Goal: Task Accomplishment & Management: Use online tool/utility

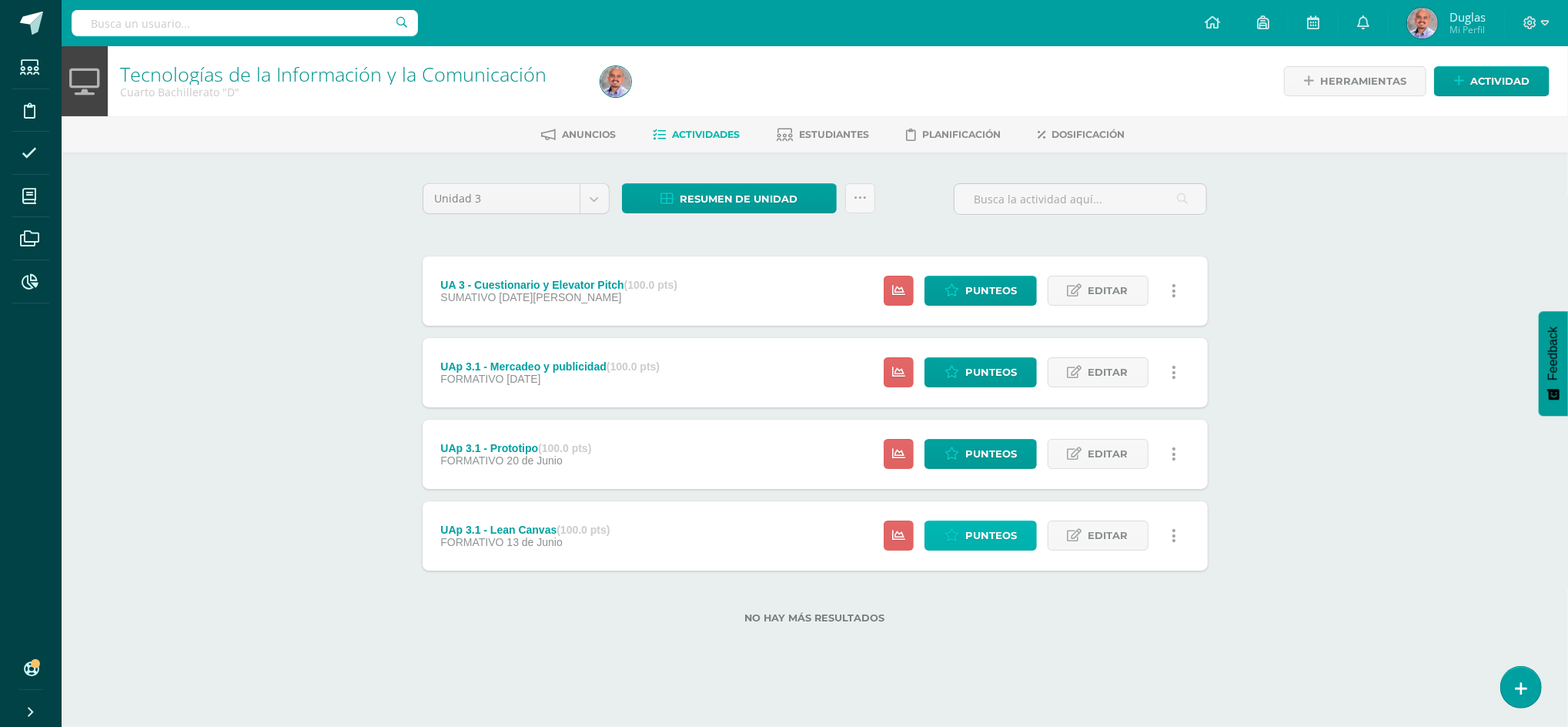
drag, startPoint x: 0, startPoint y: 0, endPoint x: 986, endPoint y: 540, distance: 1124.2
click at [986, 540] on span "Punteos" at bounding box center [992, 535] width 51 height 29
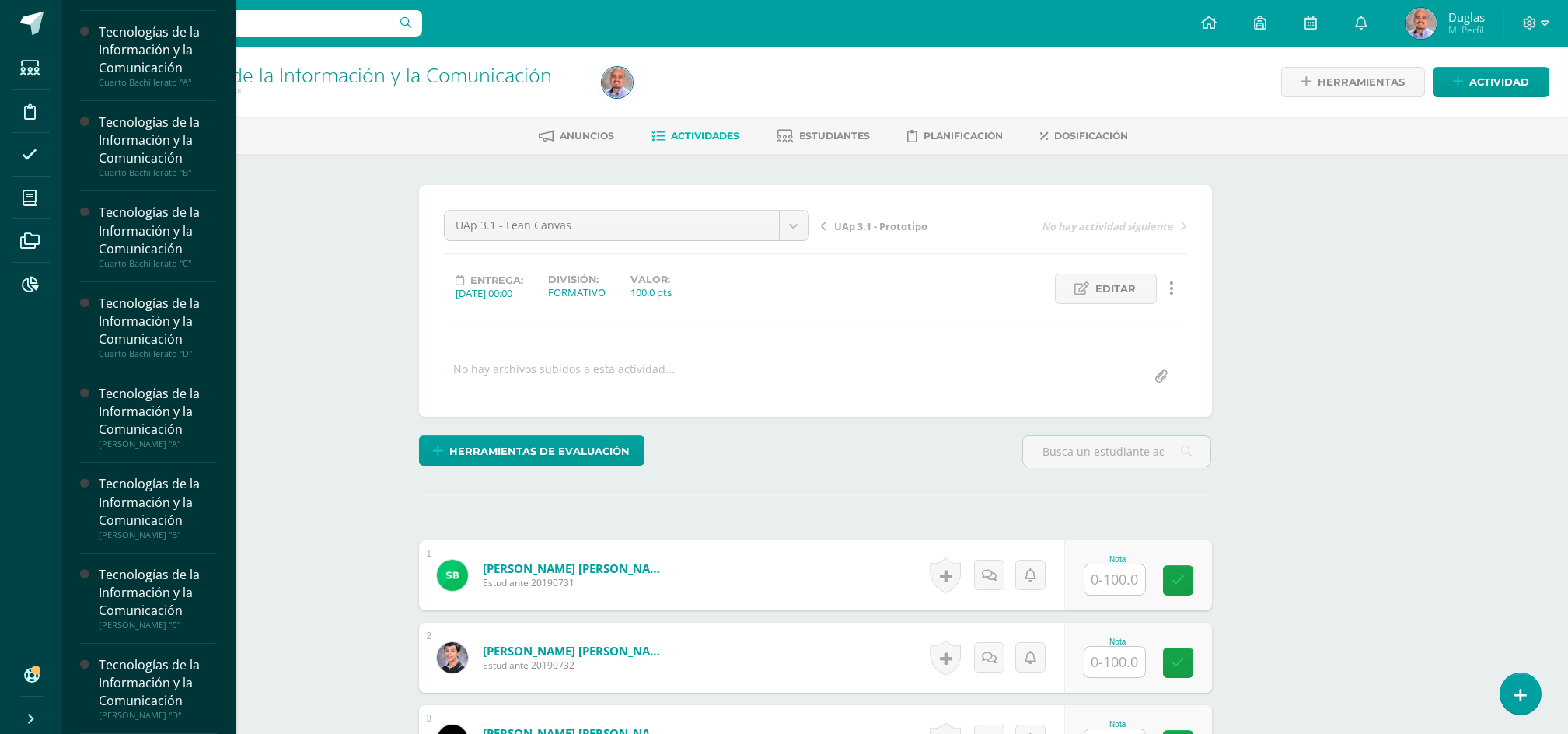
scroll to position [1, 0]
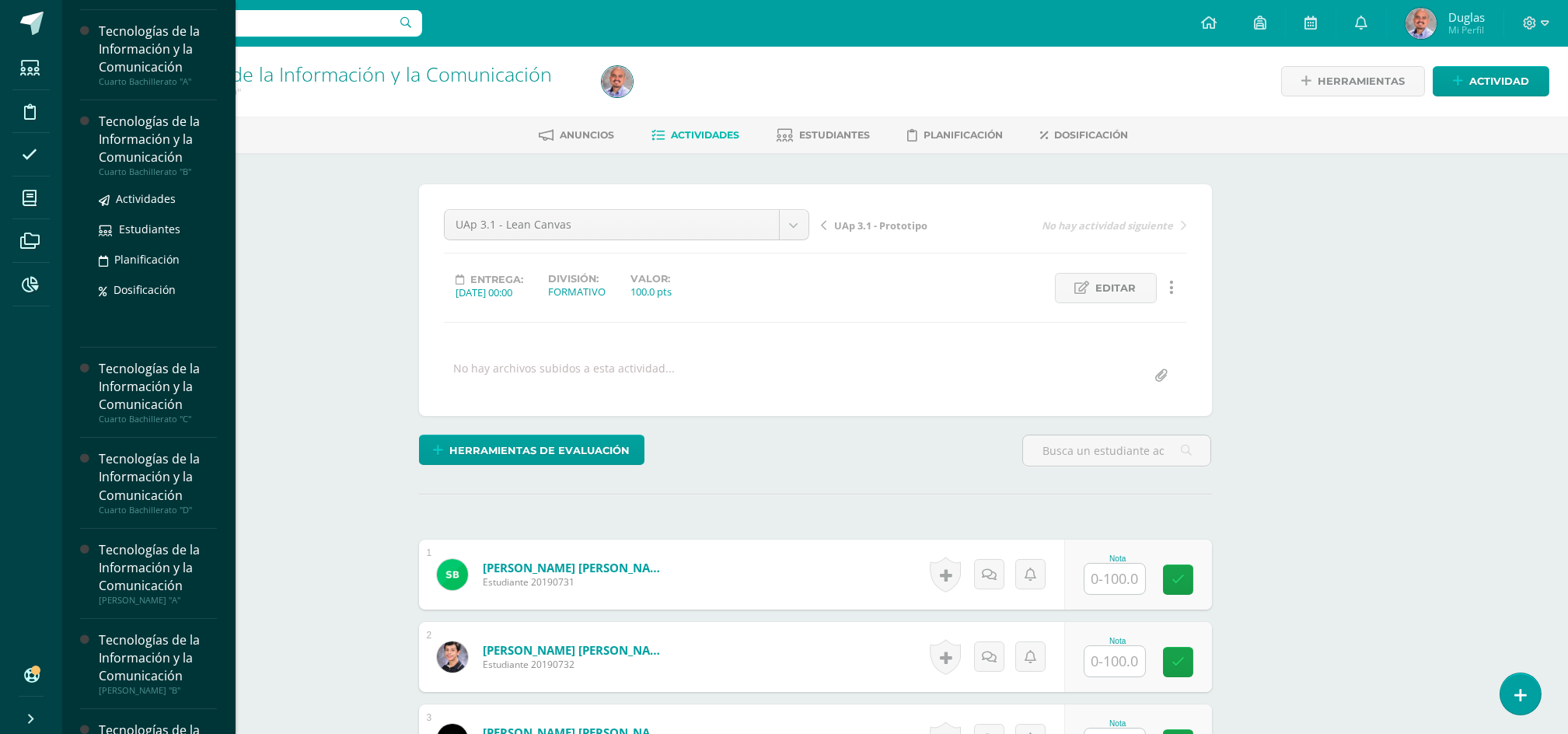
click at [146, 146] on div "Tecnologías de la Información y la Comunicación" at bounding box center [158, 140] width 118 height 54
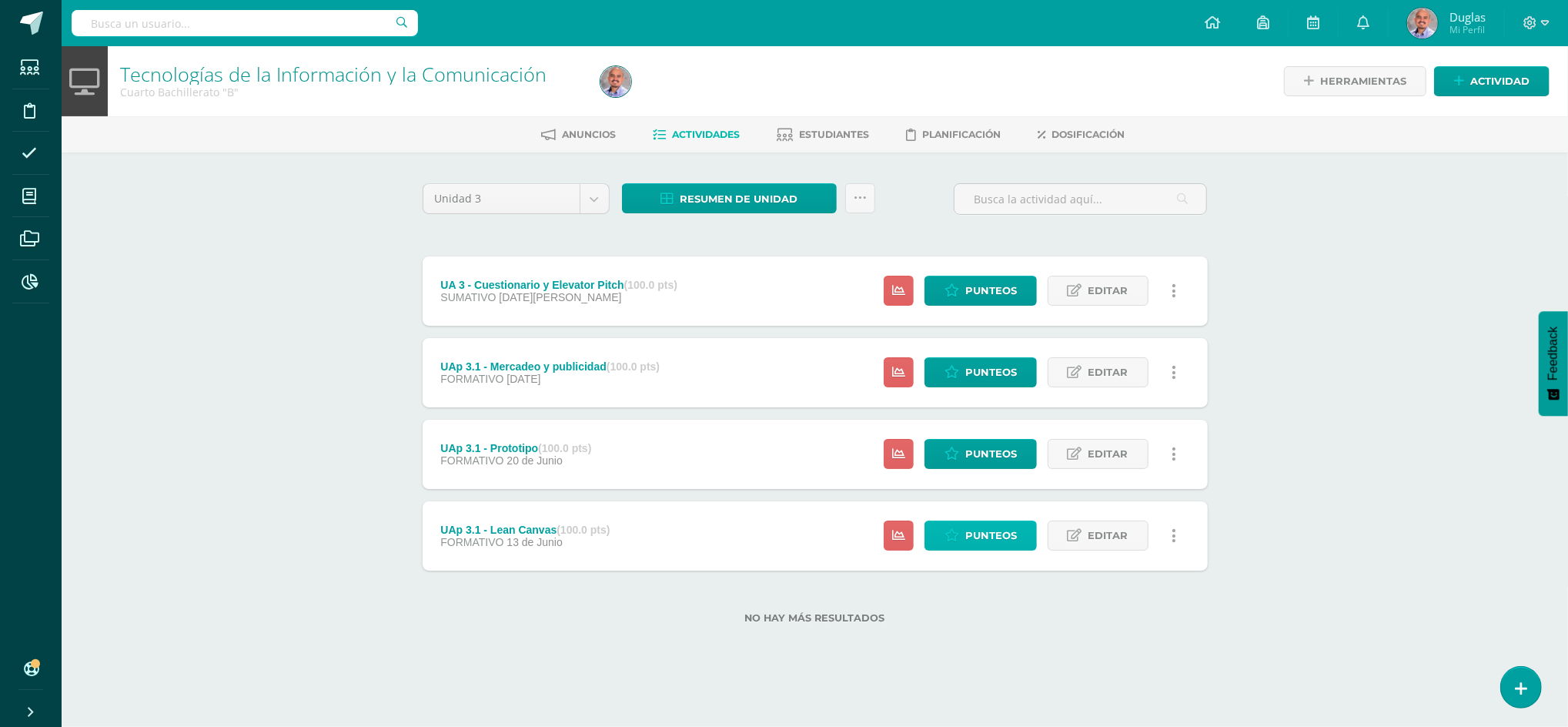
click at [976, 536] on span "Punteos" at bounding box center [992, 535] width 51 height 29
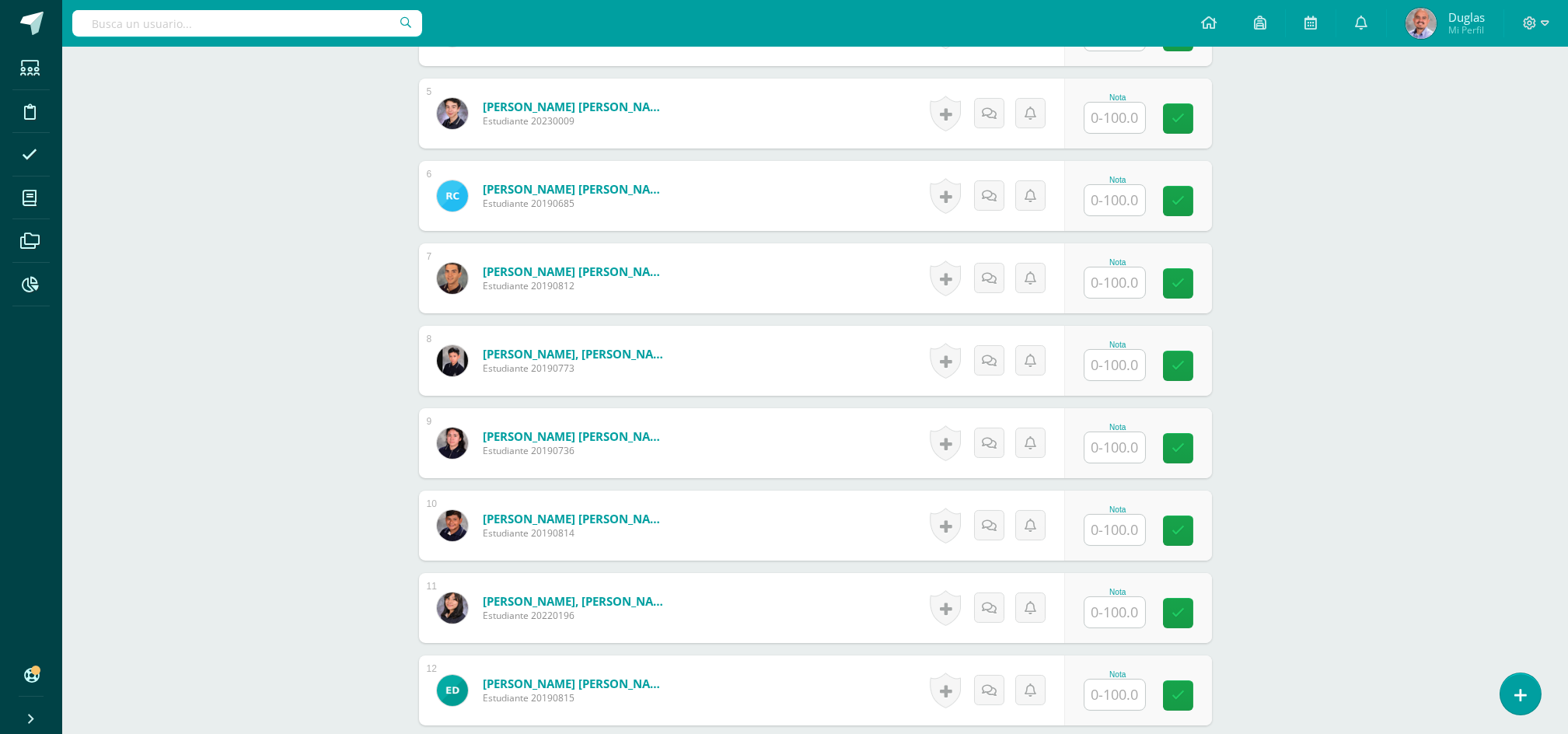
scroll to position [934, 0]
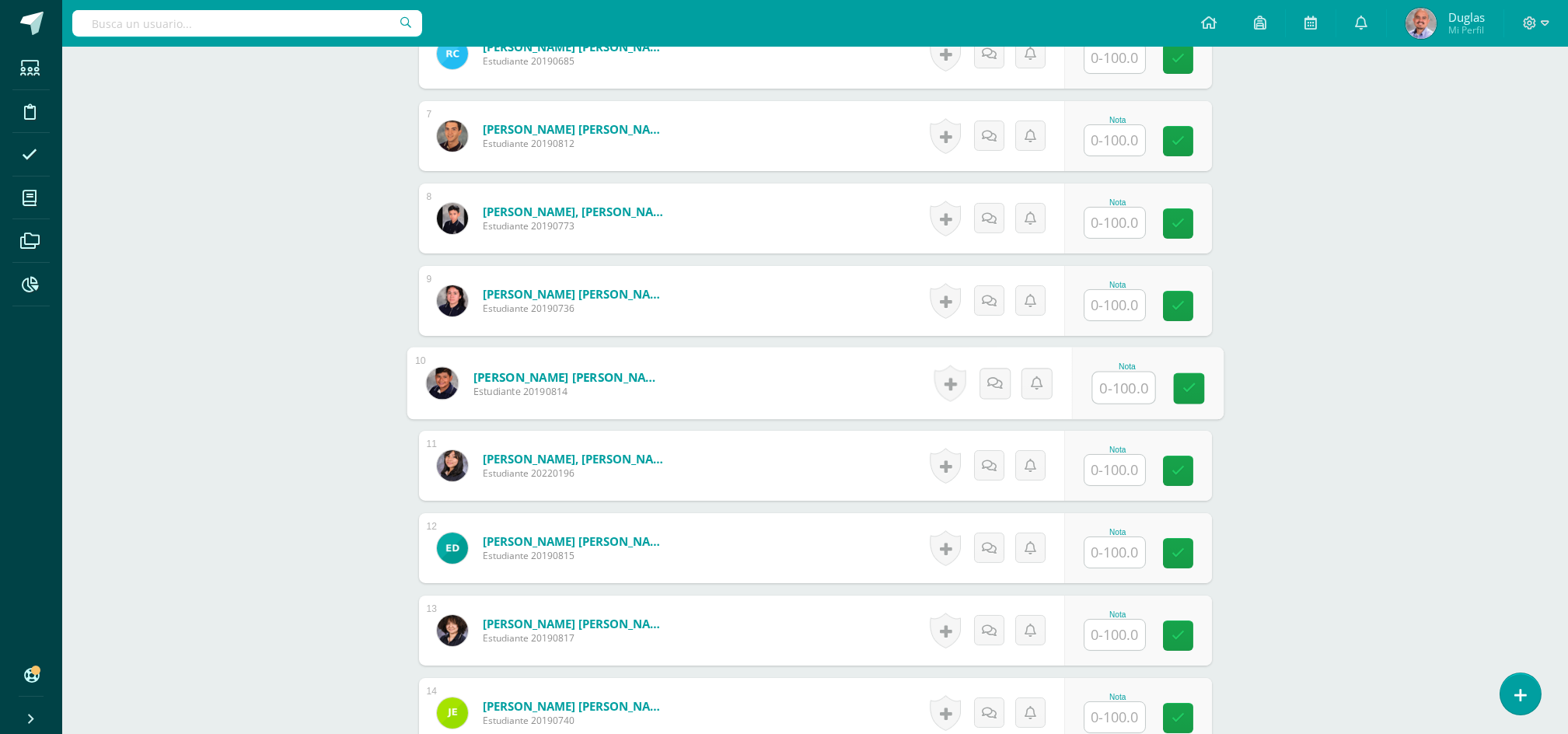
click at [1098, 387] on input "text" at bounding box center [1123, 387] width 62 height 31
type input "50"
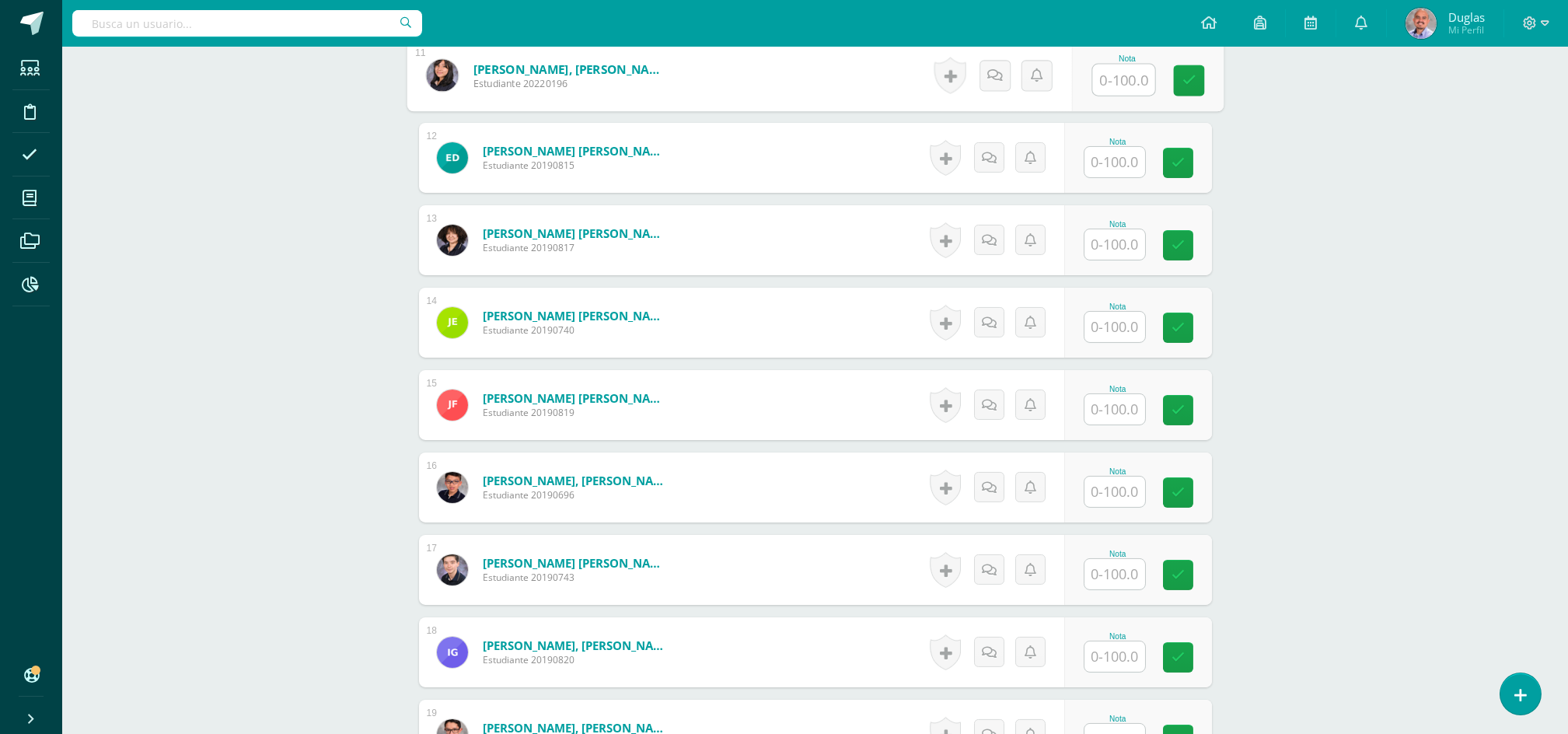
scroll to position [1452, 0]
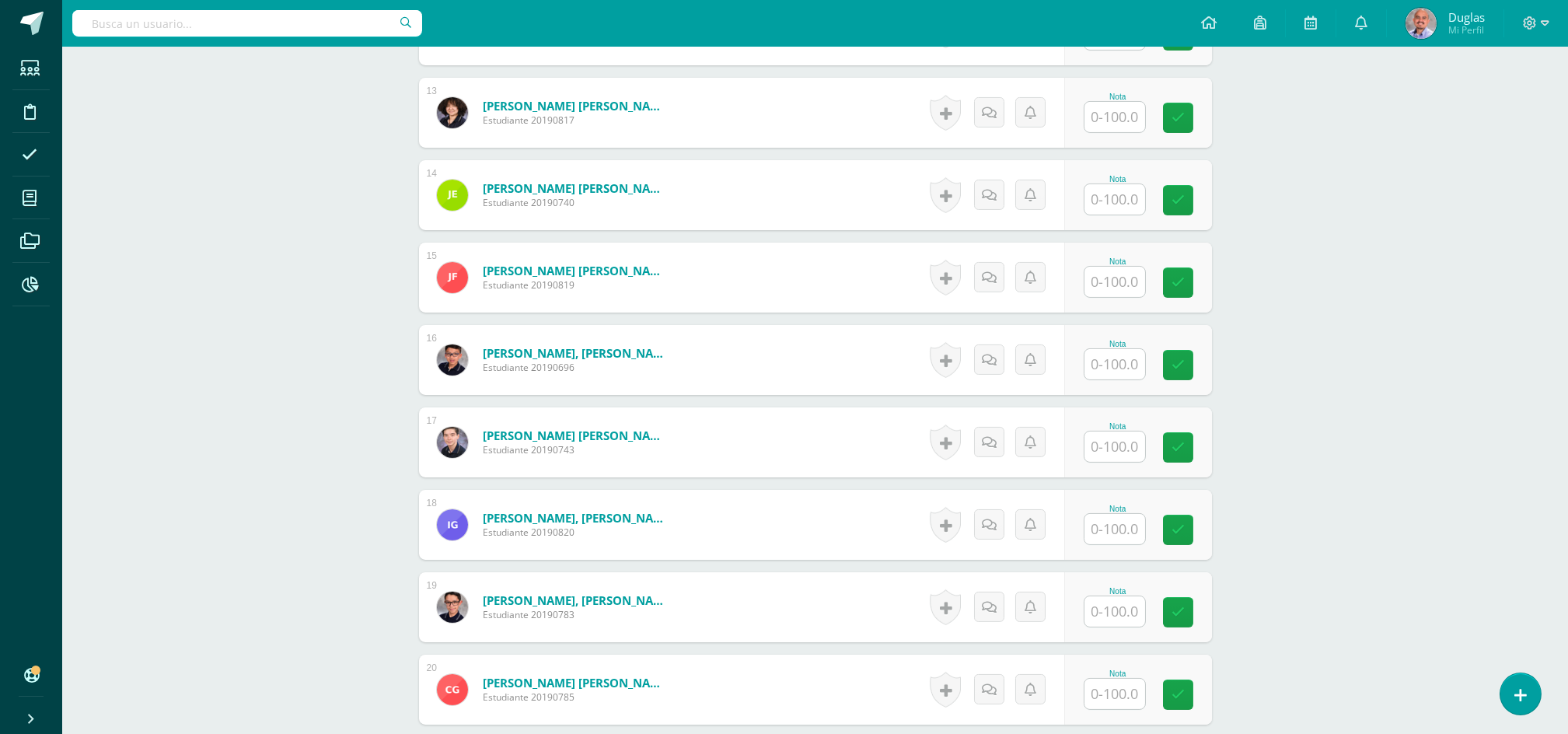
click at [1130, 285] on input "text" at bounding box center [1114, 282] width 61 height 30
type input "50"
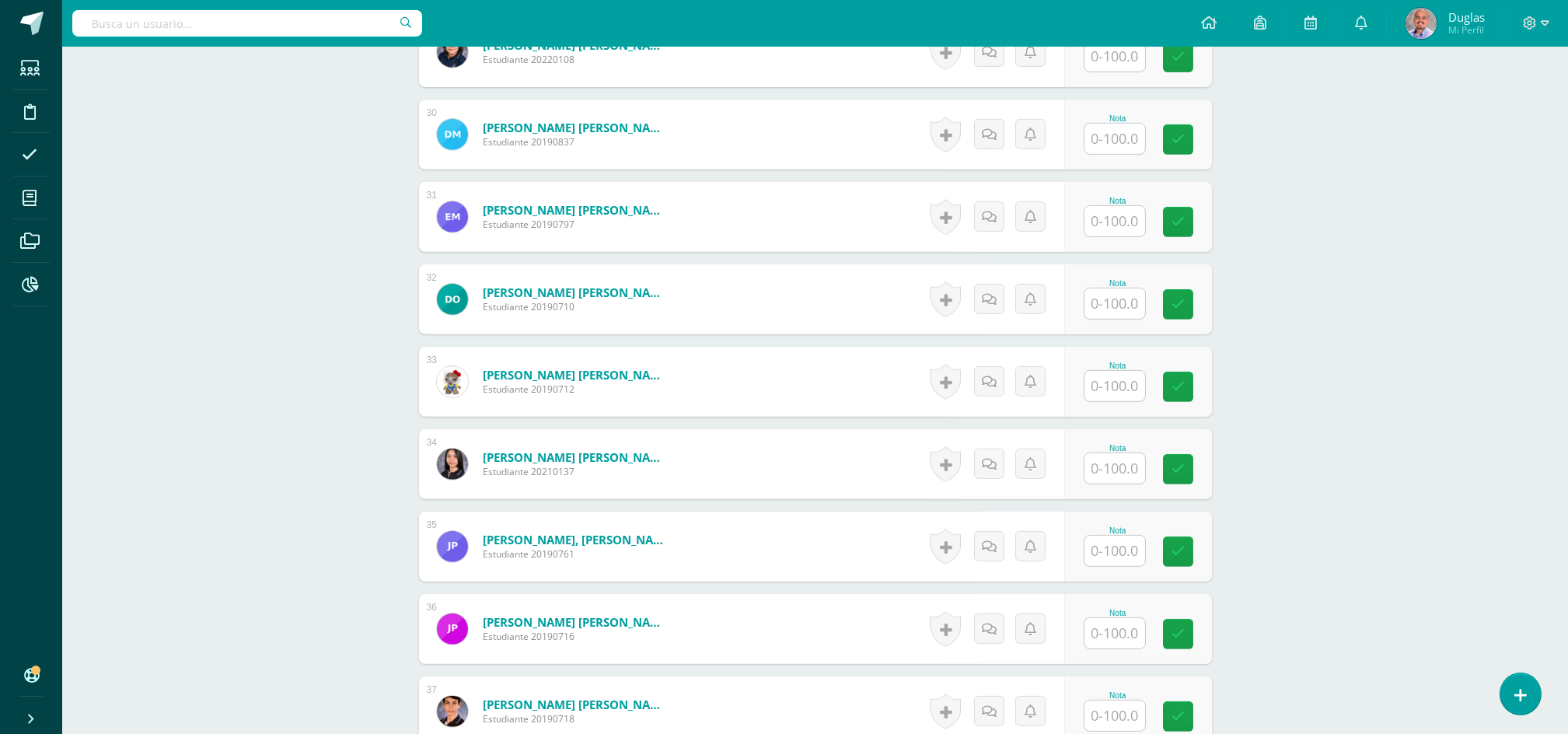
scroll to position [2904, 0]
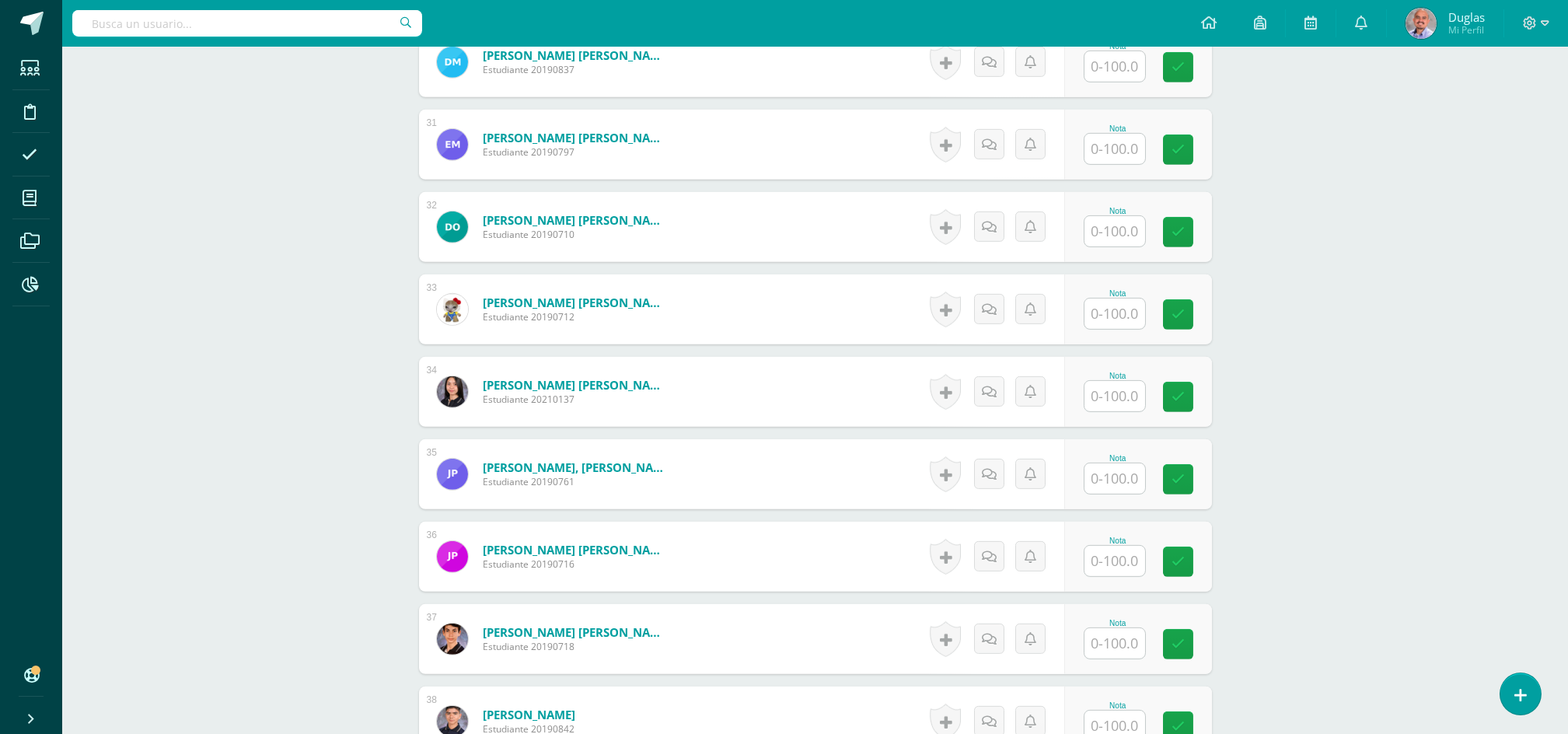
click at [1114, 306] on input "text" at bounding box center [1114, 314] width 61 height 30
type input "50"
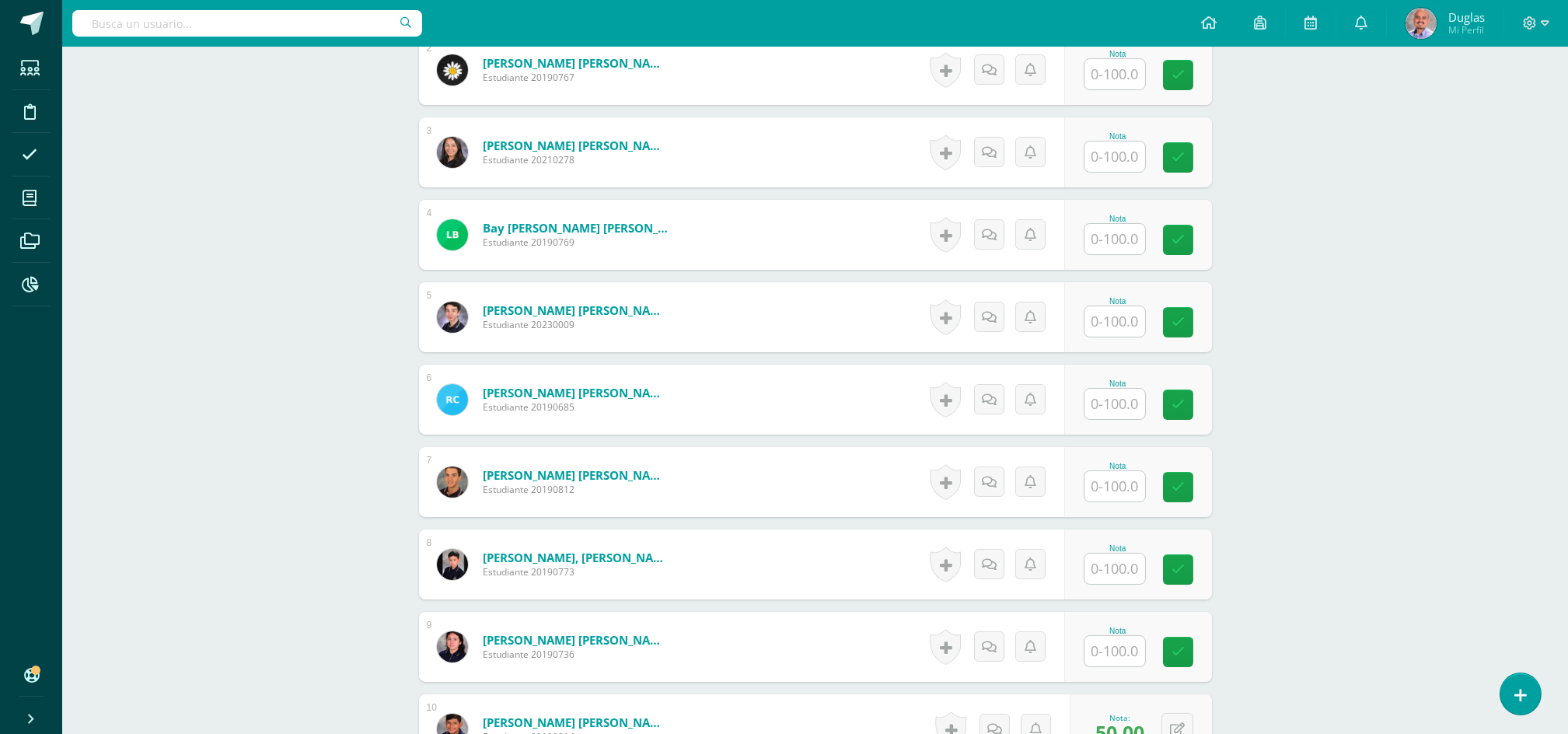
scroll to position [623, 0]
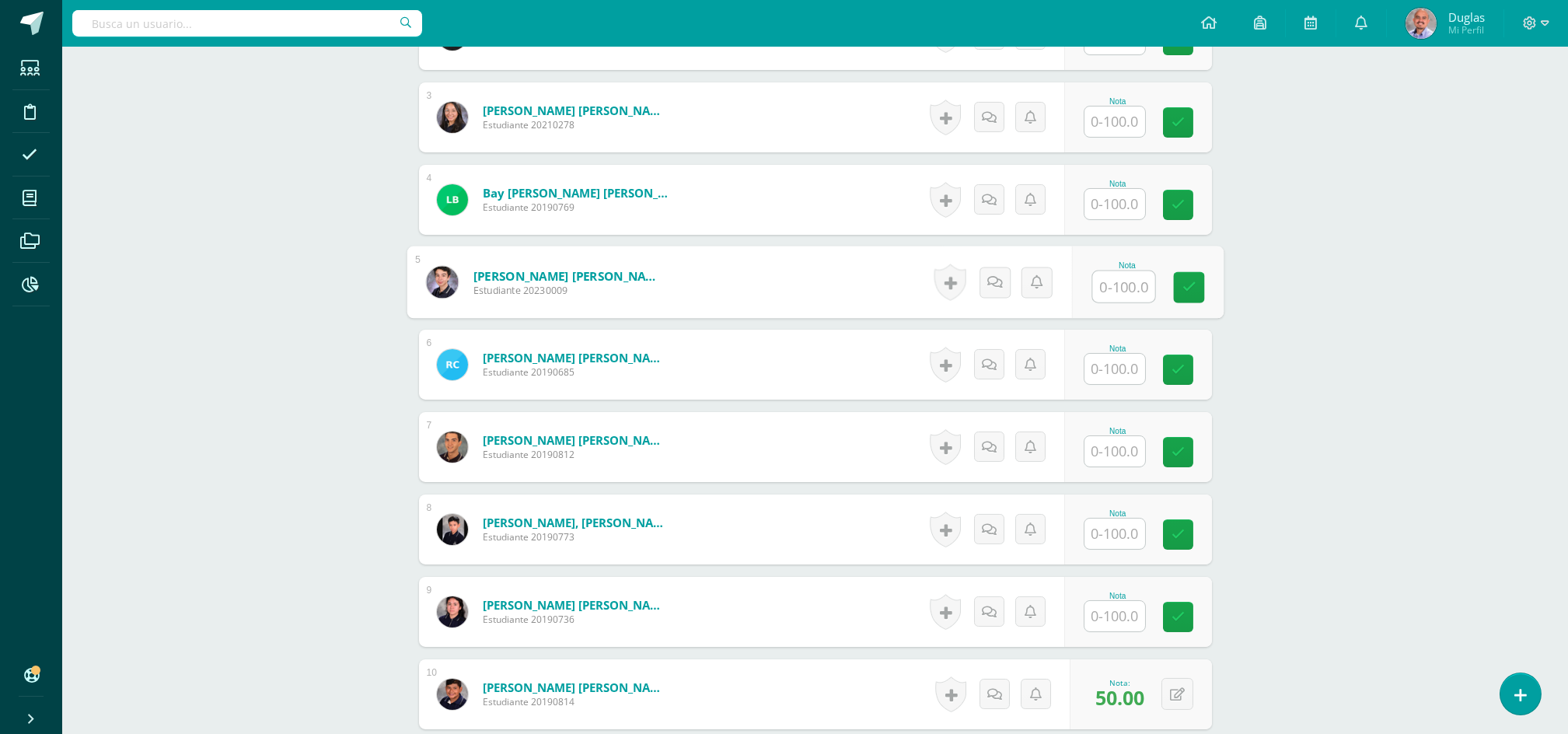
click at [1130, 291] on input "text" at bounding box center [1123, 287] width 62 height 31
type input "0"
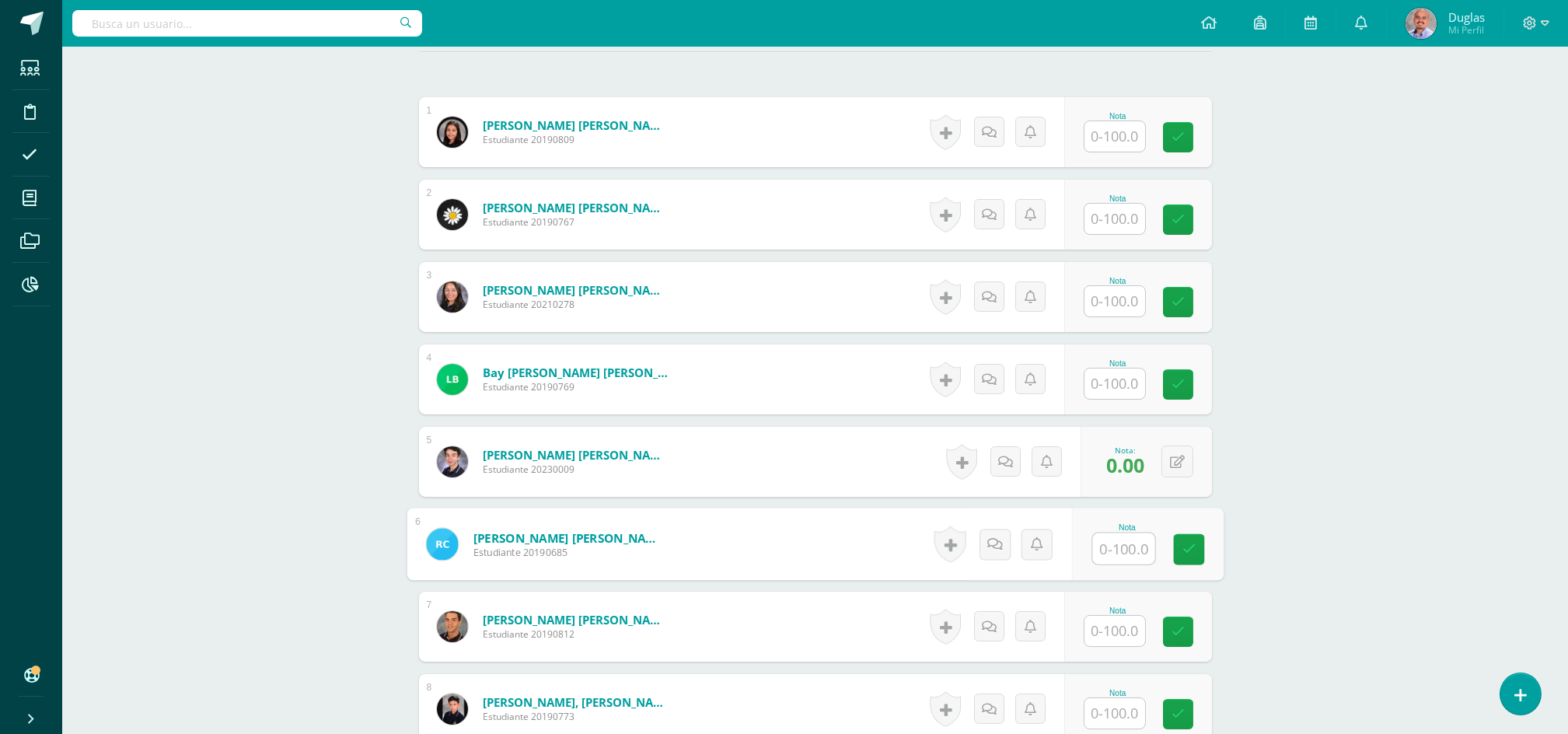
scroll to position [518, 0]
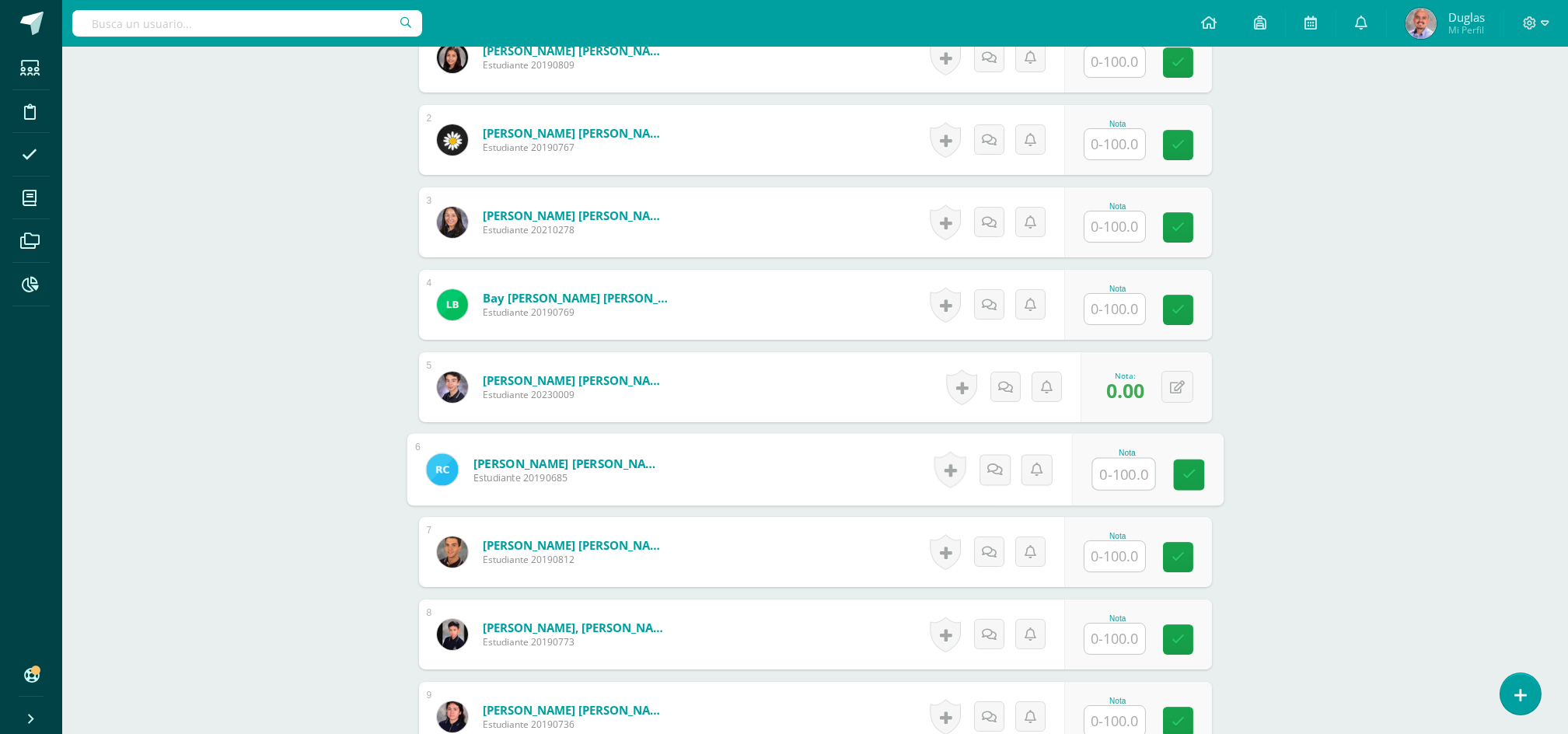
click at [1135, 458] on div at bounding box center [1123, 474] width 64 height 33
click at [1129, 465] on input "text" at bounding box center [1123, 473] width 62 height 31
type input "90"
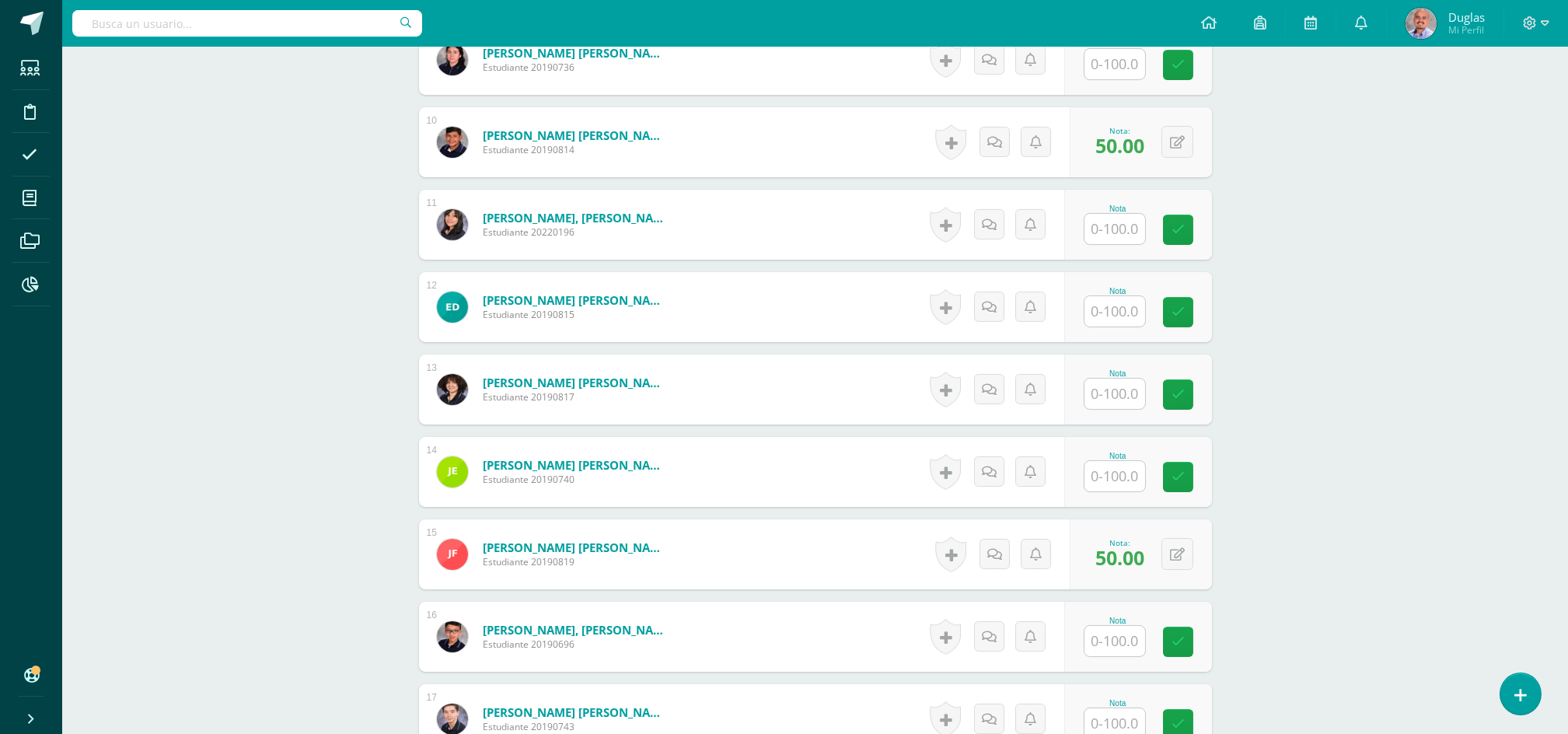
scroll to position [1348, 0]
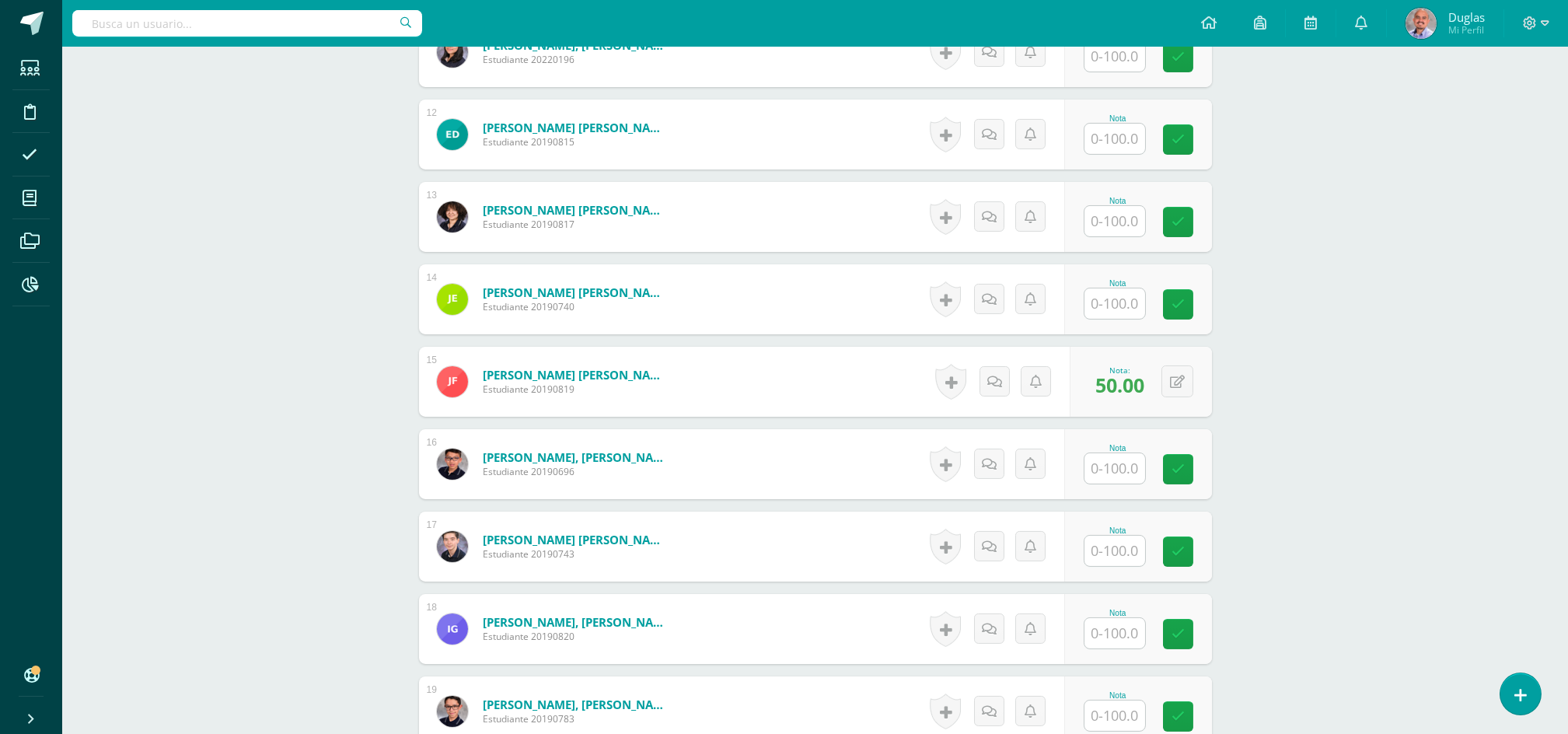
click at [1130, 304] on input "text" at bounding box center [1114, 304] width 61 height 30
type input "90"
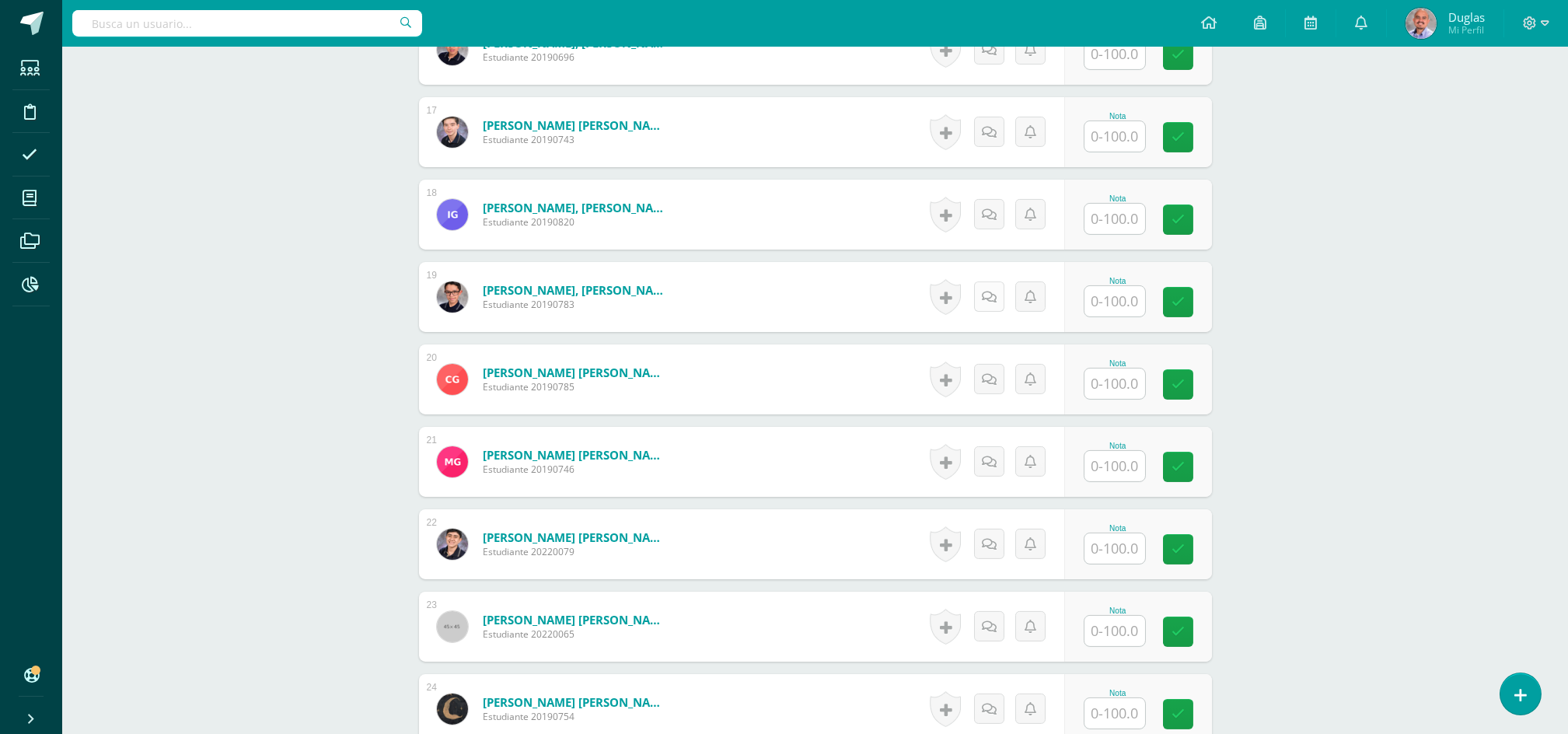
scroll to position [1451, 0]
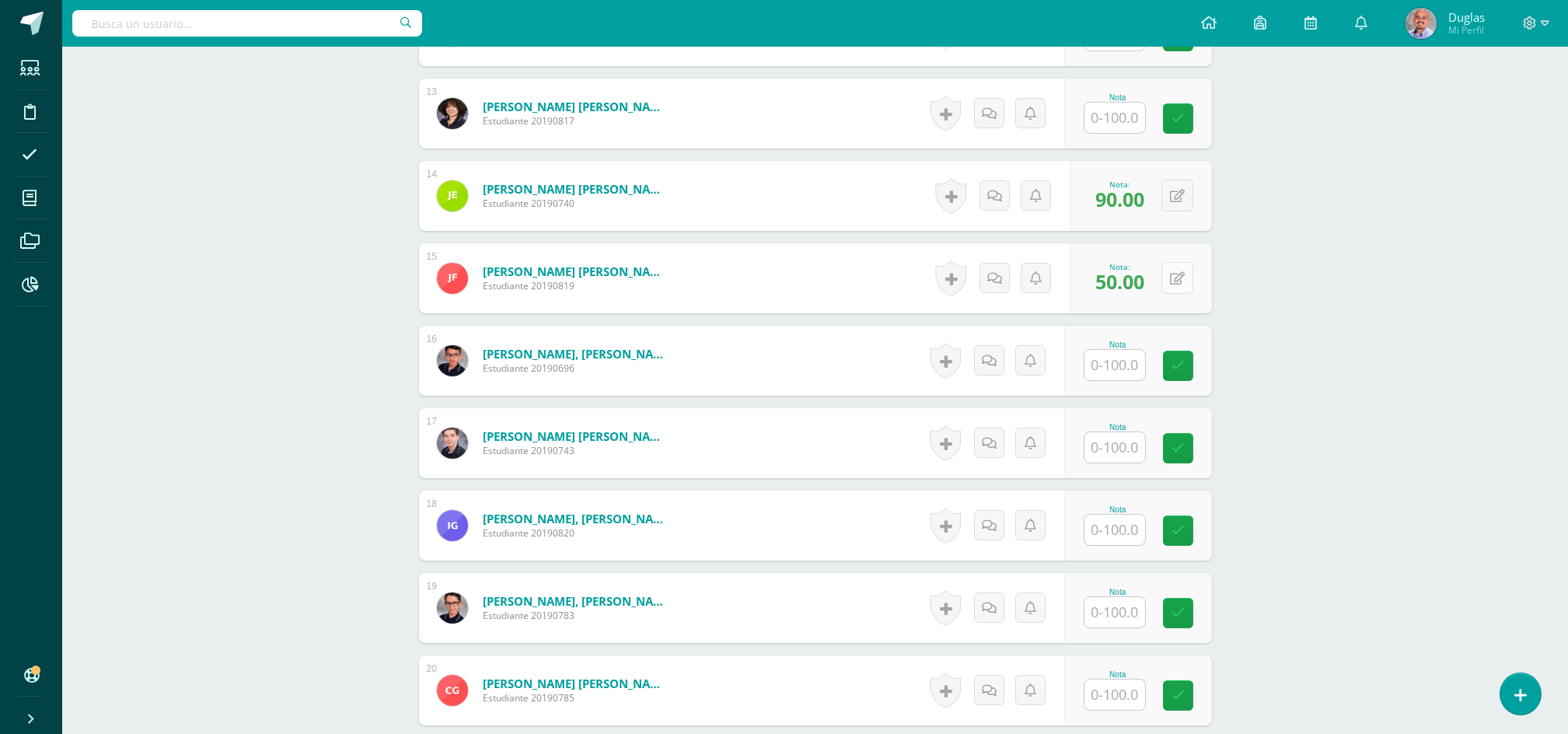
click at [1173, 273] on button at bounding box center [1177, 278] width 32 height 32
type input "25"
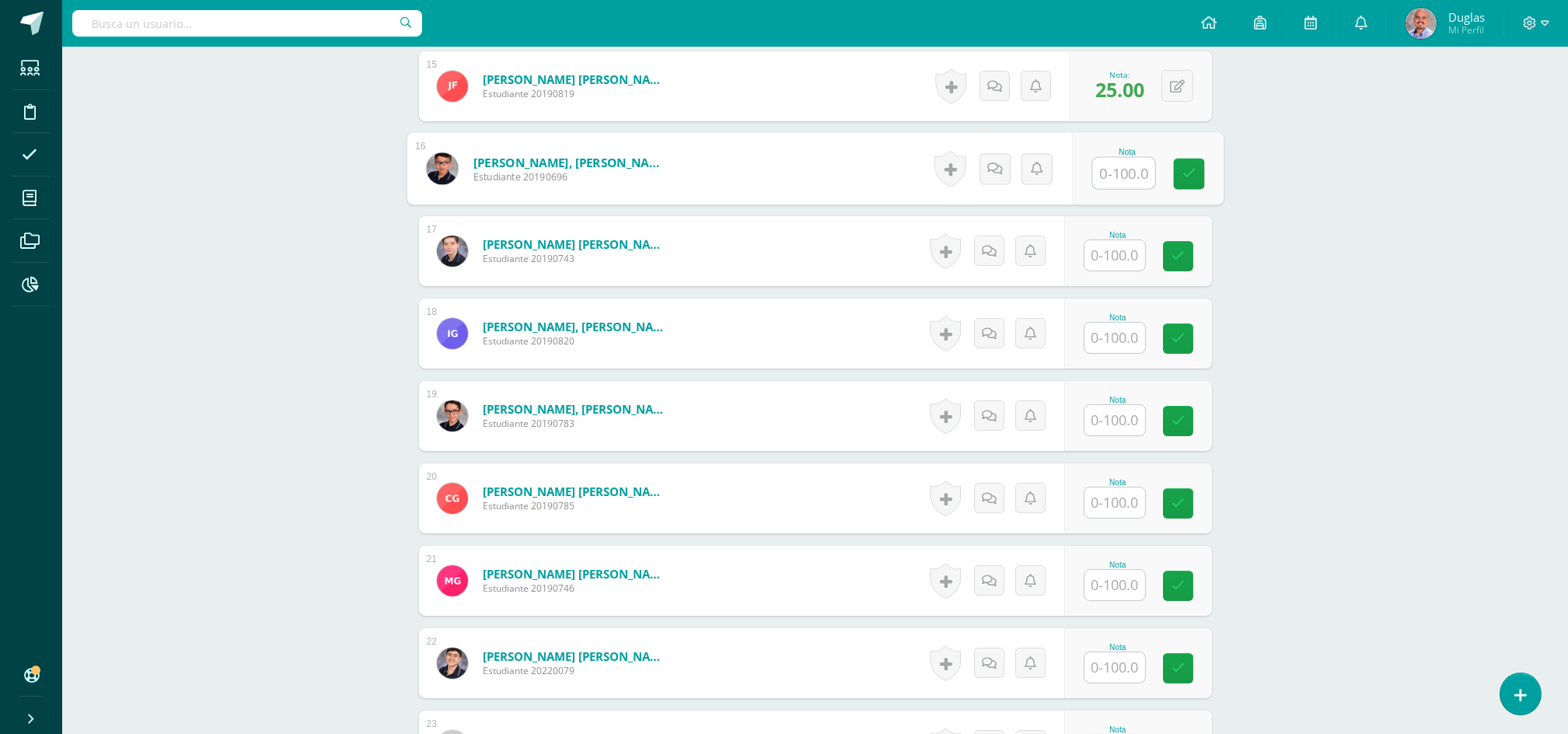
scroll to position [1763, 0]
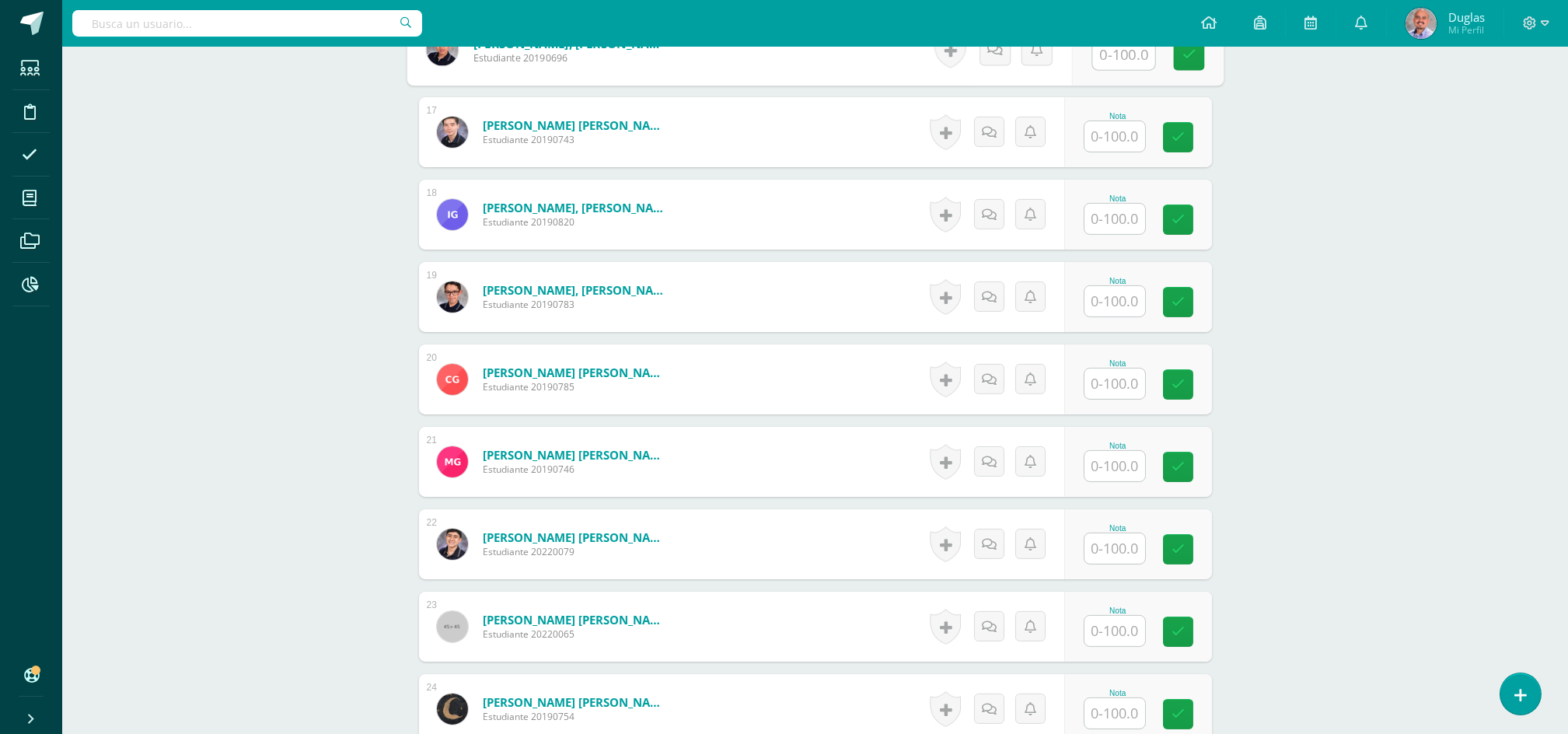
click at [1115, 391] on input "text" at bounding box center [1114, 383] width 61 height 30
type input "70"
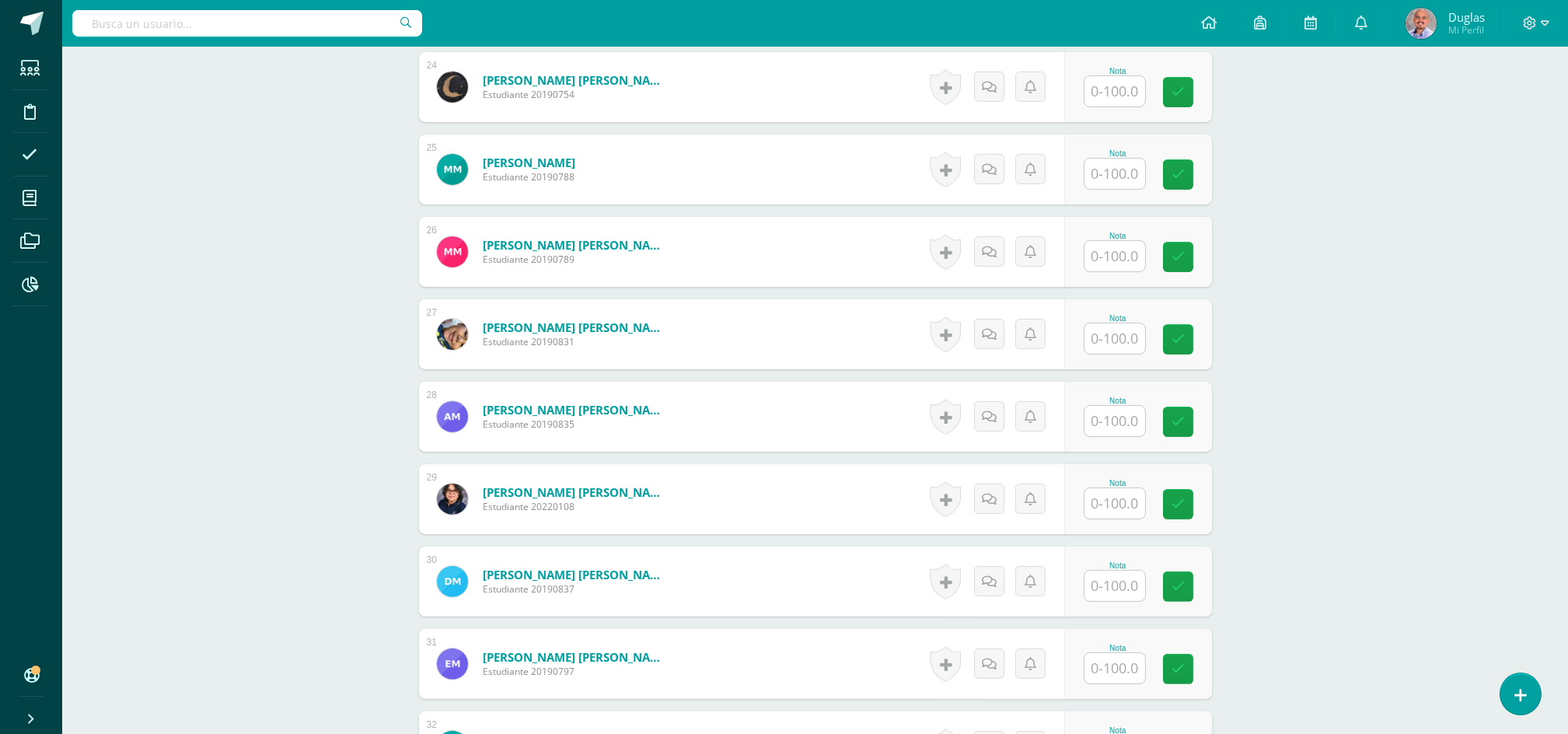
scroll to position [2695, 0]
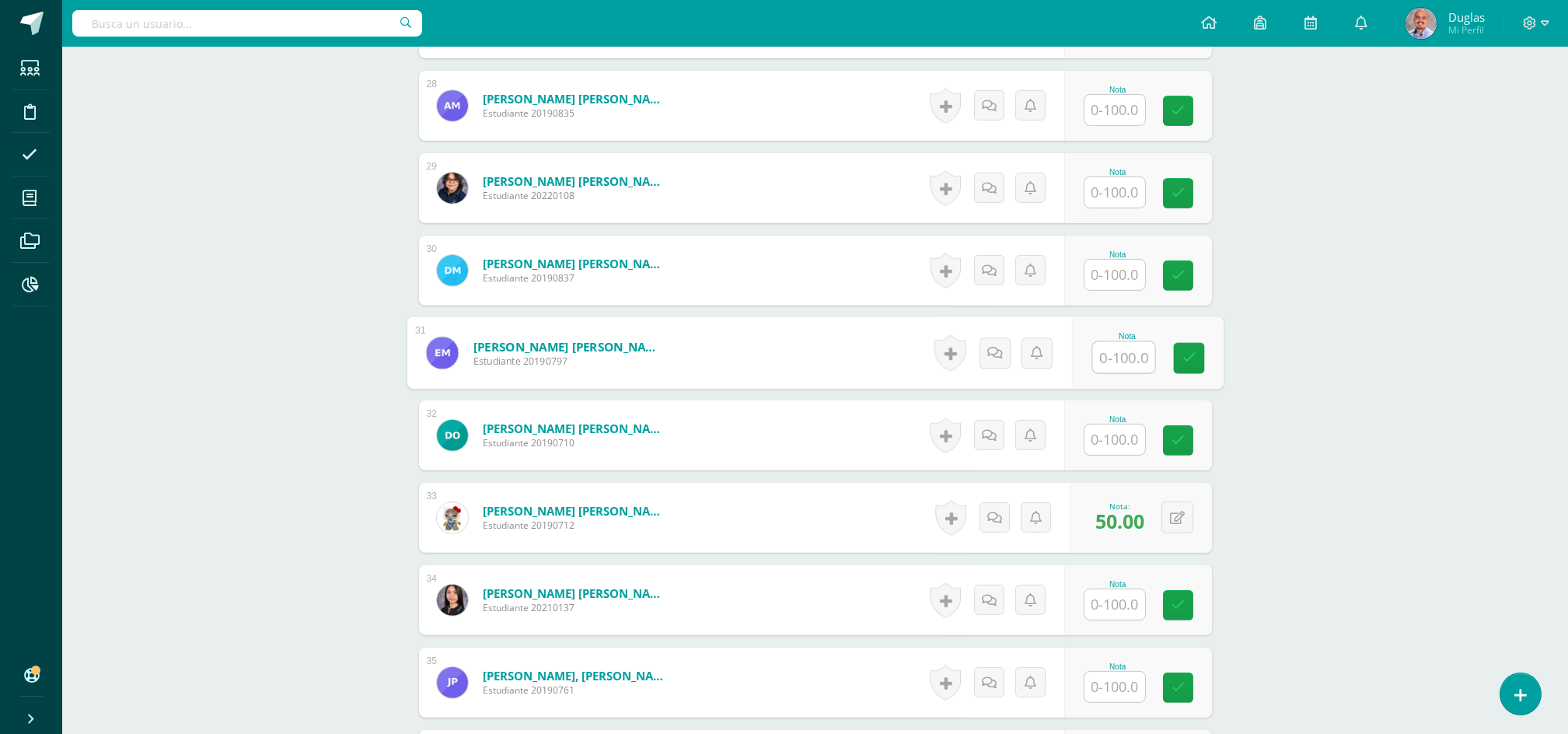
click at [1122, 357] on input "text" at bounding box center [1123, 358] width 62 height 31
type input "70"
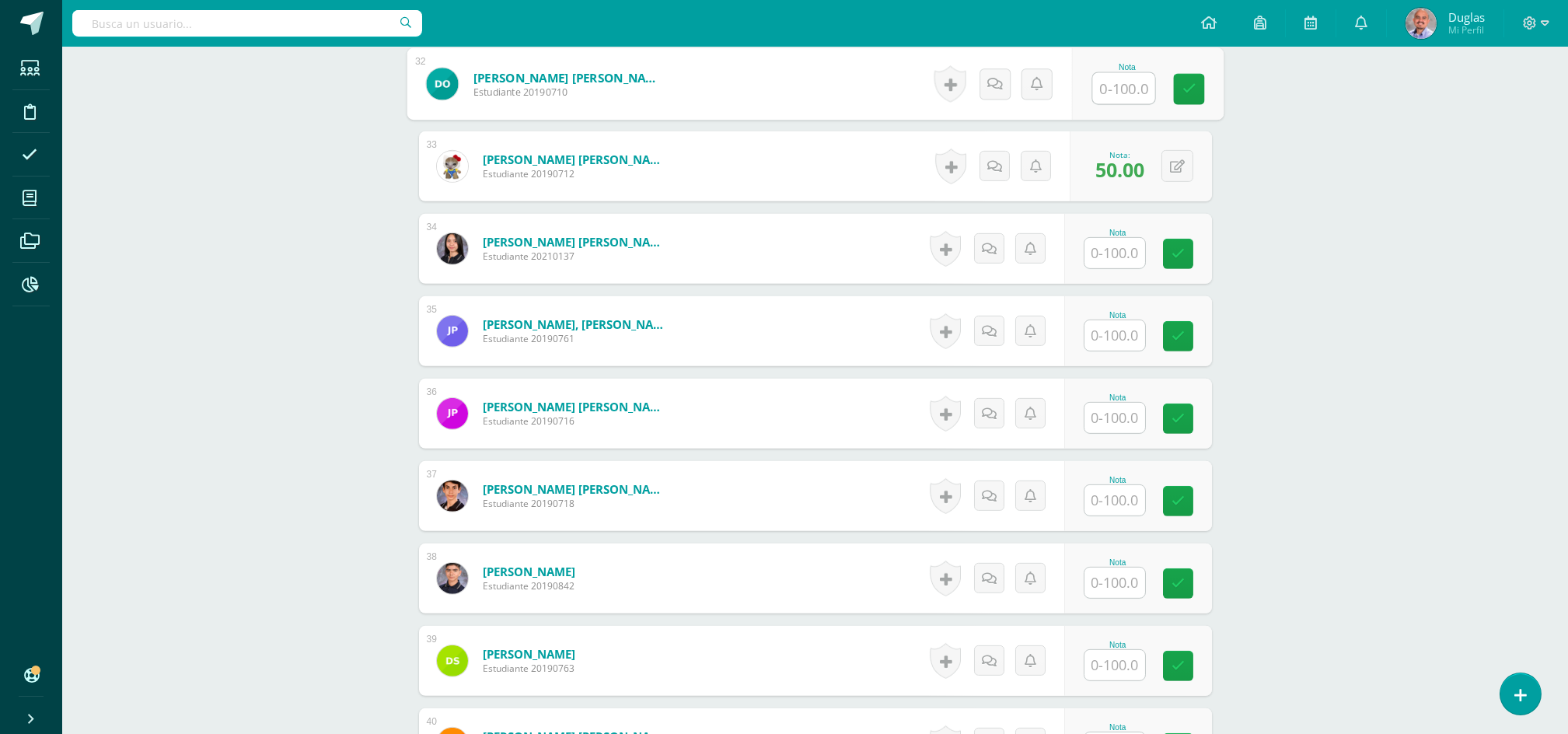
scroll to position [3007, 0]
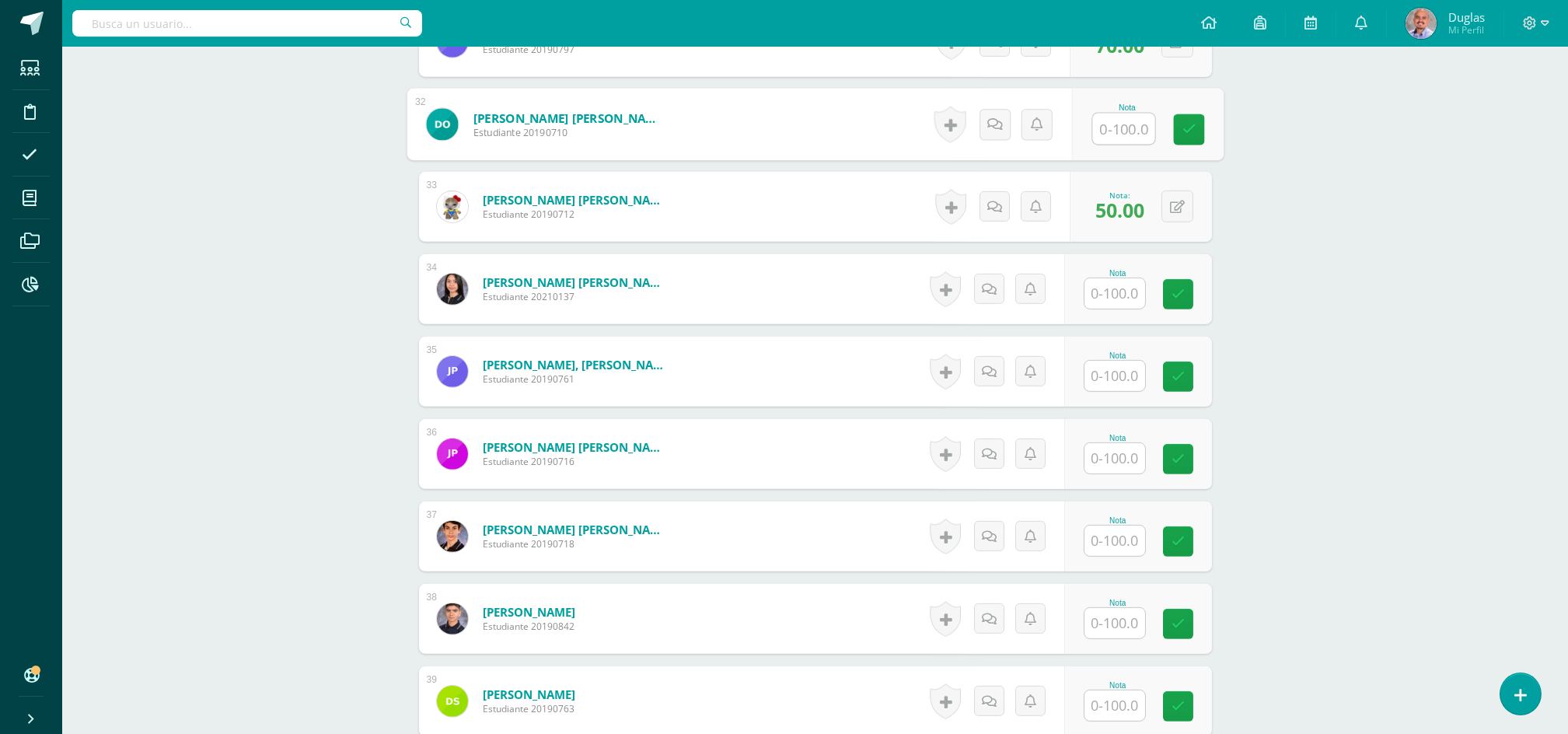
click at [1130, 301] on input "text" at bounding box center [1114, 294] width 61 height 30
type input "90"
type input "80"
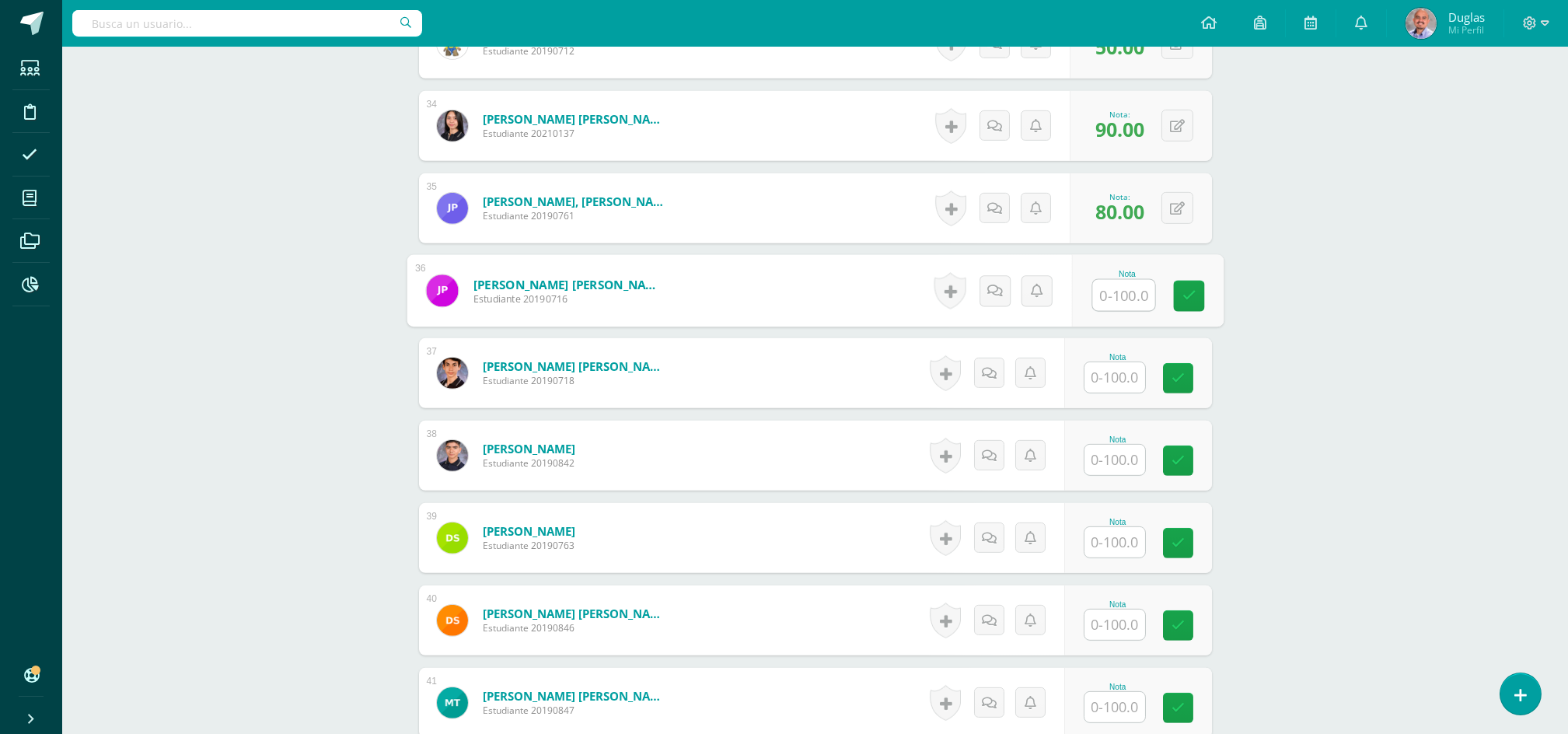
scroll to position [3353, 0]
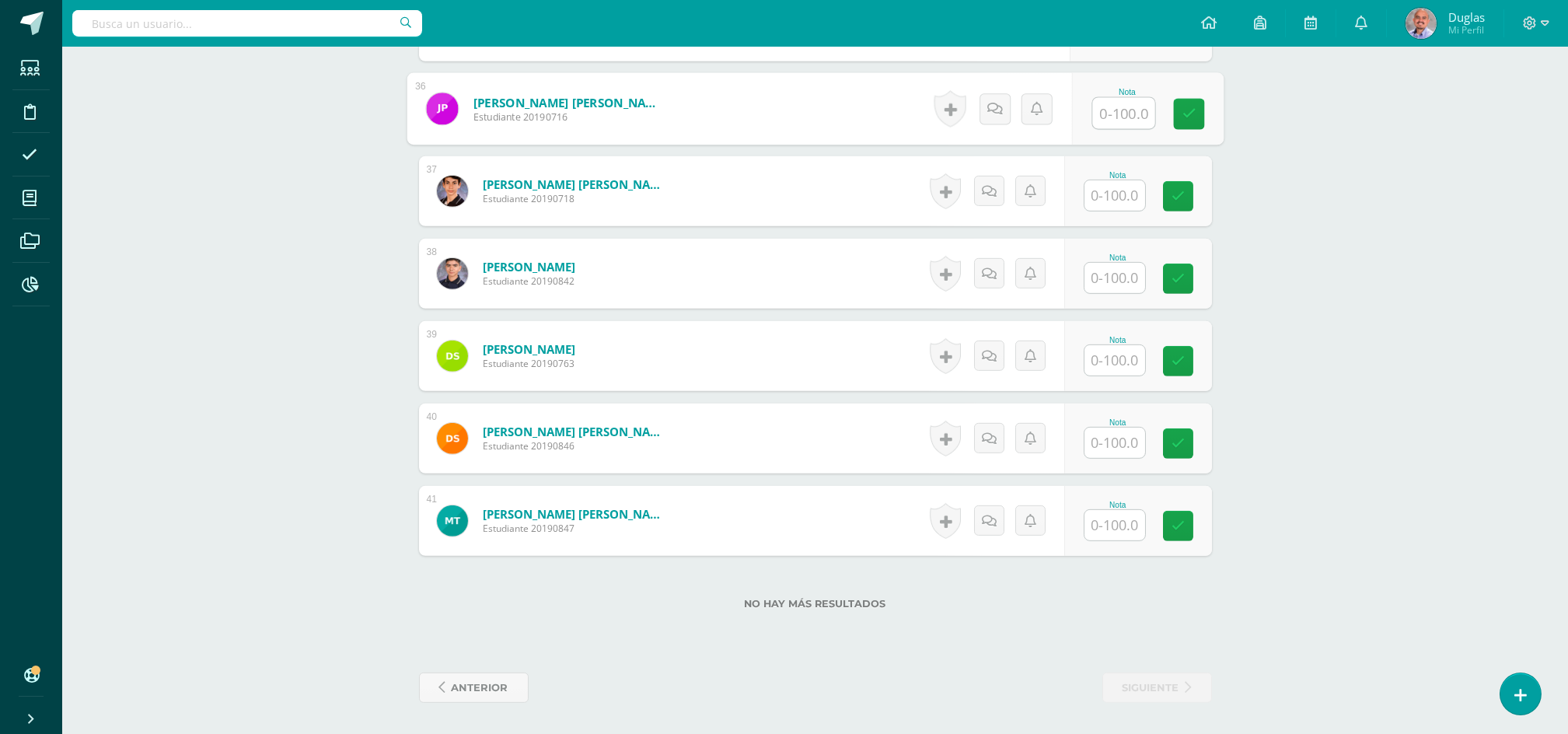
click at [1134, 363] on input "text" at bounding box center [1114, 361] width 61 height 30
type input "80"
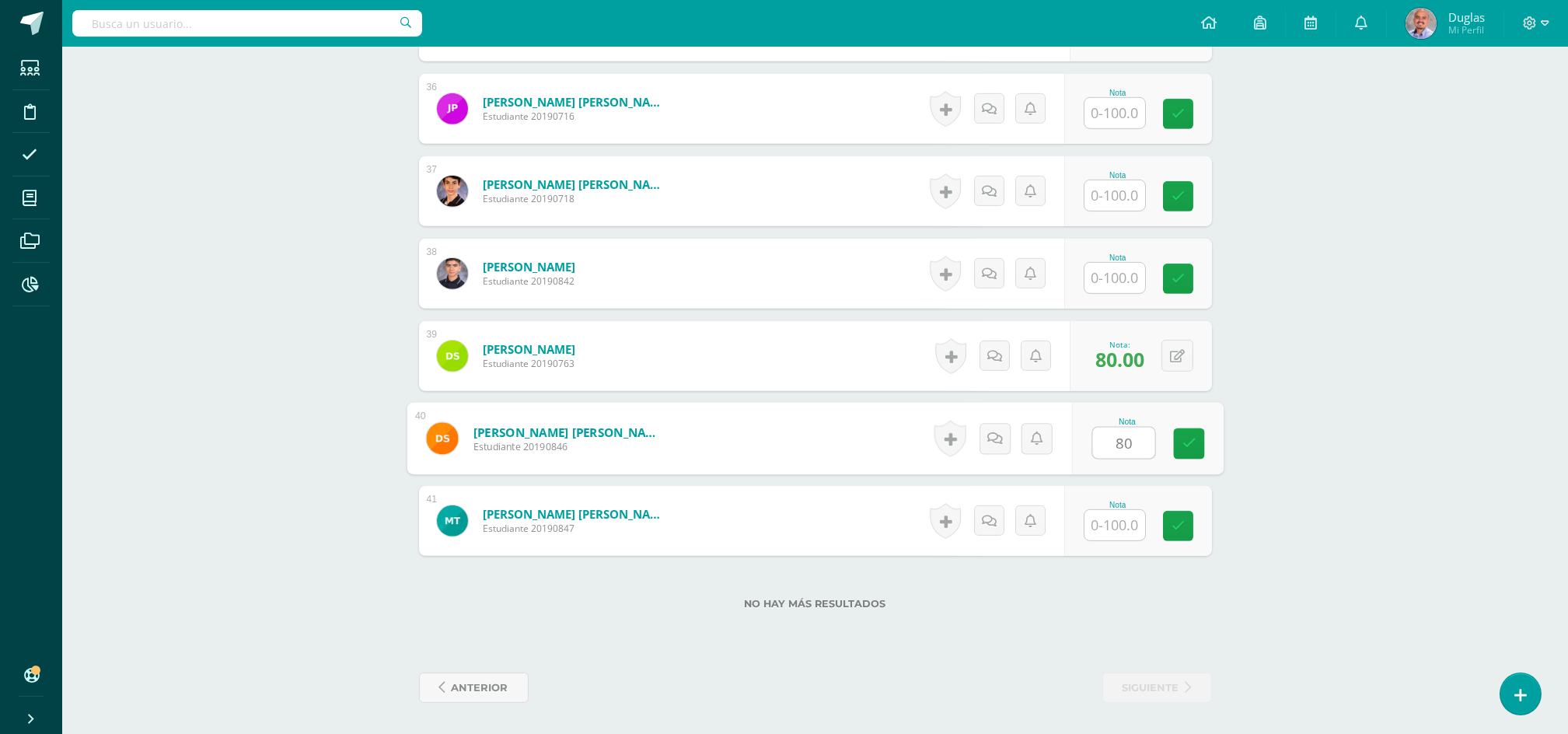
type input "80"
type input "70"
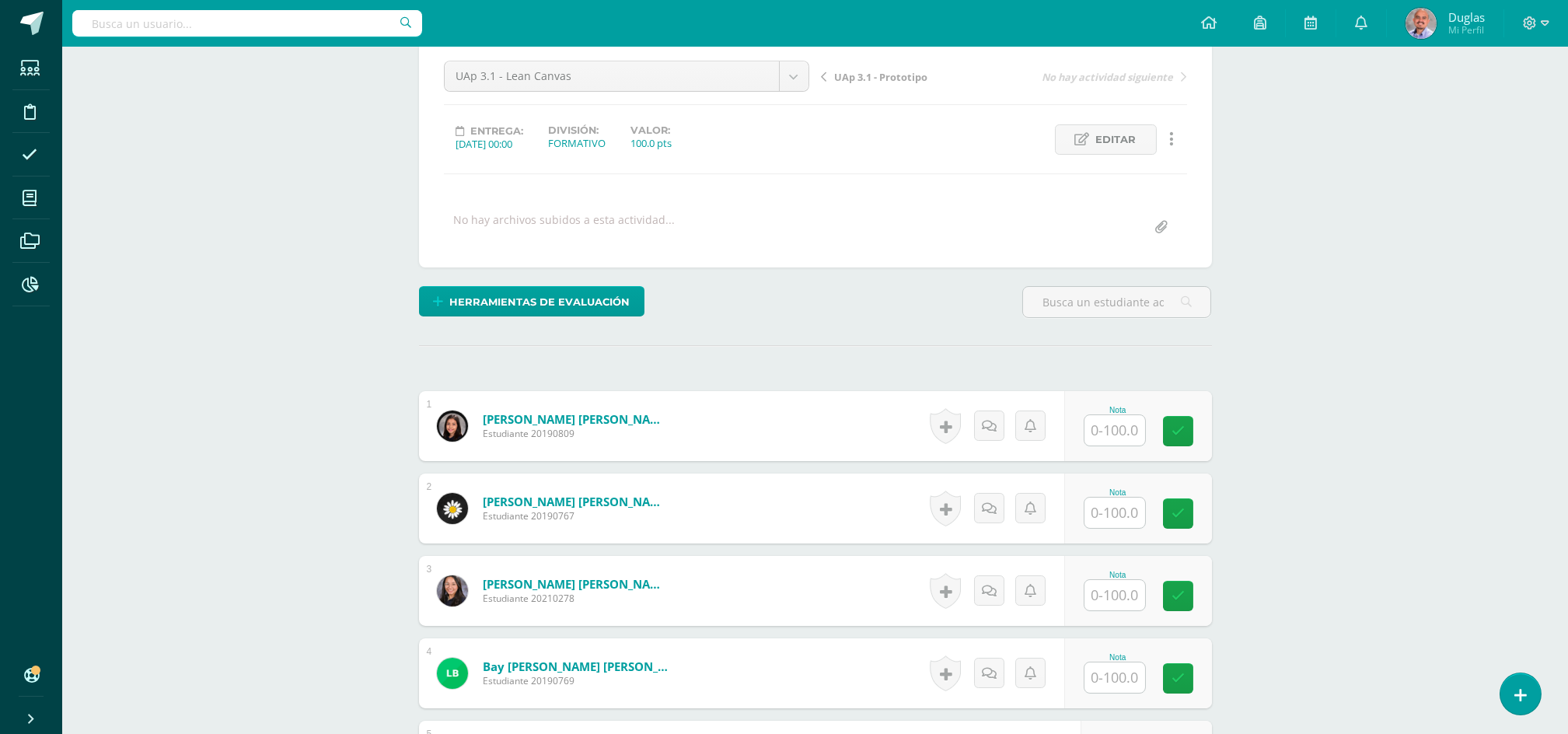
scroll to position [311, 0]
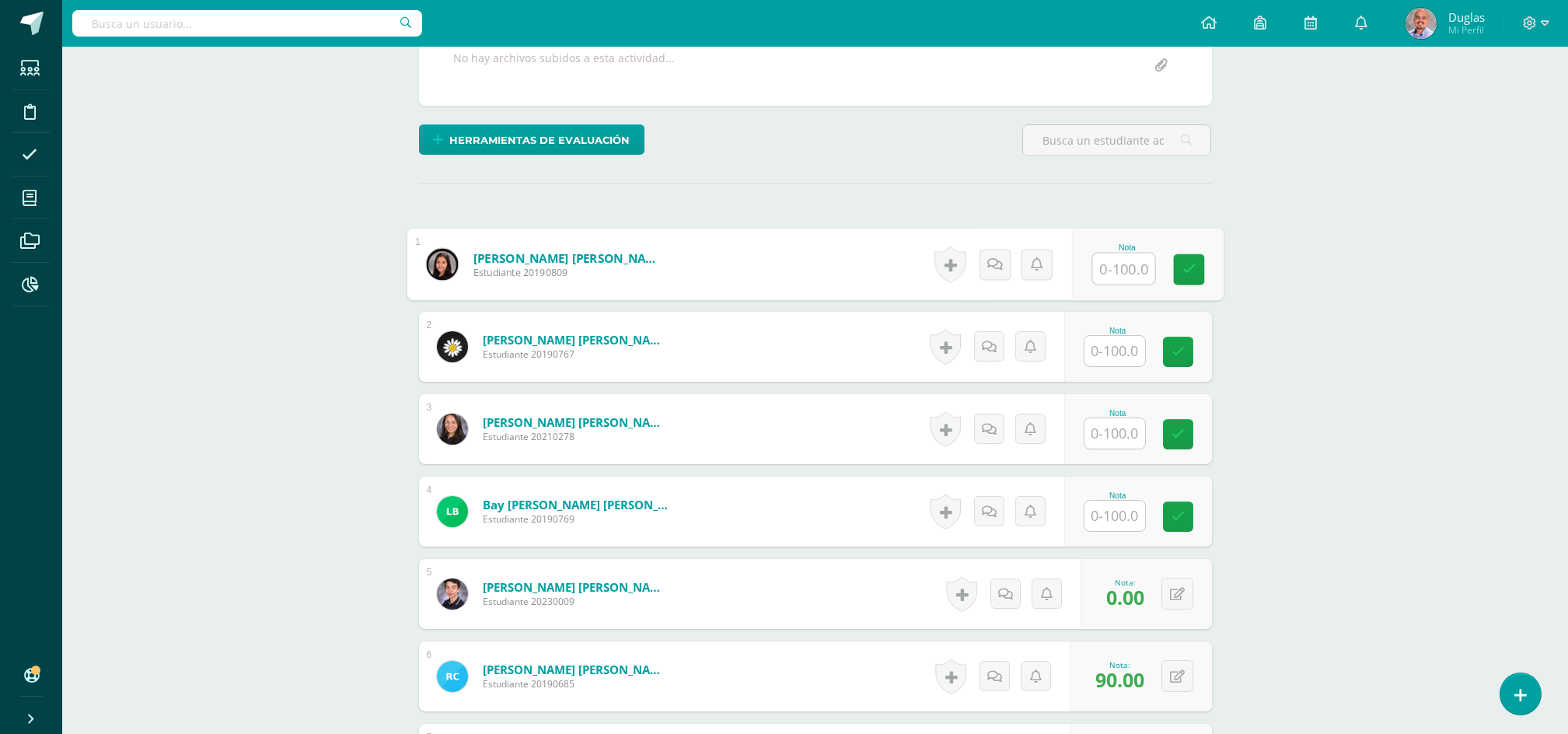
click at [1096, 271] on input "text" at bounding box center [1123, 269] width 62 height 31
type input "100"
click at [1123, 360] on input "text" at bounding box center [1123, 351] width 62 height 31
paste input "100"
type input "100"
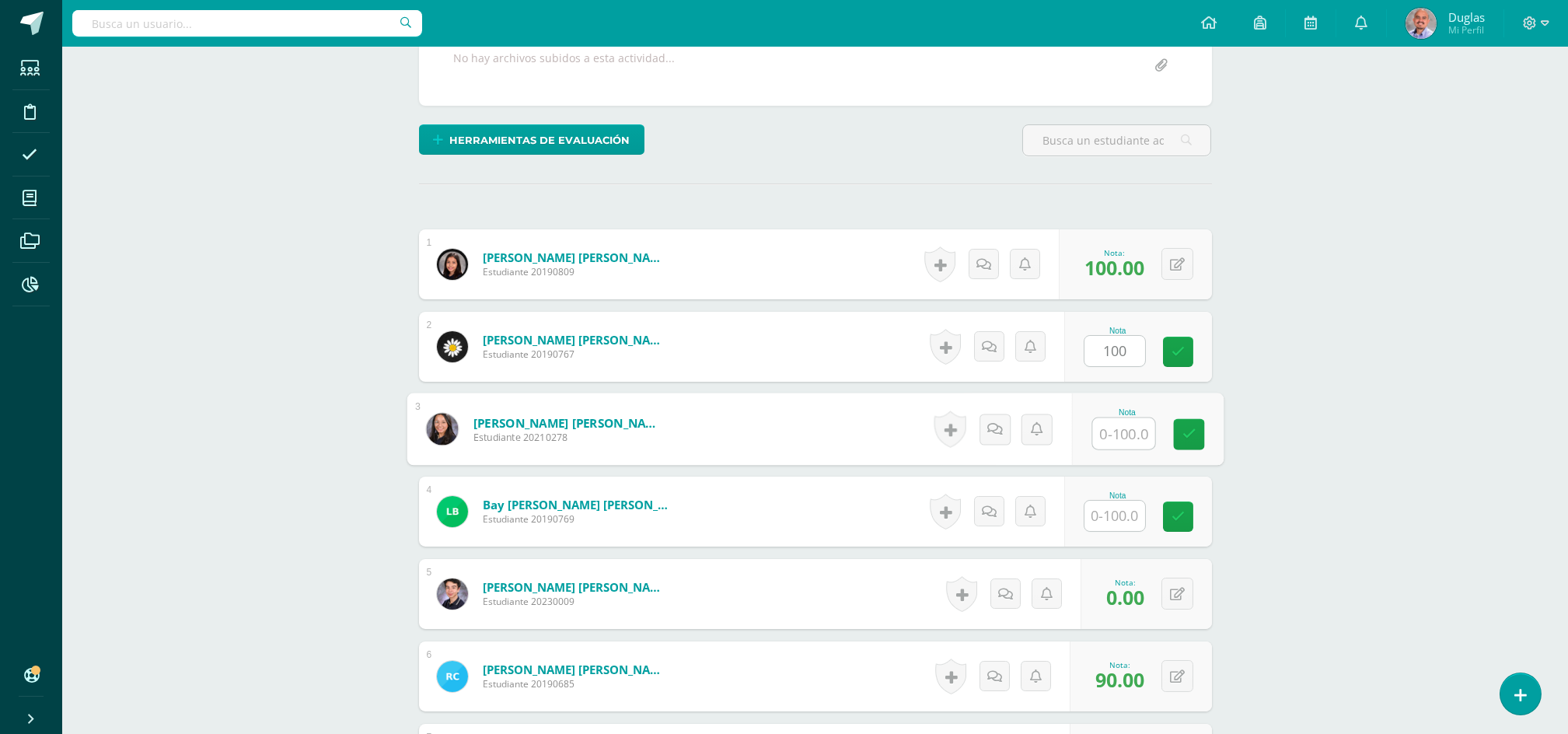
click at [1115, 433] on input "text" at bounding box center [1123, 433] width 62 height 31
paste input "100"
type input "100"
click at [1109, 502] on input "text" at bounding box center [1114, 516] width 61 height 30
paste input "100"
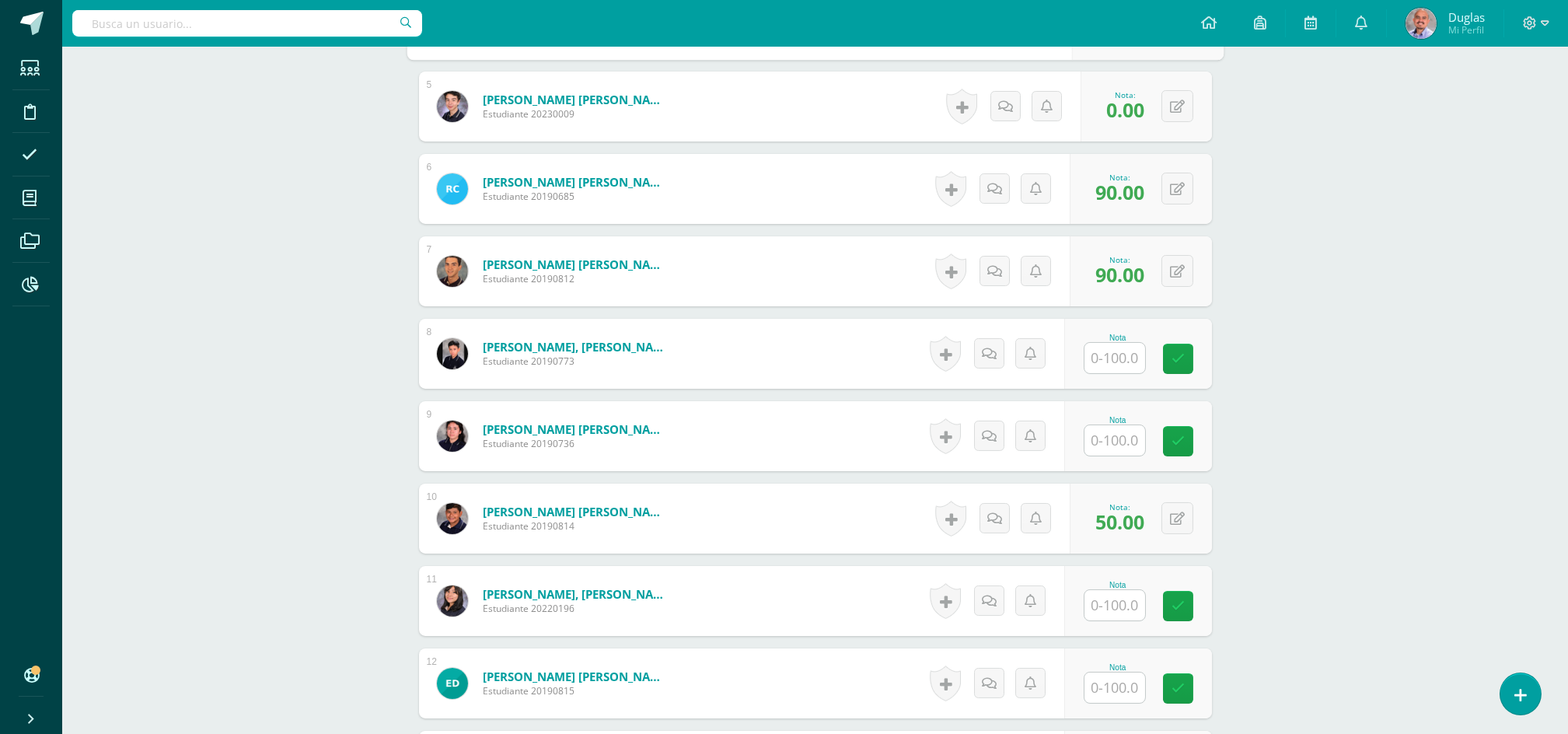
scroll to position [829, 0]
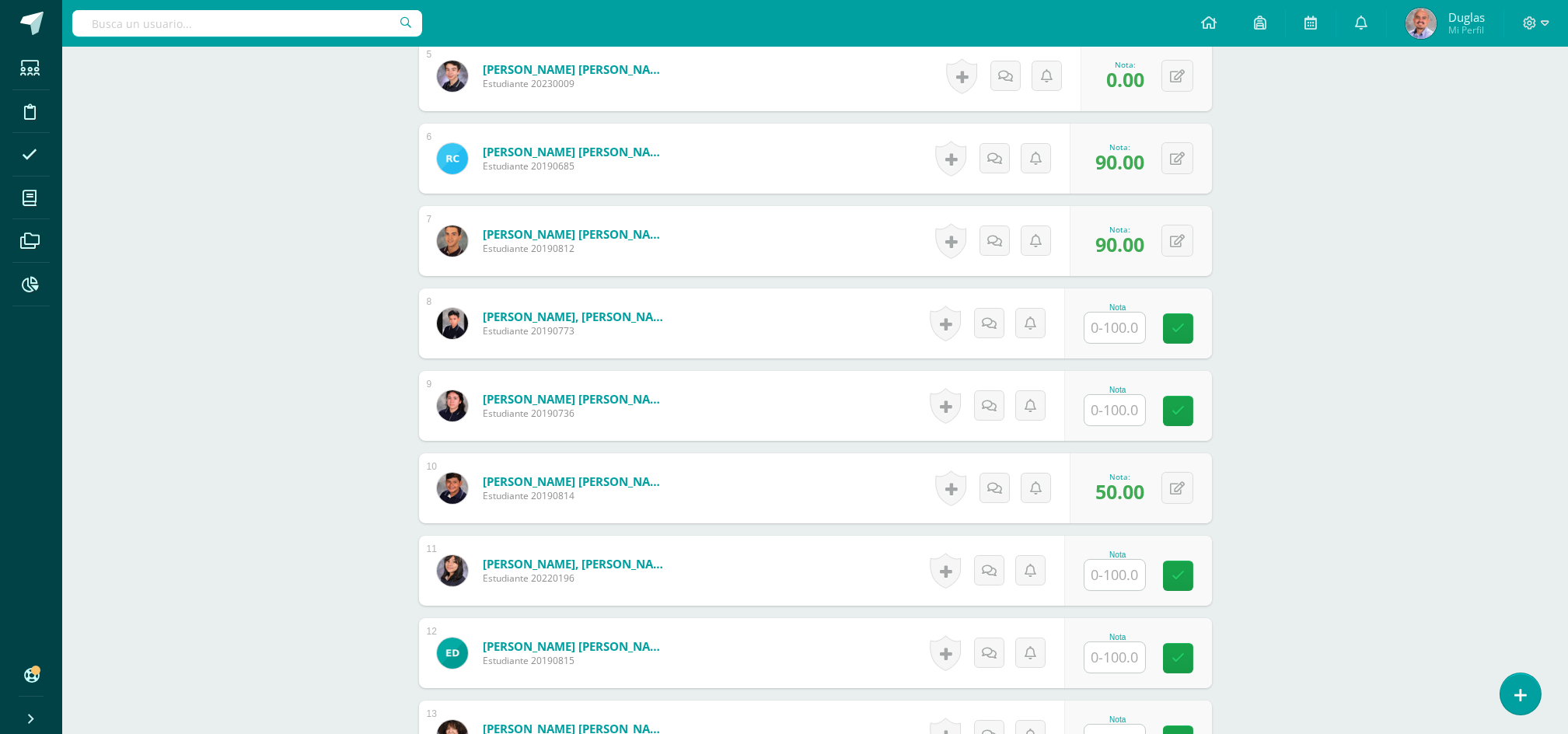
type input "100"
click at [1126, 337] on input "text" at bounding box center [1123, 328] width 62 height 31
paste input "100"
type input "100"
click at [1108, 402] on input "text" at bounding box center [1114, 410] width 61 height 30
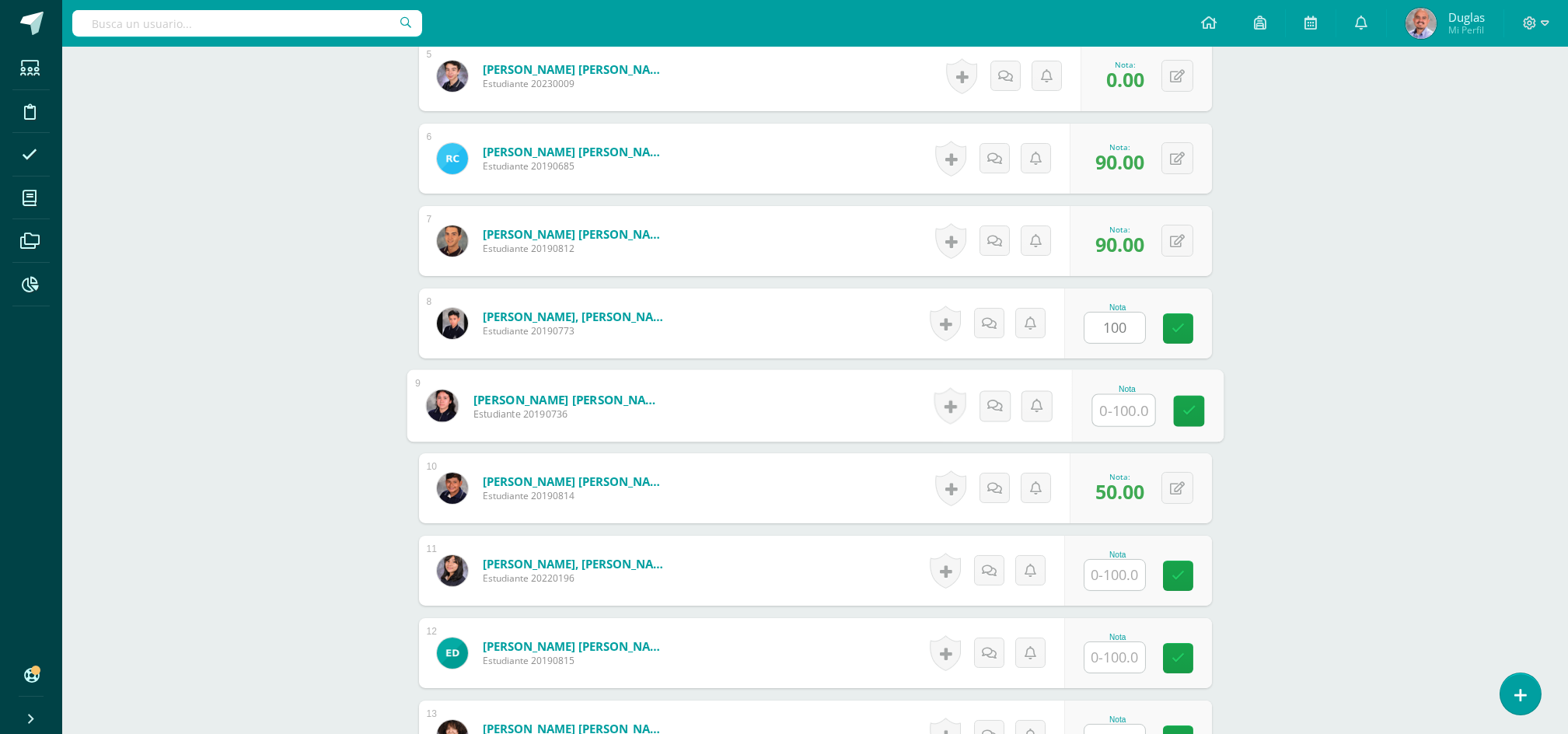
paste input "100"
type input "100"
click at [1097, 569] on input "text" at bounding box center [1123, 575] width 62 height 31
paste input "100"
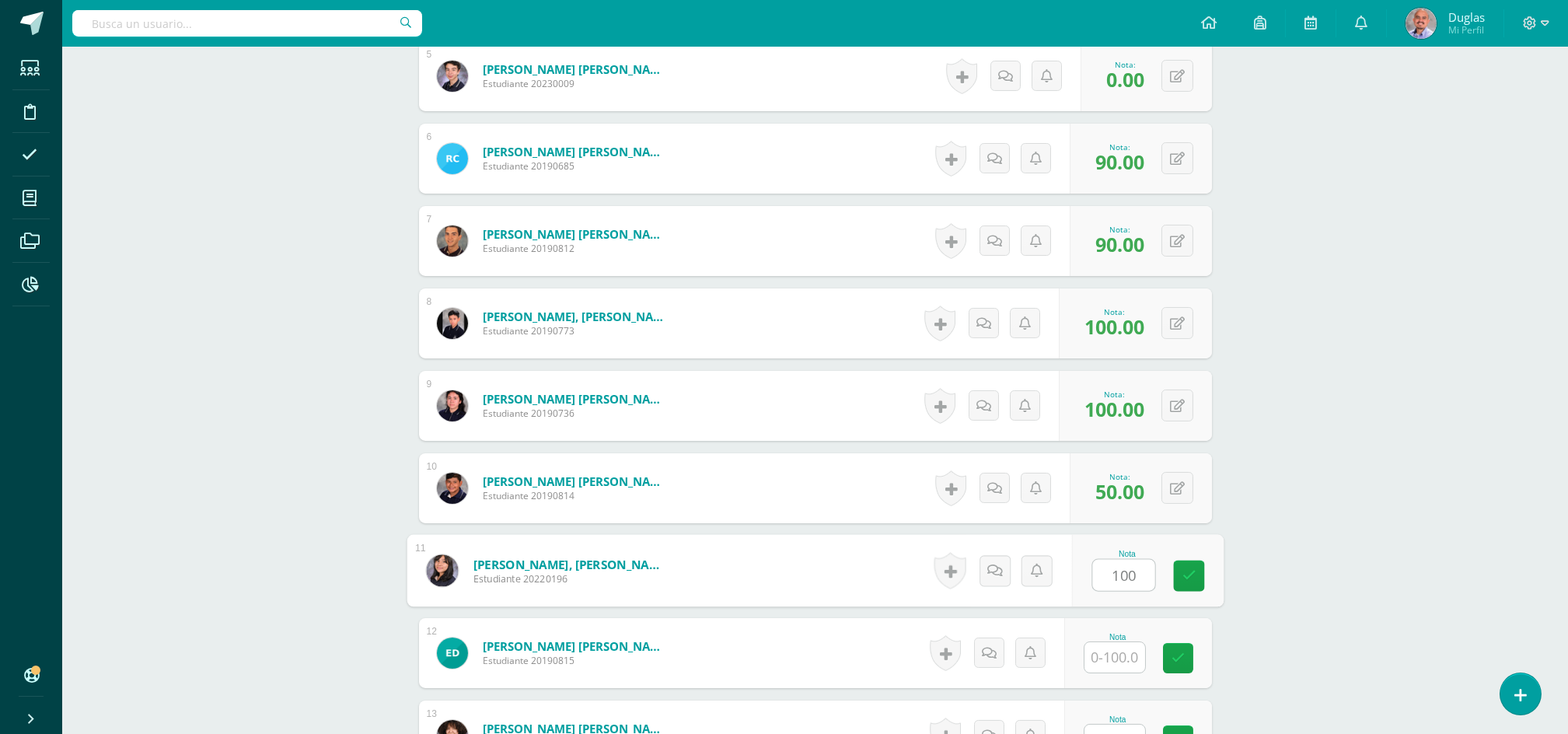
type input "100"
click at [1105, 655] on input "text" at bounding box center [1123, 657] width 62 height 31
paste input "100"
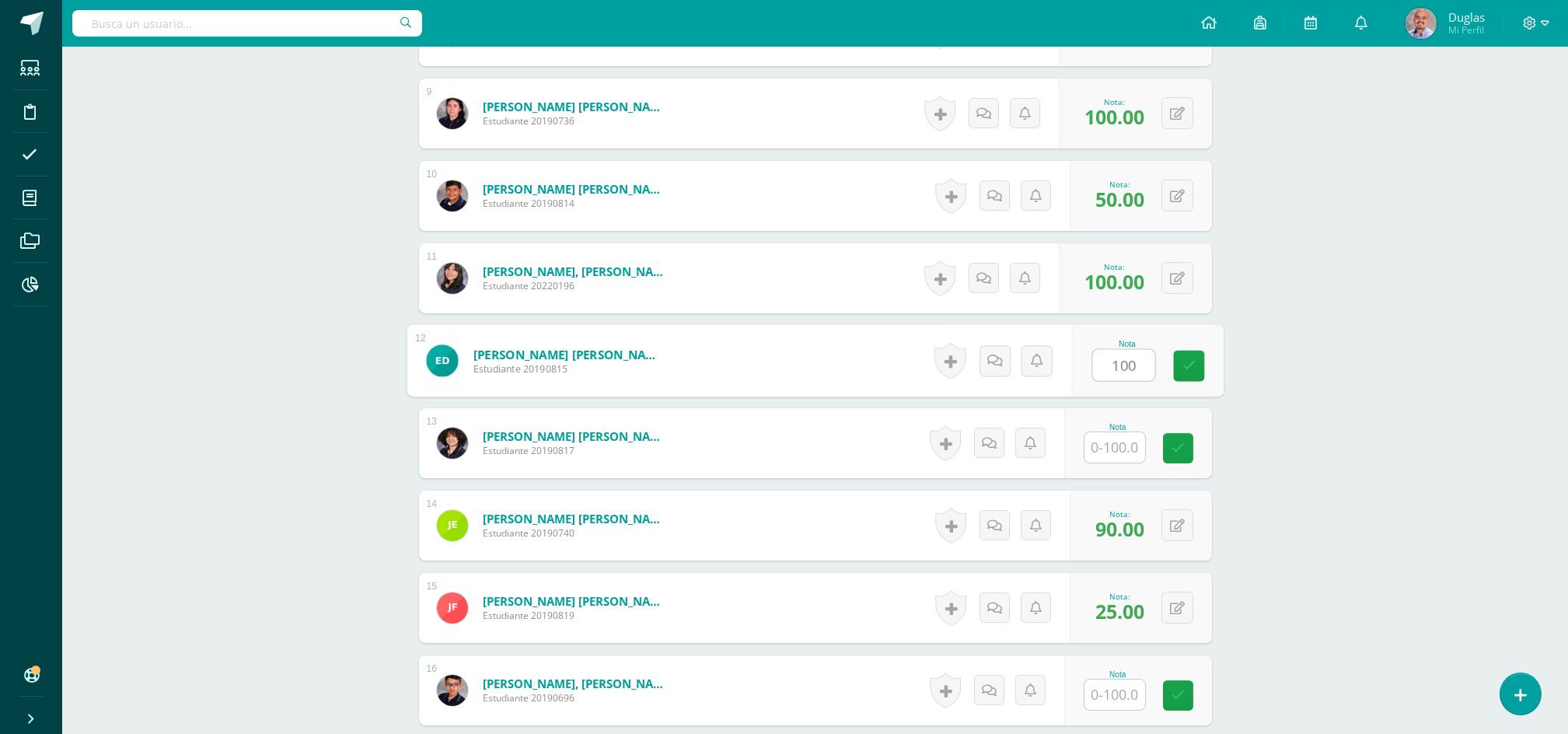
scroll to position [1244, 0]
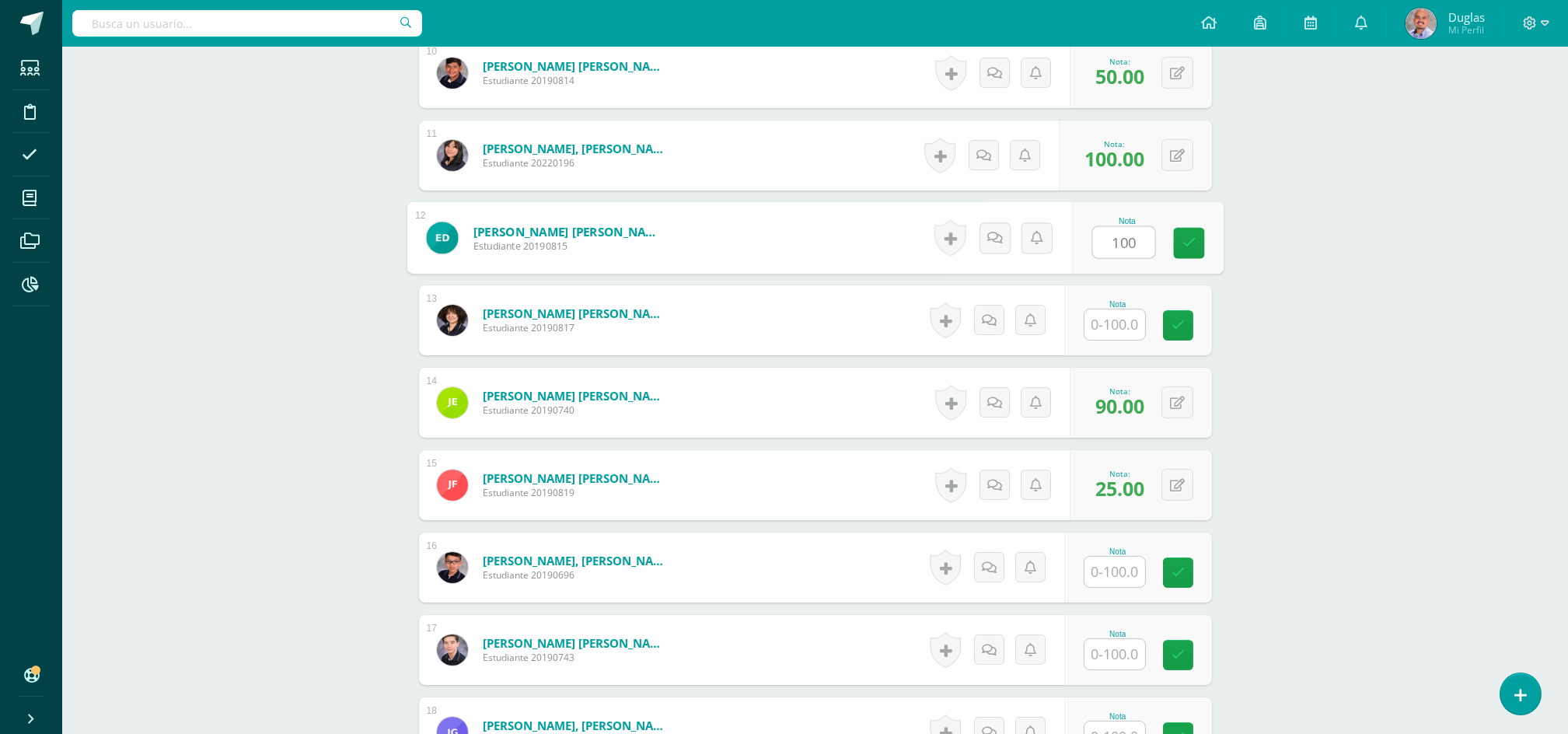
type input "100"
click at [1125, 330] on input "text" at bounding box center [1123, 325] width 62 height 31
paste input "100"
type input "100"
click at [1117, 575] on input "text" at bounding box center [1114, 572] width 61 height 30
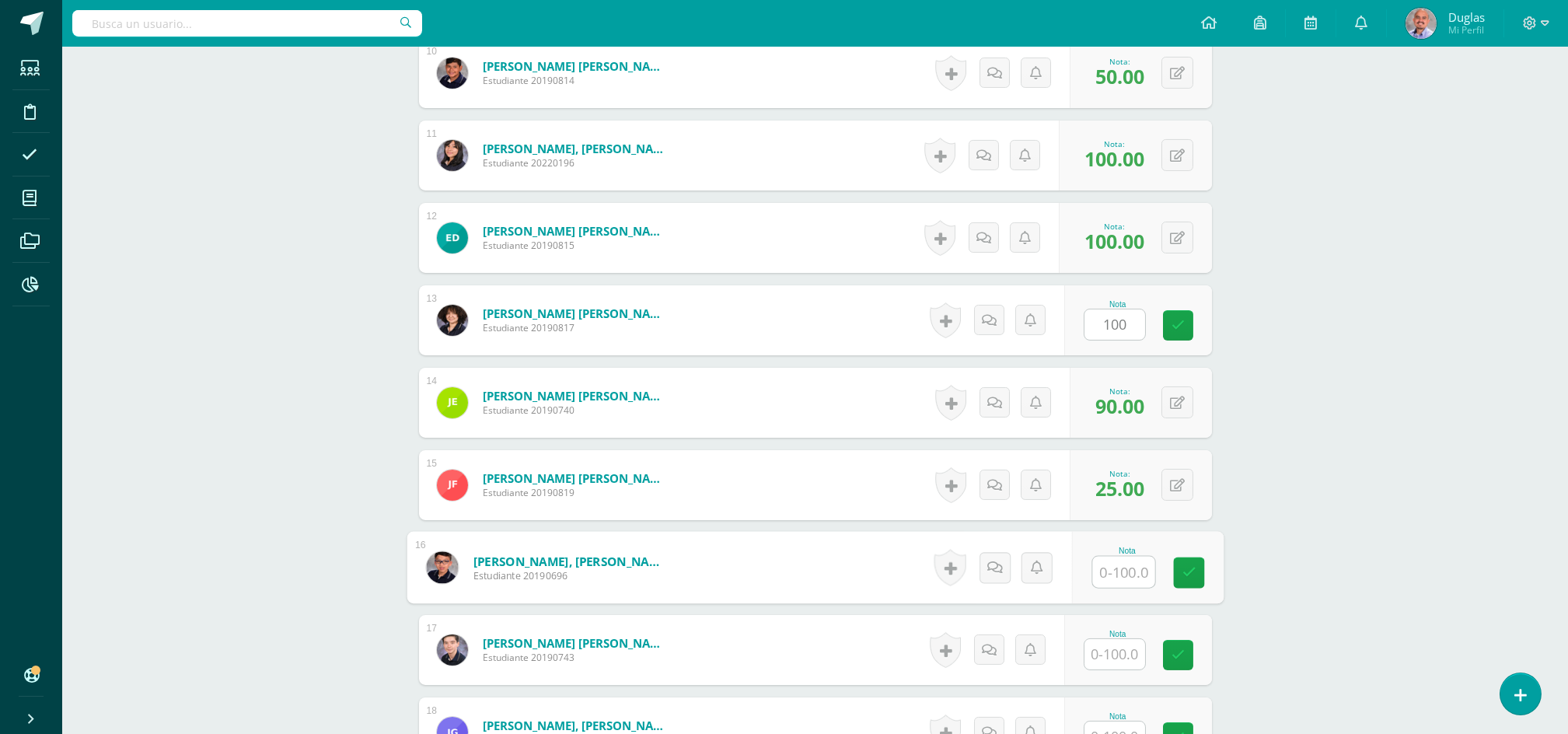
paste input "100"
type input "100"
click at [1115, 647] on input "text" at bounding box center [1123, 654] width 62 height 31
paste input "100"
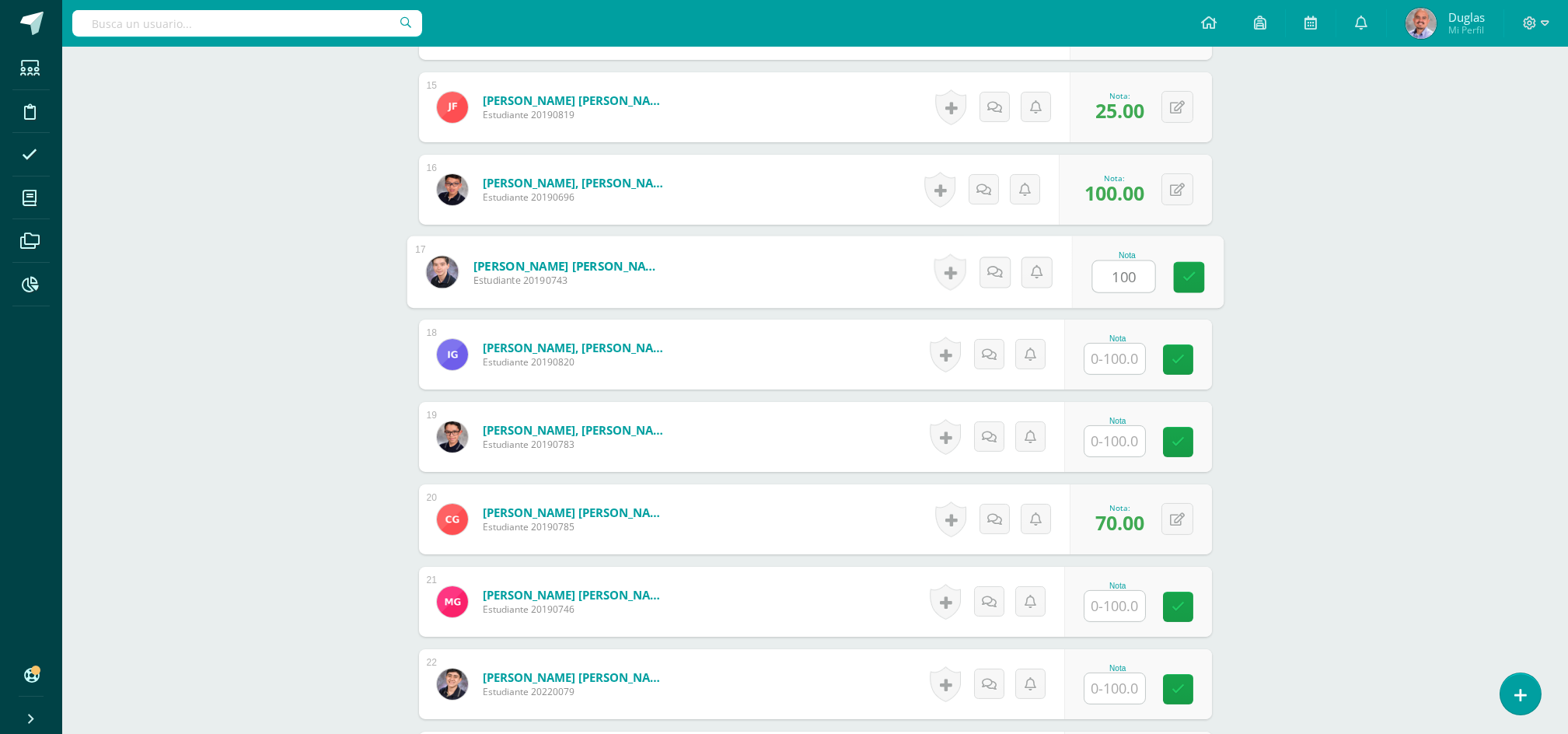
scroll to position [1659, 0]
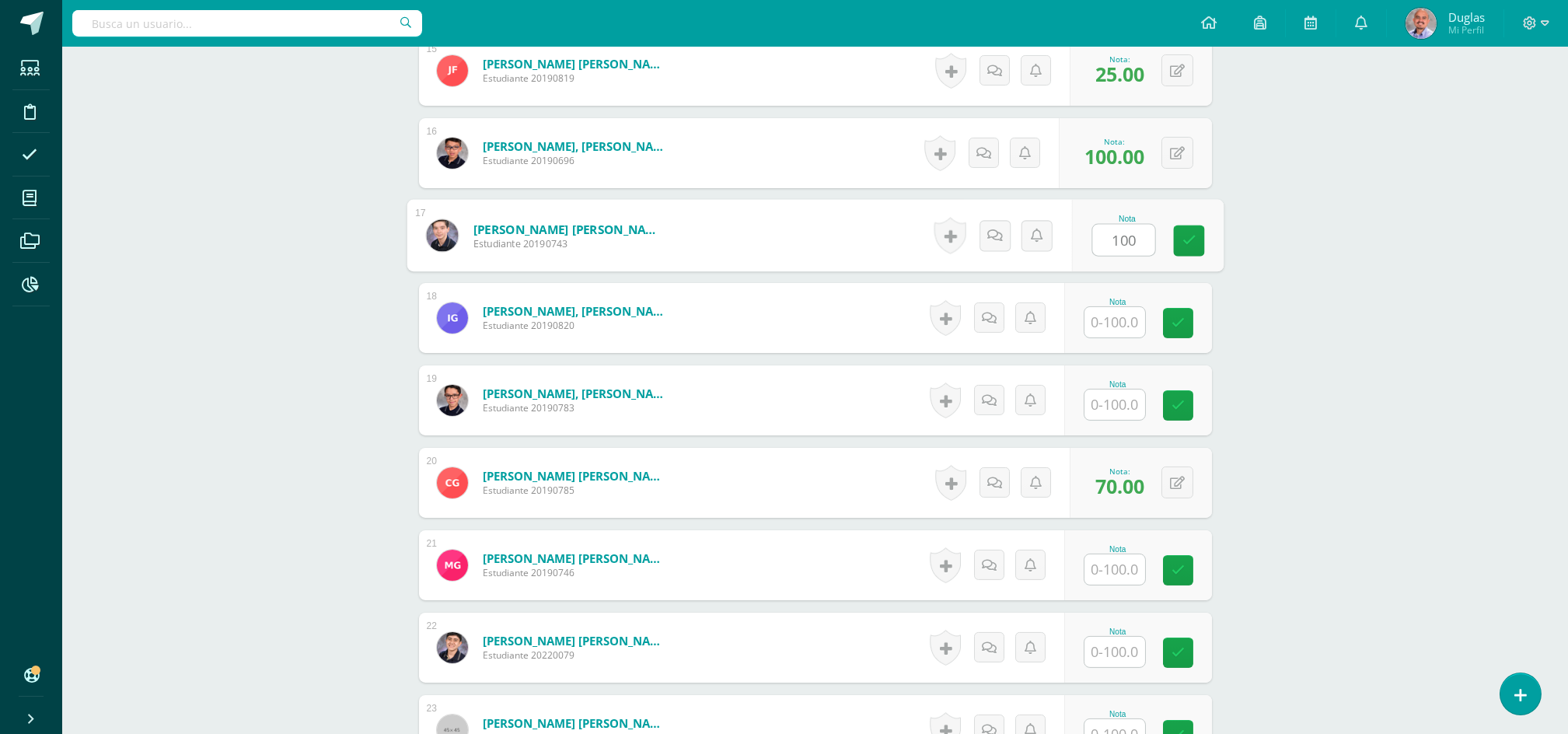
type input "100"
click at [1127, 322] on input "text" at bounding box center [1114, 323] width 61 height 30
paste input "100"
type input "100"
click at [1118, 406] on input "text" at bounding box center [1123, 404] width 62 height 31
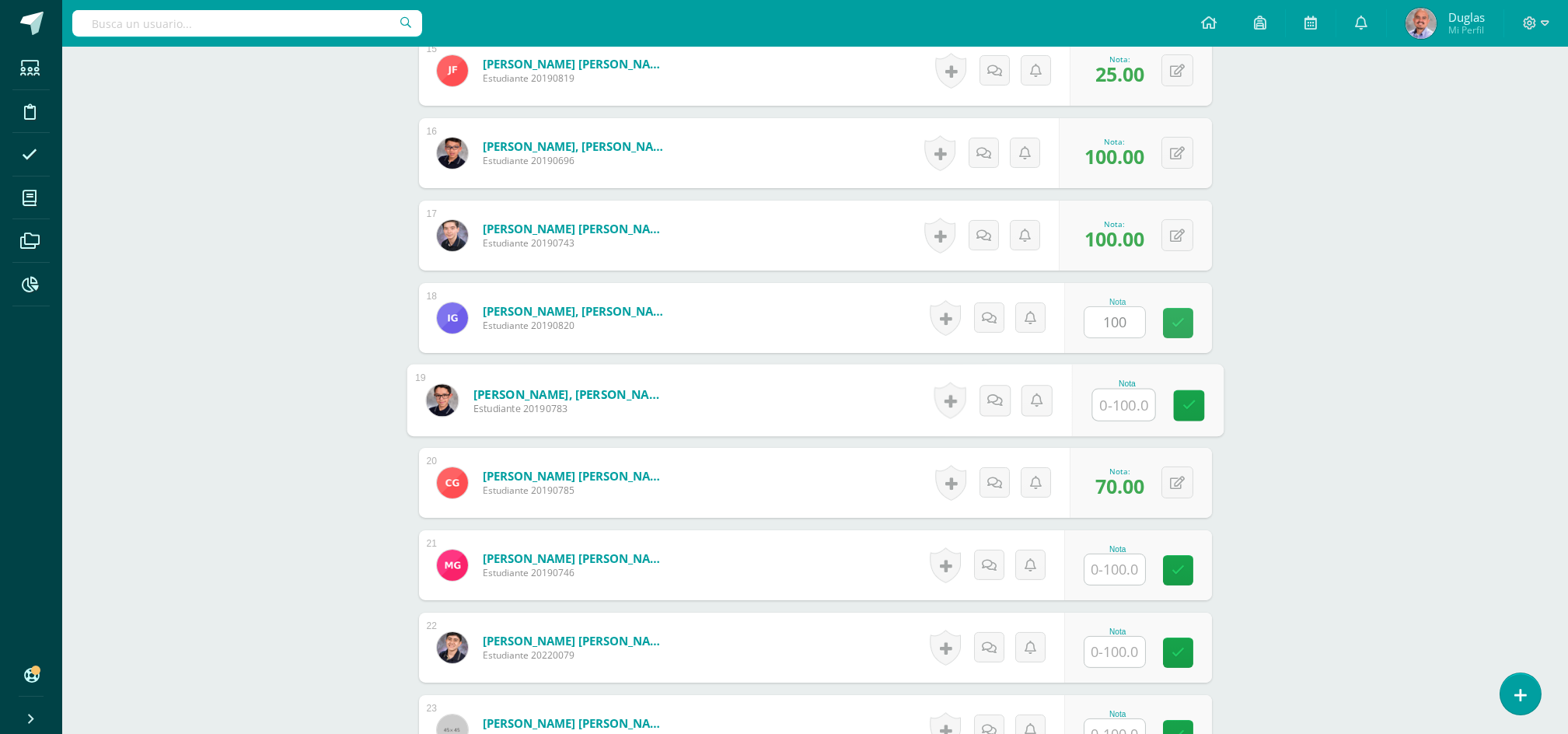
paste input "100"
type input "100"
click at [1102, 564] on input "text" at bounding box center [1114, 569] width 61 height 30
paste input "100"
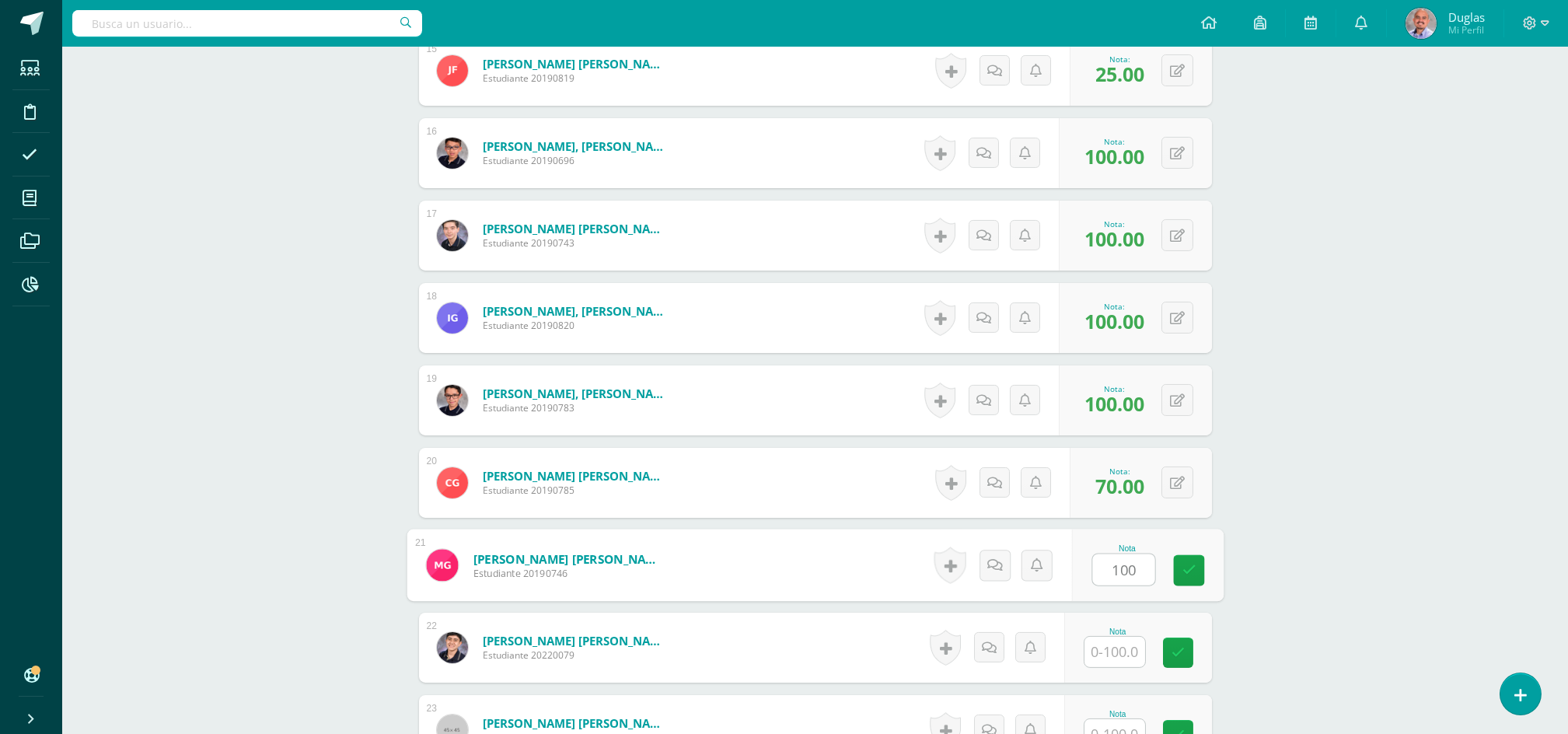
type input "100"
click at [1114, 648] on input "text" at bounding box center [1123, 652] width 62 height 31
paste input "100"
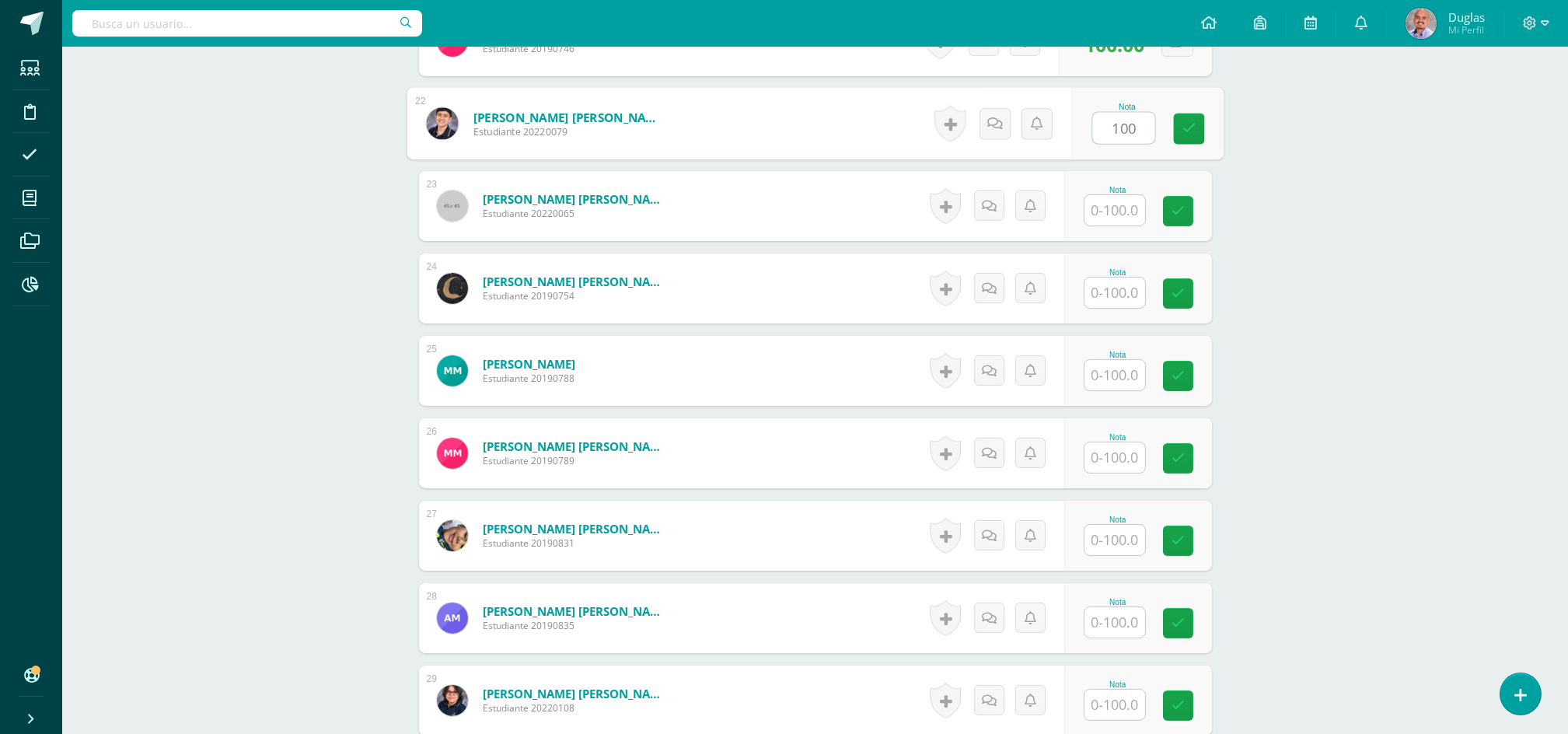
scroll to position [2281, 0]
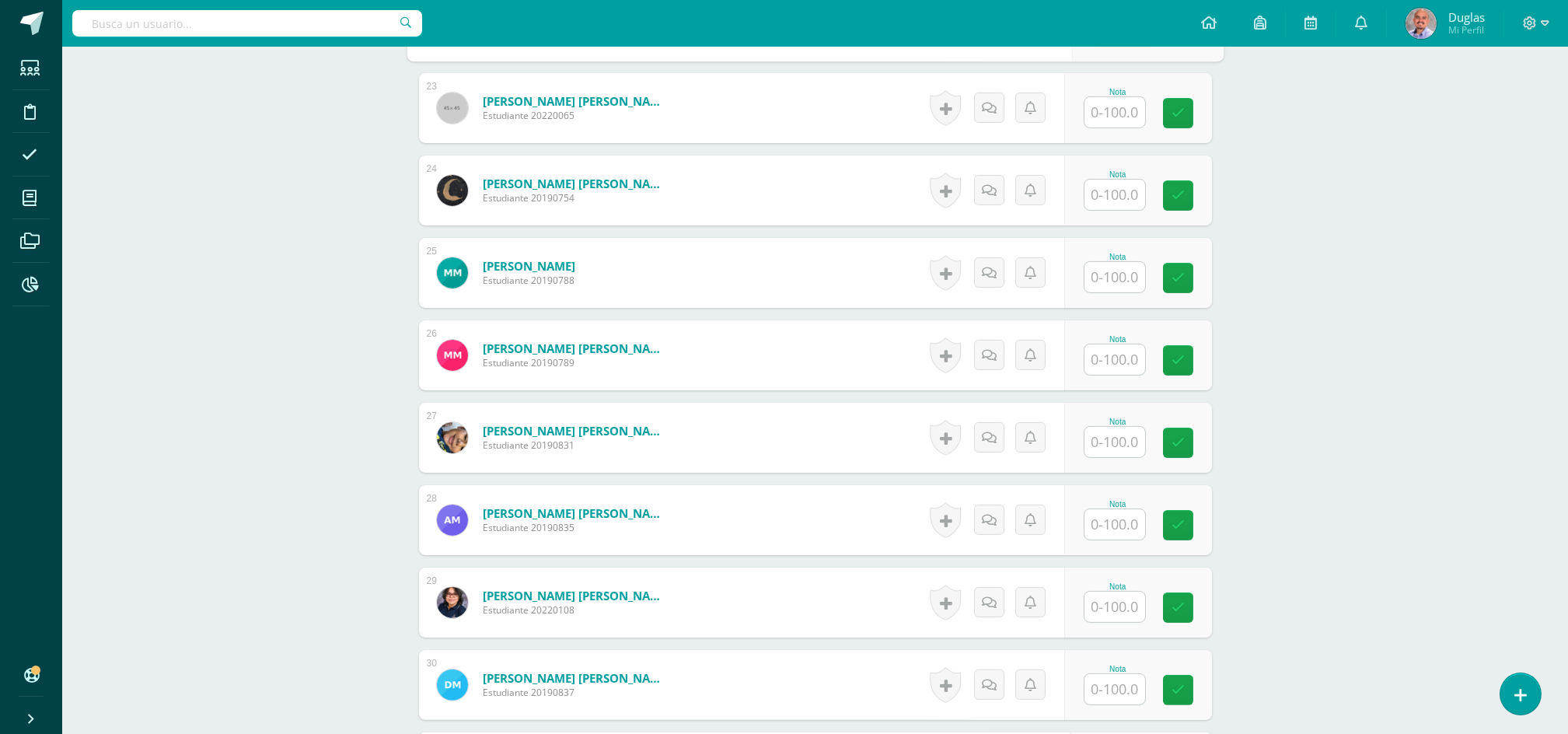
type input "100"
click at [1127, 105] on input "text" at bounding box center [1114, 112] width 61 height 30
paste input "100"
type input "100"
click at [1120, 181] on input "text" at bounding box center [1114, 195] width 61 height 30
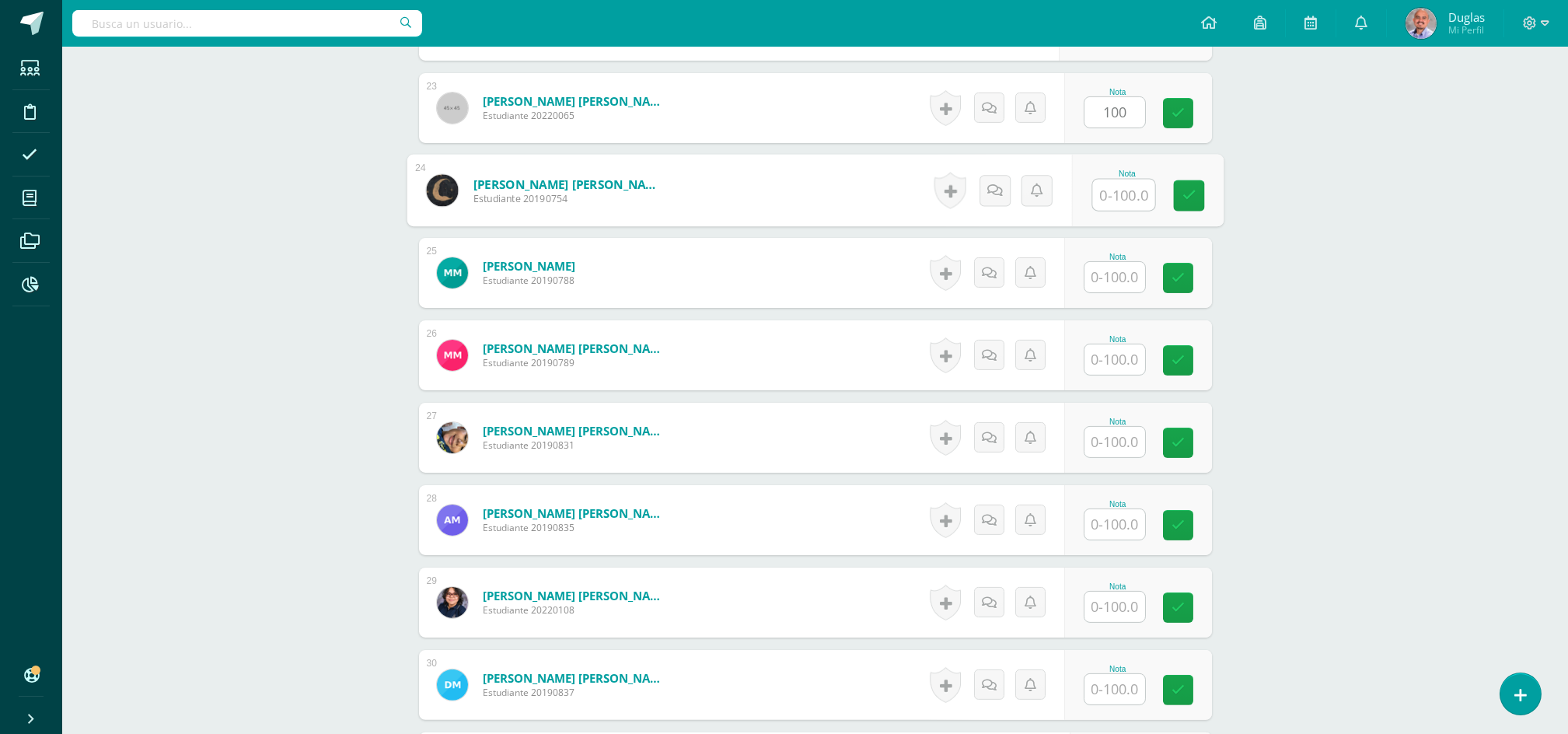
paste input "100"
type input "100"
click at [1119, 267] on input "text" at bounding box center [1114, 277] width 61 height 30
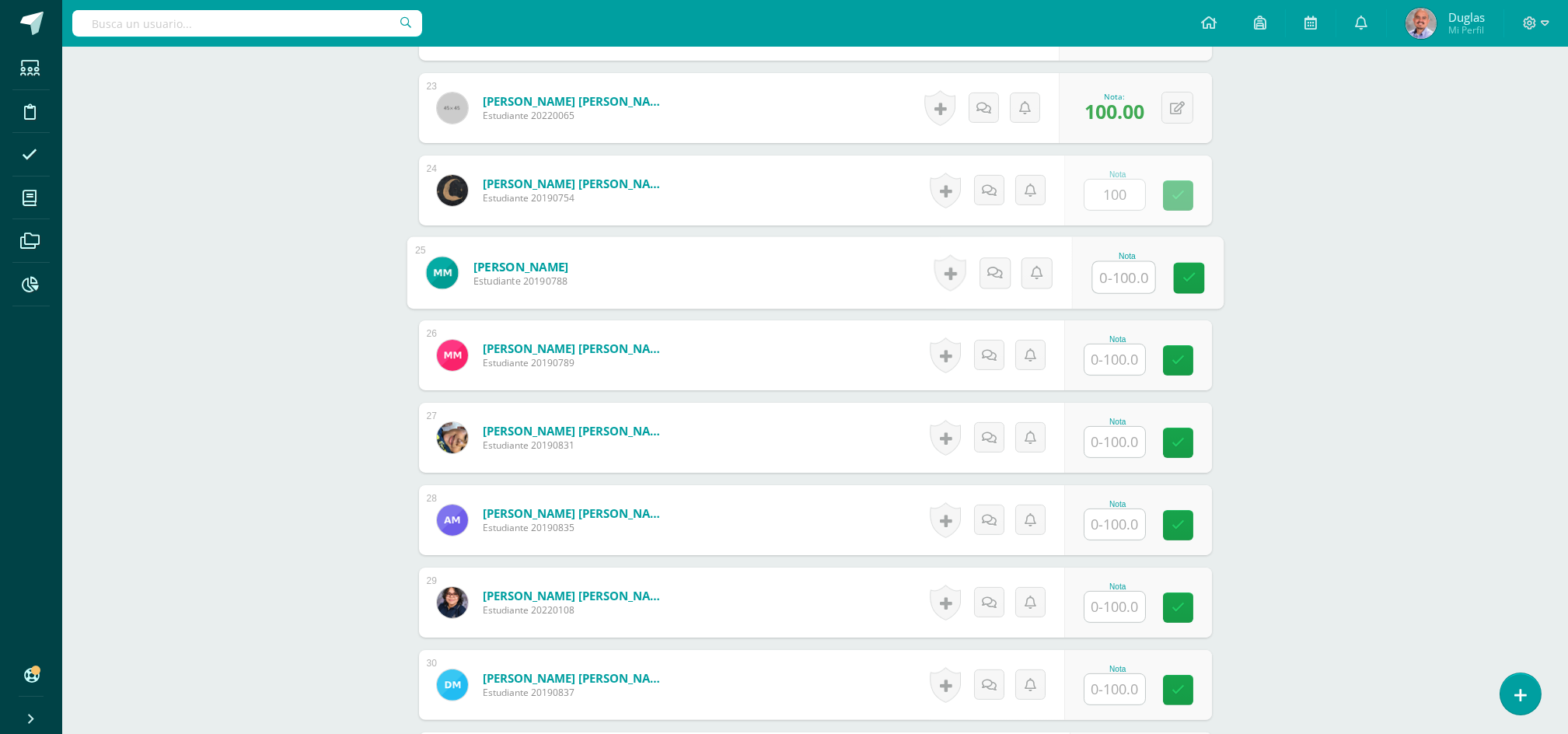
paste input "100"
type input "100"
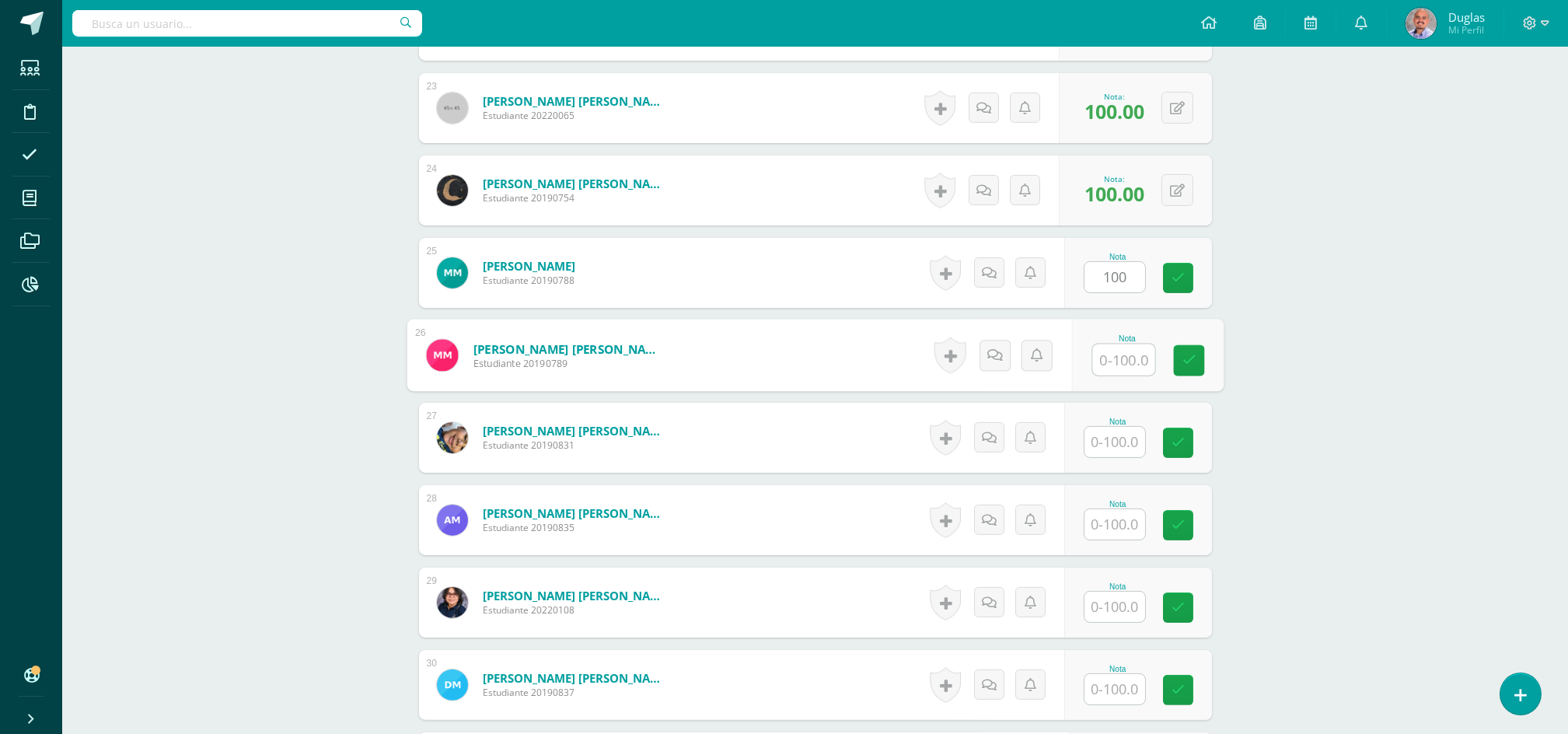
click at [1104, 357] on input "text" at bounding box center [1123, 360] width 62 height 31
paste input "100"
type input "100"
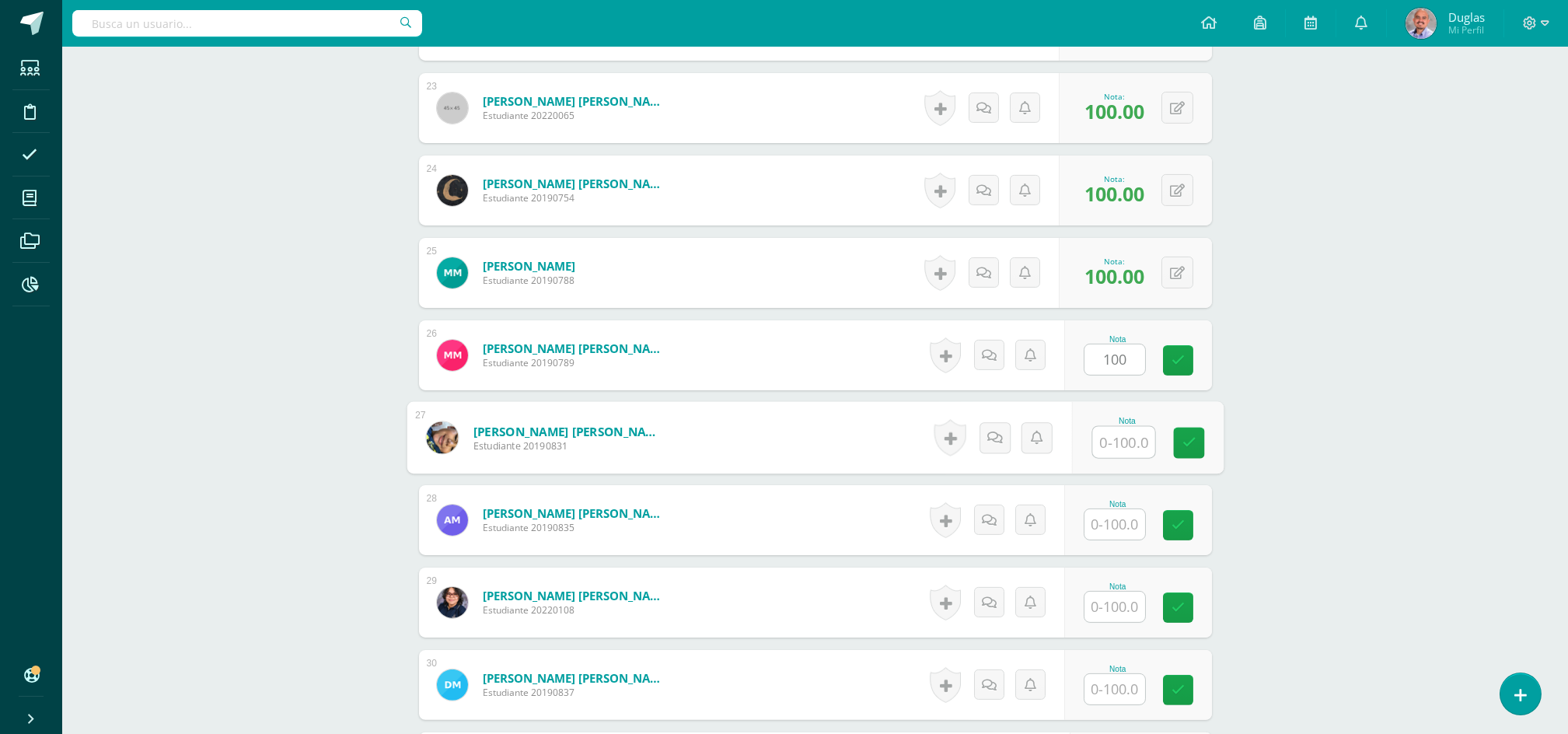
click at [1101, 435] on input "text" at bounding box center [1123, 442] width 62 height 31
paste input "100"
type input "100"
click at [1108, 523] on input "text" at bounding box center [1114, 524] width 61 height 30
paste input "100"
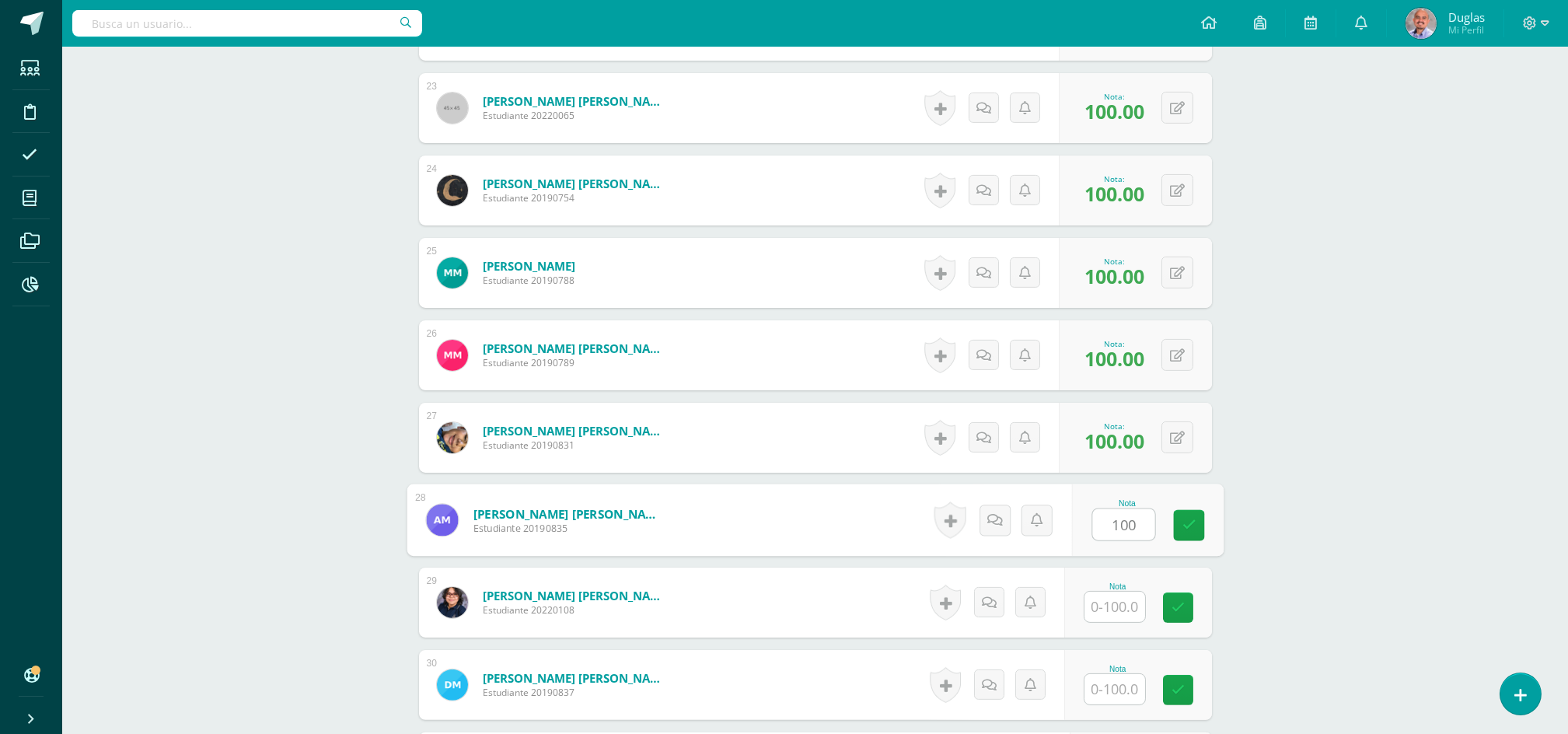
type input "100"
click at [1095, 608] on input "text" at bounding box center [1114, 607] width 61 height 30
paste input "100"
type input "100"
click at [1090, 691] on div "Nota" at bounding box center [1147, 685] width 152 height 72
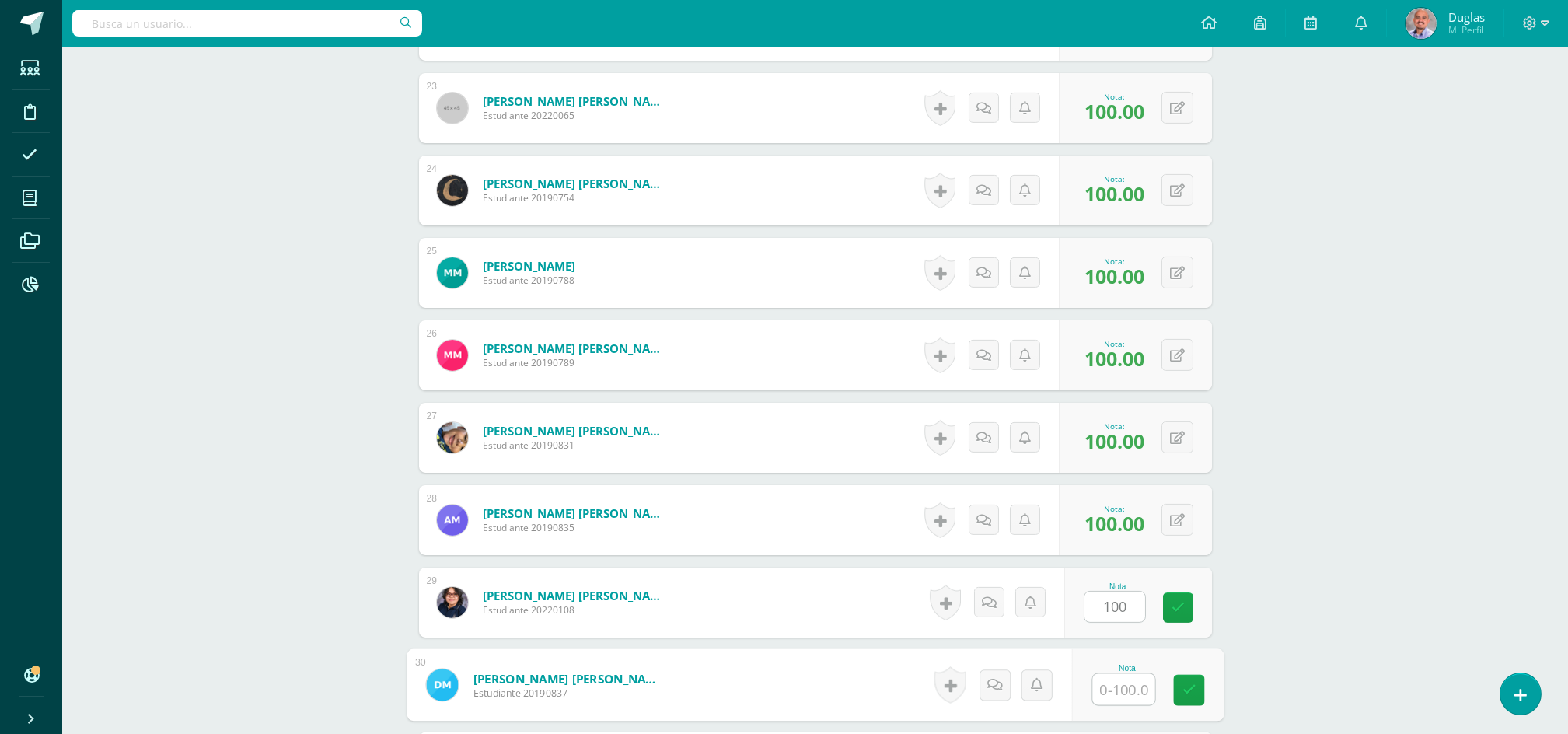
paste input "100"
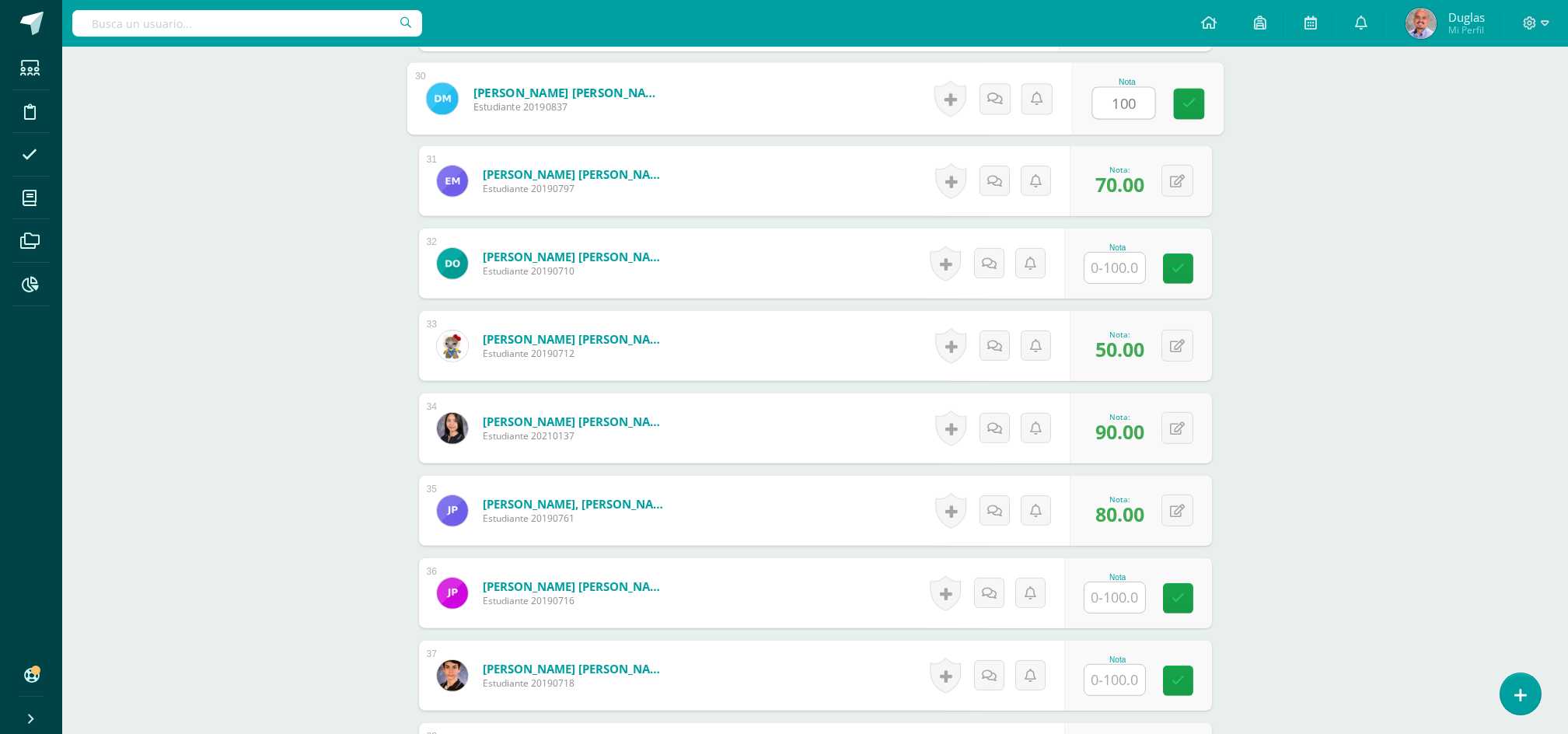
scroll to position [2903, 0]
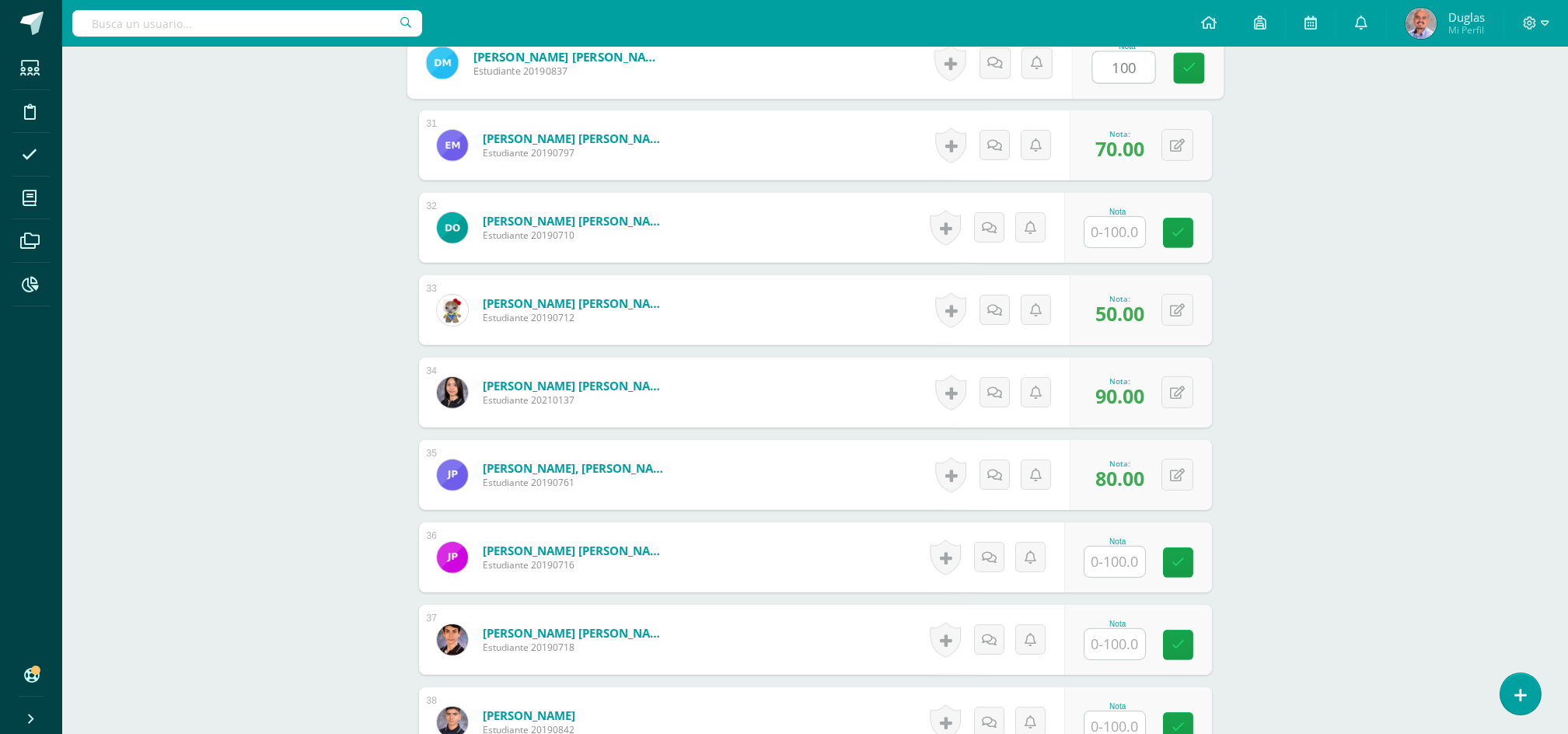
type input "100"
click at [1114, 225] on input "text" at bounding box center [1114, 232] width 61 height 30
paste input "100"
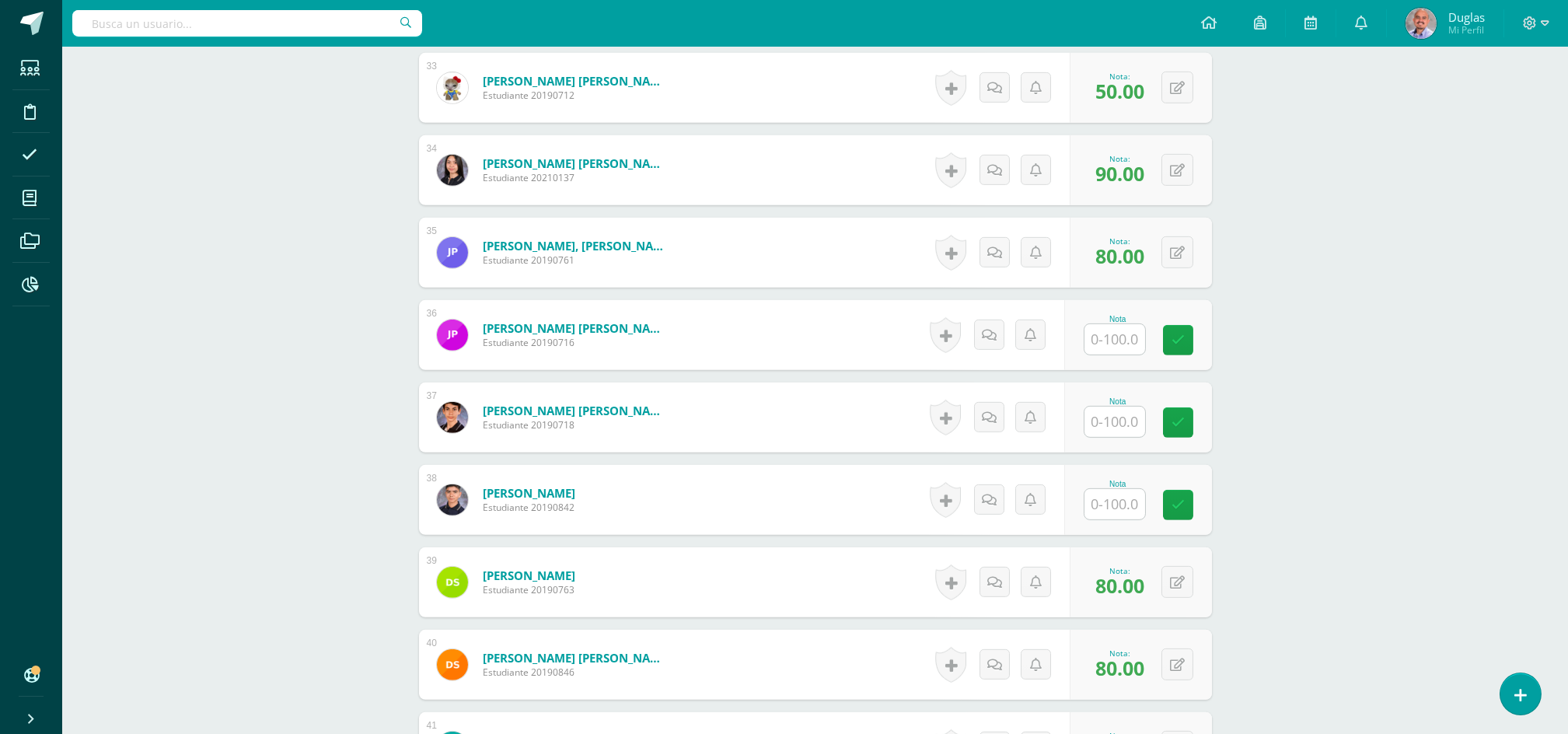
scroll to position [3215, 0]
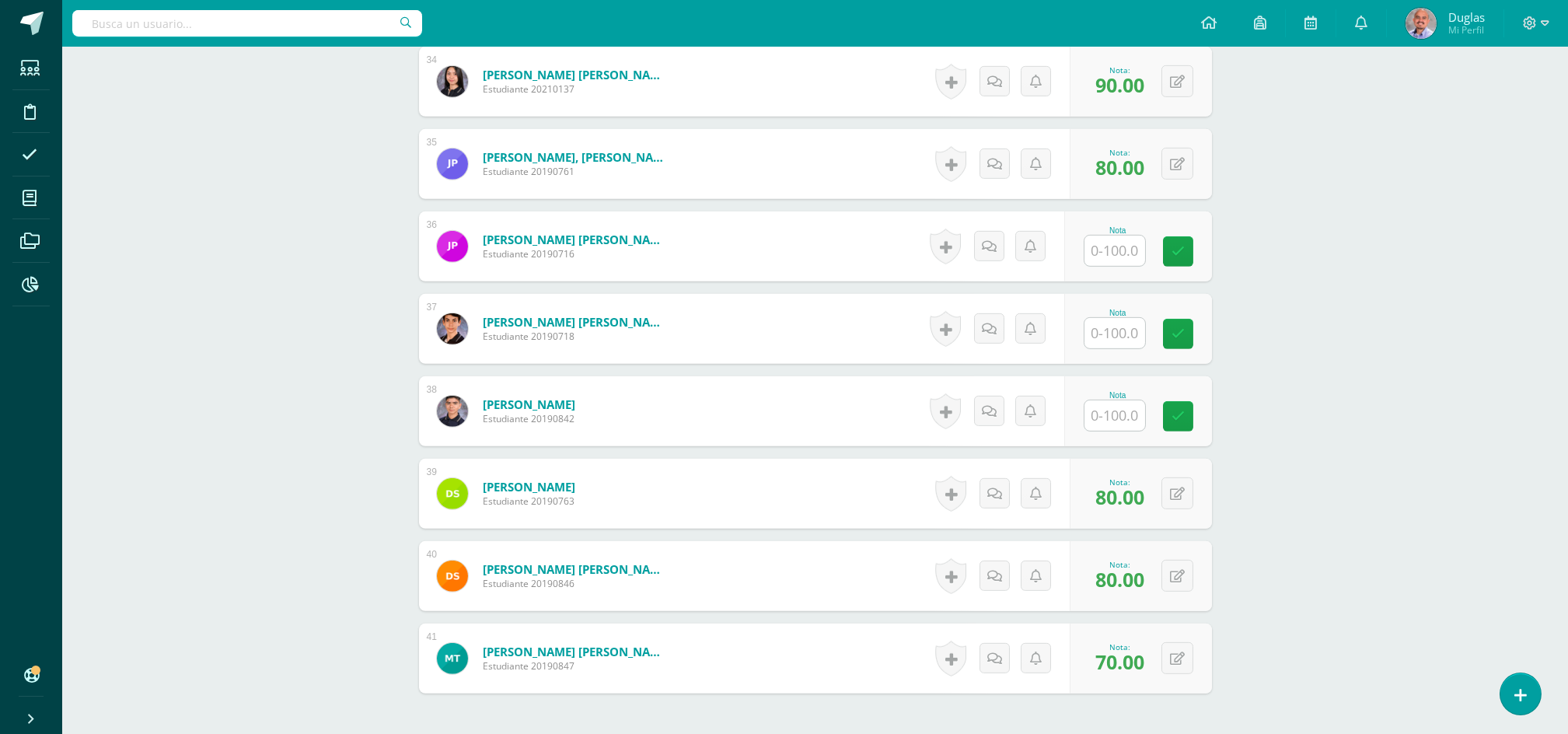
type input "100"
click at [1111, 258] on input "text" at bounding box center [1114, 251] width 61 height 30
paste input "100"
type input "100"
click at [1120, 353] on div "Nota" at bounding box center [1138, 329] width 148 height 70
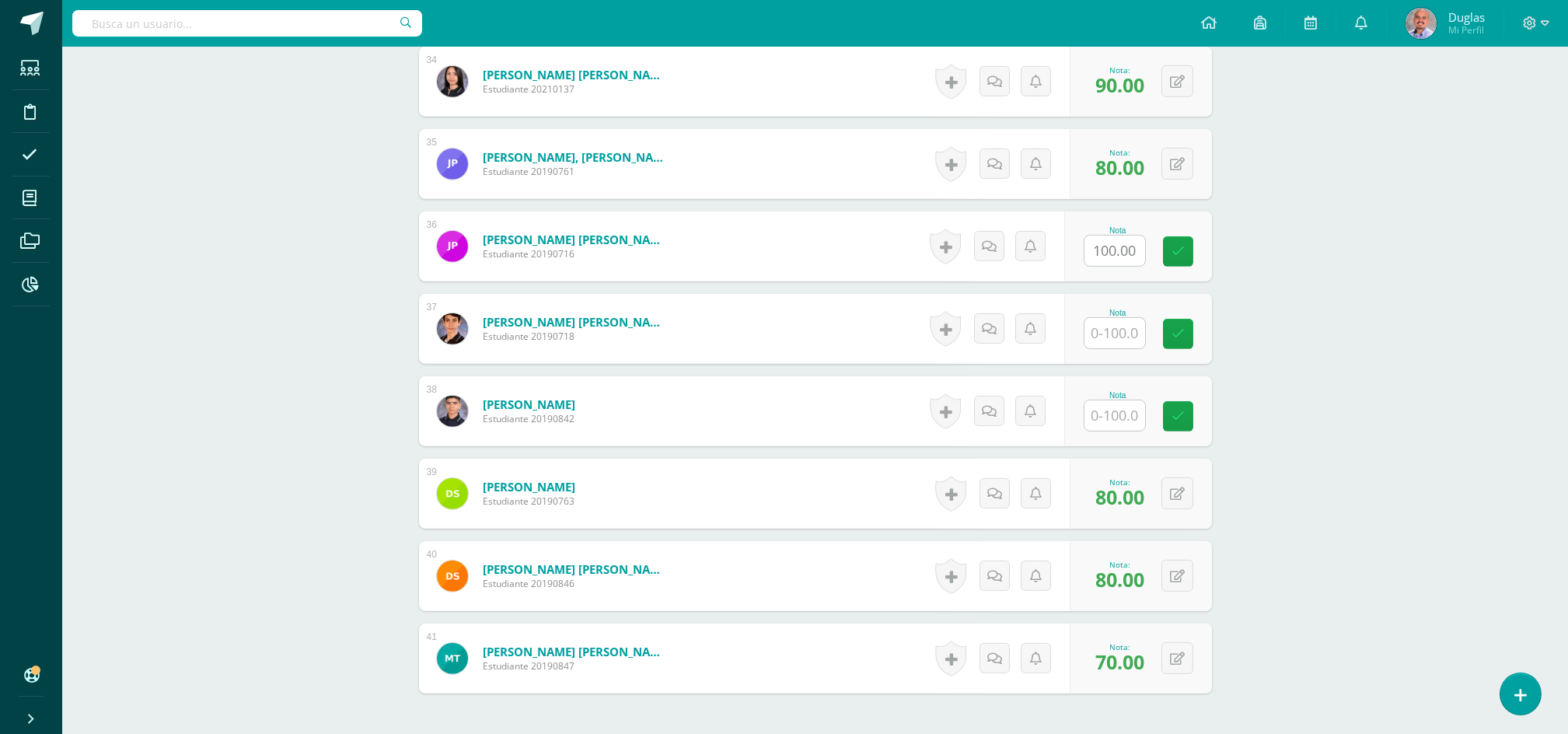
click at [1124, 337] on input "text" at bounding box center [1114, 334] width 61 height 30
paste input "100"
type input "100"
click at [1115, 409] on input "text" at bounding box center [1114, 415] width 61 height 30
paste input "100"
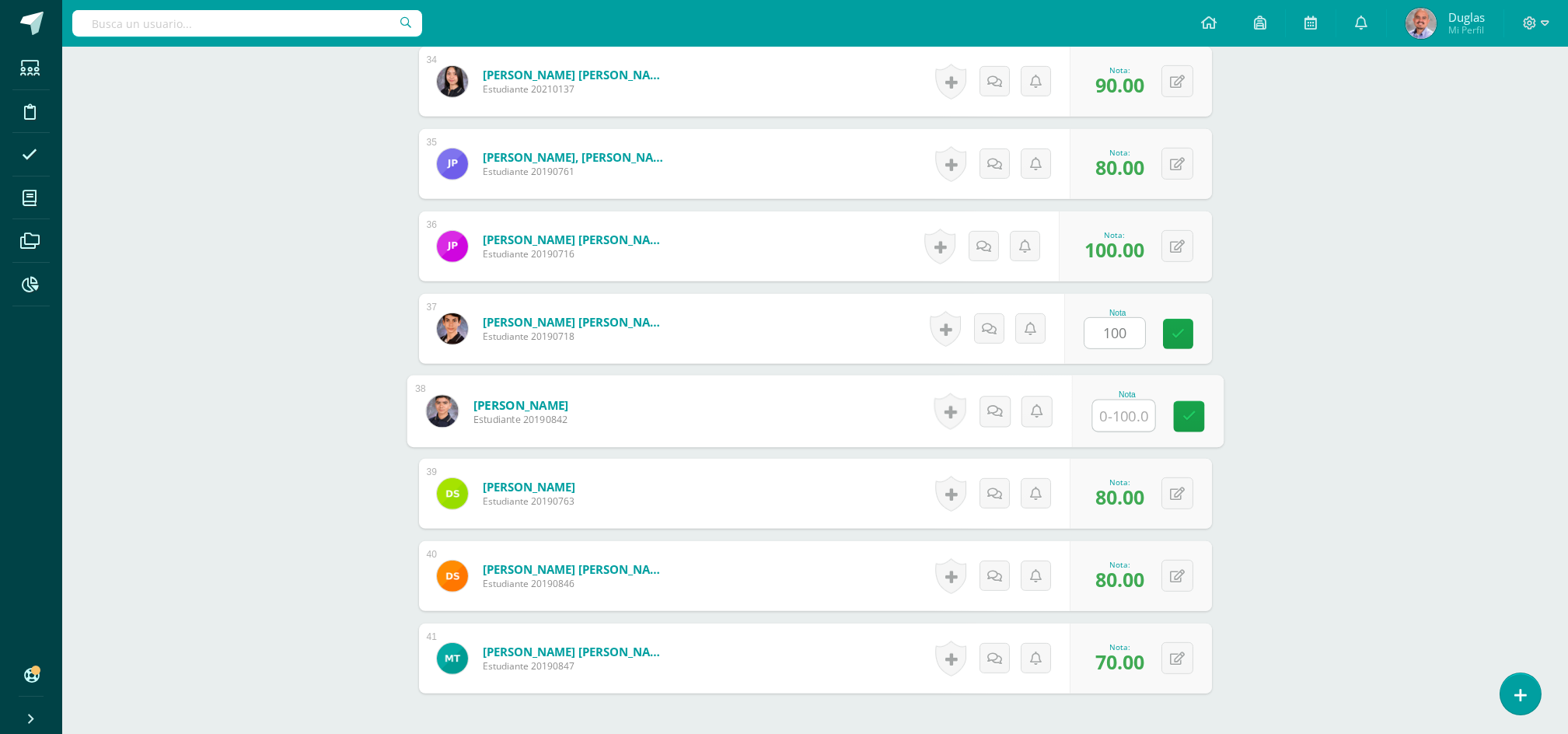
type input "100"
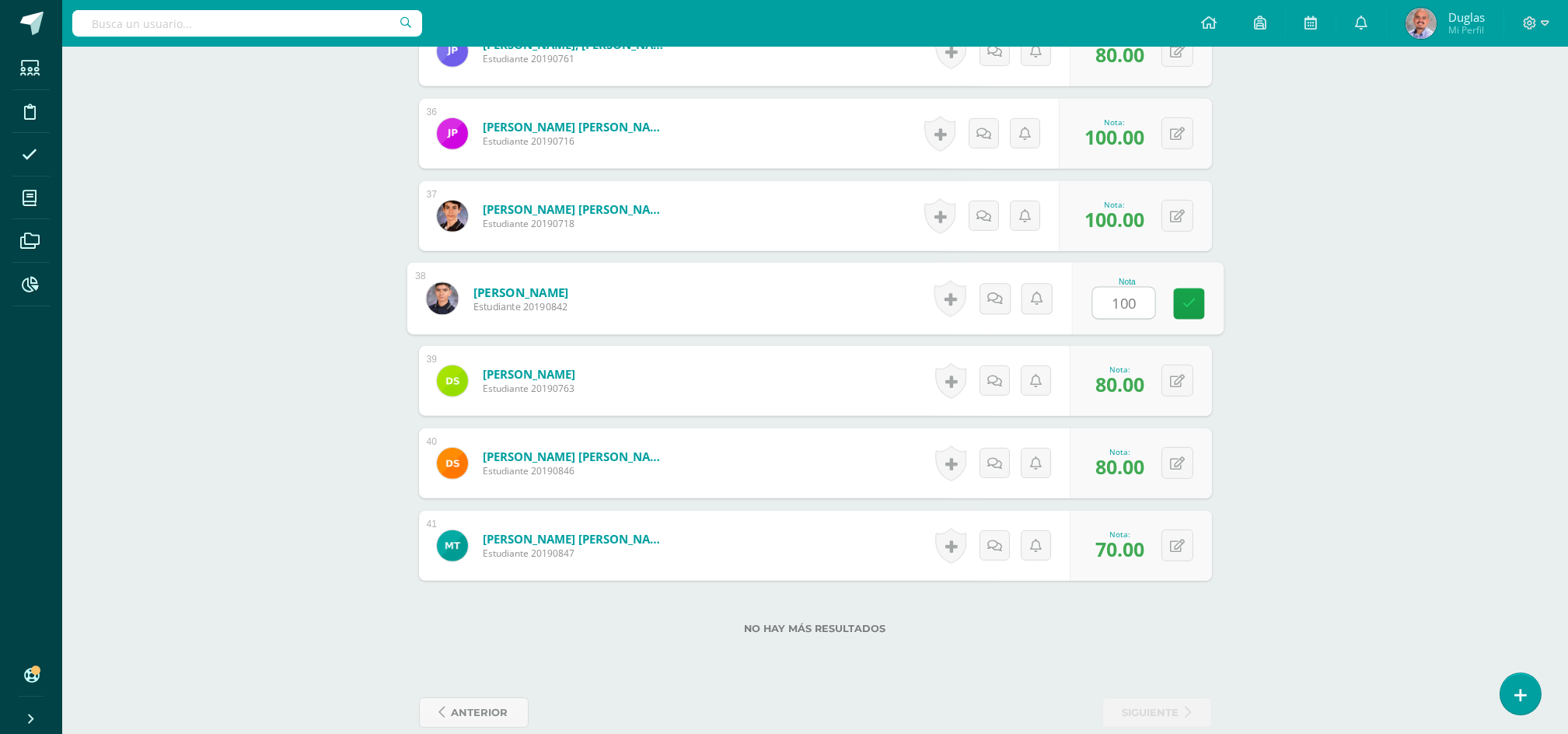
scroll to position [3353, 0]
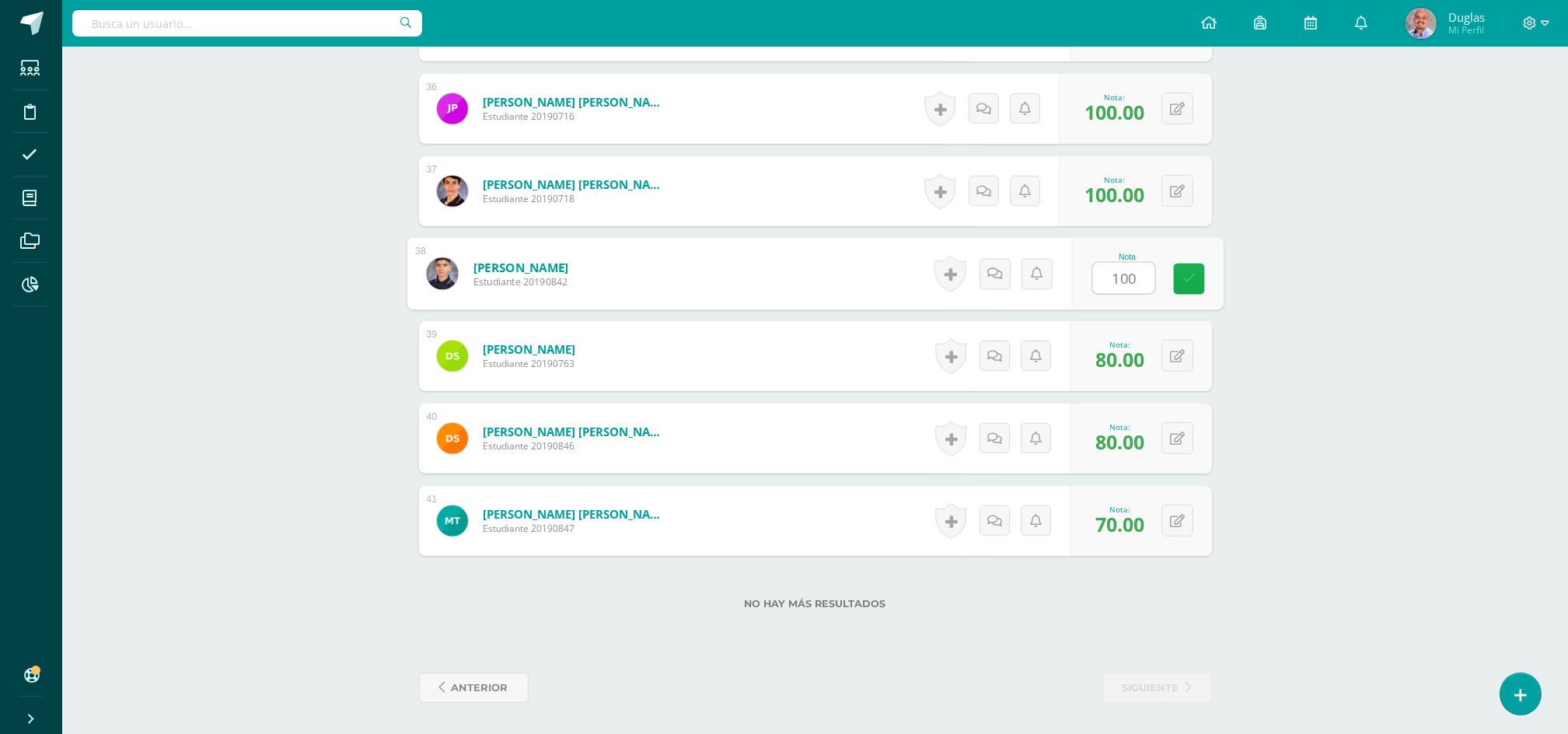
click at [1180, 275] on link at bounding box center [1188, 279] width 31 height 31
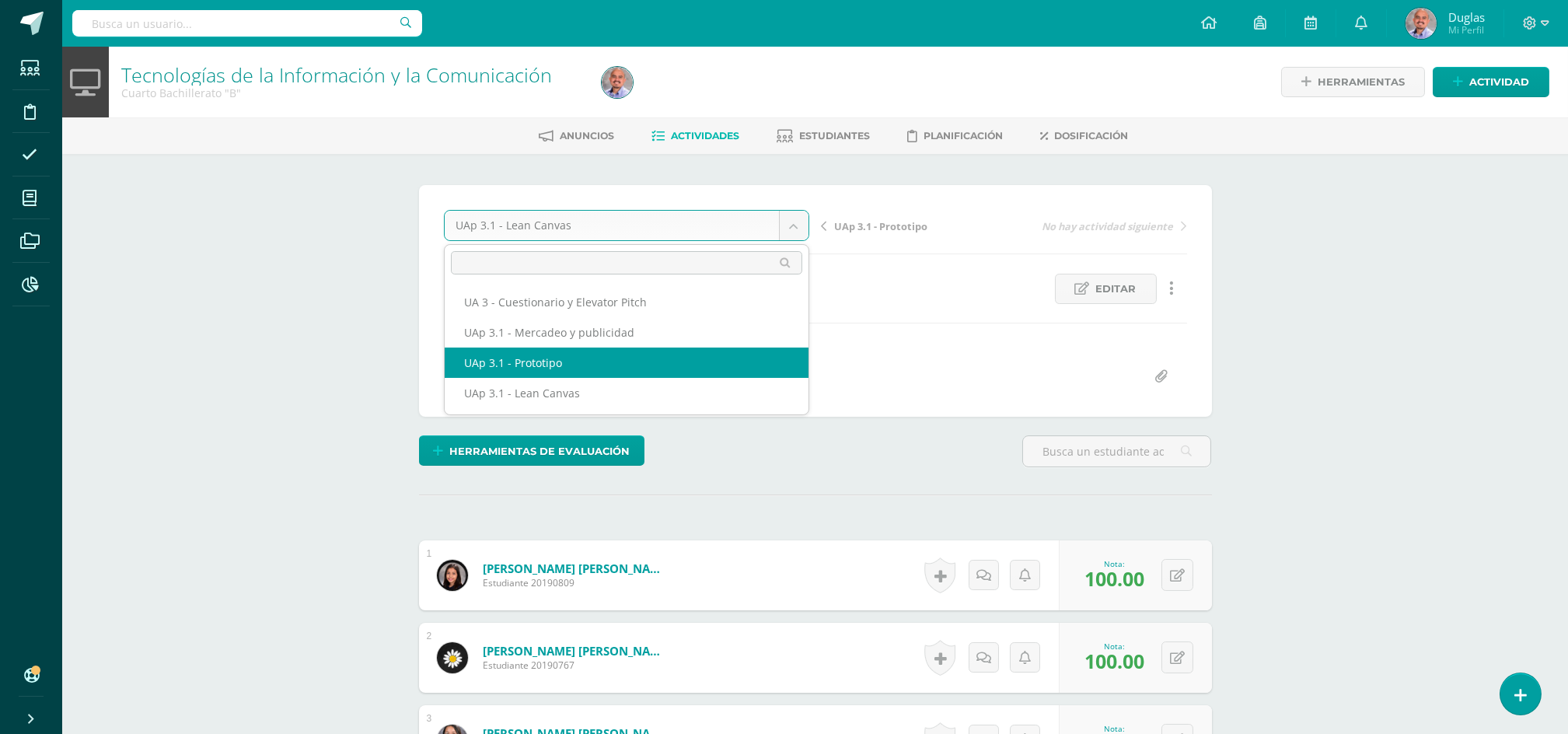
select select "/dashboard/teacher/grade-activity/223533/"
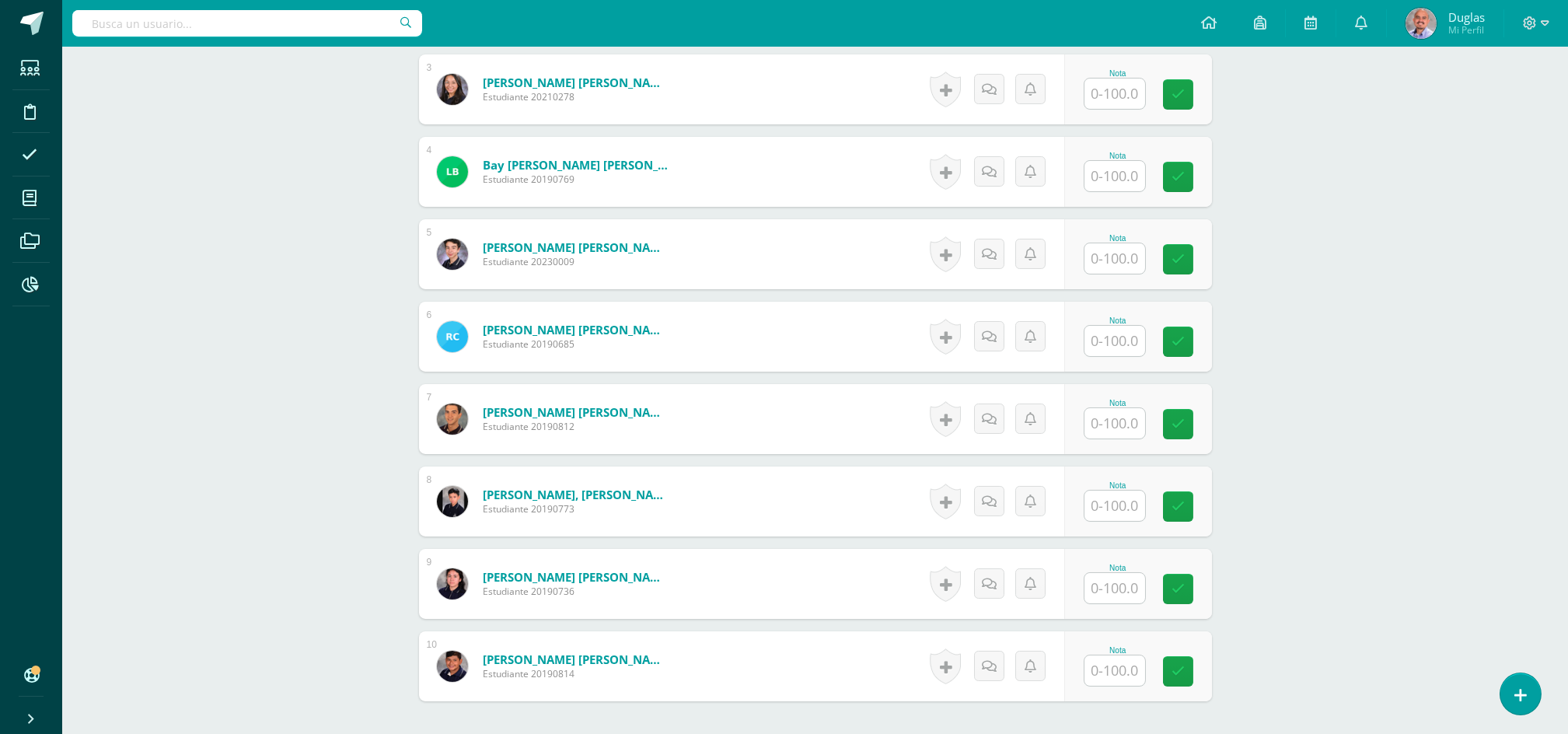
scroll to position [726, 0]
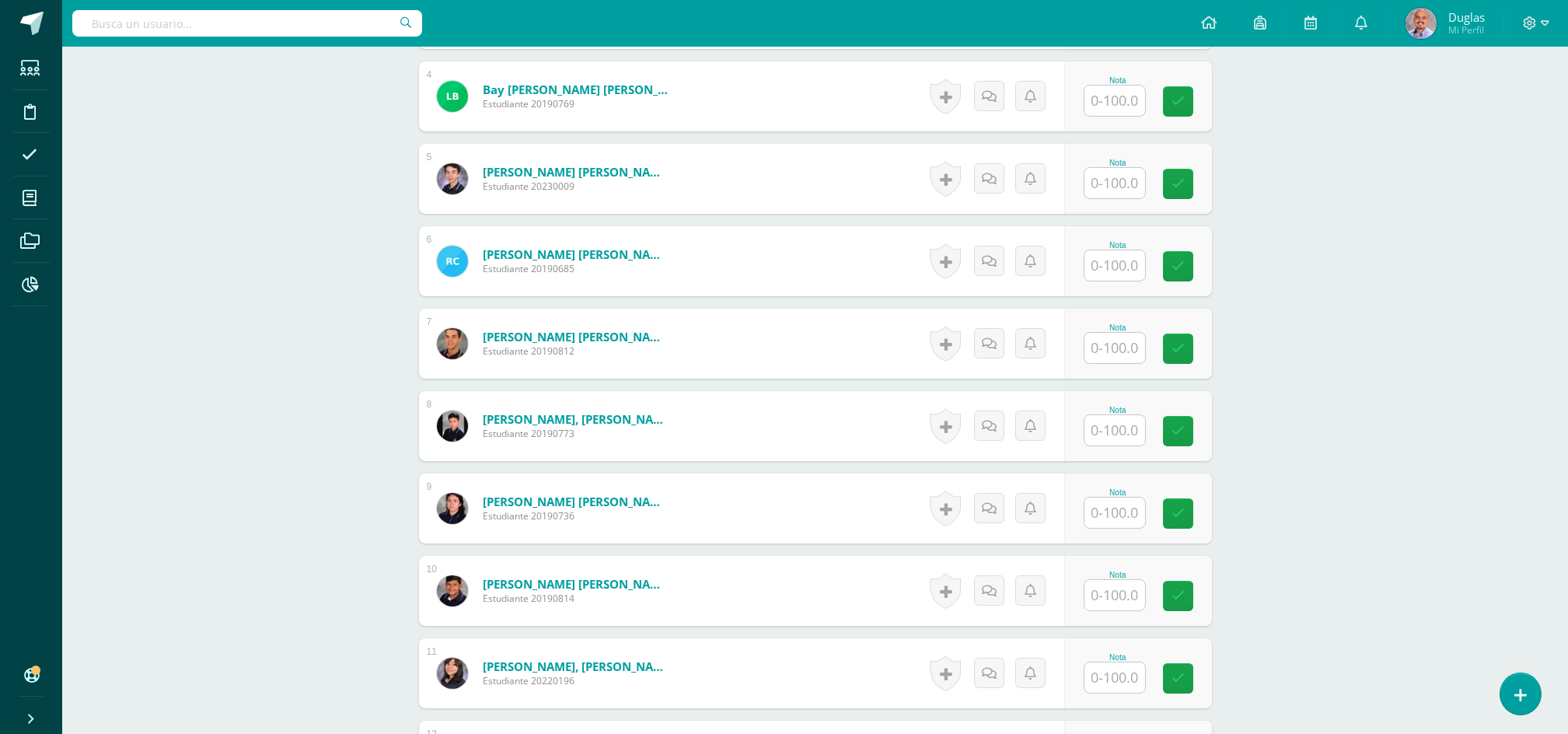
click at [1117, 269] on input "text" at bounding box center [1114, 266] width 61 height 30
type input "50"
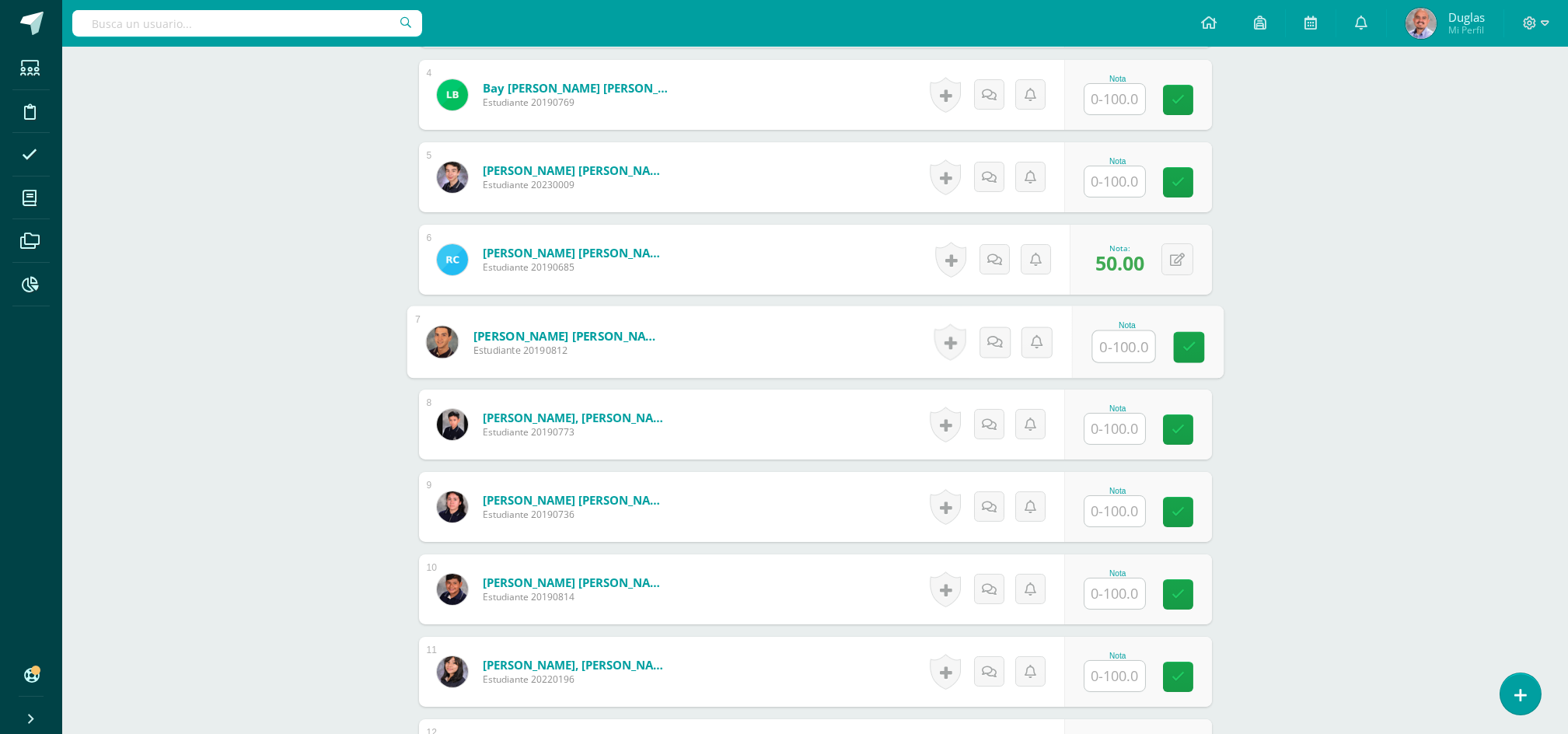
click at [1108, 508] on input "text" at bounding box center [1114, 511] width 61 height 30
type input "50"
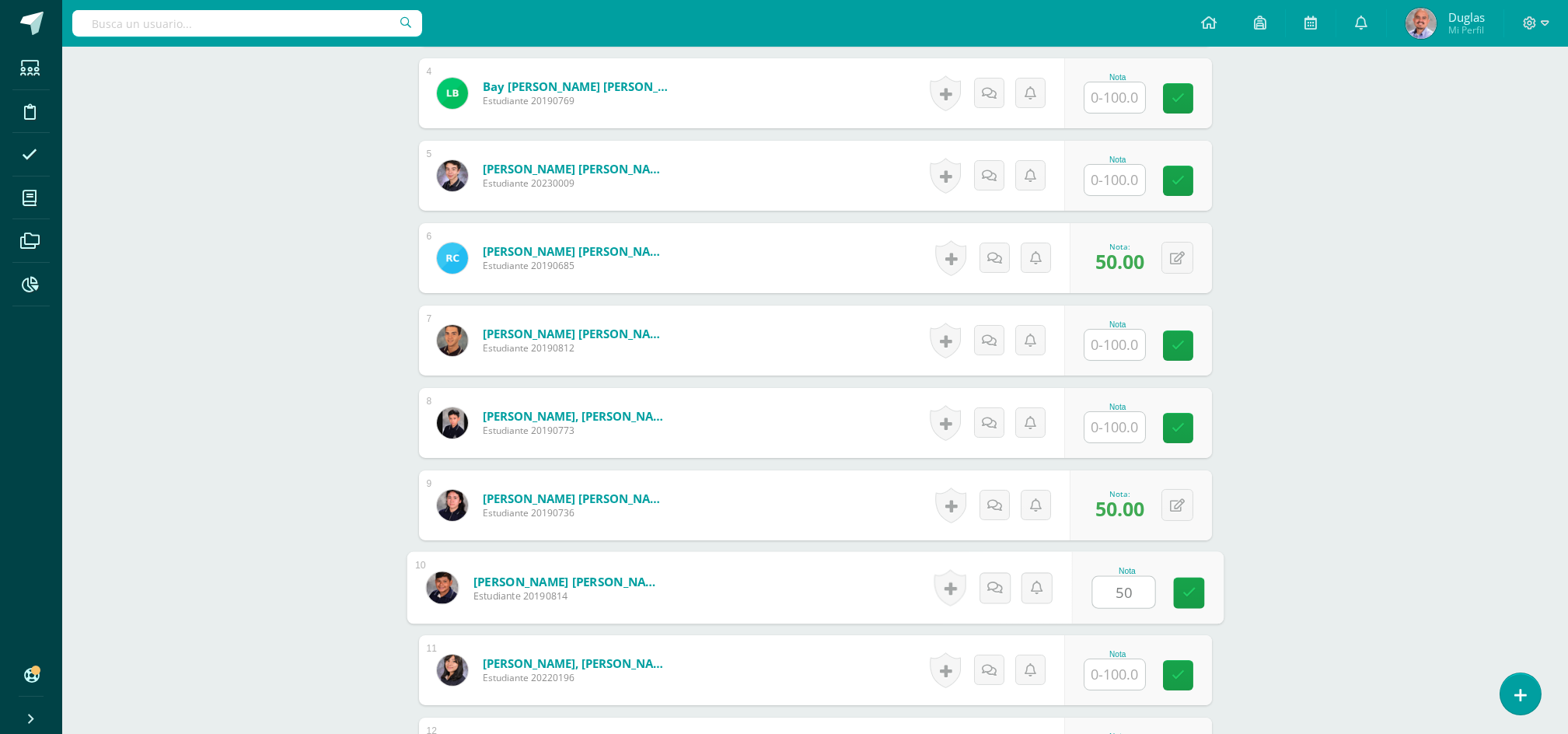
type input "50"
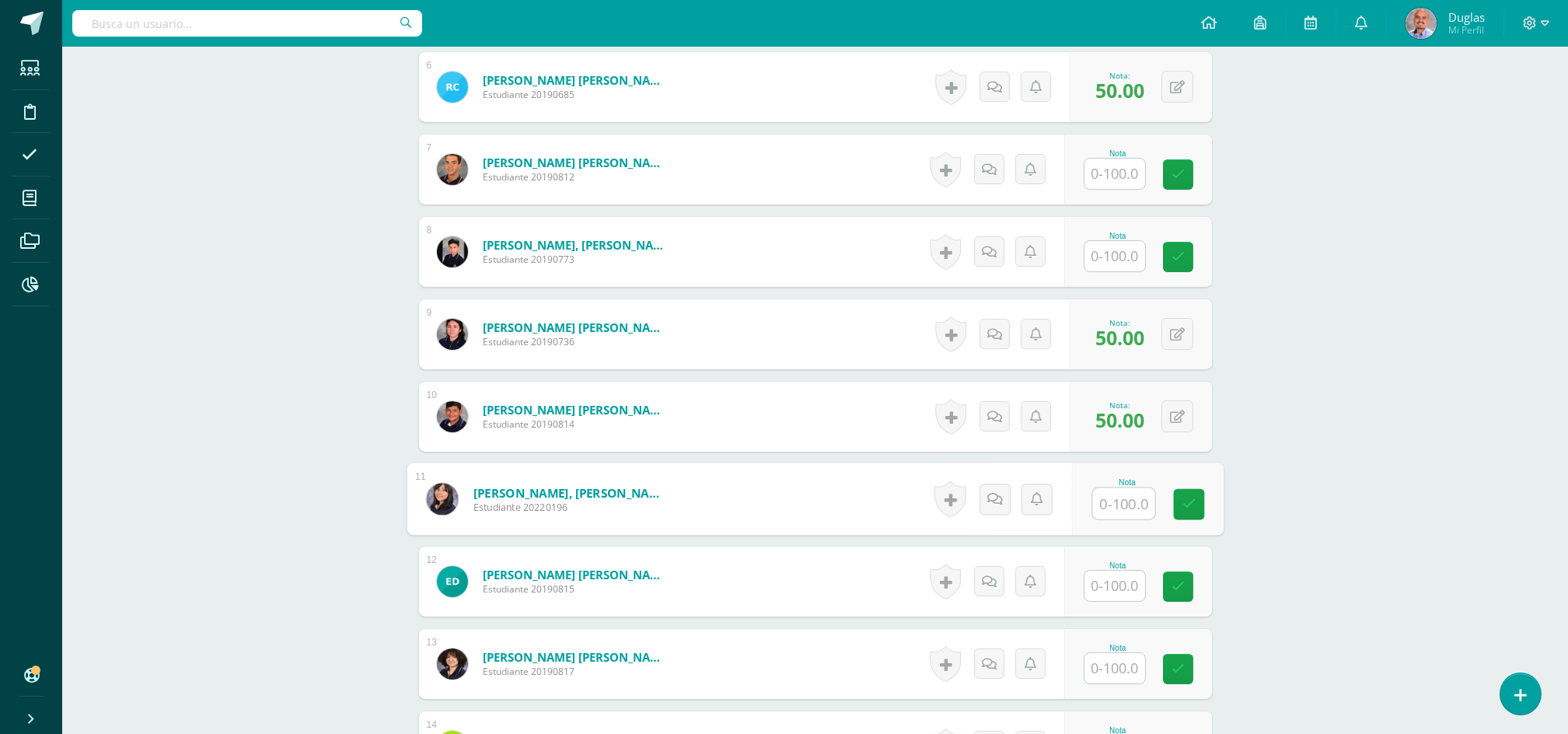
scroll to position [937, 0]
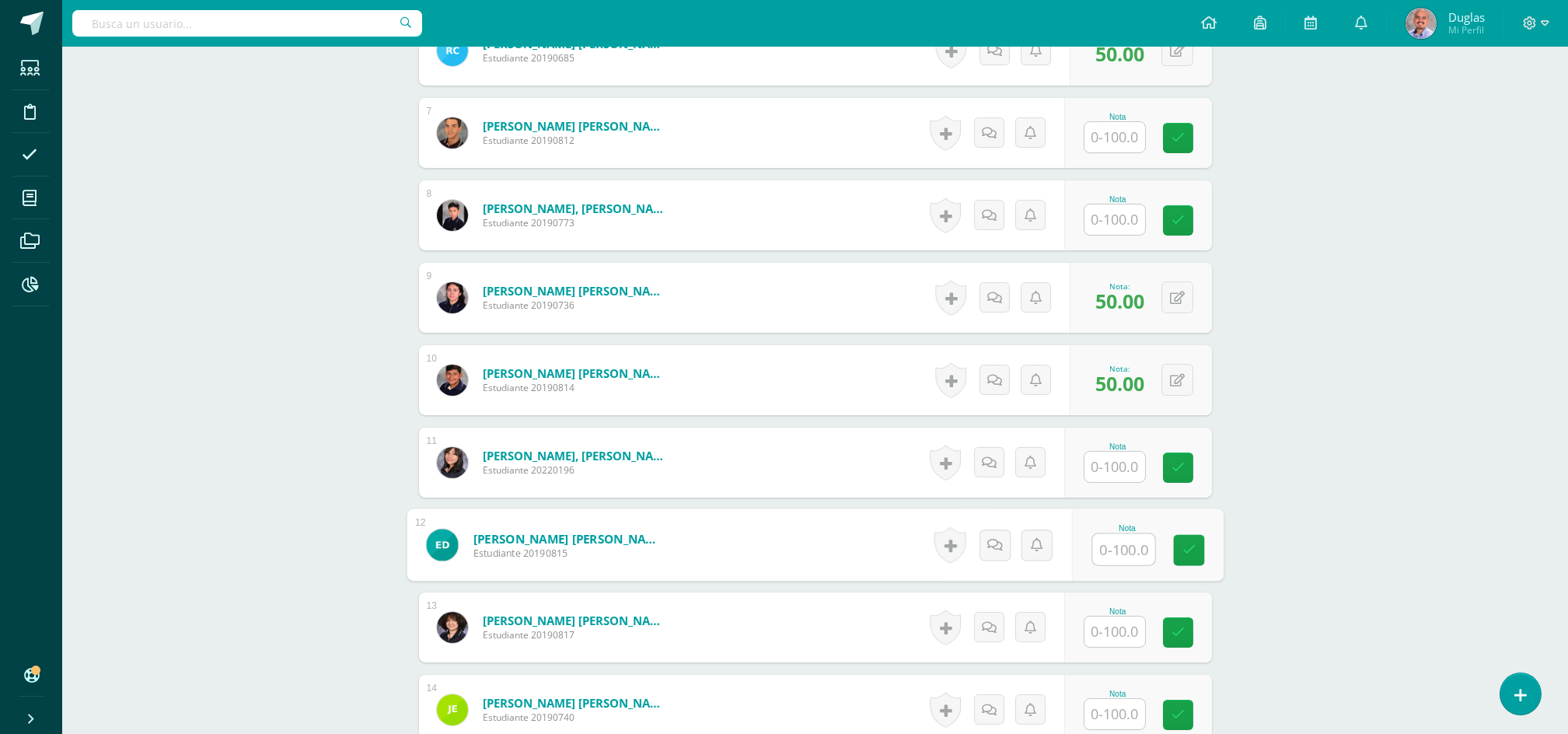
click at [1104, 554] on input "text" at bounding box center [1123, 549] width 62 height 31
type input "50"
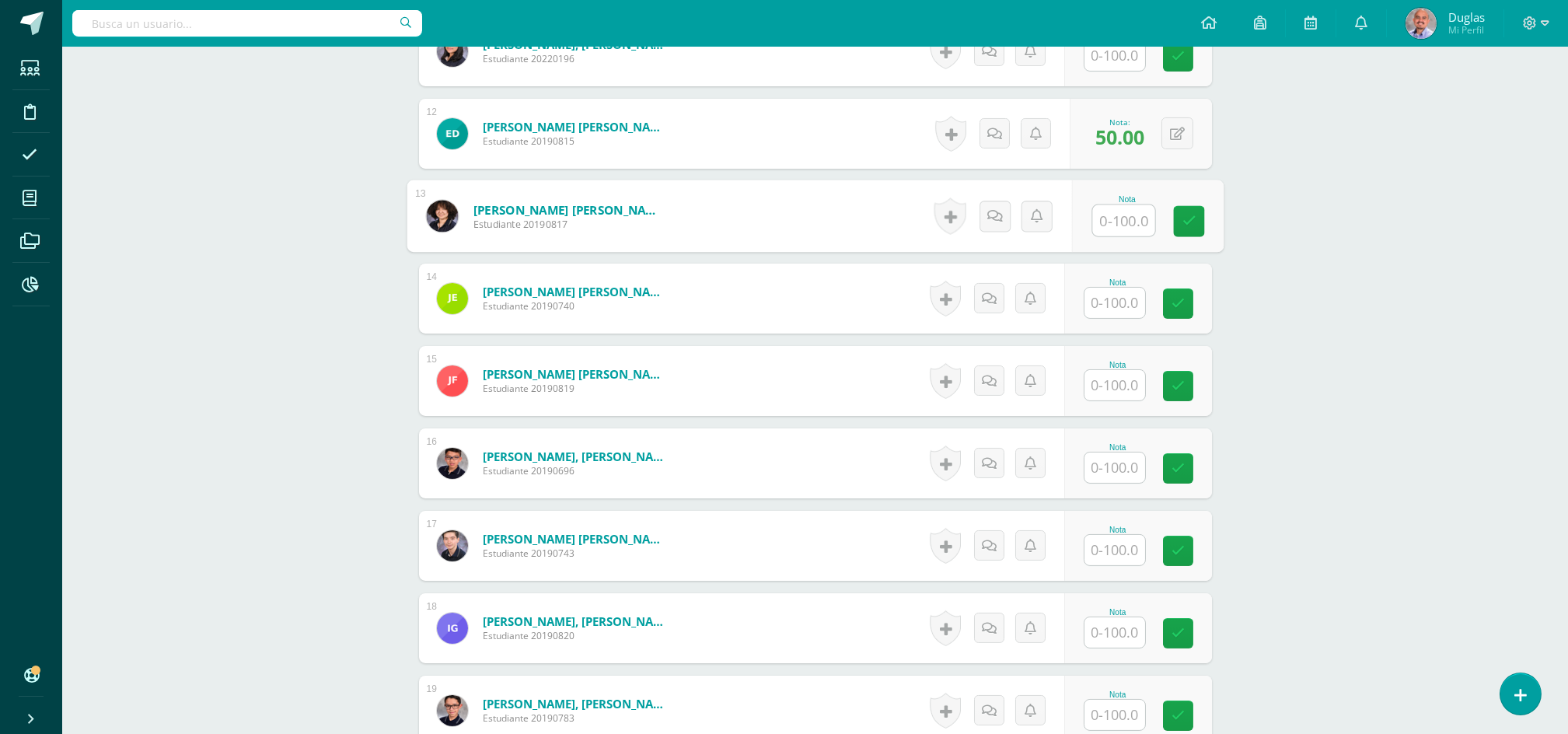
scroll to position [1351, 0]
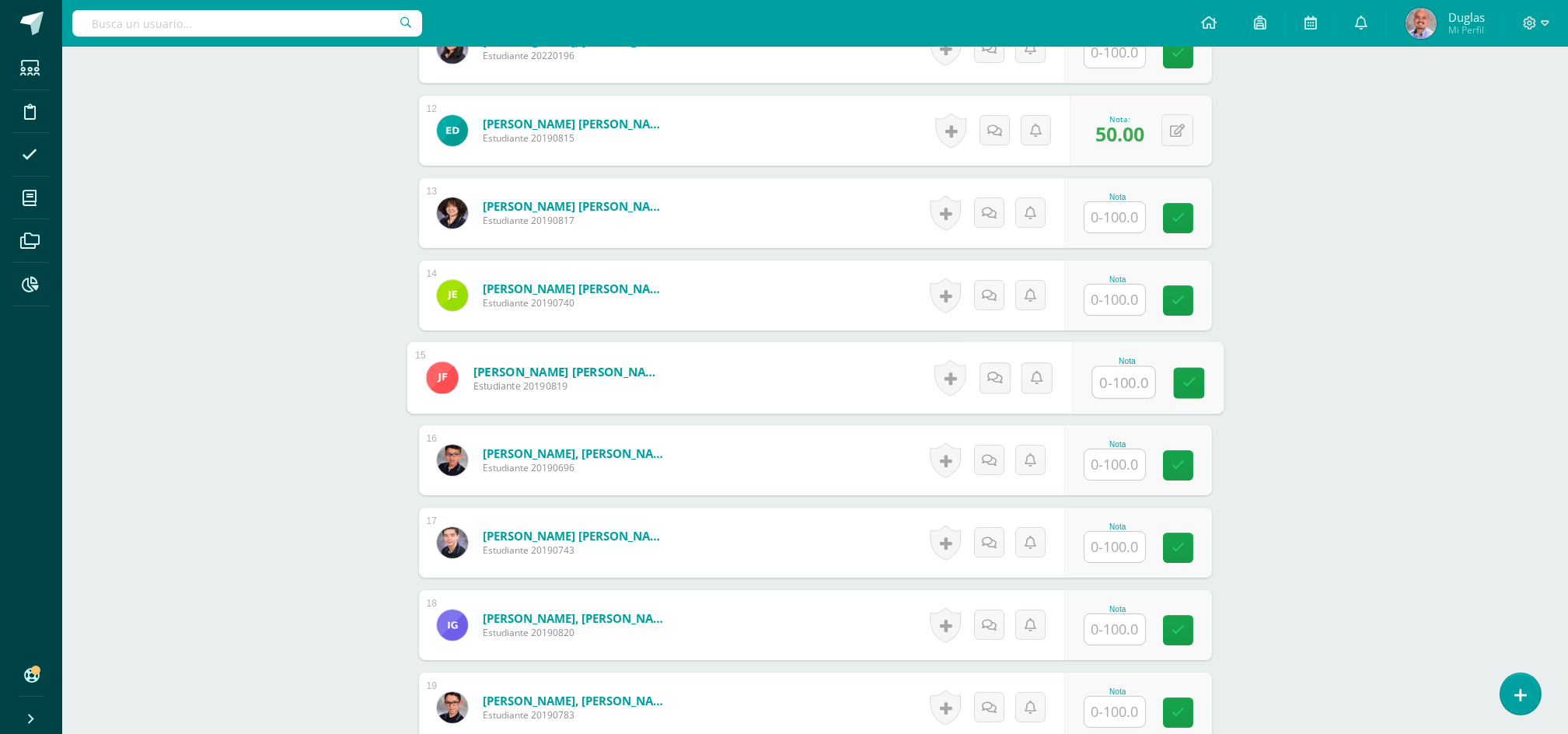
click at [1123, 381] on input "text" at bounding box center [1123, 382] width 62 height 31
type input "50"
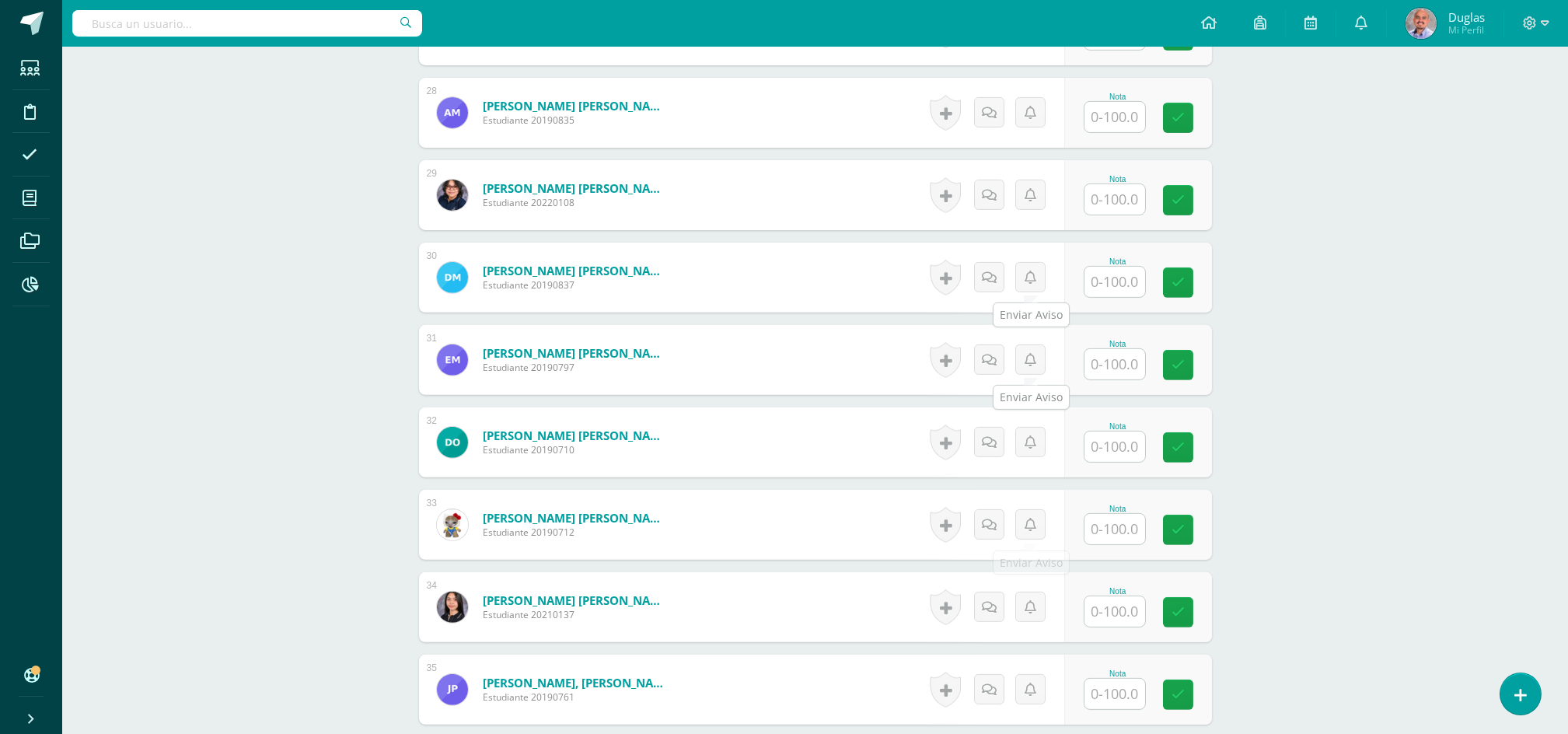
scroll to position [2803, 0]
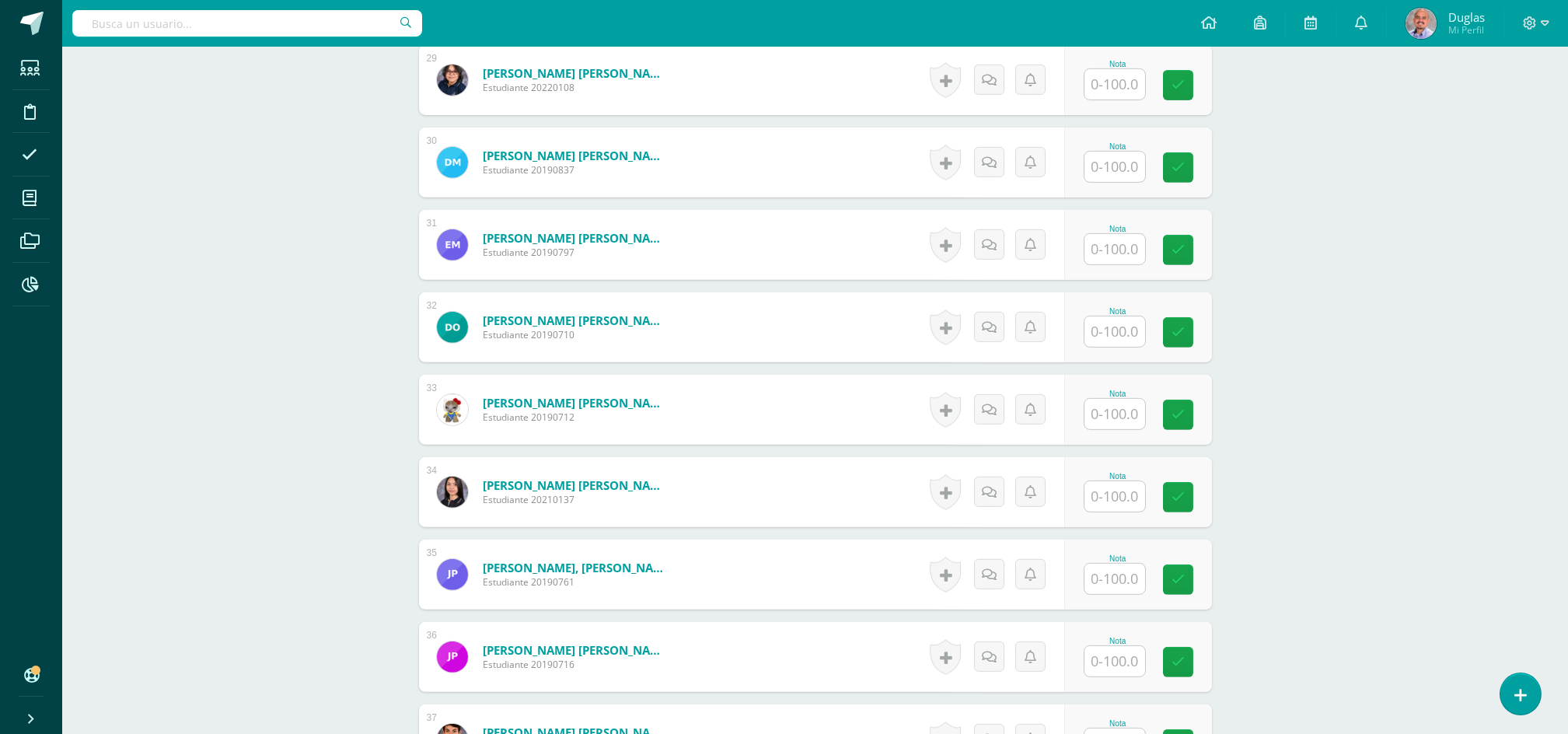
click at [1113, 239] on input "text" at bounding box center [1114, 249] width 61 height 30
type input "50"
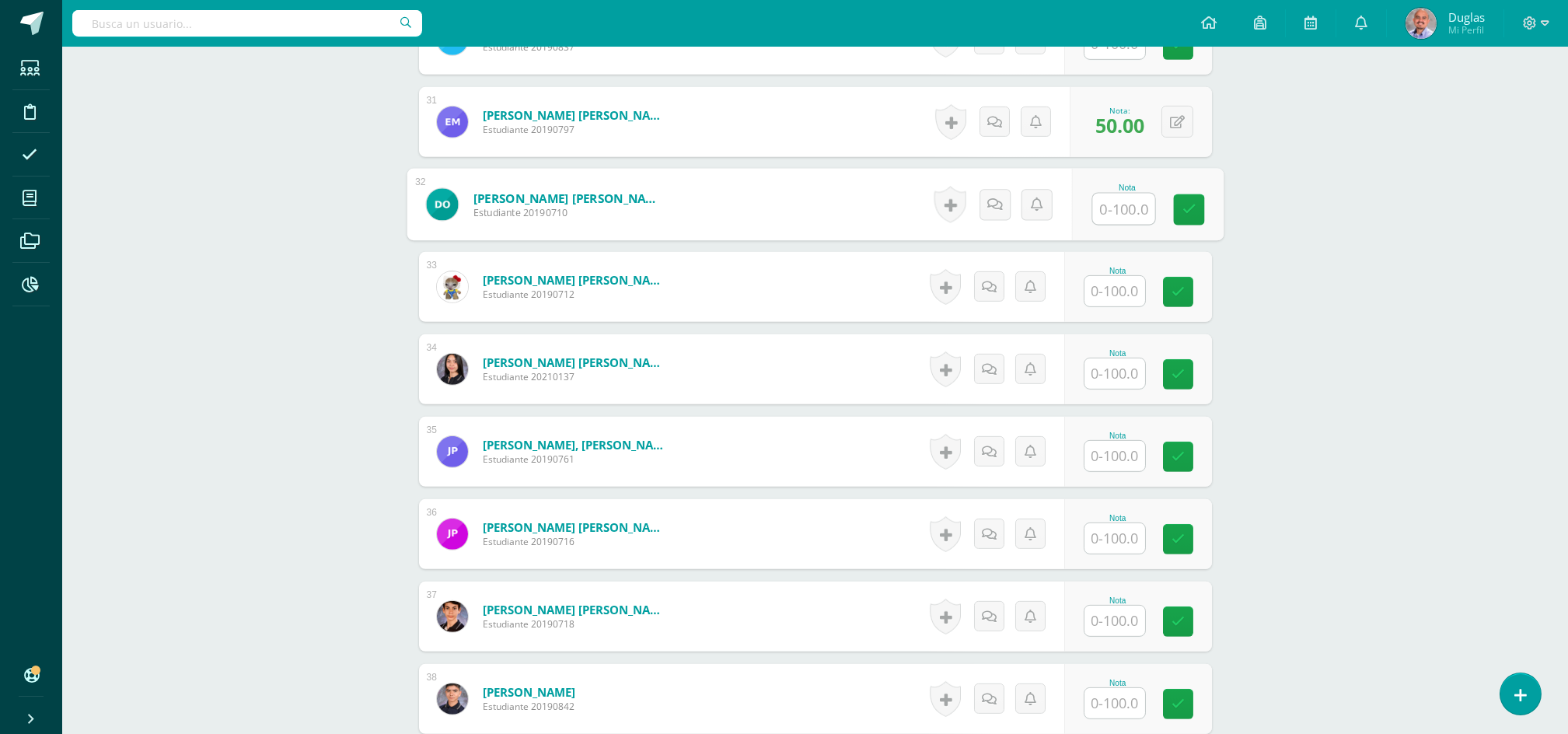
scroll to position [3115, 0]
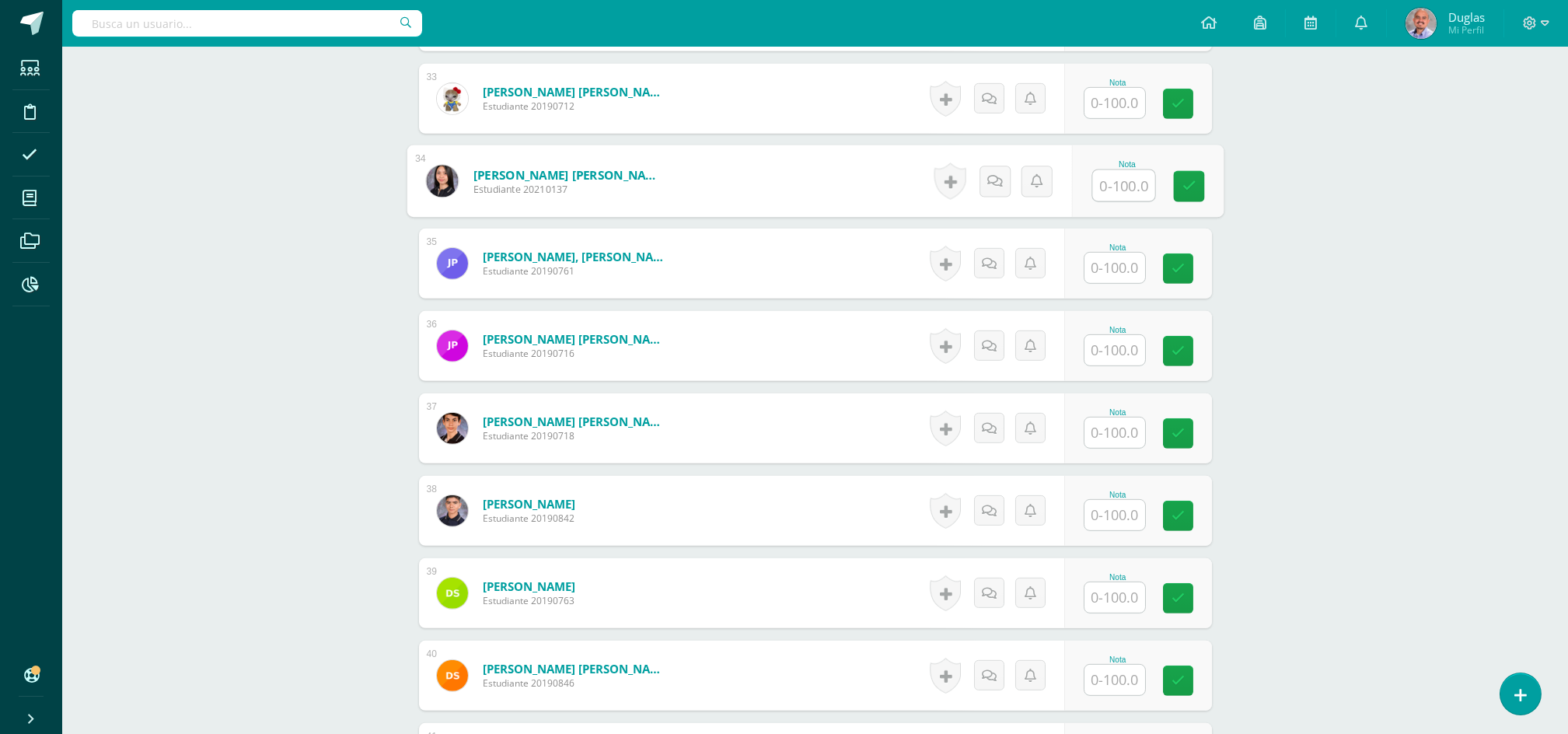
click at [1115, 185] on input "text" at bounding box center [1123, 186] width 62 height 31
type input "50"
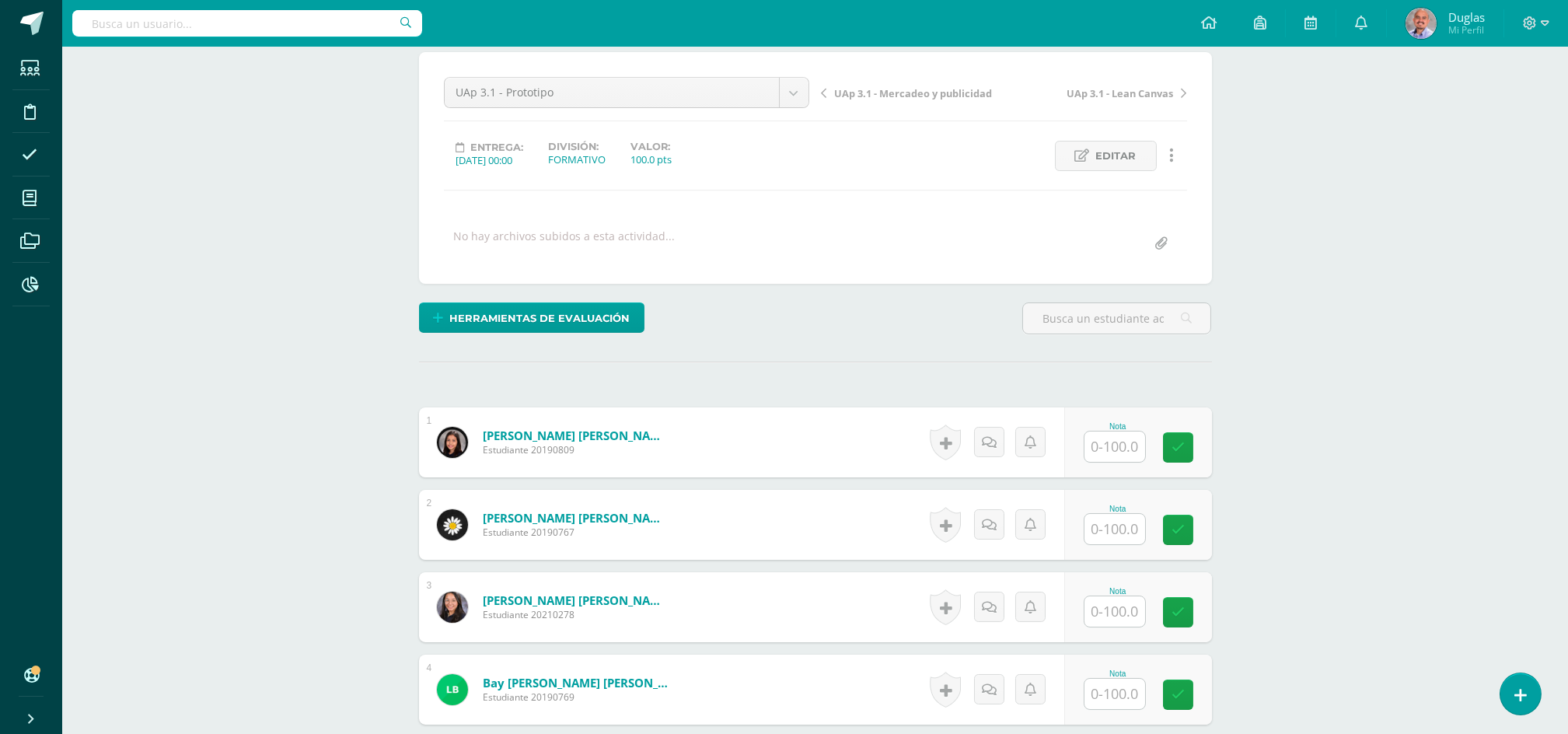
scroll to position [311, 0]
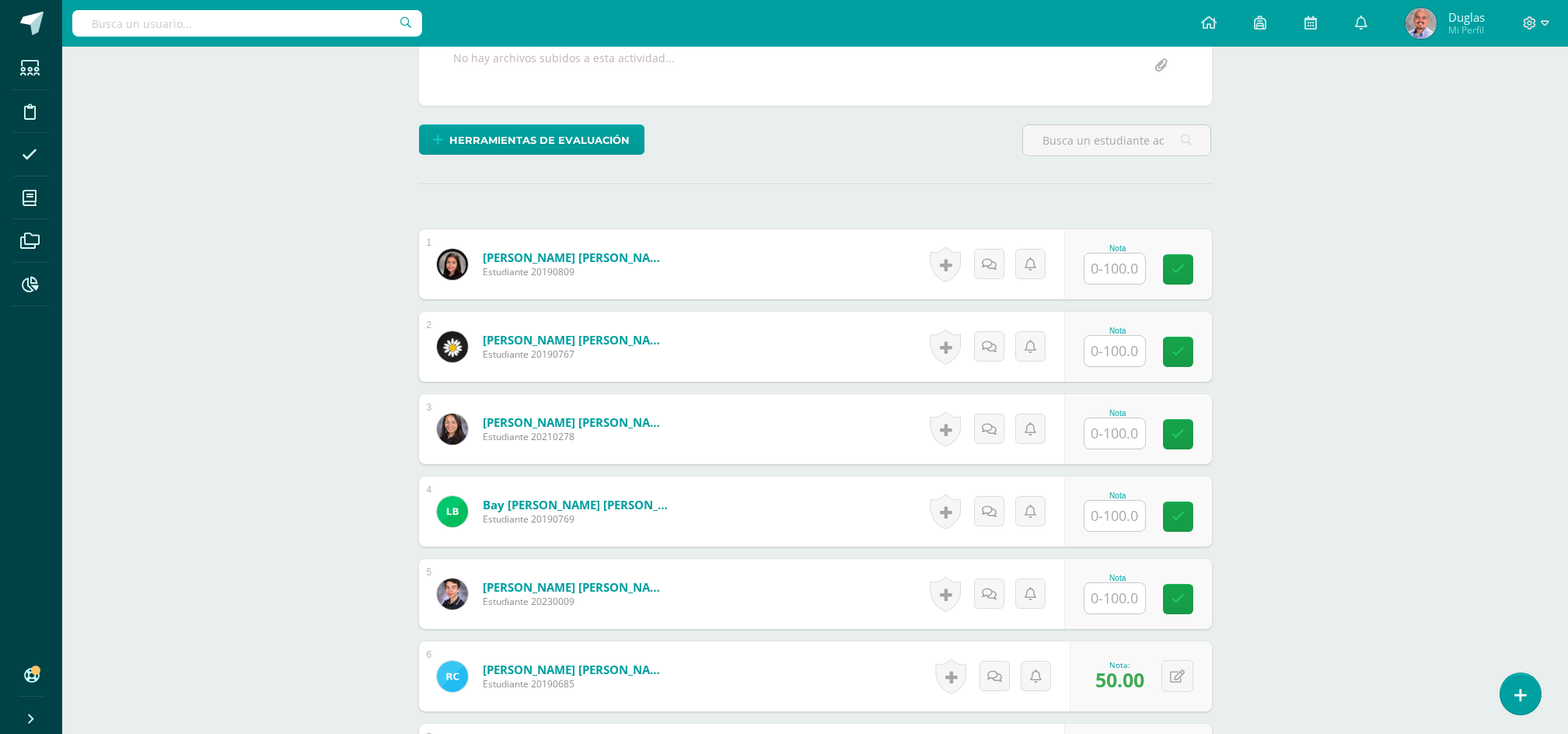
click at [1111, 429] on input "text" at bounding box center [1114, 433] width 61 height 30
type input "0"
click at [1115, 593] on input "text" at bounding box center [1123, 598] width 62 height 31
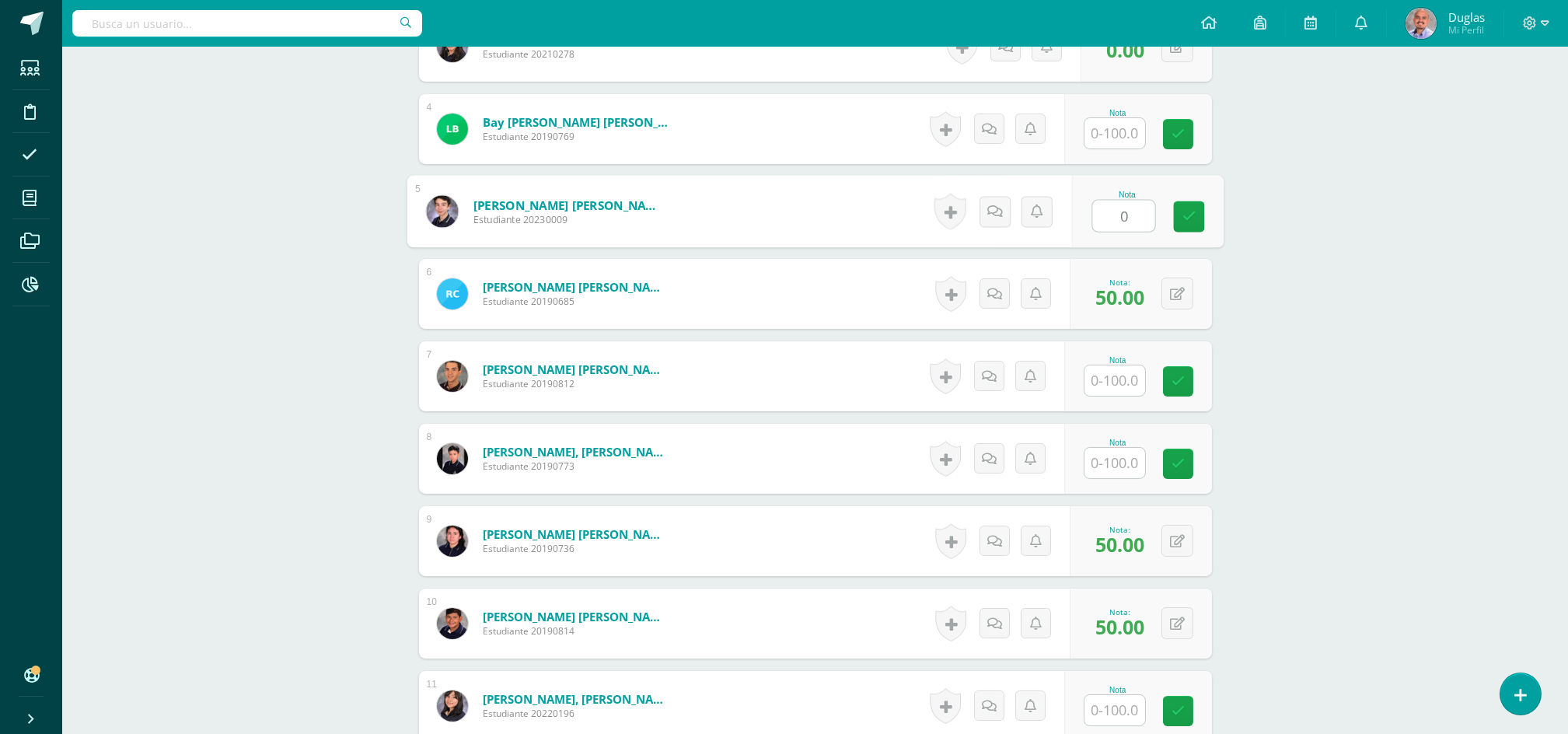
scroll to position [829, 0]
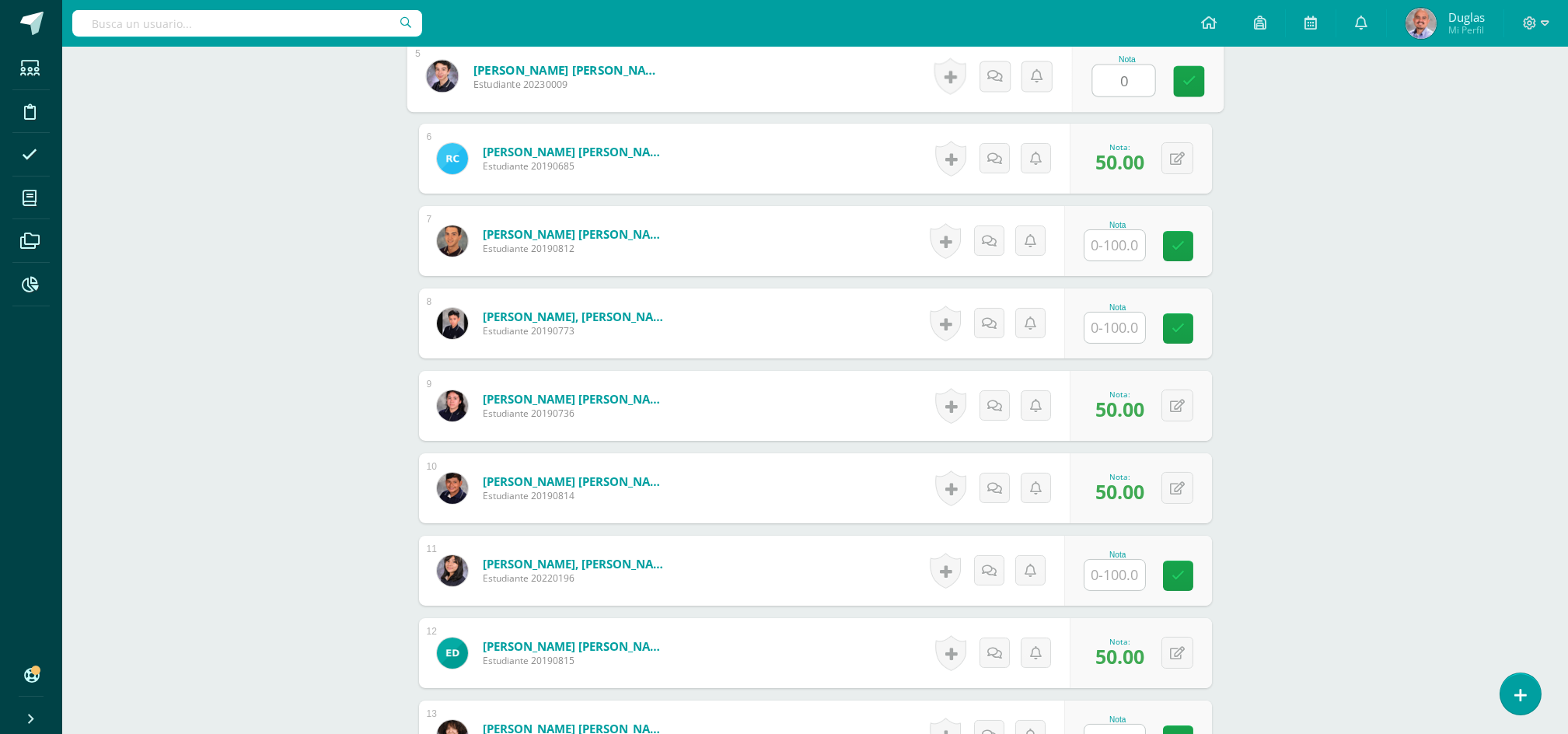
type input "0"
click at [1112, 329] on input "text" at bounding box center [1114, 328] width 61 height 30
type input "0"
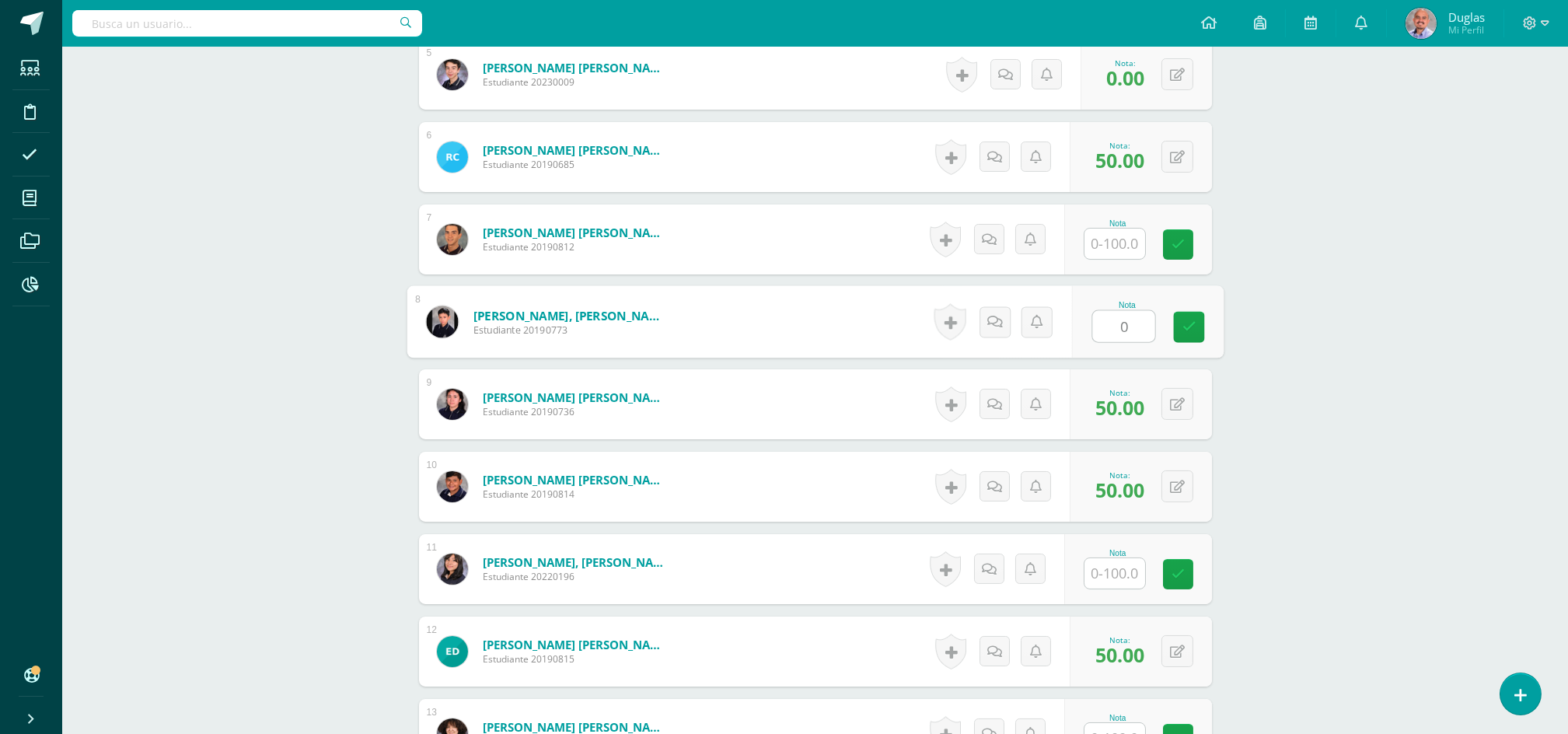
scroll to position [1037, 0]
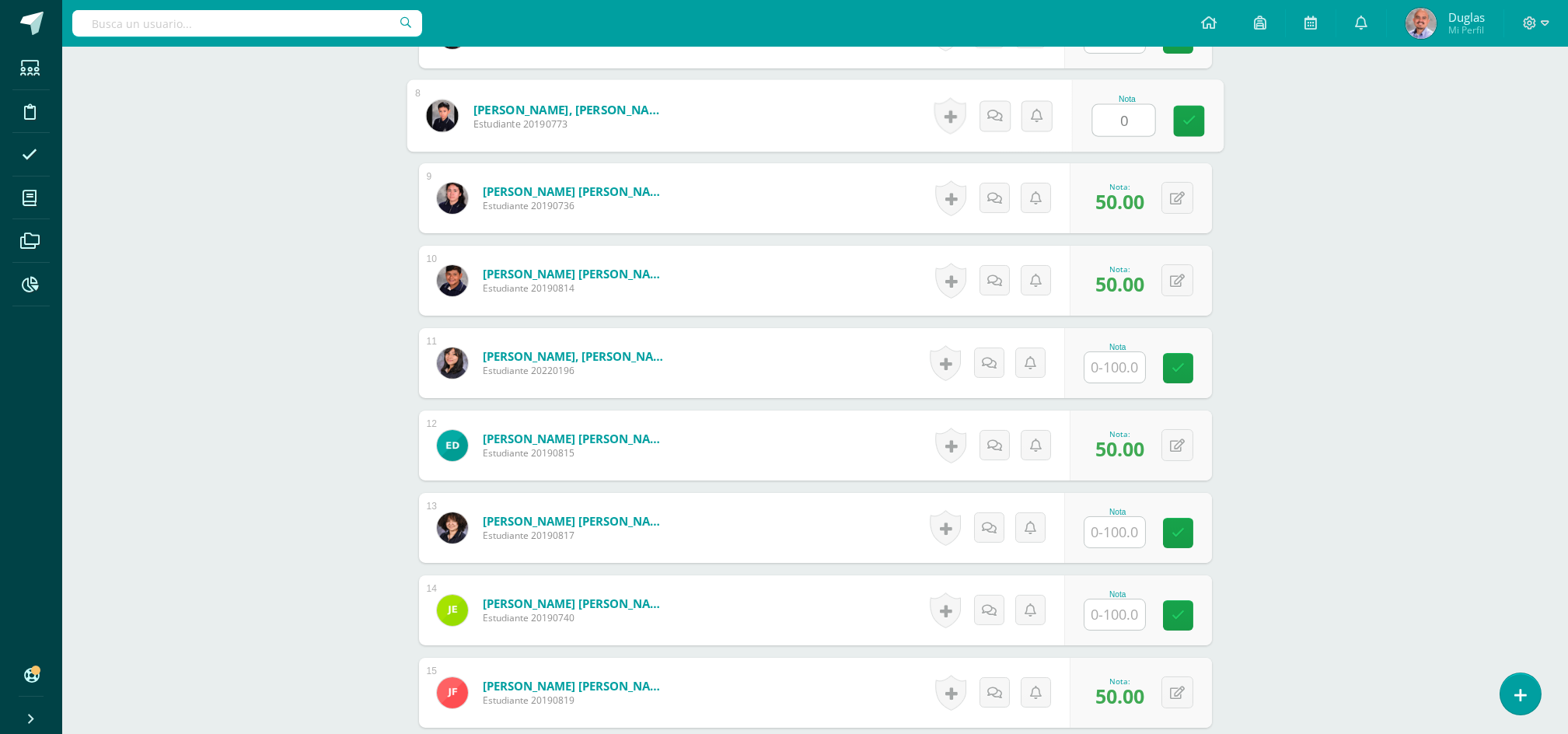
click at [1105, 367] on input "text" at bounding box center [1114, 367] width 61 height 30
type input "0"
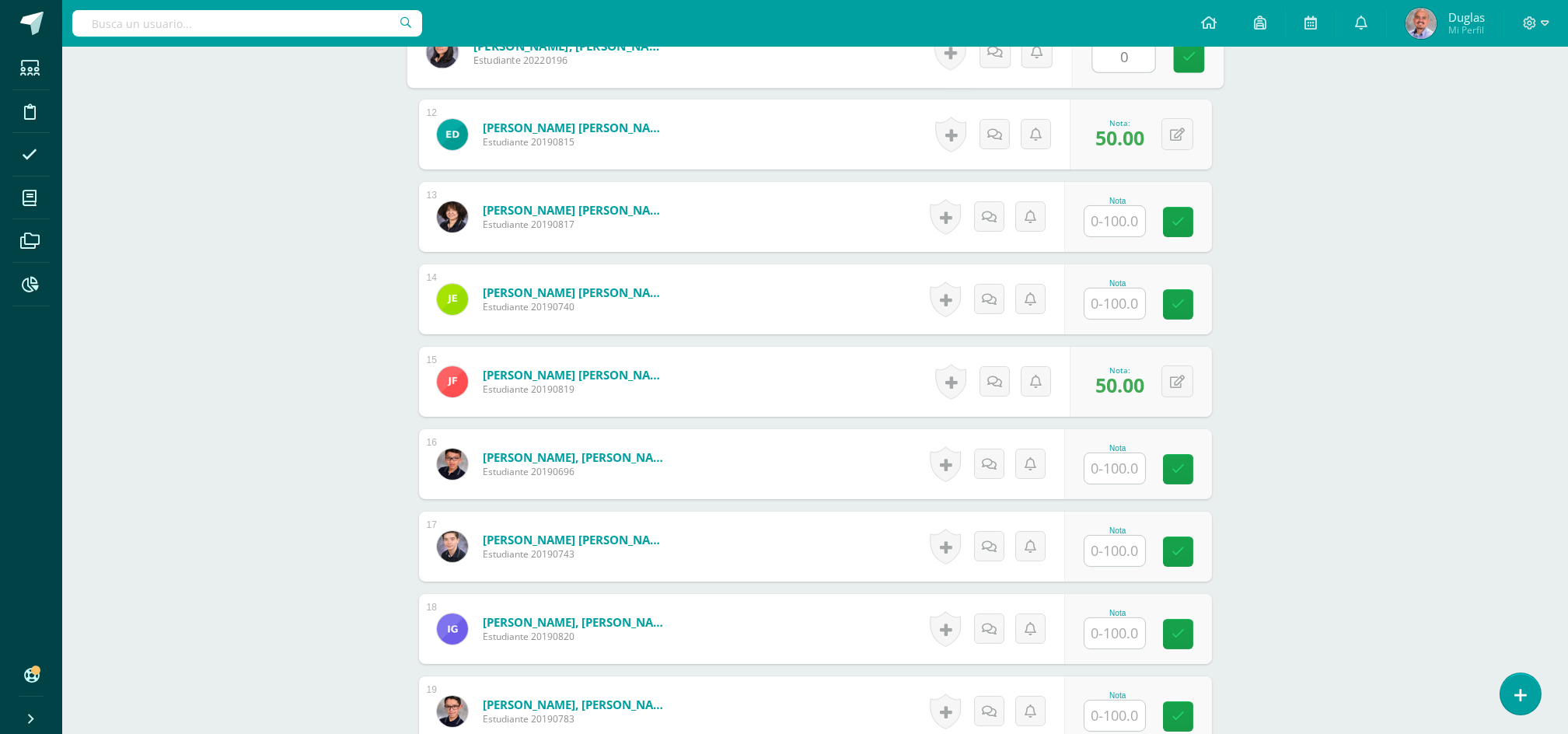
scroll to position [1555, 0]
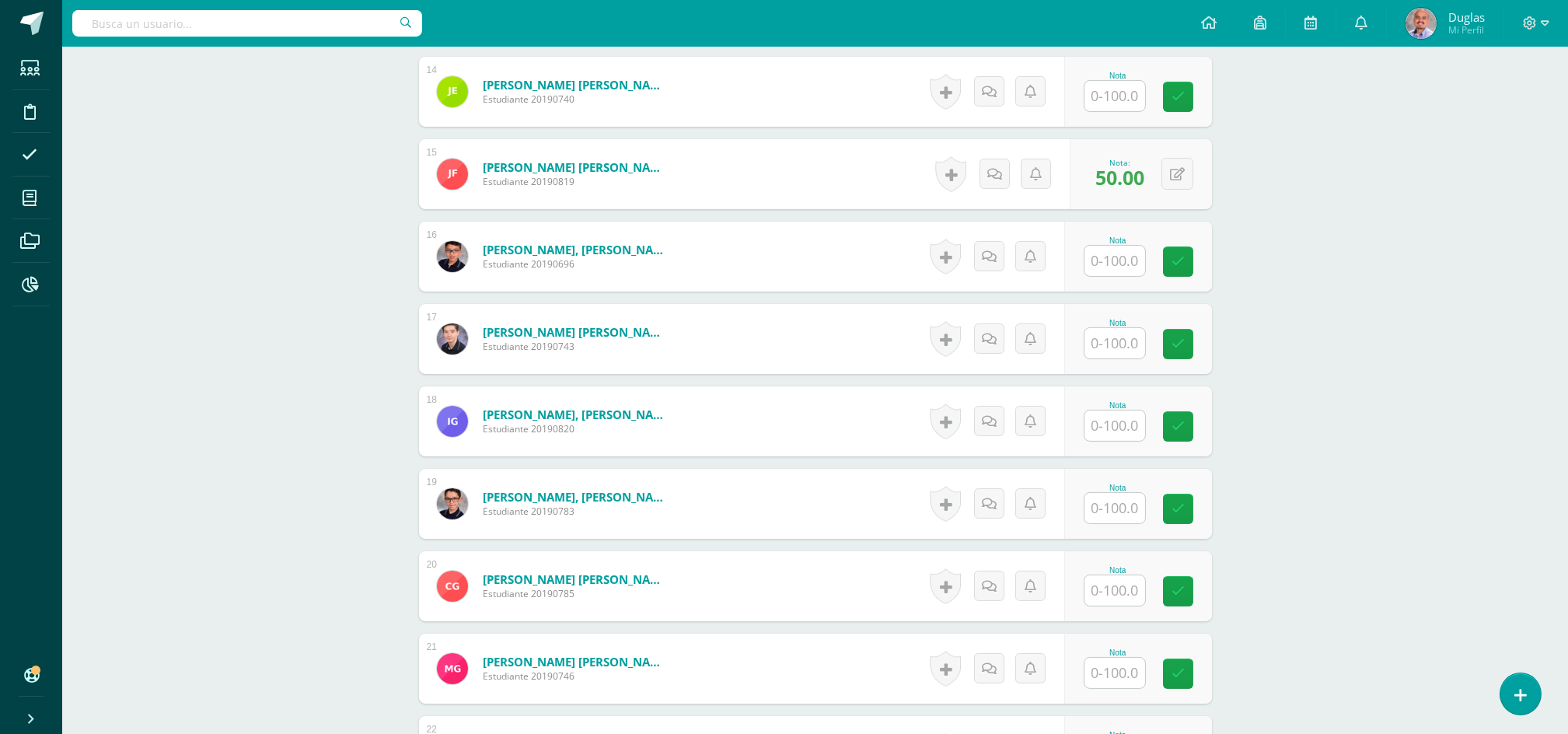
click at [1102, 429] on input "text" at bounding box center [1114, 425] width 61 height 30
type input "0"
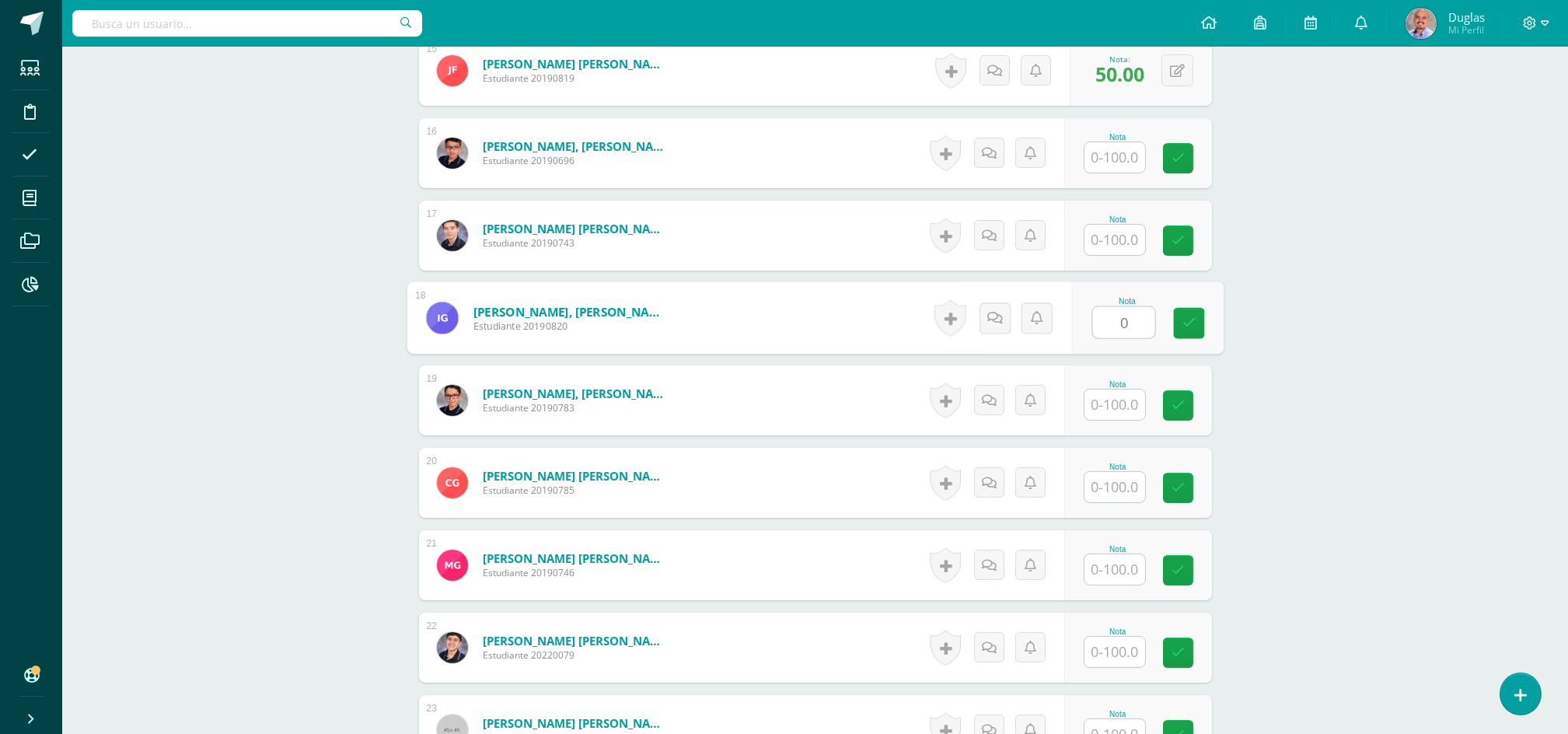
scroll to position [1763, 0]
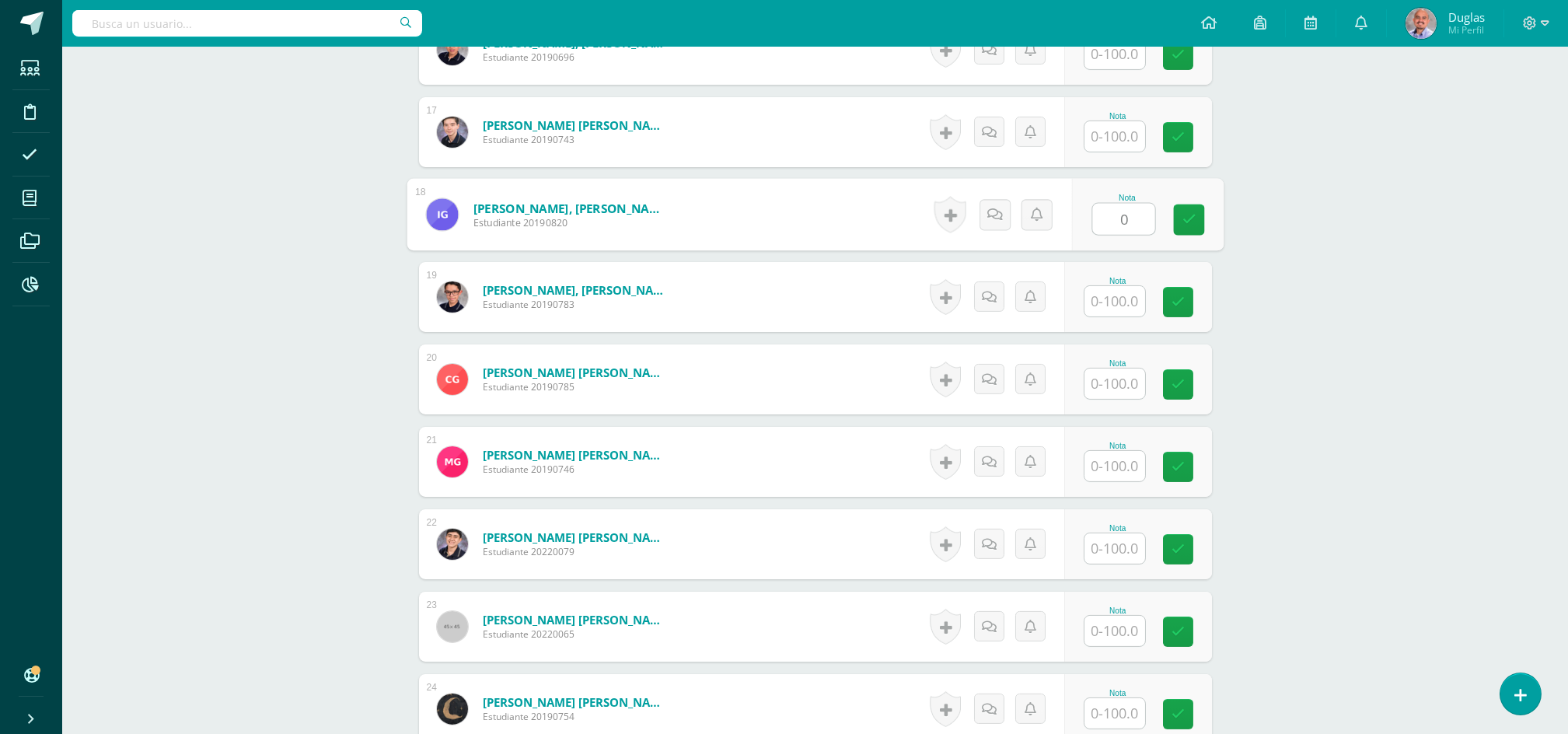
click at [1104, 383] on input "text" at bounding box center [1114, 383] width 61 height 30
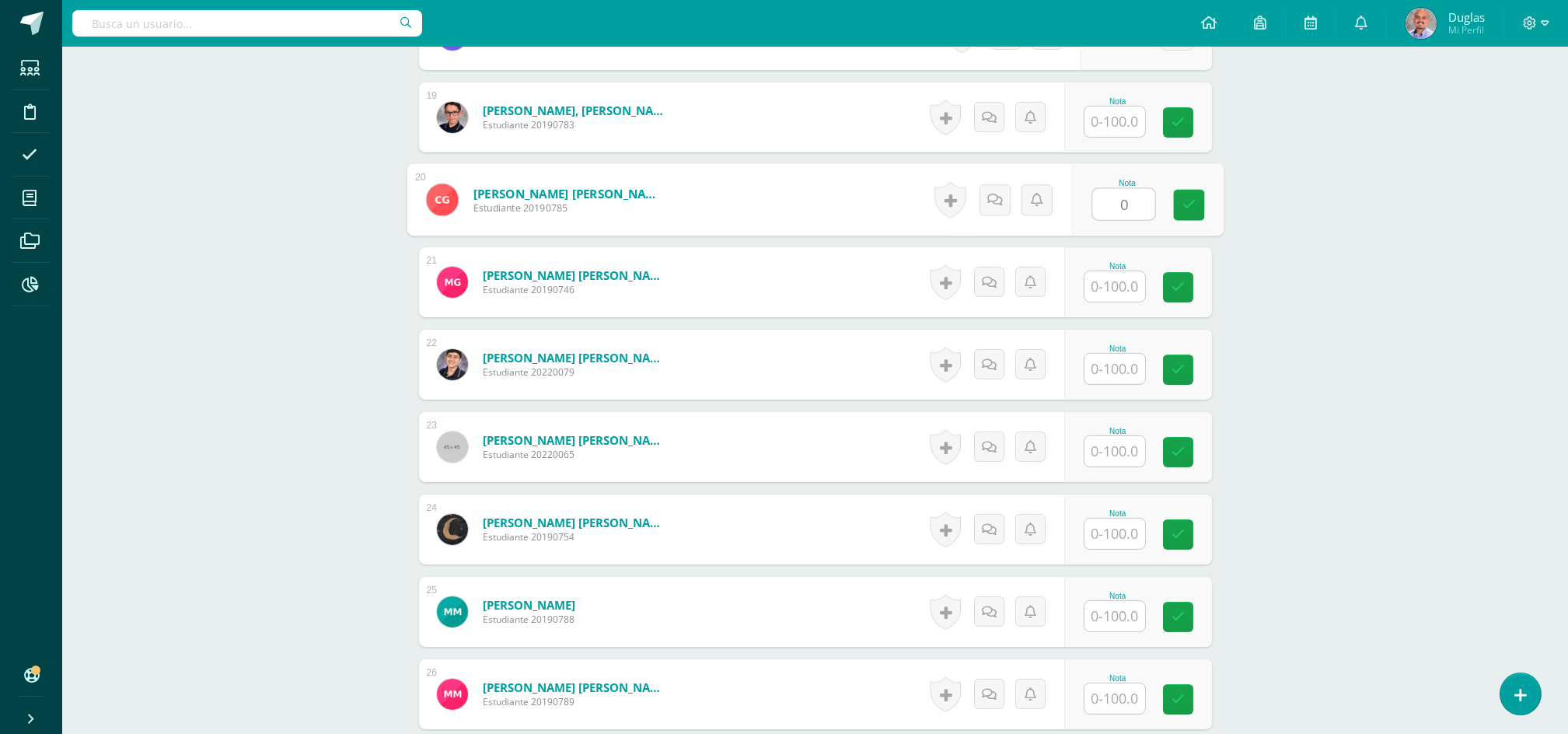
scroll to position [2073, 0]
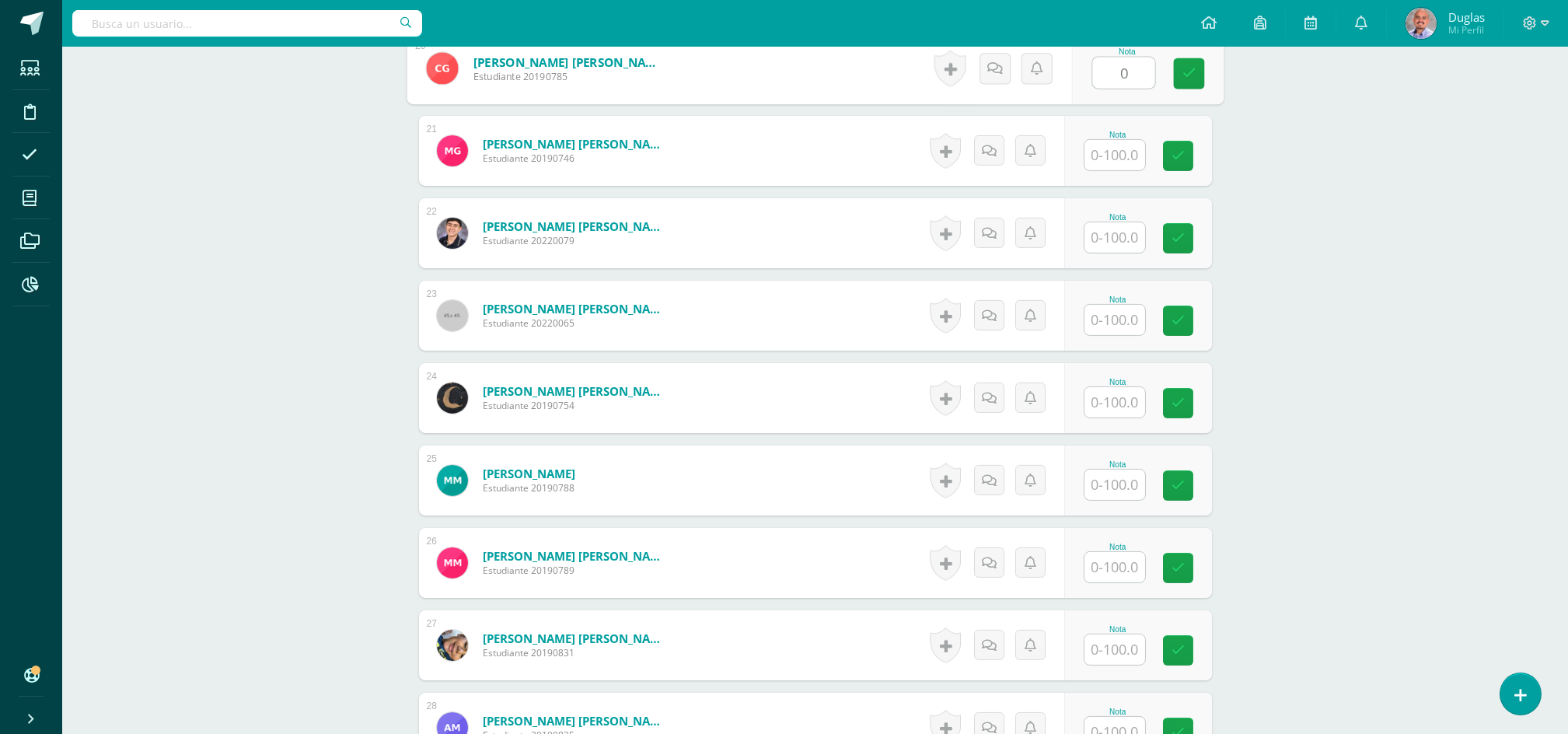
type input "0"
click at [1121, 326] on input "text" at bounding box center [1114, 320] width 61 height 30
type input "0"
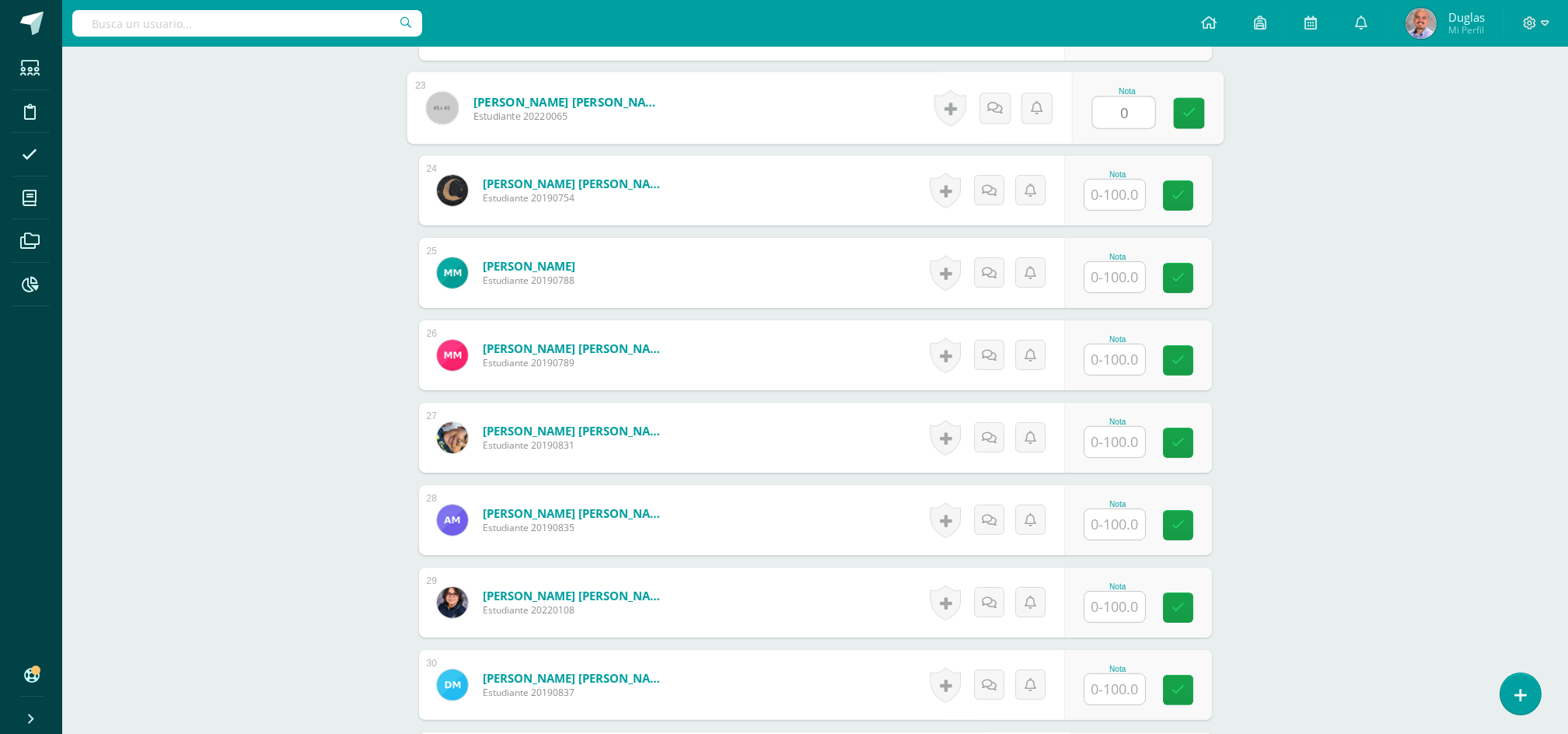
click at [1101, 269] on input "text" at bounding box center [1114, 277] width 61 height 30
type input "0"
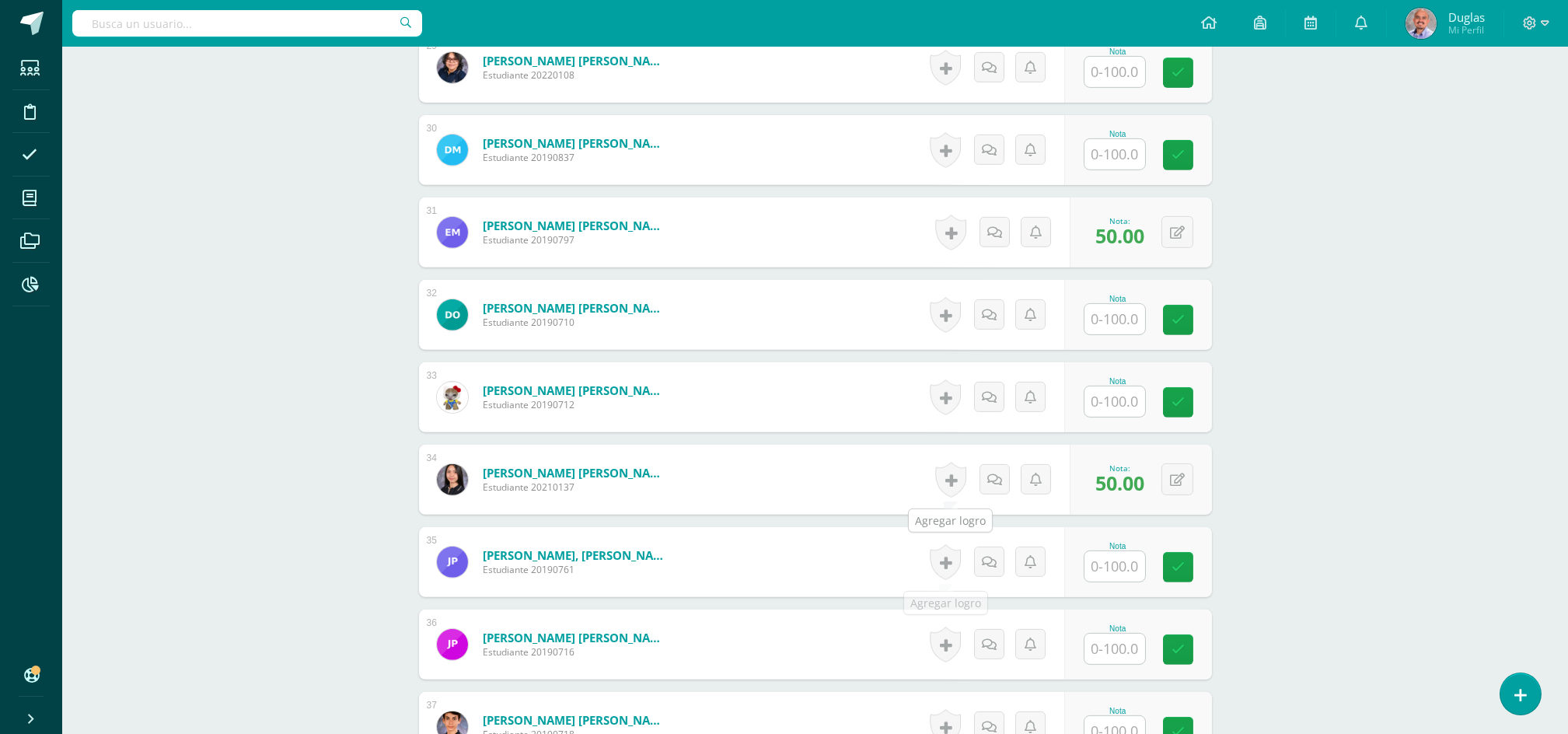
scroll to position [2903, 0]
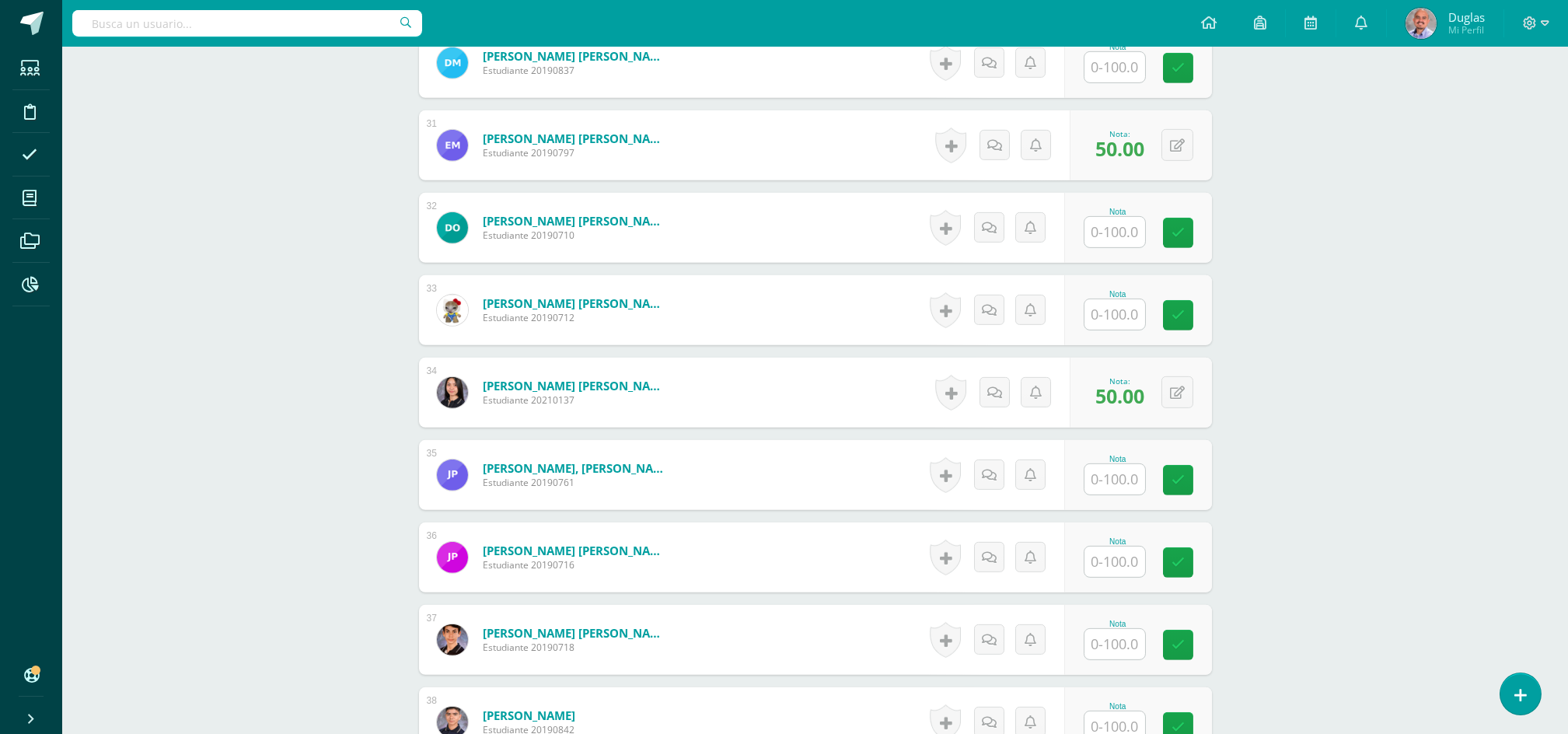
click at [1113, 317] on input "text" at bounding box center [1114, 315] width 61 height 30
type input "0"
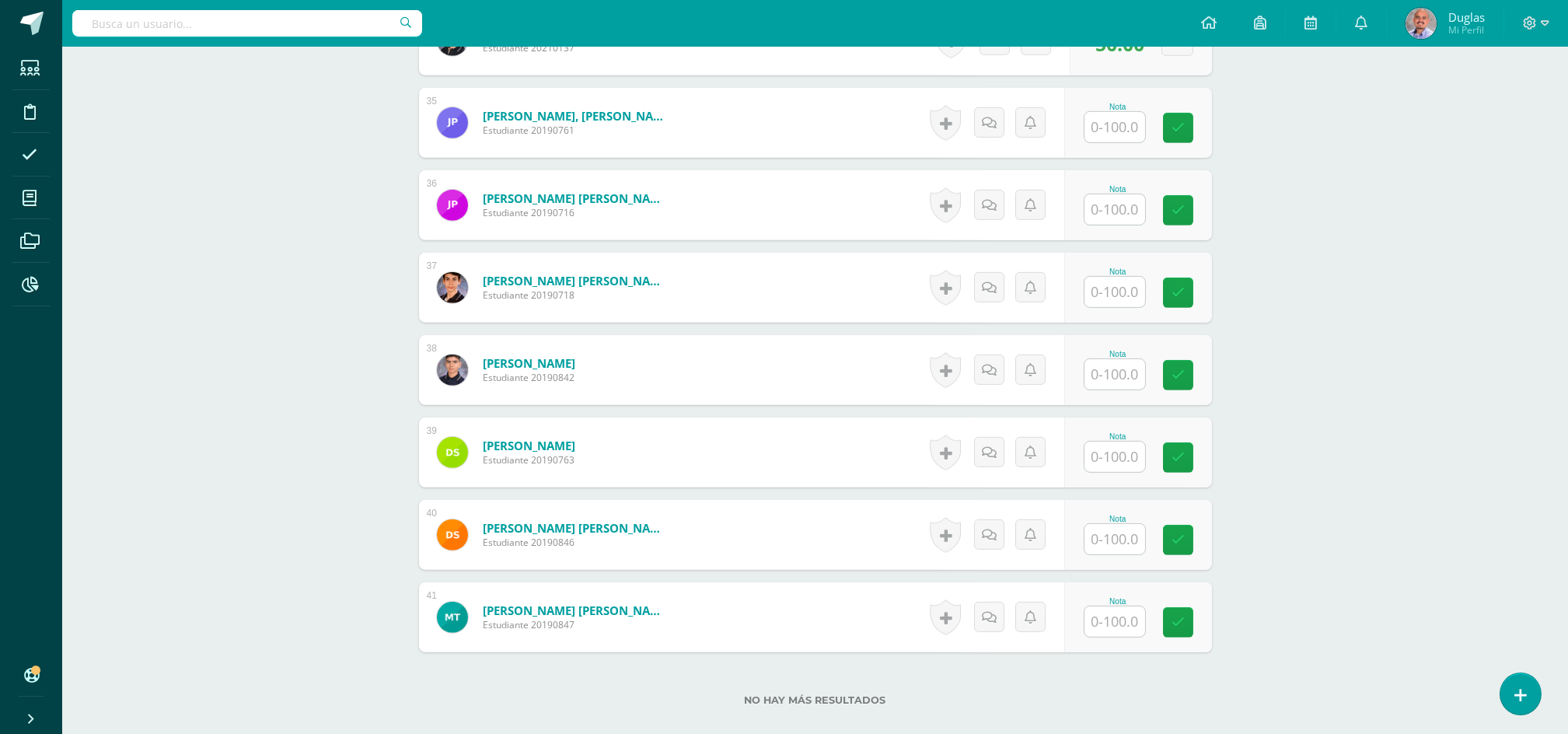
scroll to position [3353, 0]
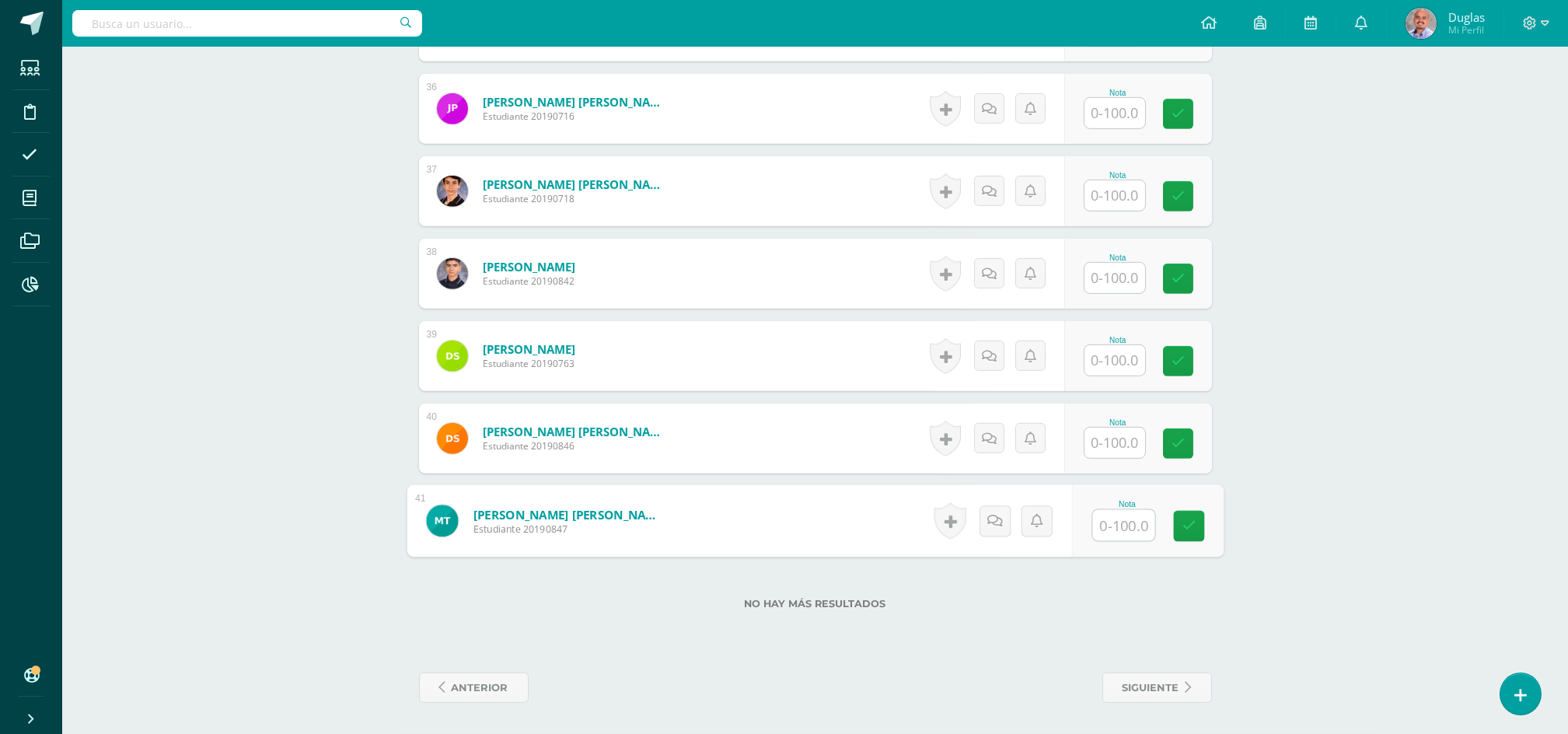
click at [1112, 522] on input "text" at bounding box center [1123, 525] width 62 height 31
type input "0"
click at [1179, 524] on link at bounding box center [1188, 526] width 31 height 31
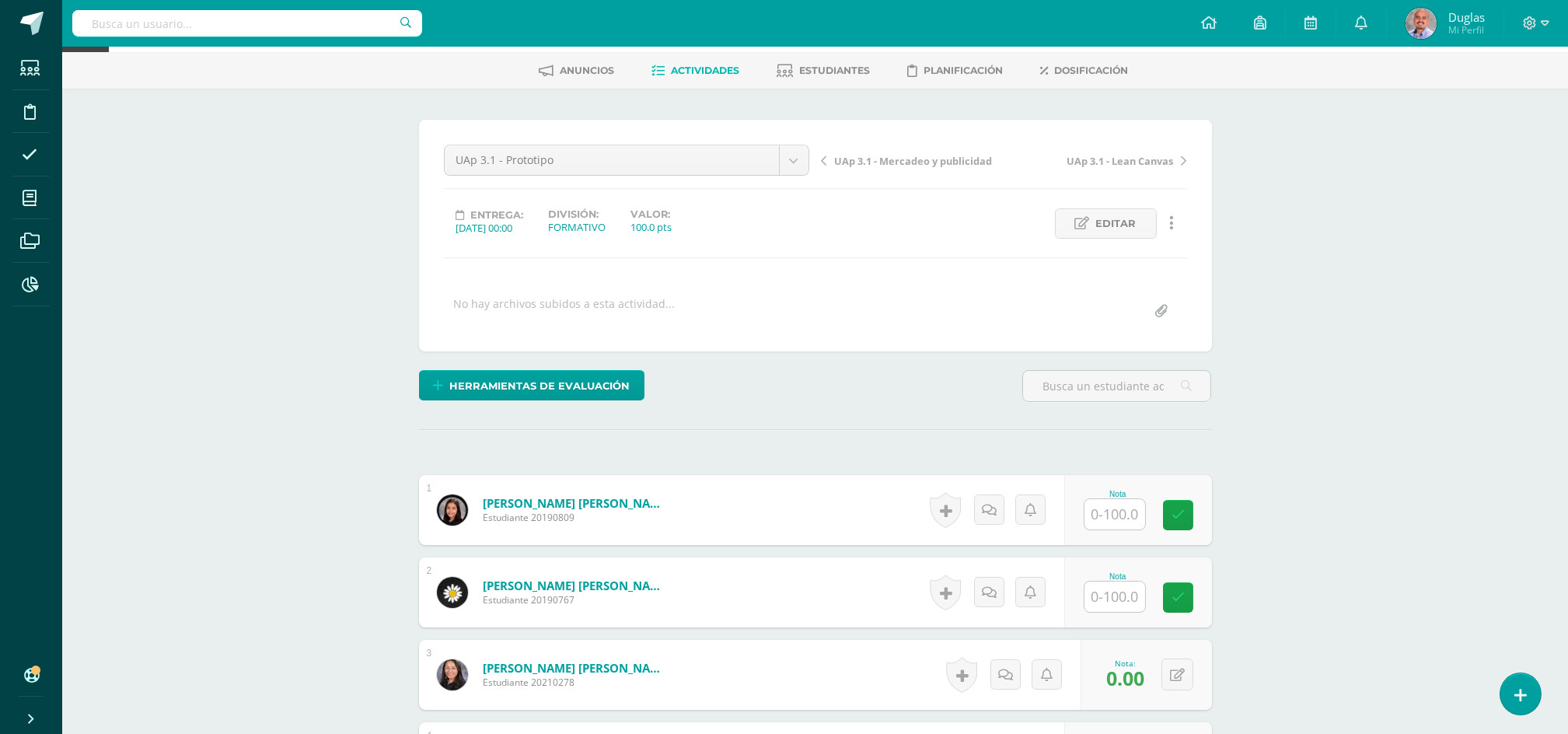
scroll to position [0, 0]
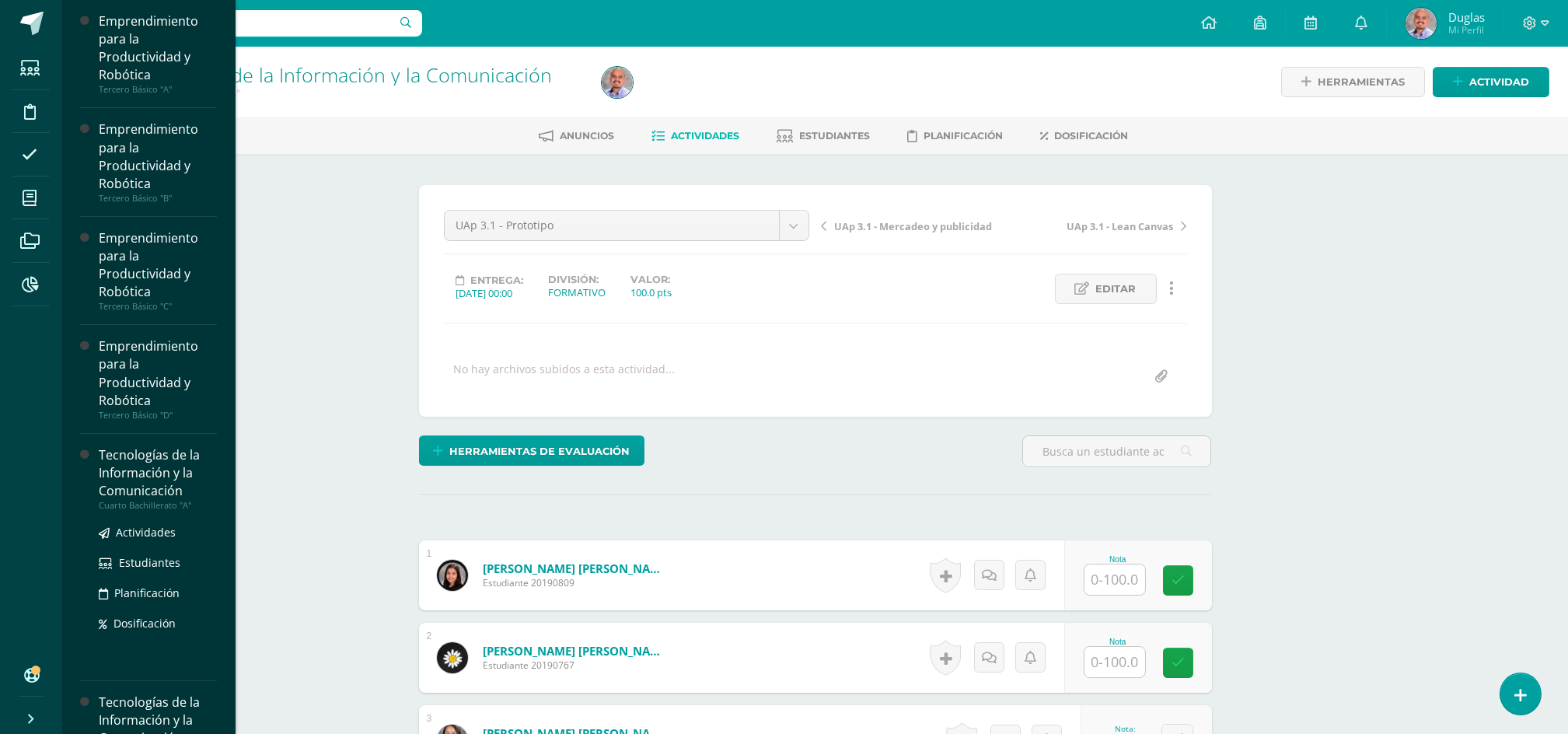
click at [128, 458] on div "Tecnologías de la Información y la Comunicación" at bounding box center [158, 473] width 118 height 54
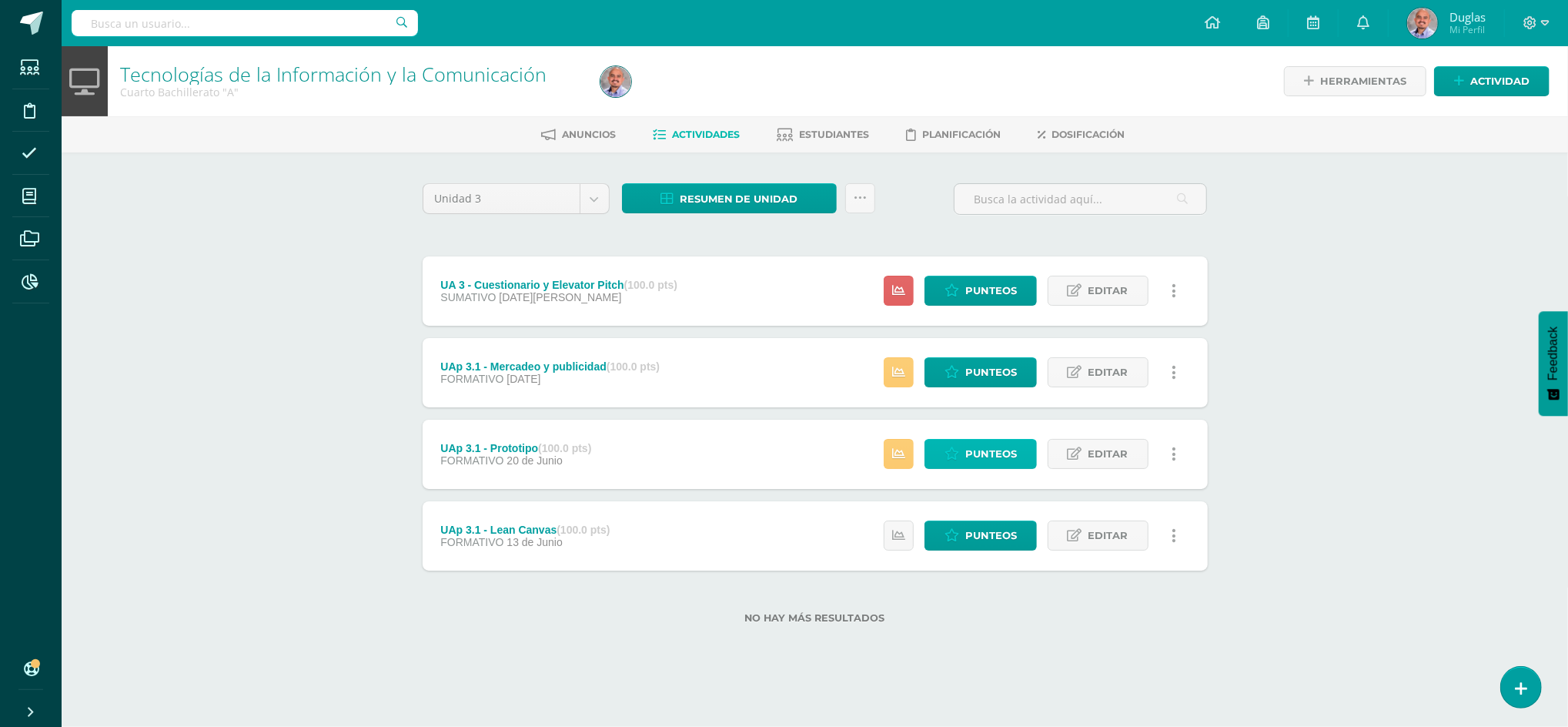
click at [992, 456] on span "Punteos" at bounding box center [992, 454] width 51 height 29
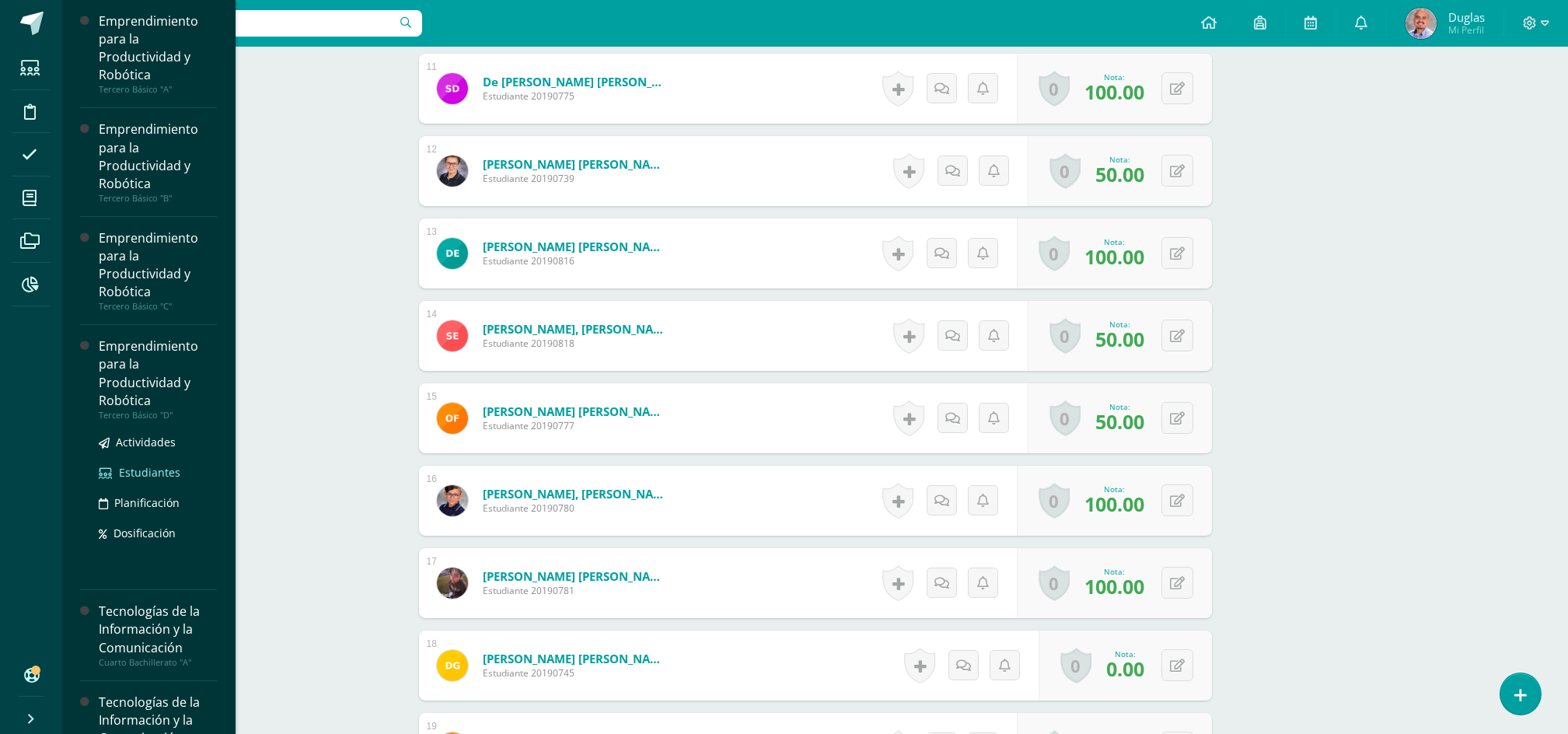
scroll to position [1312, 0]
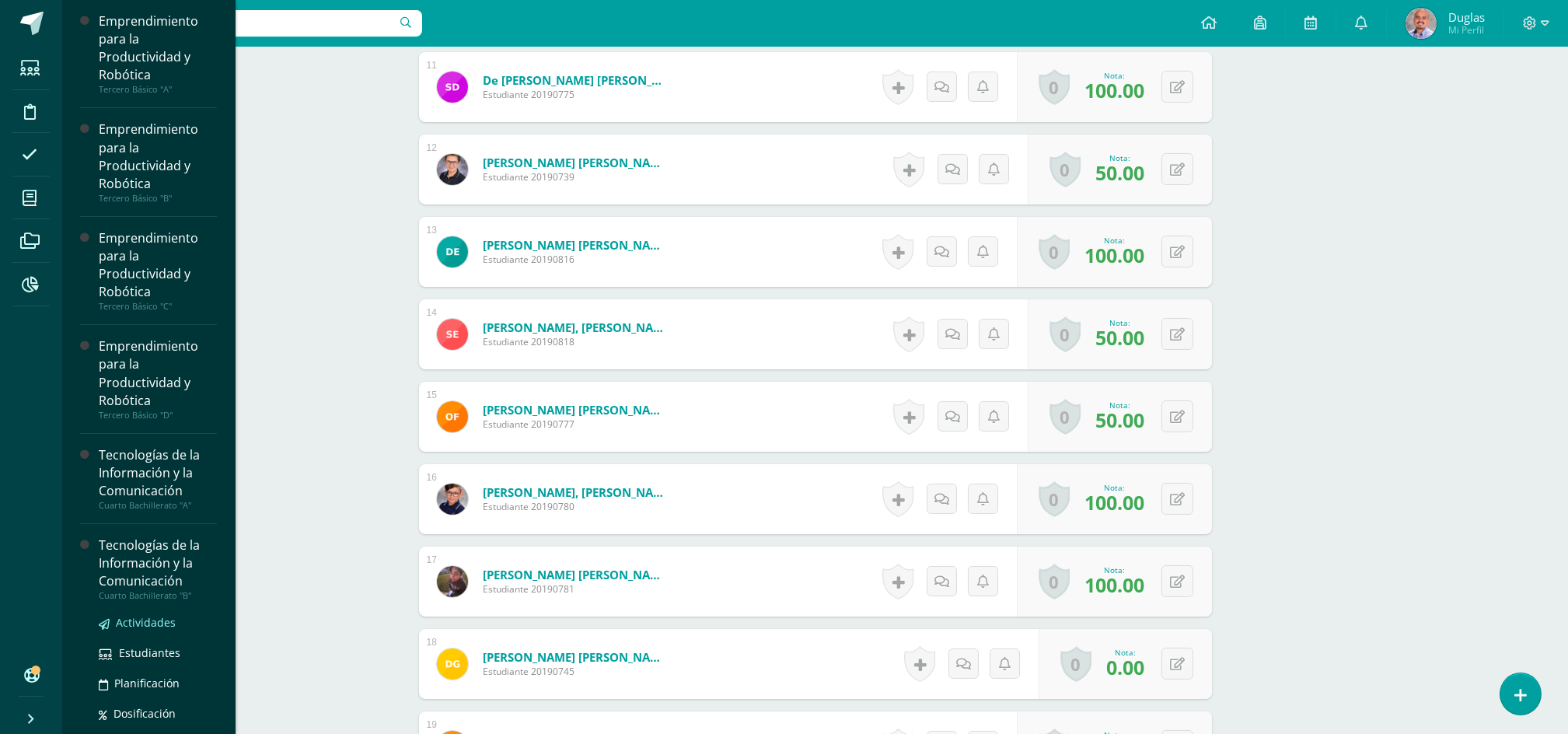
click at [153, 624] on span "Actividades" at bounding box center [146, 622] width 60 height 15
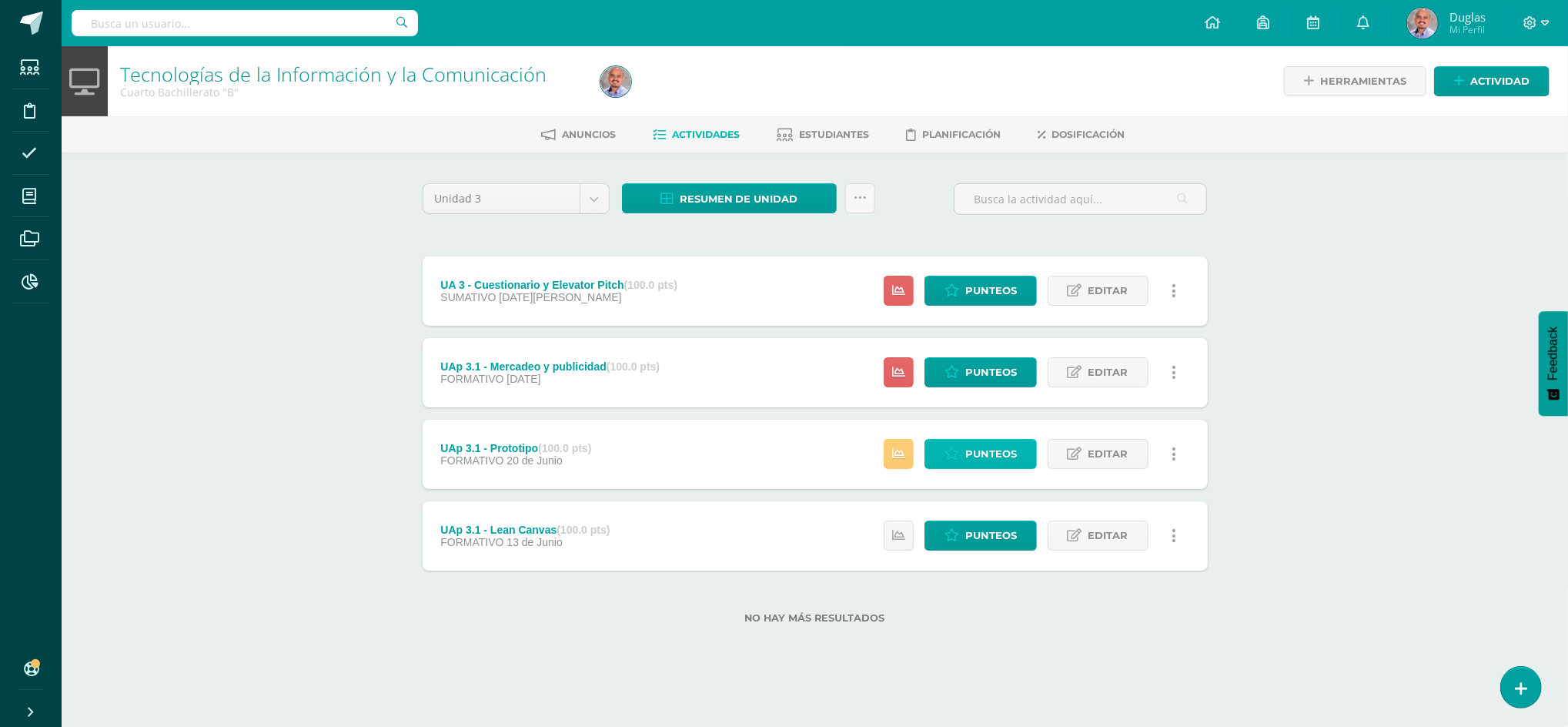
click at [999, 451] on span "Punteos" at bounding box center [992, 454] width 51 height 29
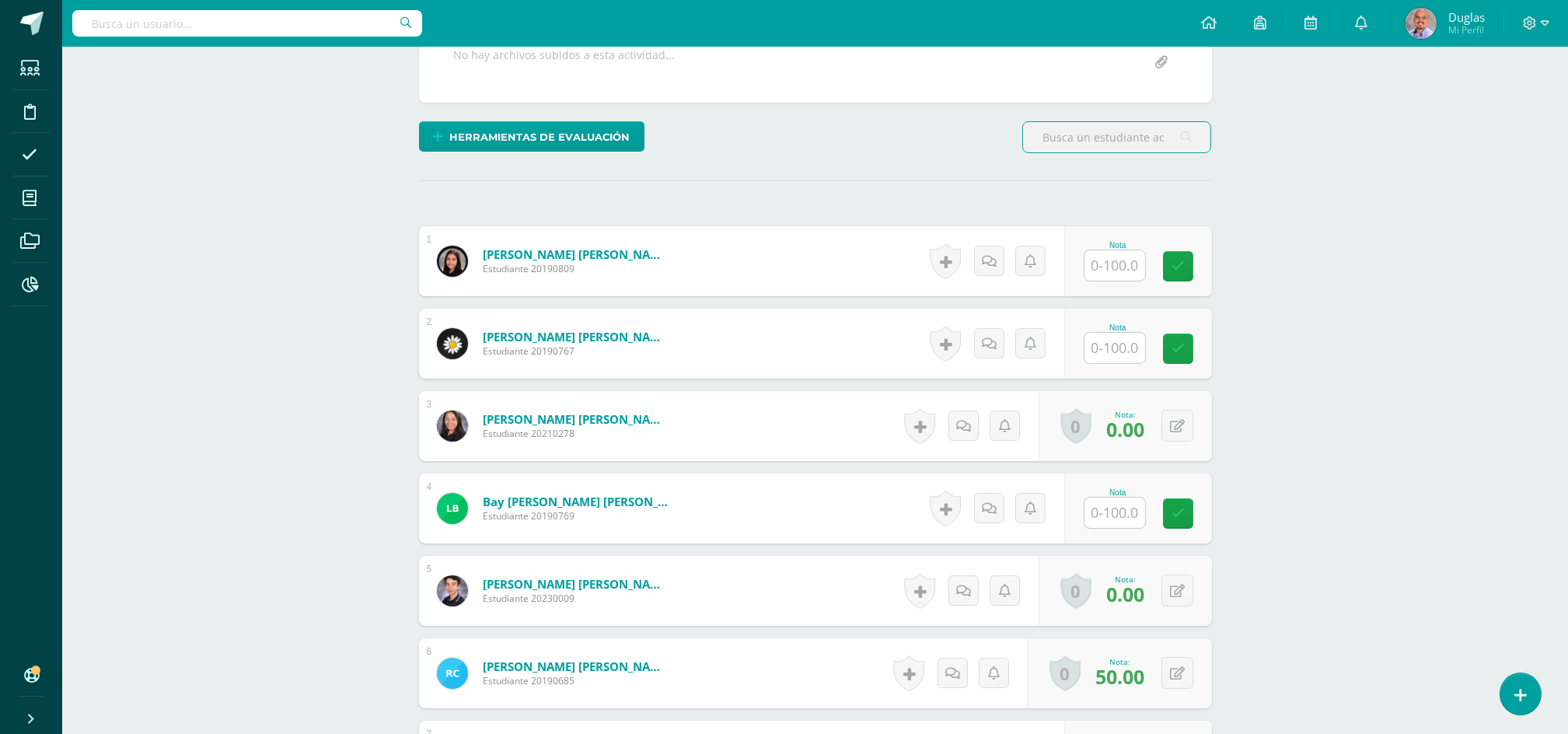
scroll to position [315, 0]
click at [1107, 337] on input "text" at bounding box center [1114, 348] width 61 height 30
type input "70"
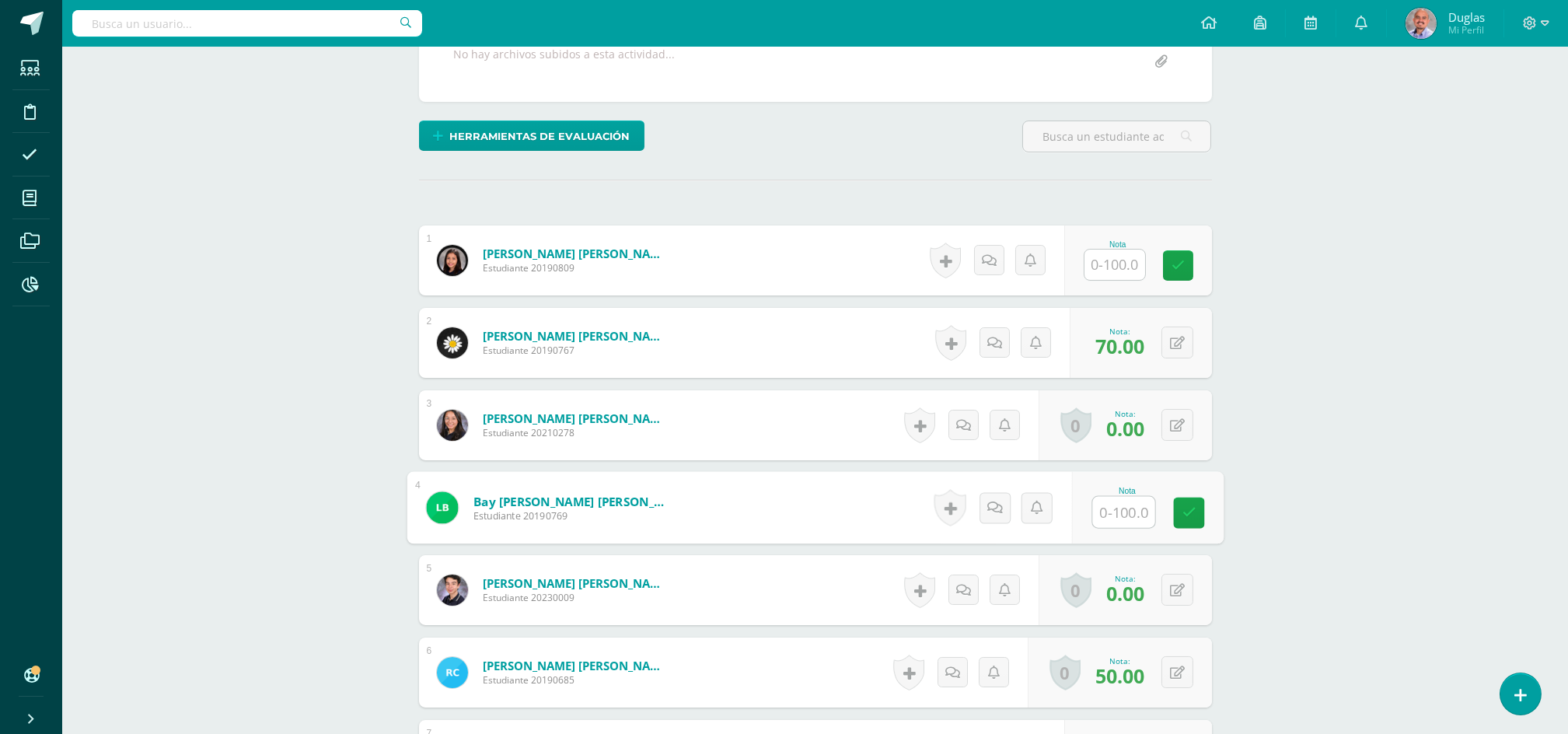
click at [1124, 510] on input "text" at bounding box center [1123, 512] width 62 height 31
type input "80"
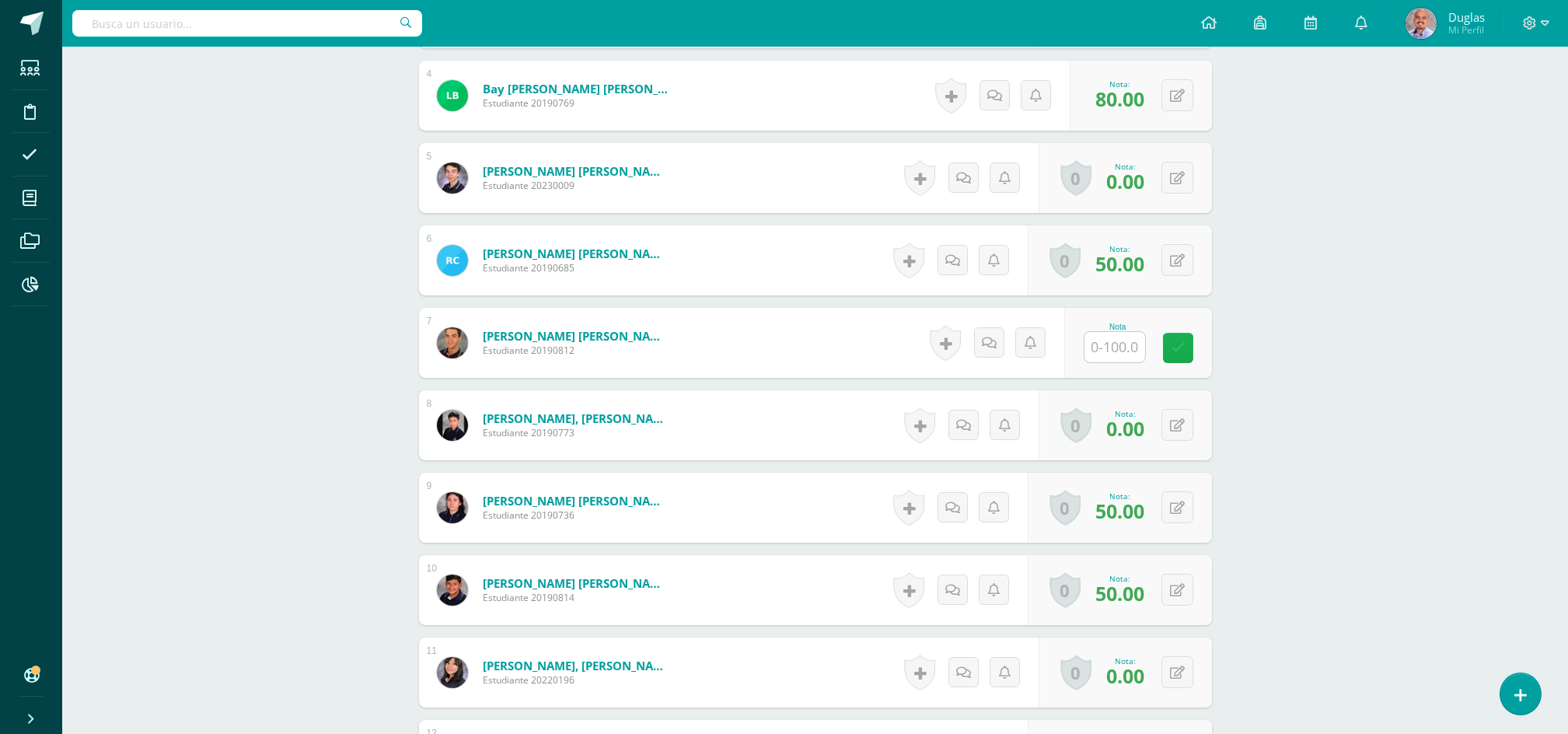
scroll to position [729, 0]
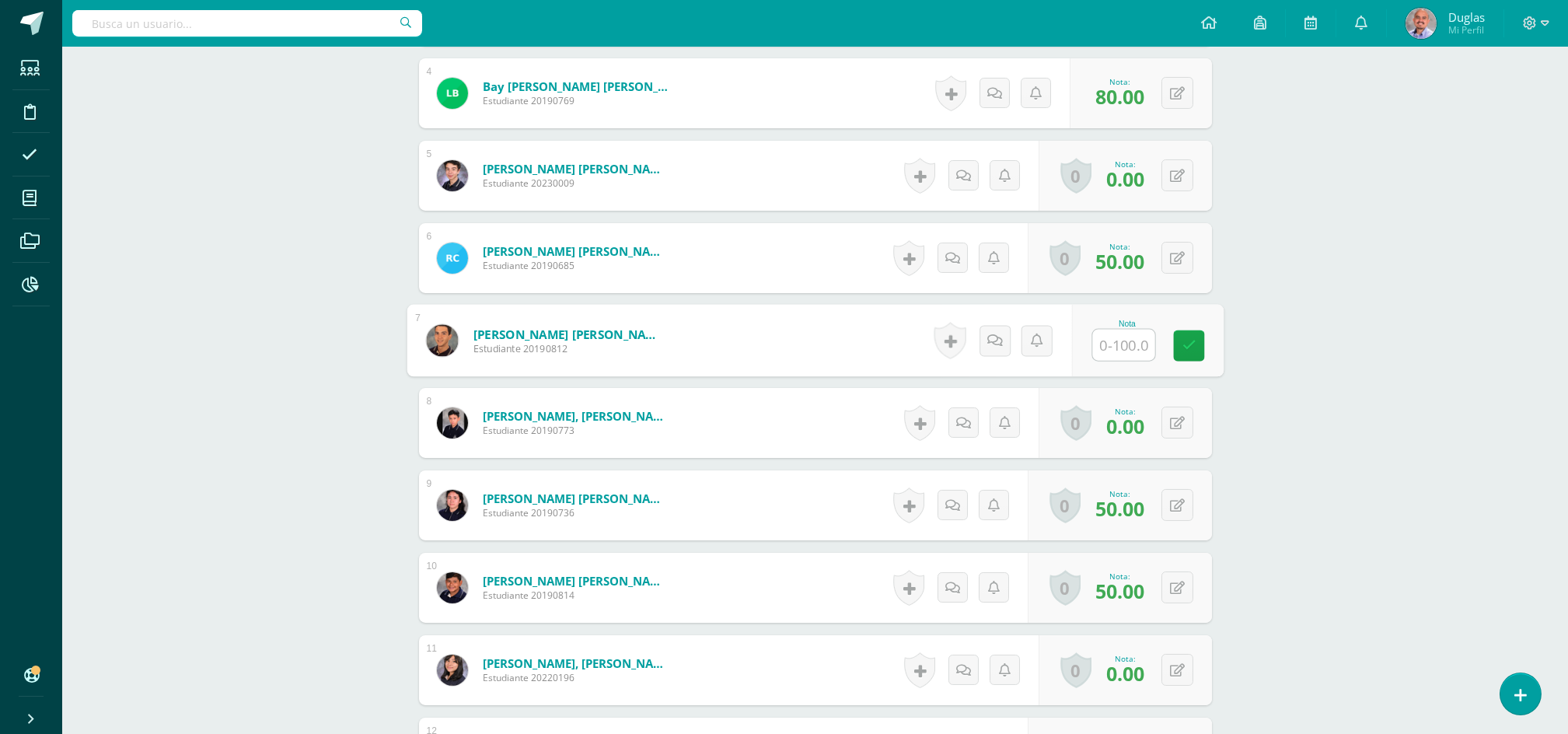
click at [1110, 350] on input "text" at bounding box center [1123, 345] width 62 height 31
type input "90"
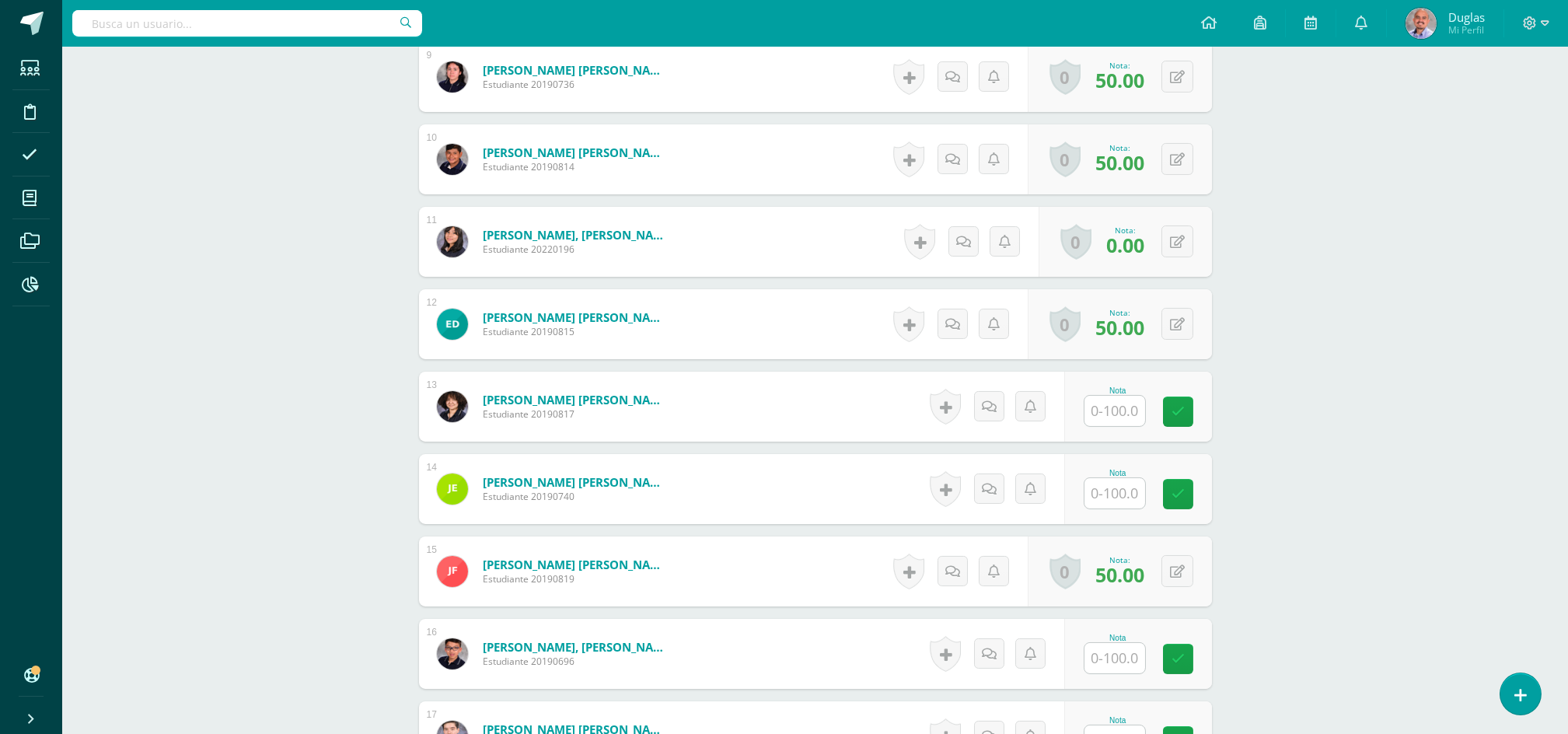
scroll to position [1248, 0]
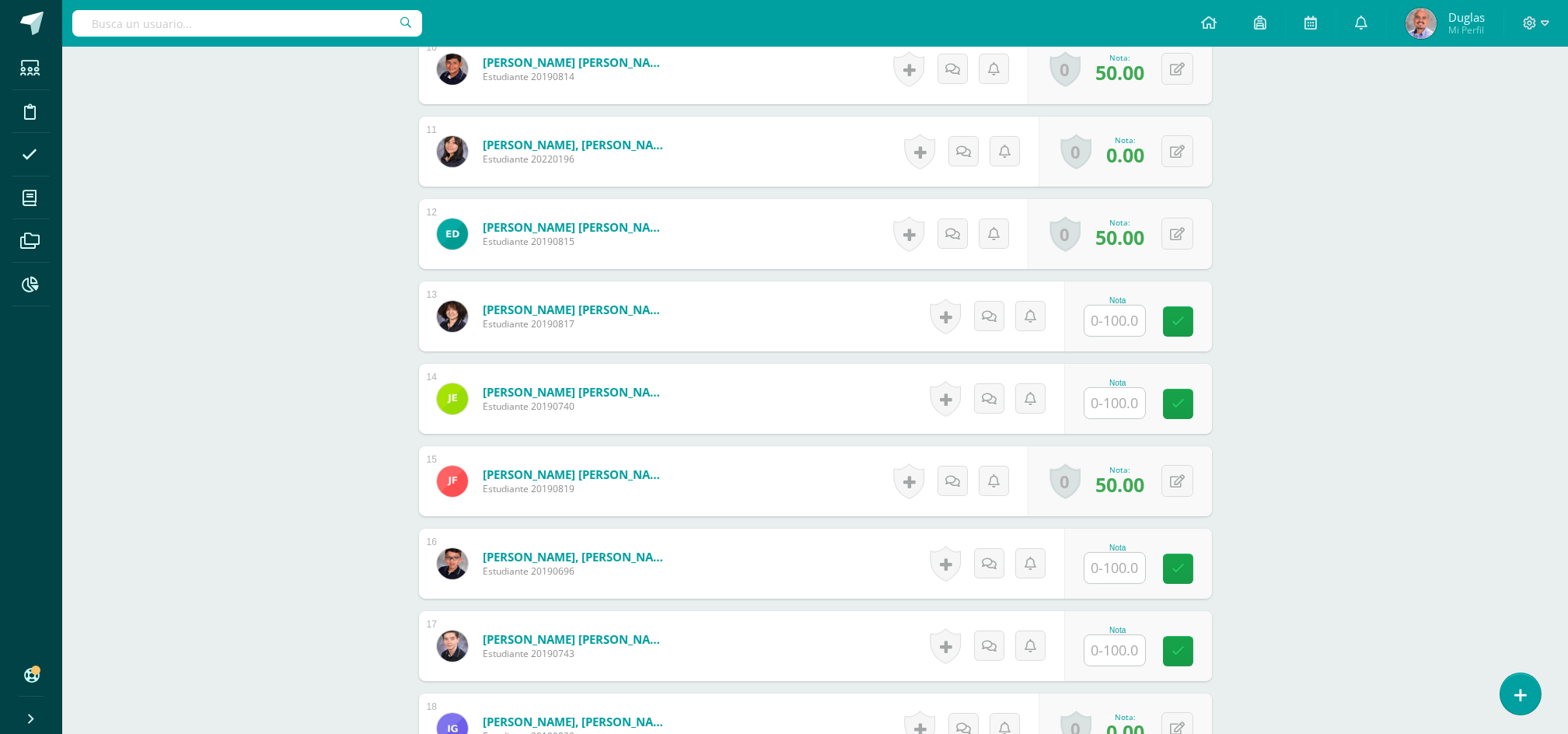
click at [1112, 321] on input "text" at bounding box center [1114, 321] width 61 height 30
type input "100"
click at [1178, 398] on icon at bounding box center [1177, 398] width 15 height 13
type input "70"
click at [1185, 479] on button at bounding box center [1177, 481] width 32 height 32
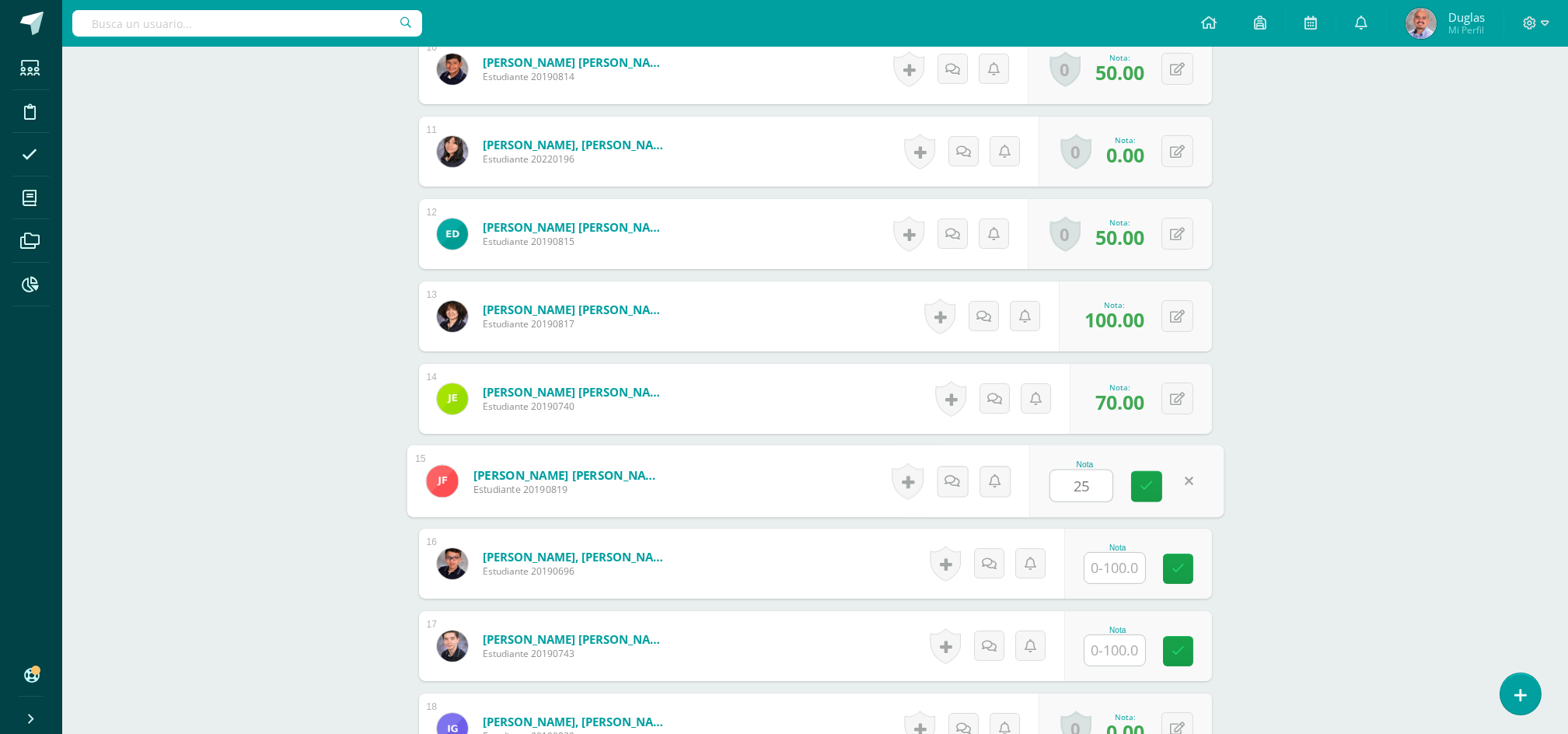
type input "25"
type input "90"
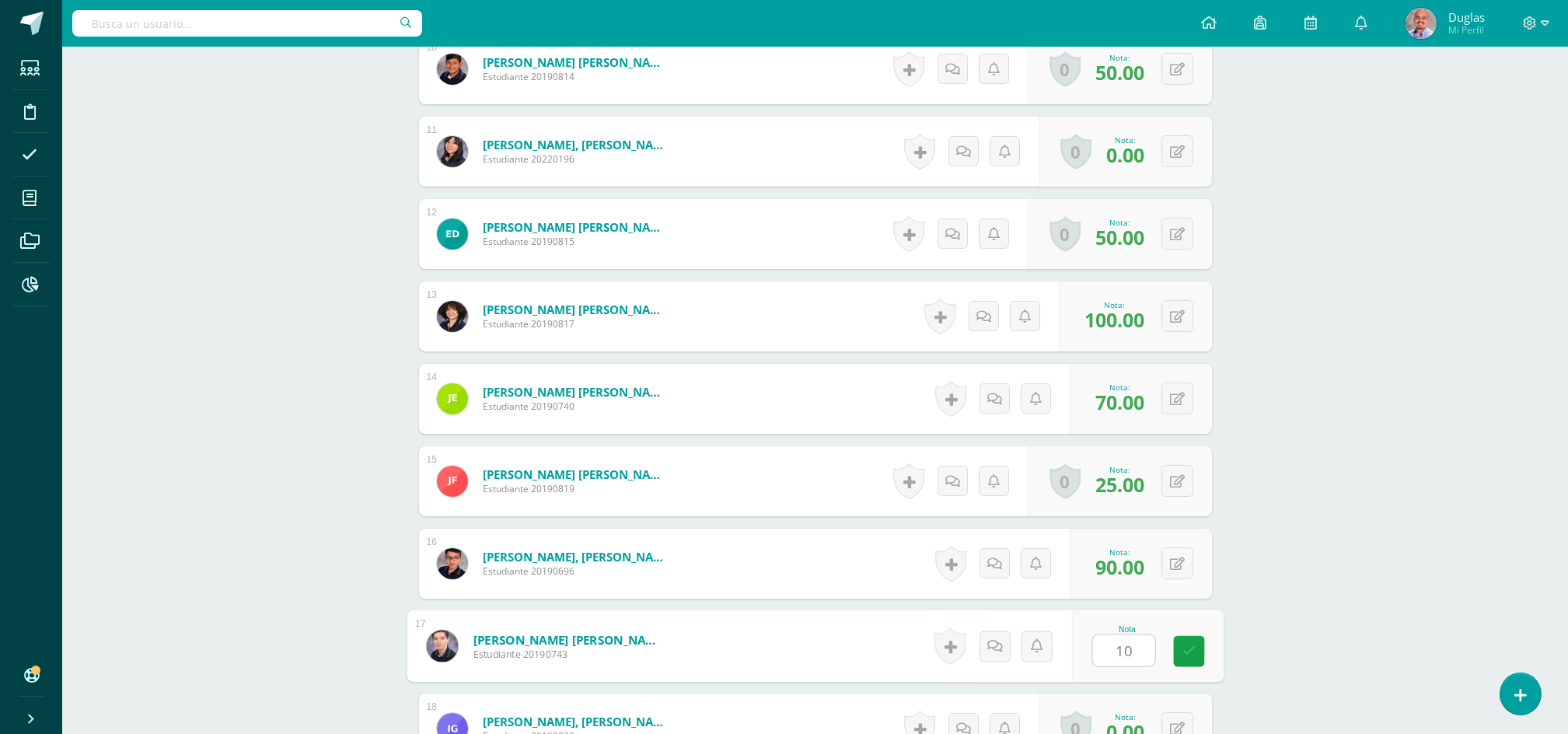
type input "100"
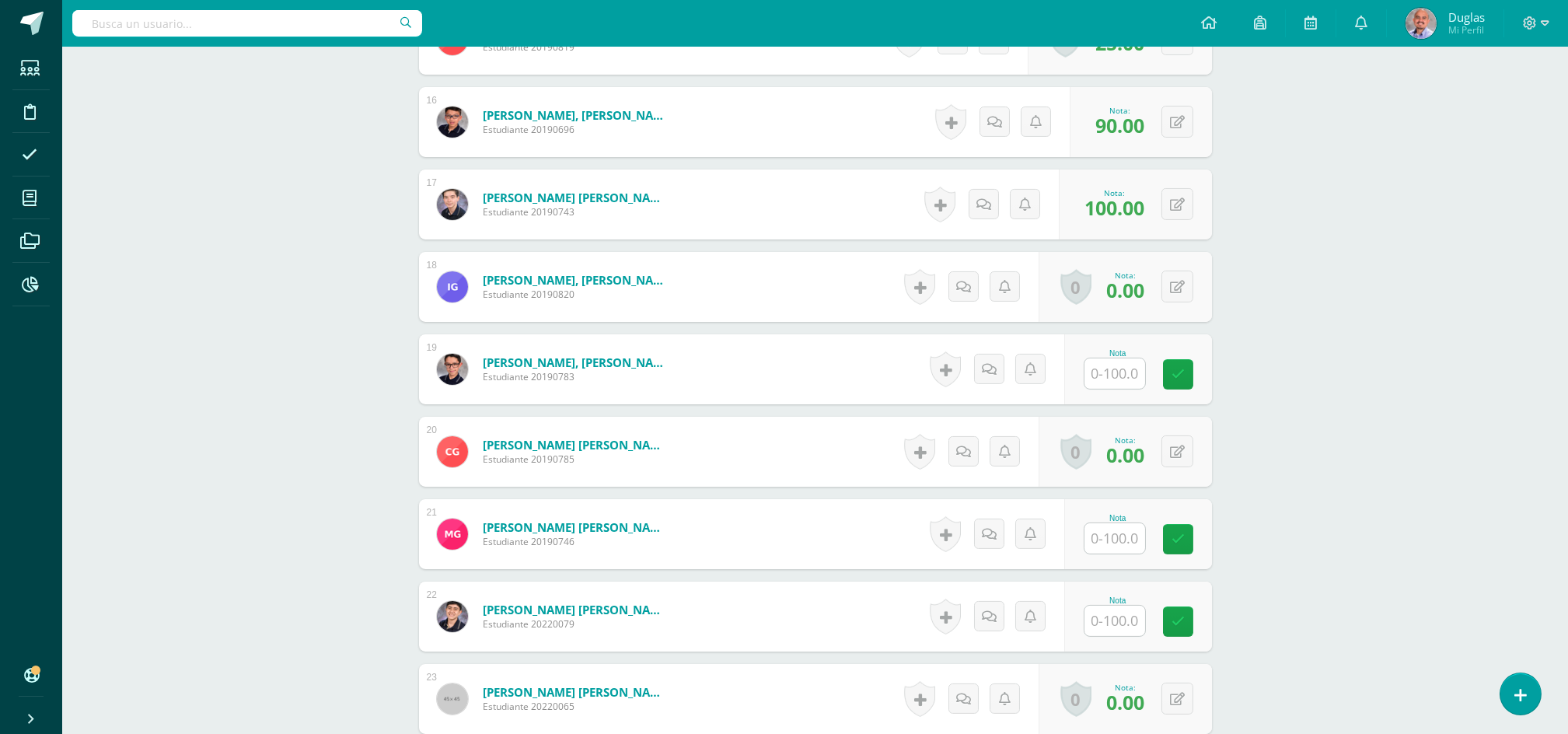
scroll to position [1870, 0]
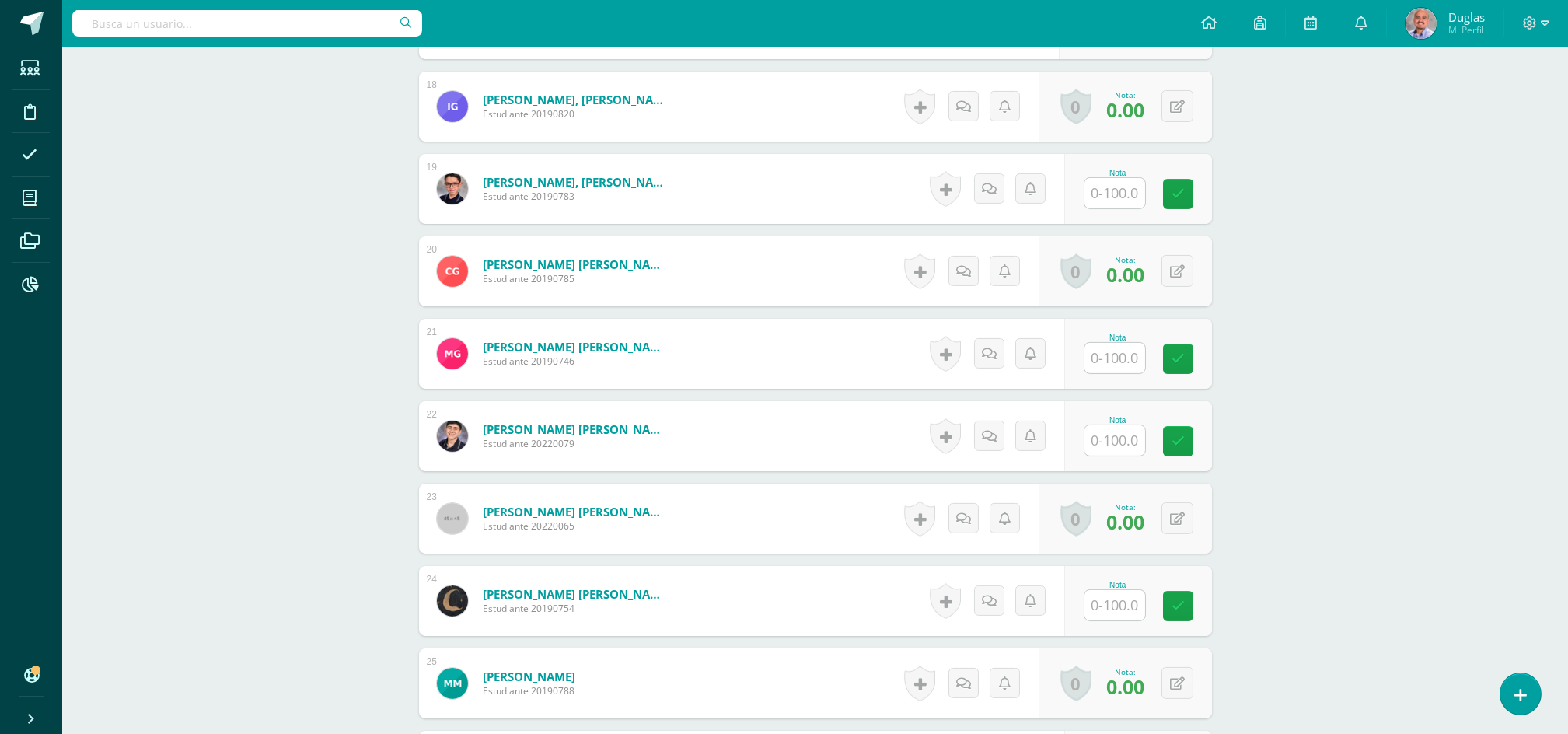
click at [1105, 187] on input "text" at bounding box center [1114, 193] width 61 height 30
type input "50"
click at [1125, 357] on input "text" at bounding box center [1114, 358] width 61 height 30
type input "70"
type input "100"
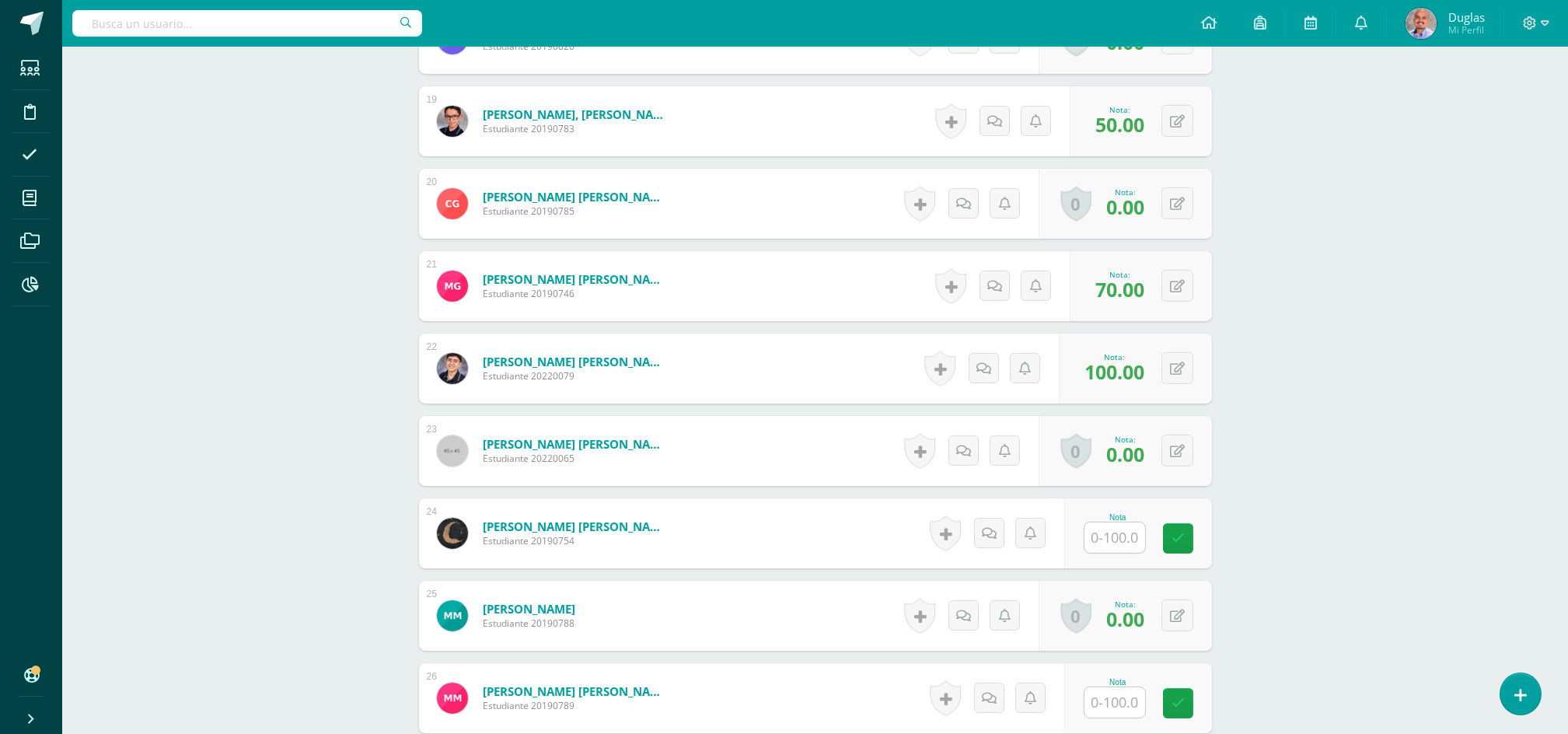
scroll to position [1973, 0]
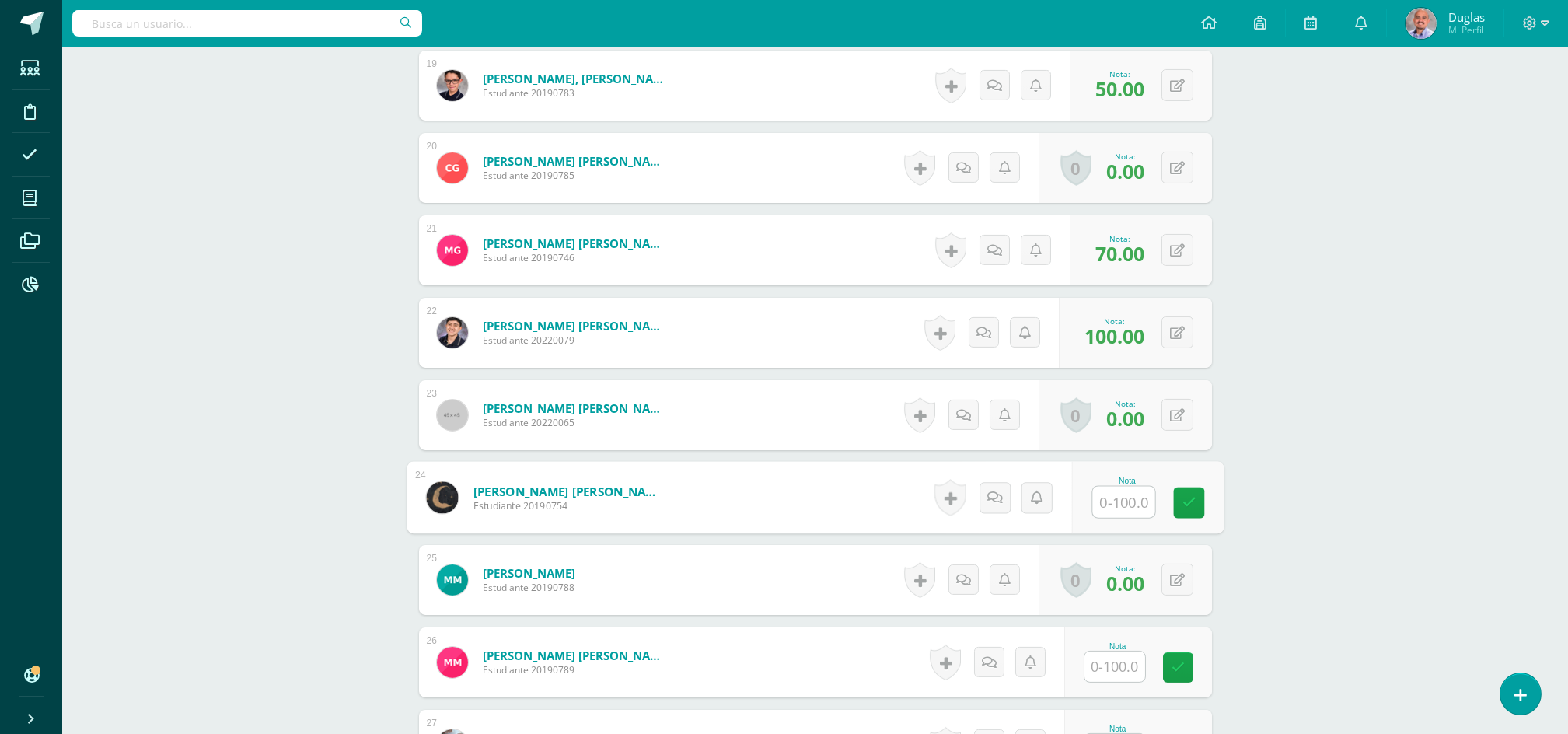
click at [1112, 503] on input "text" at bounding box center [1123, 501] width 62 height 31
type input "100"
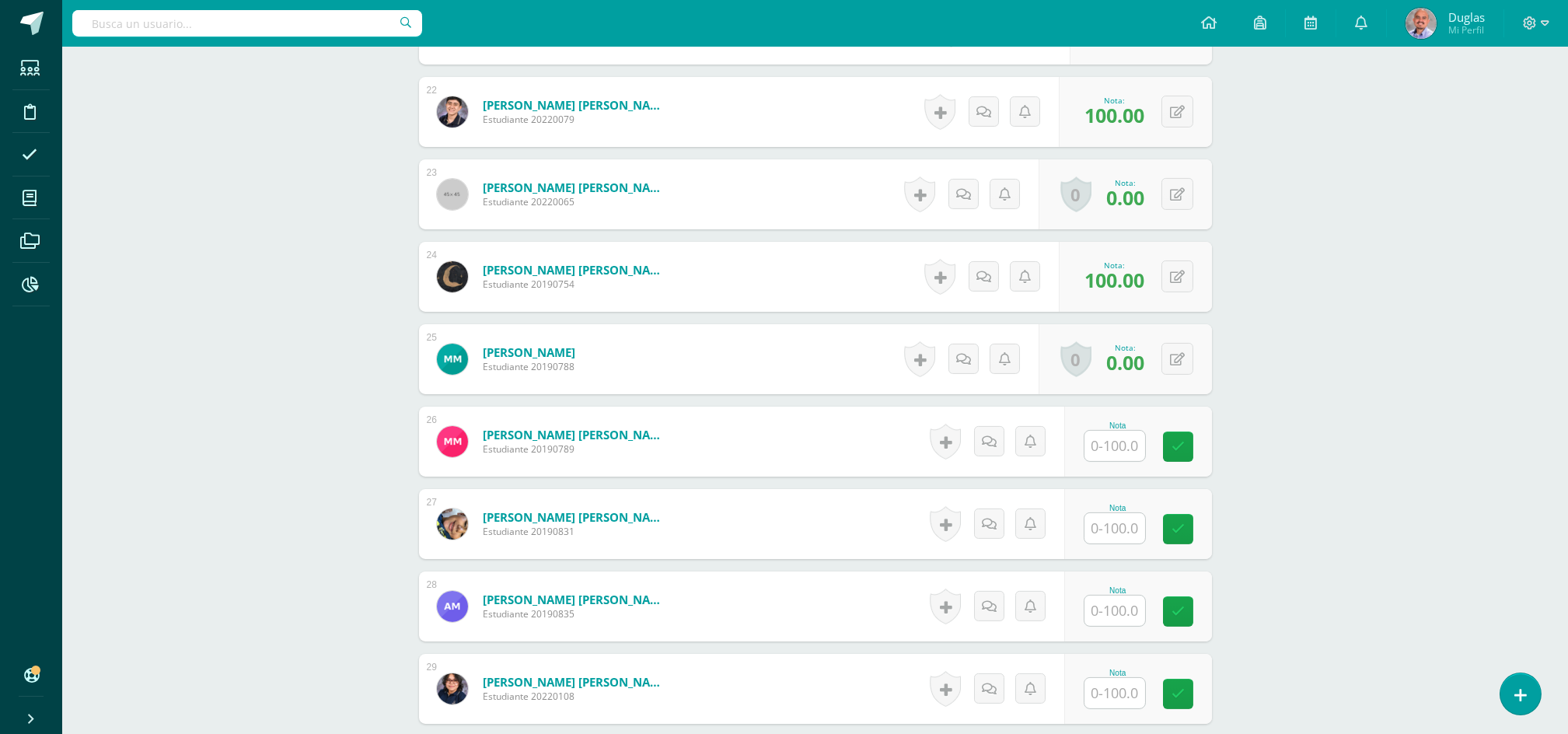
scroll to position [2285, 0]
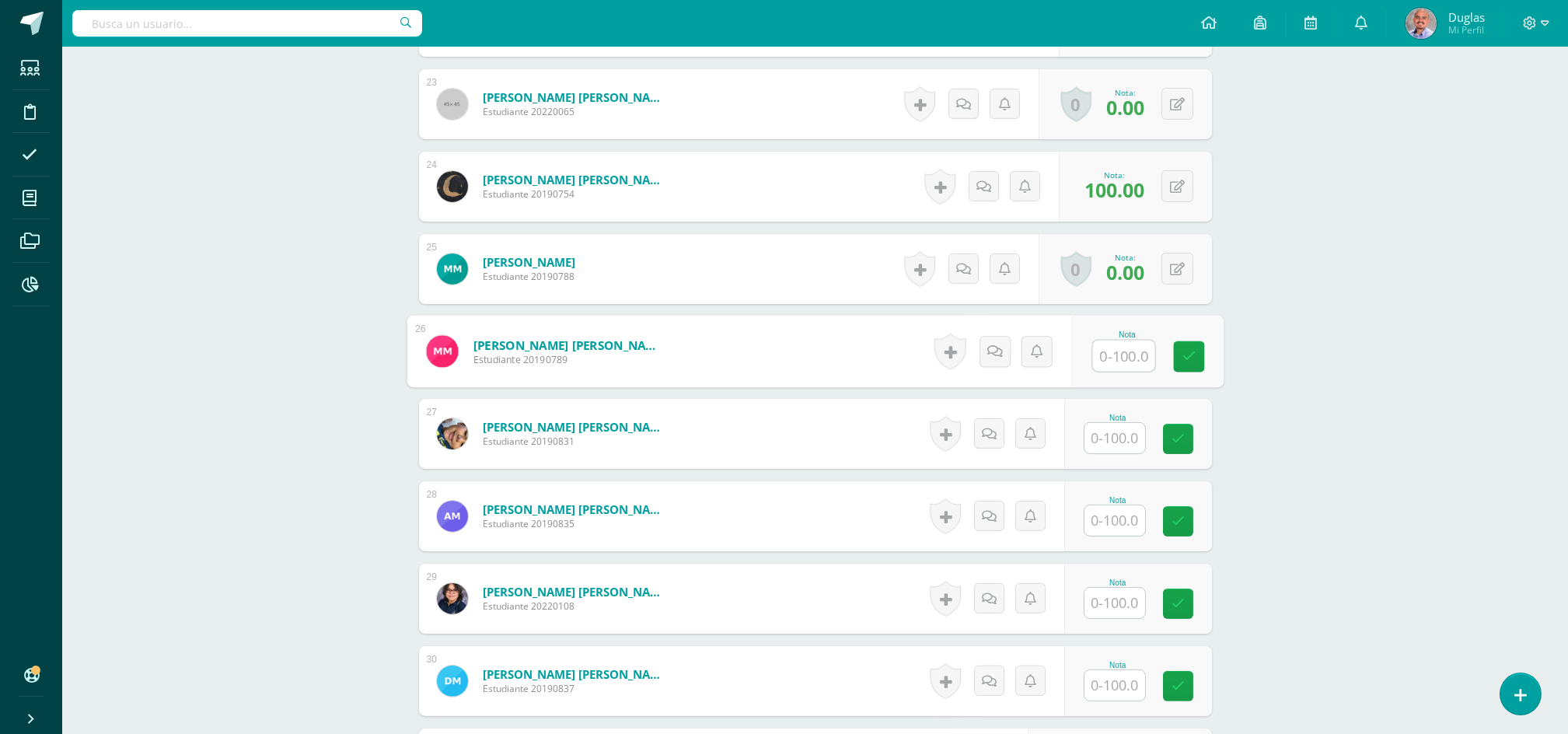
click at [1112, 350] on input "text" at bounding box center [1123, 356] width 62 height 31
type input "70"
type input "100"
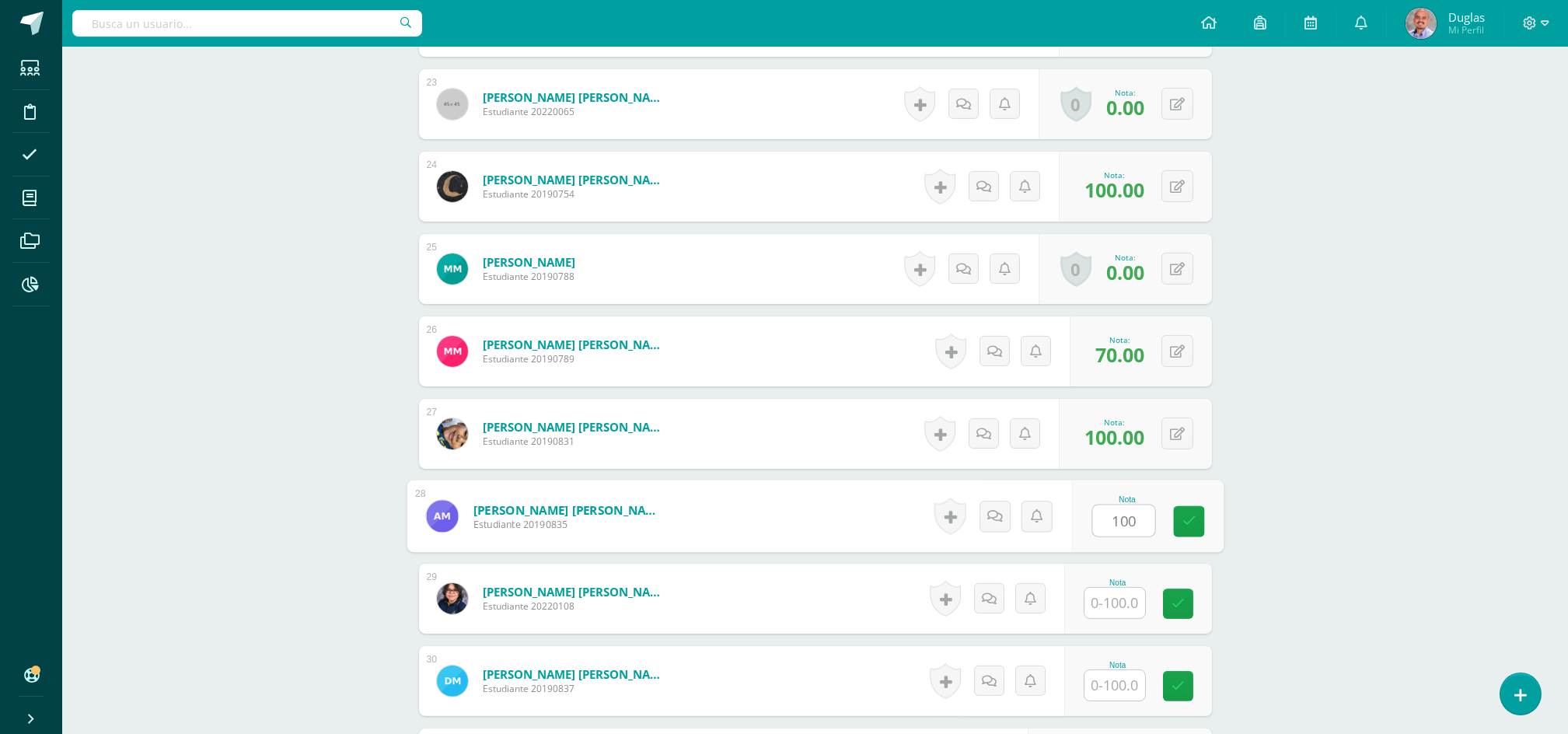
type input "100"
type input "70"
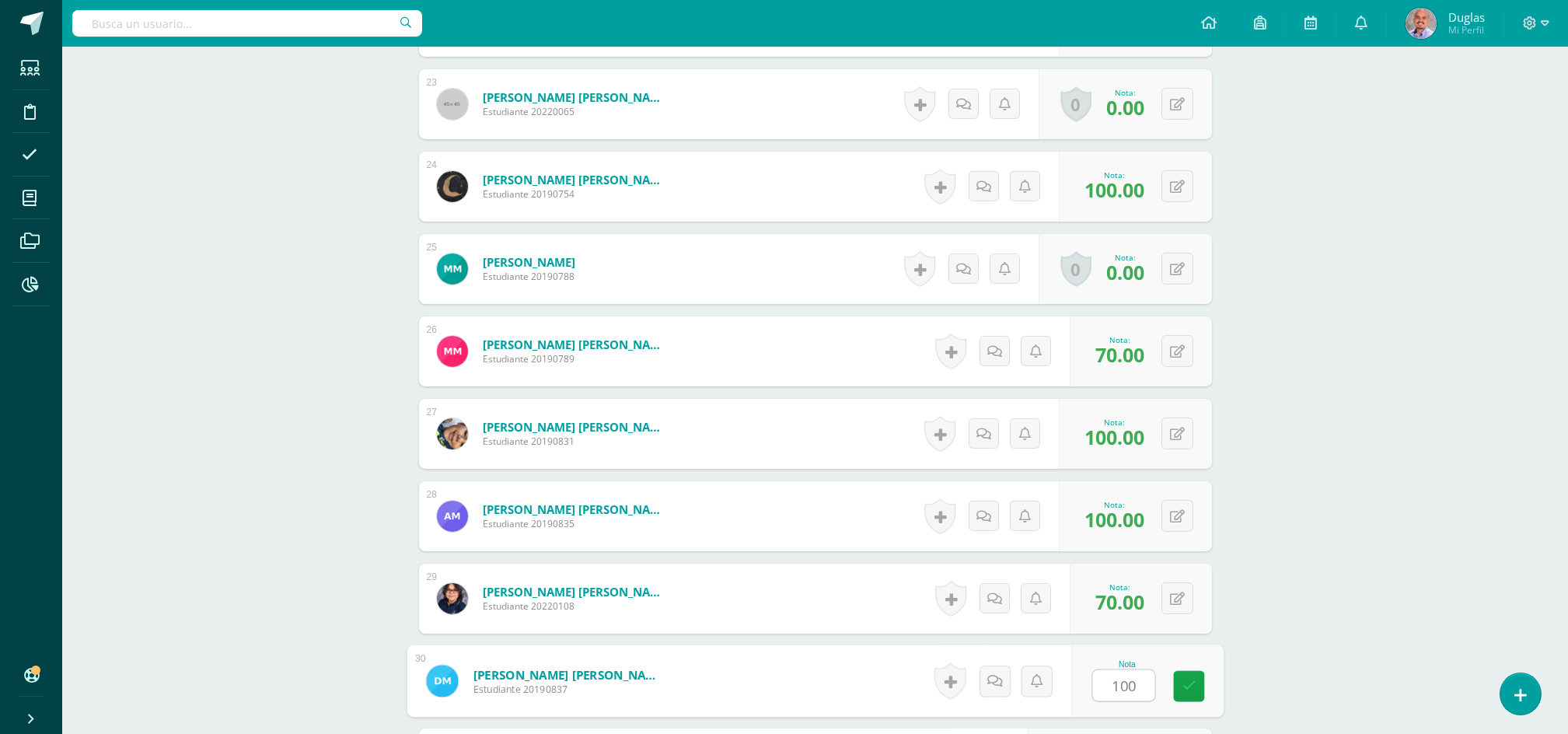
type input "100"
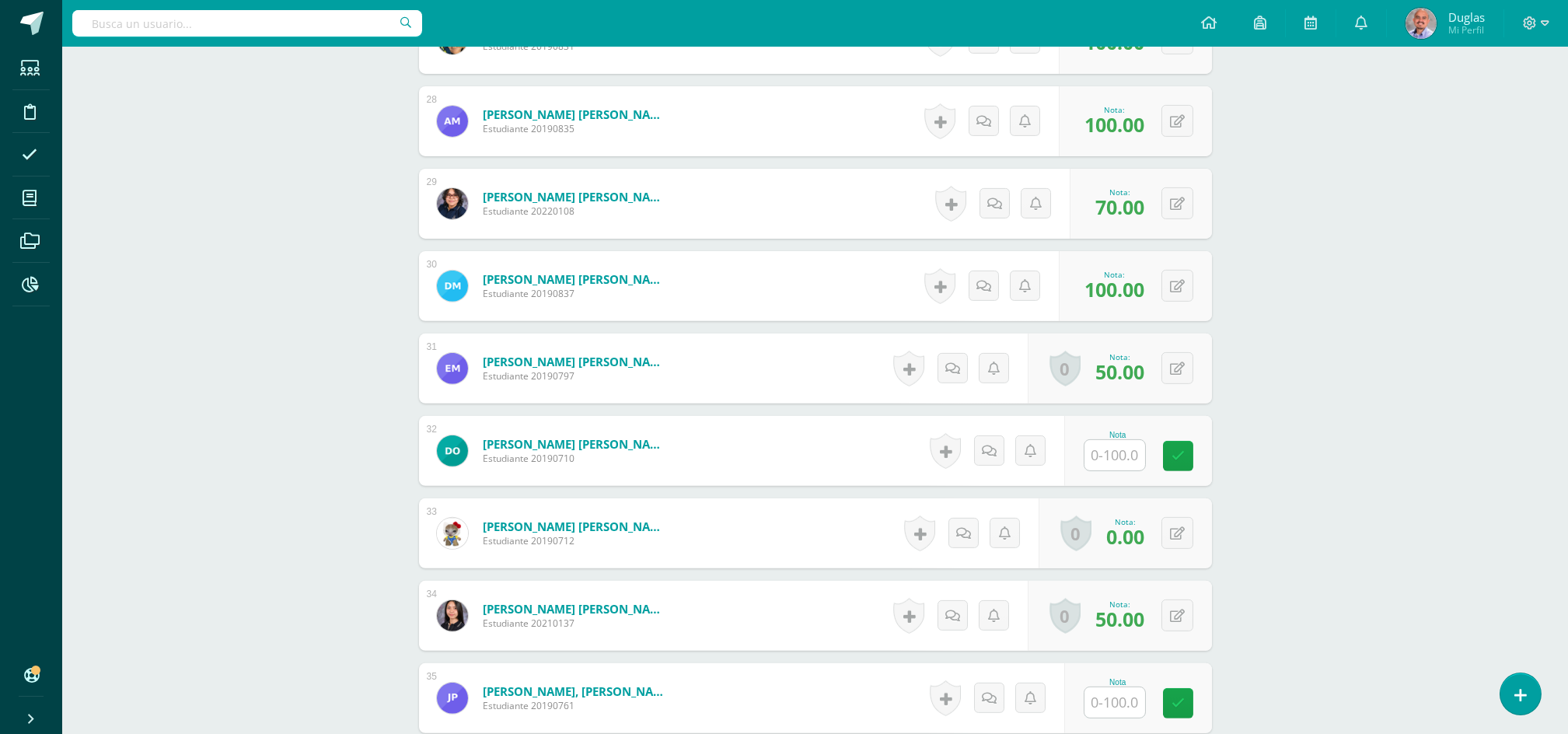
scroll to position [2803, 0]
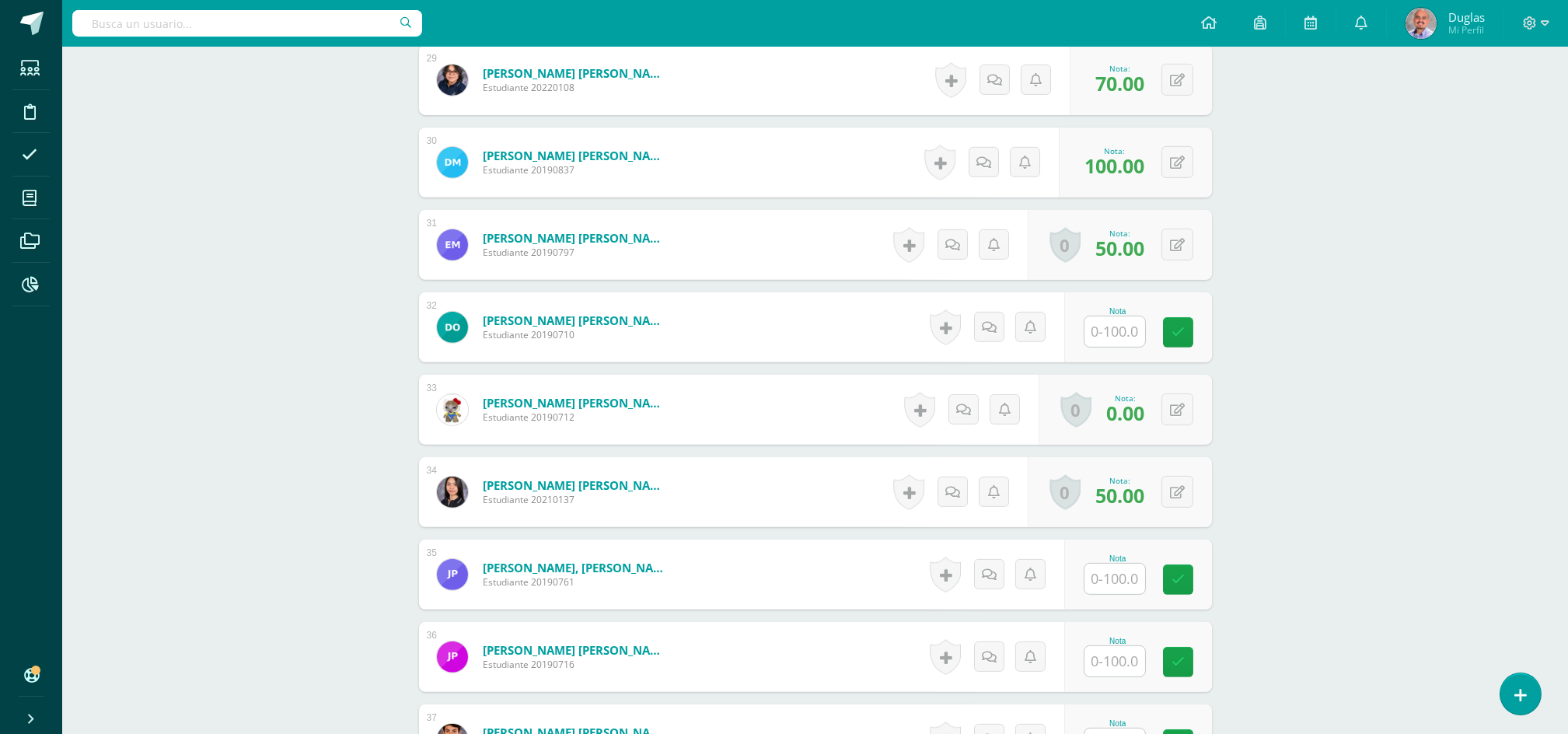
click at [1127, 326] on input "text" at bounding box center [1114, 332] width 61 height 30
type input "100"
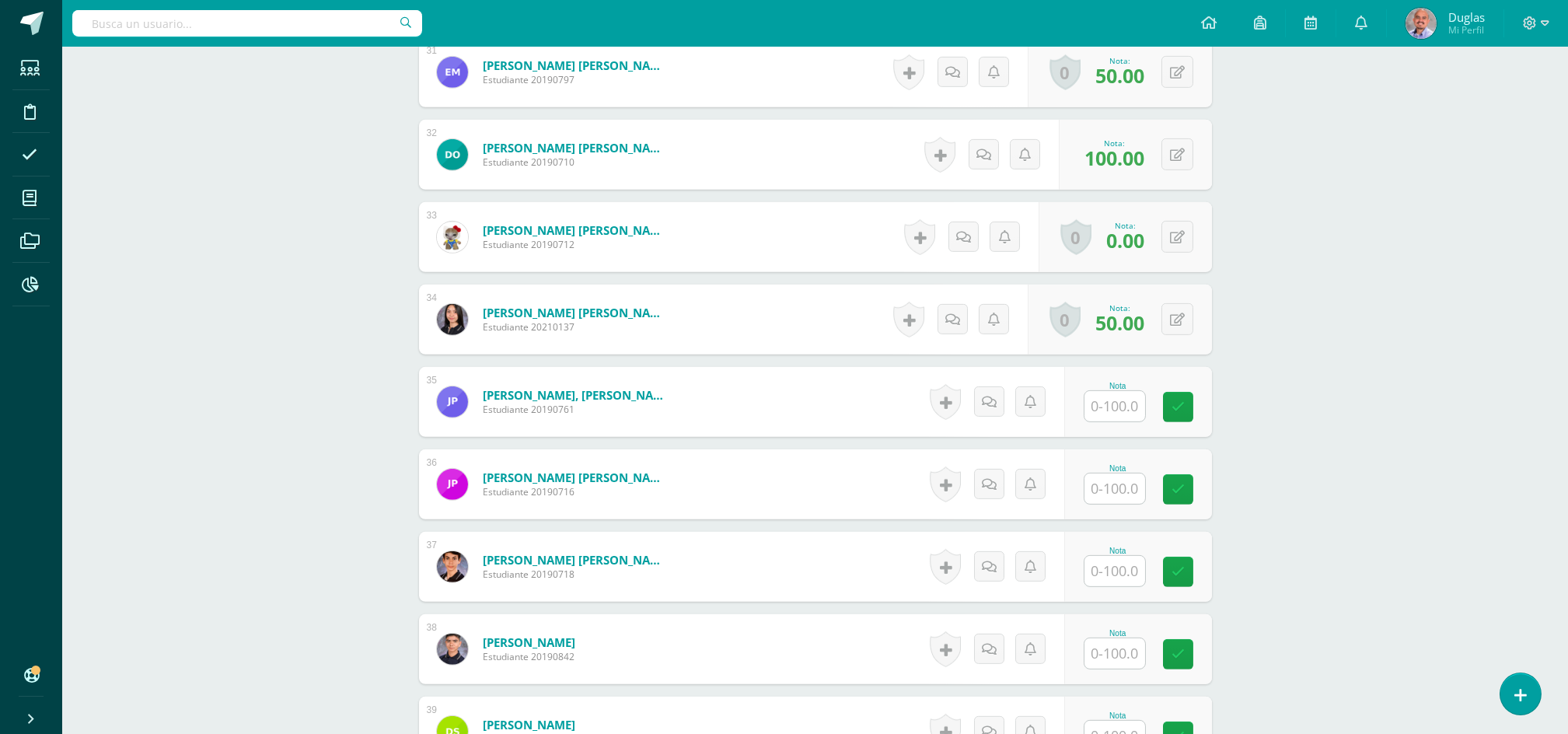
scroll to position [3115, 0]
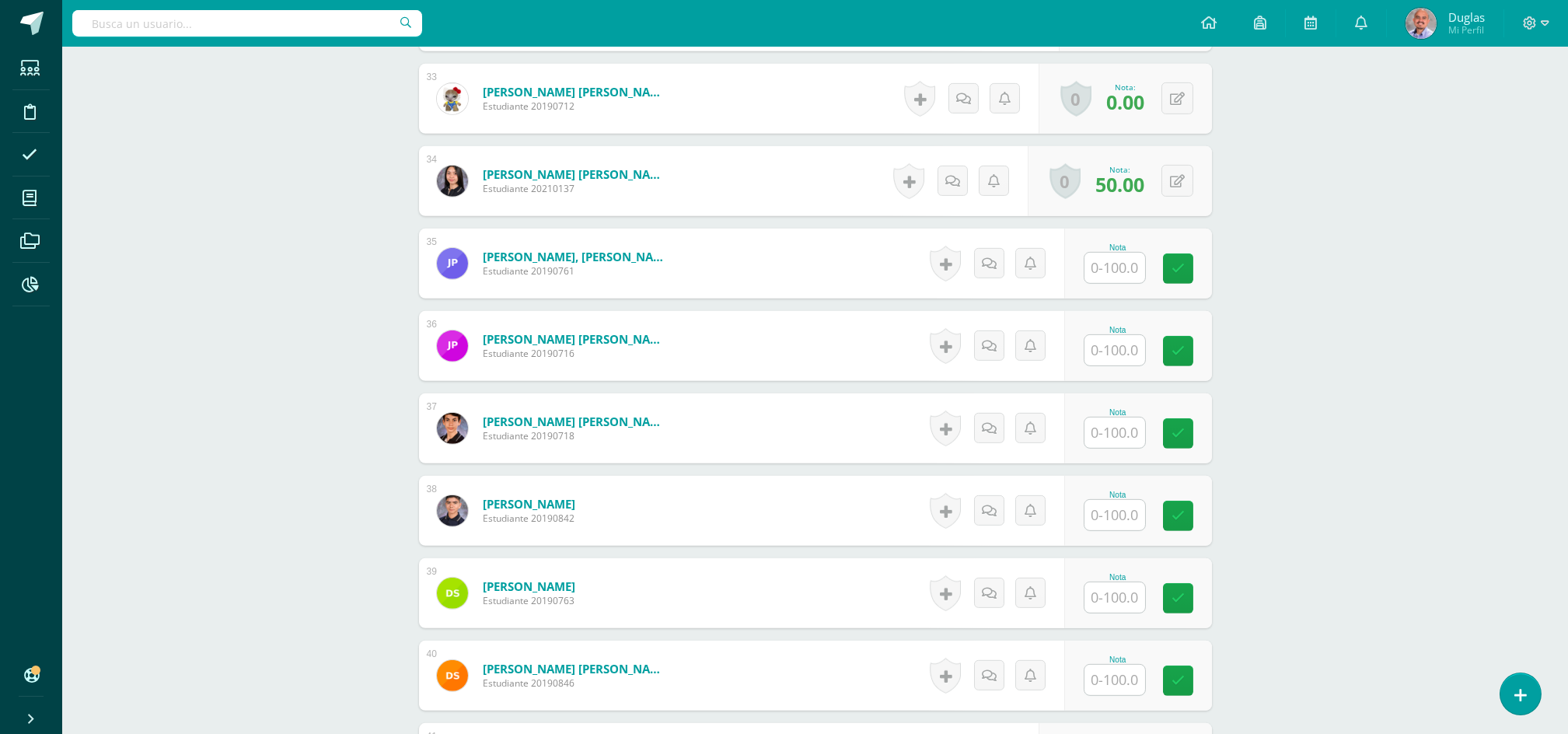
click at [1116, 274] on input "text" at bounding box center [1114, 268] width 61 height 30
type input "100"
type input "80"
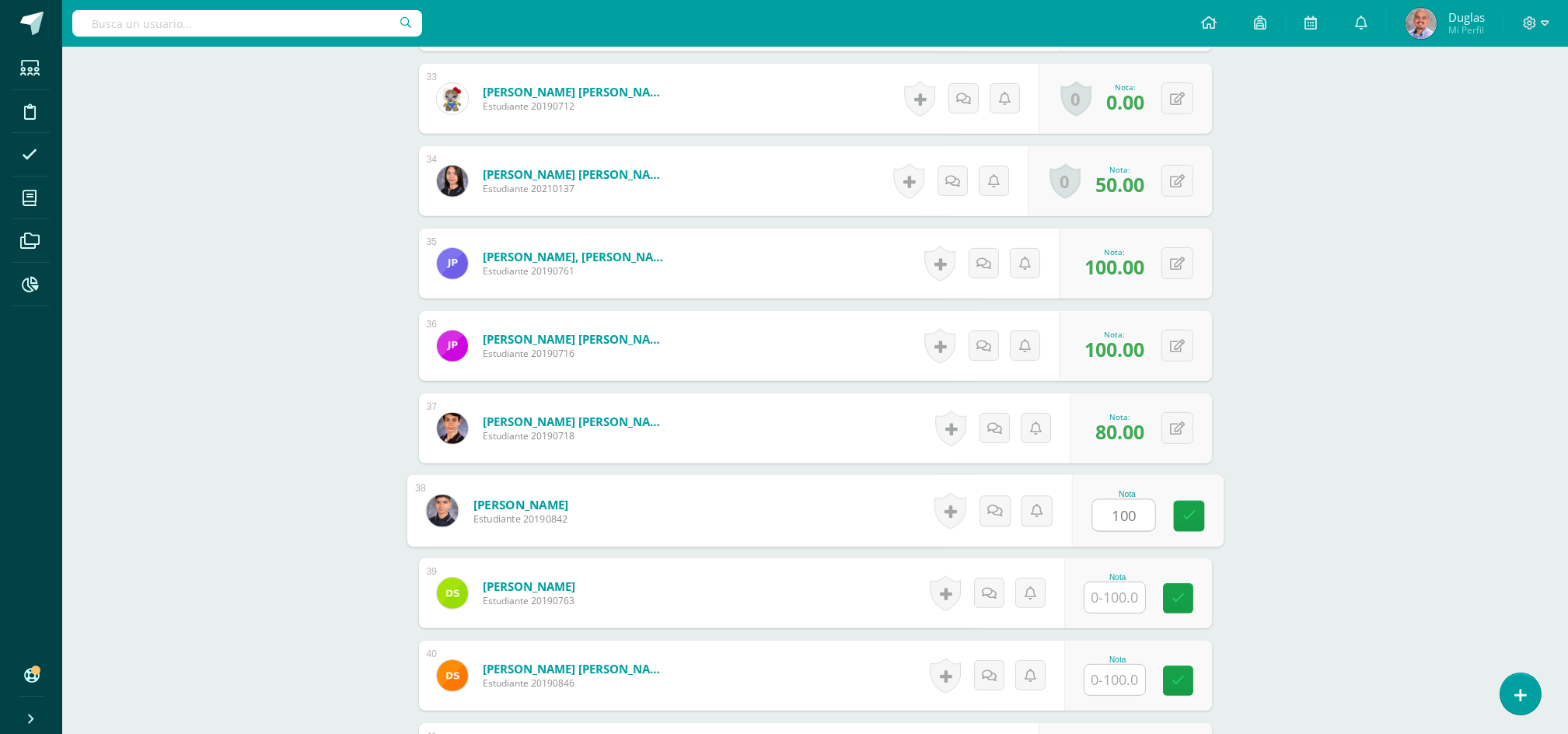
type input "100"
type input "80"
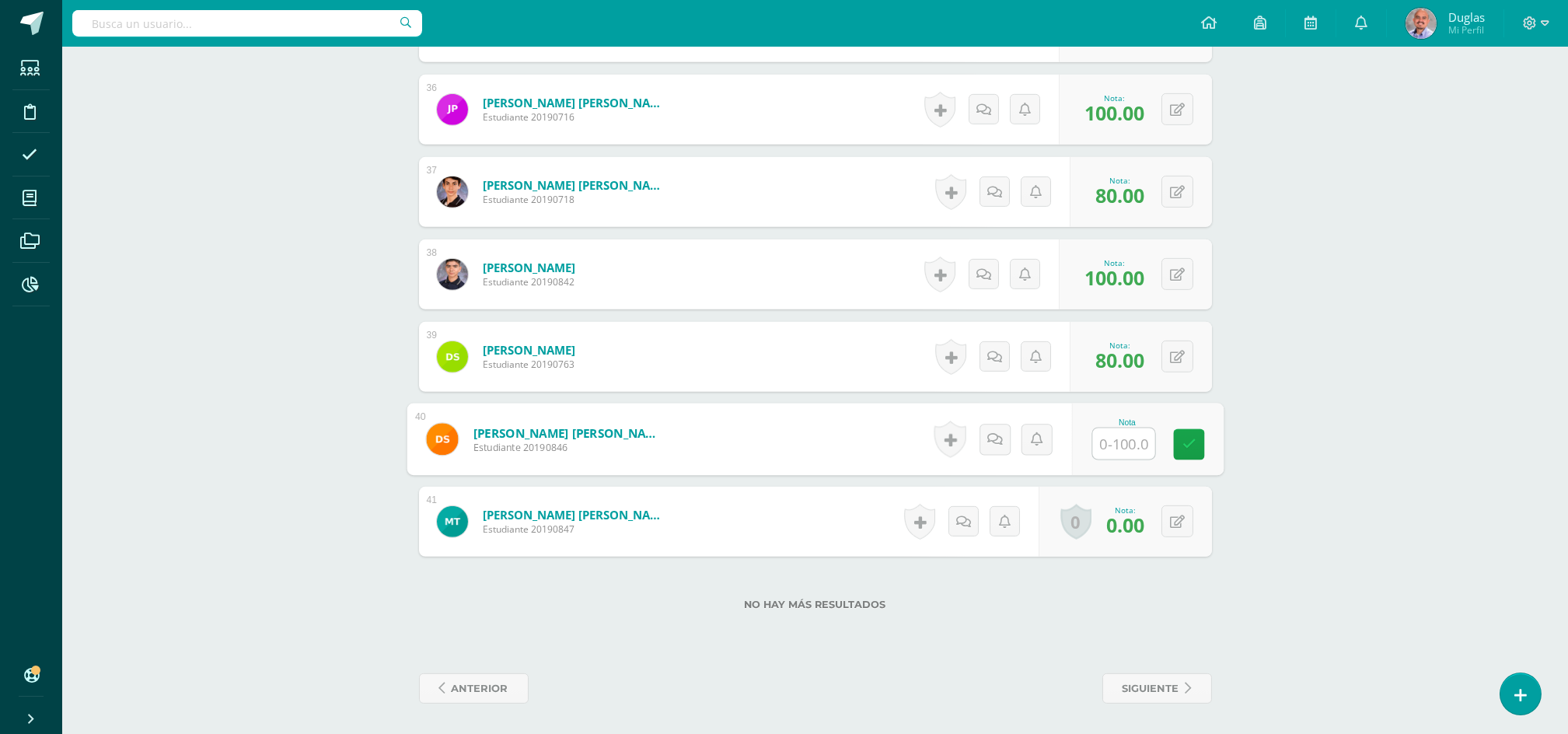
scroll to position [3353, 0]
type input "80"
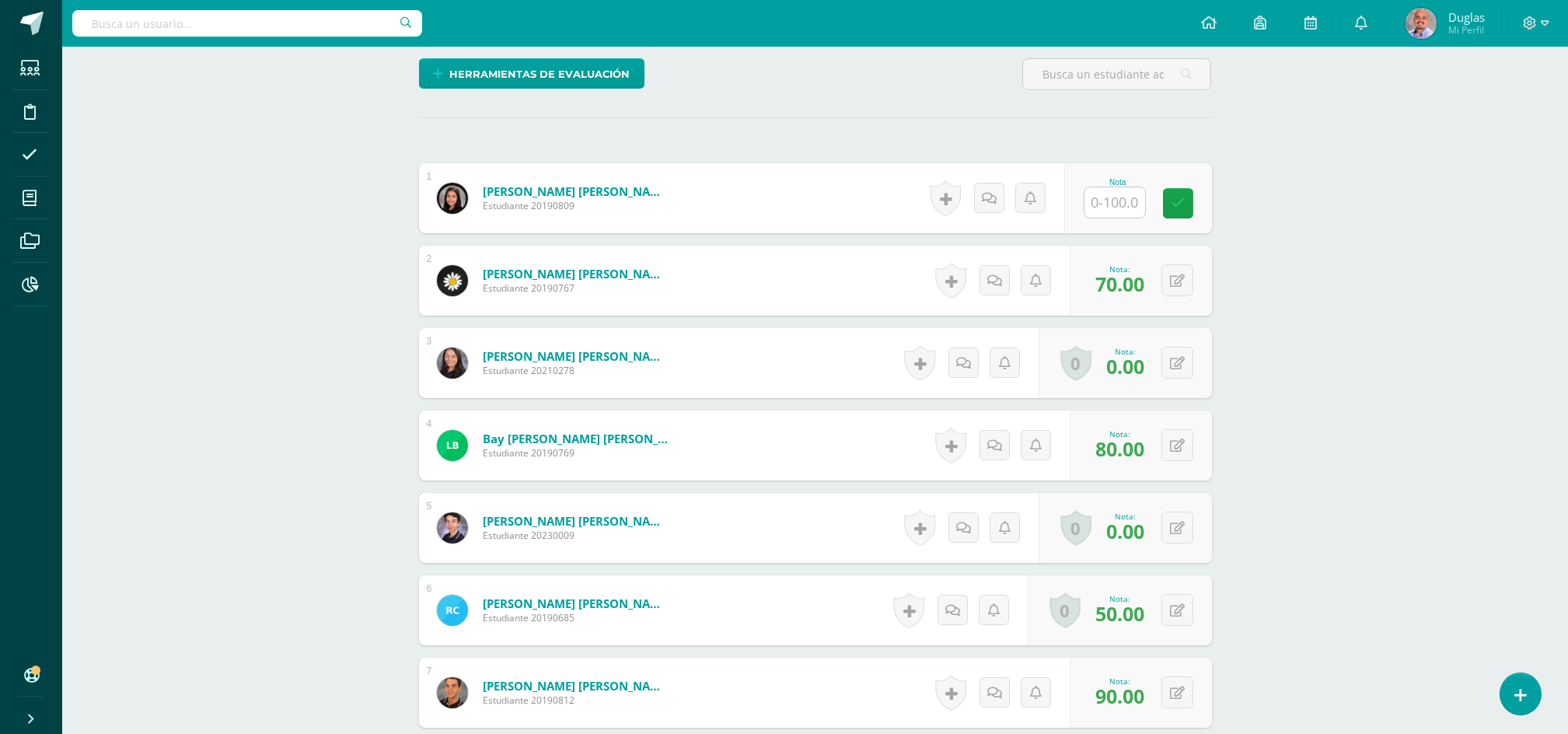
scroll to position [450, 0]
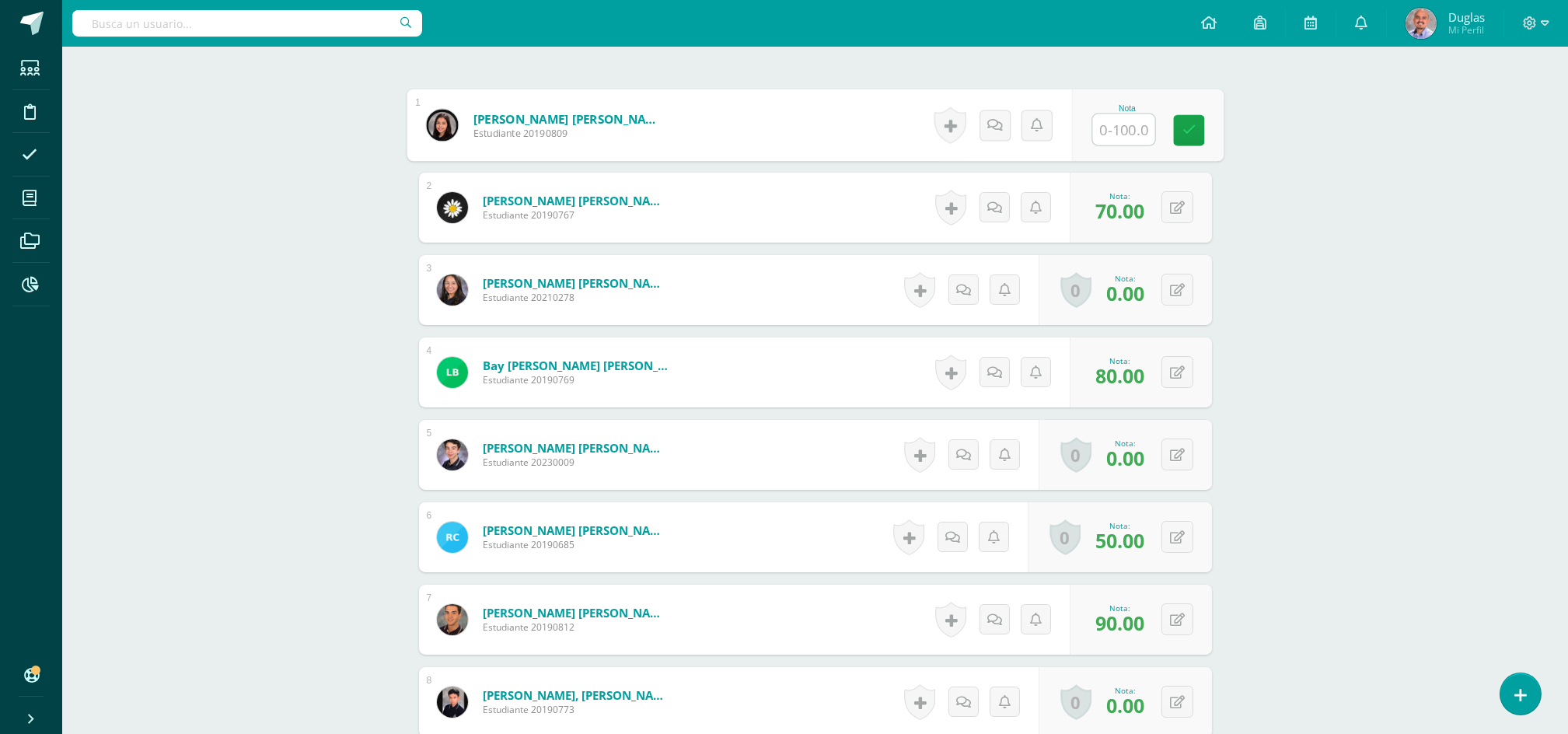
click at [1112, 132] on input "text" at bounding box center [1123, 129] width 62 height 31
type input "100"
click at [1180, 213] on icon at bounding box center [1177, 208] width 15 height 13
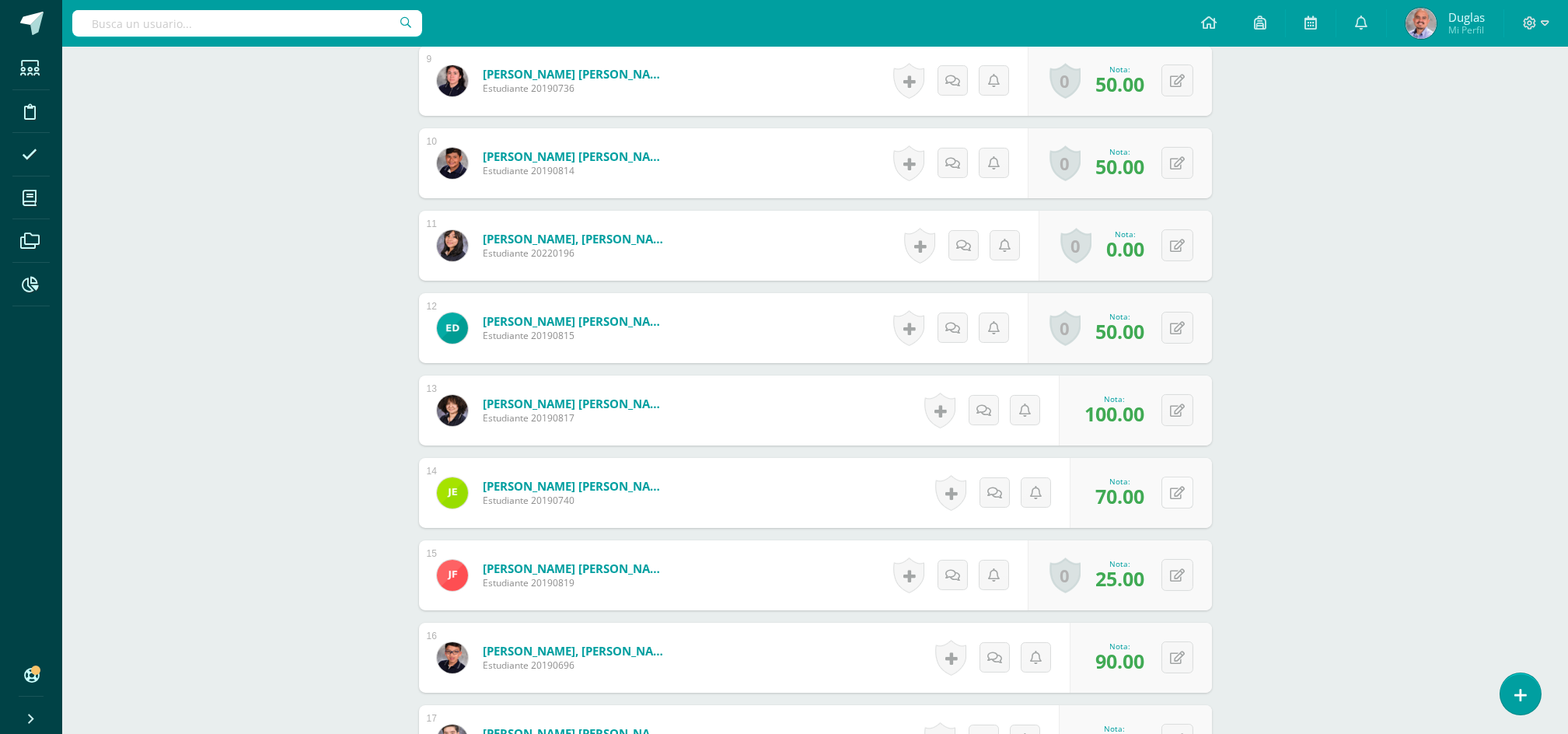
scroll to position [1279, 0]
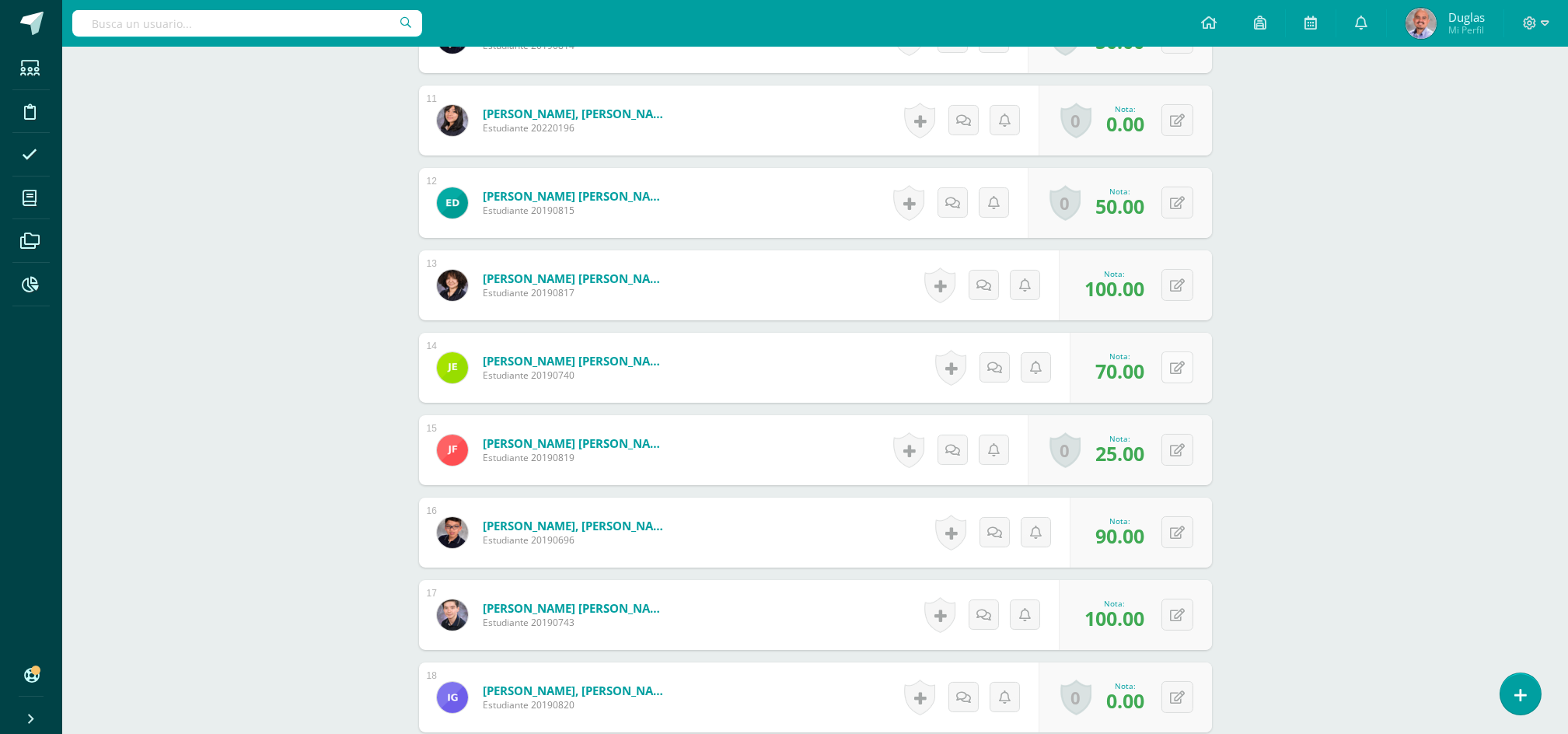
type input "80"
click at [1178, 369] on button at bounding box center [1177, 367] width 32 height 32
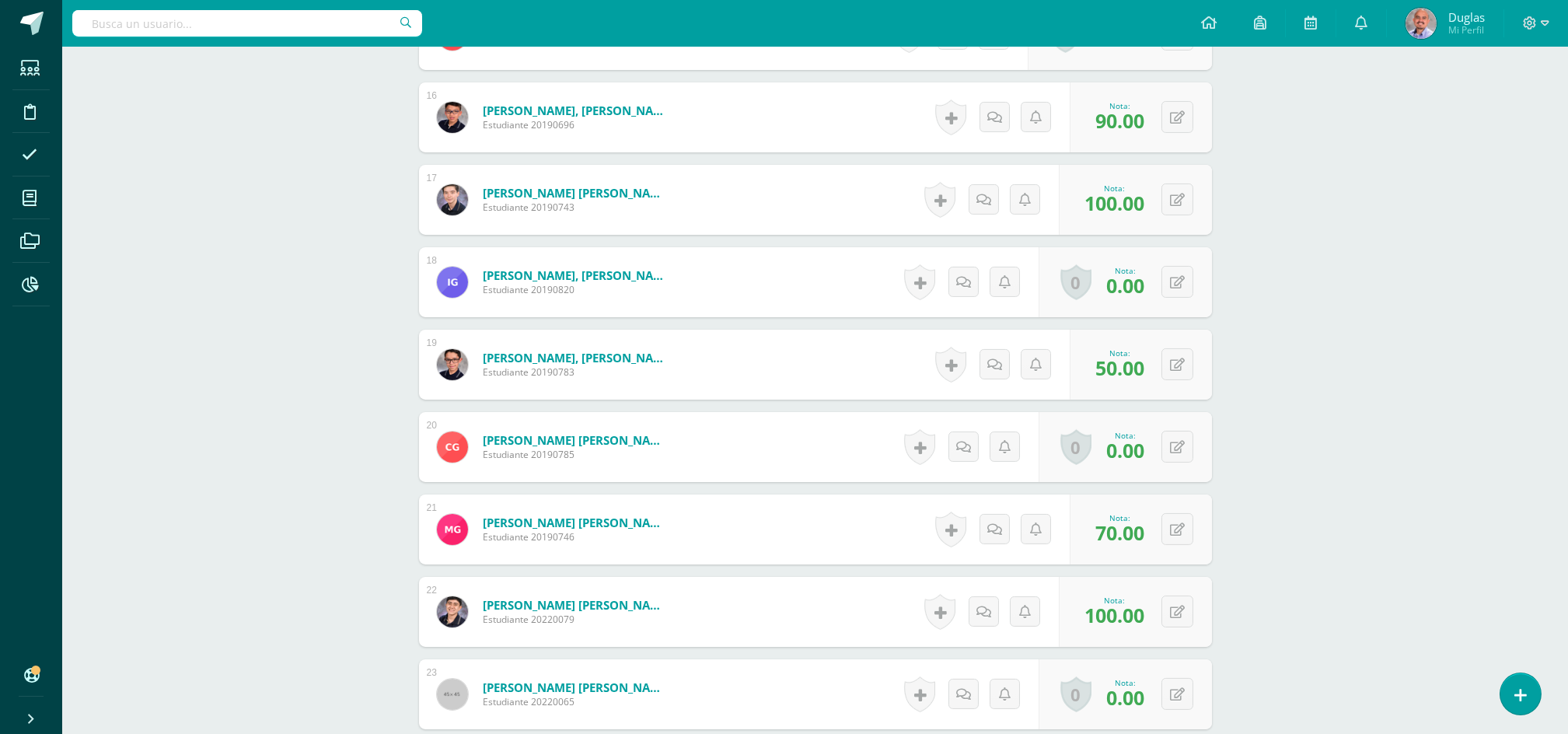
scroll to position [1901, 0]
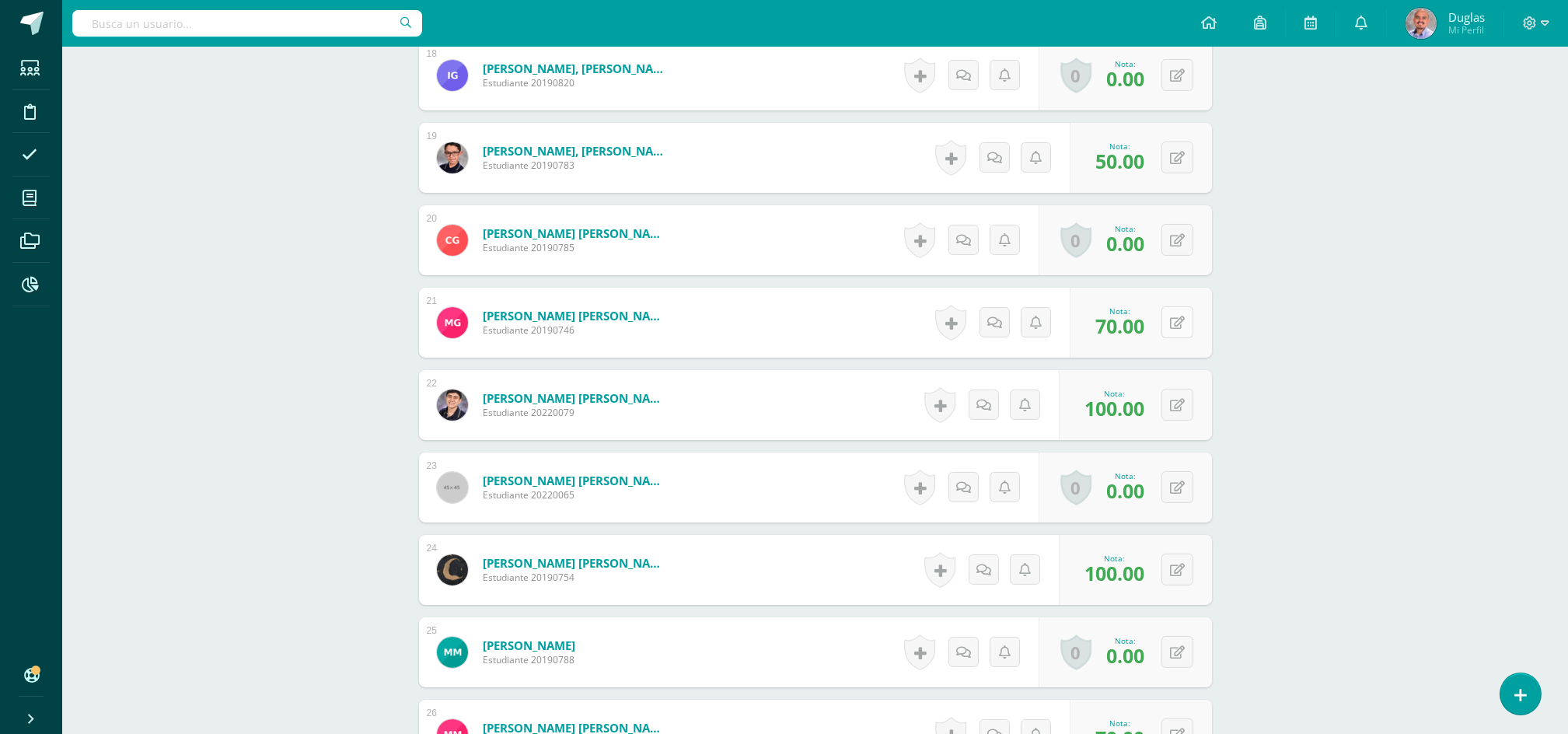
type input "80"
click at [1183, 330] on button at bounding box center [1188, 323] width 33 height 33
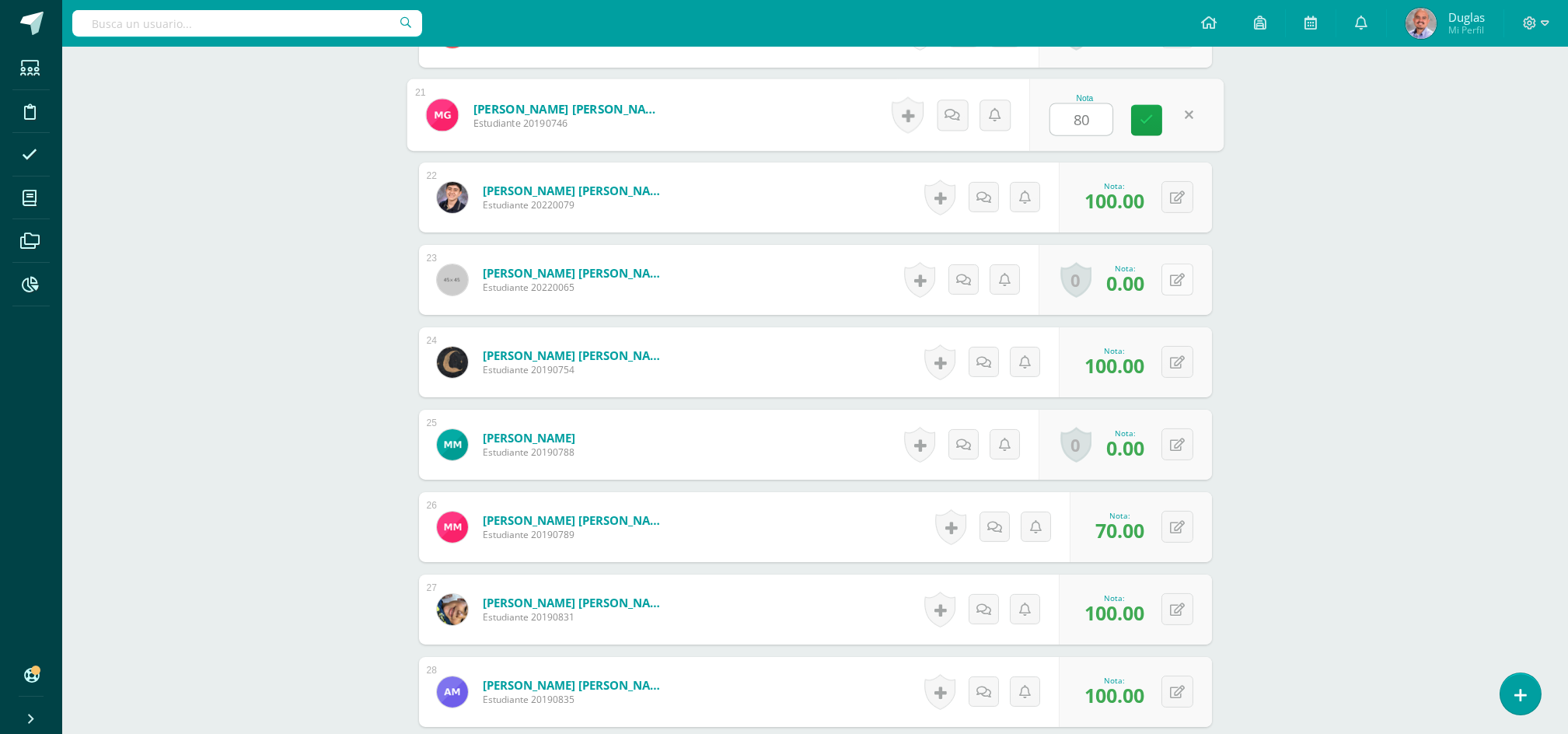
scroll to position [2317, 0]
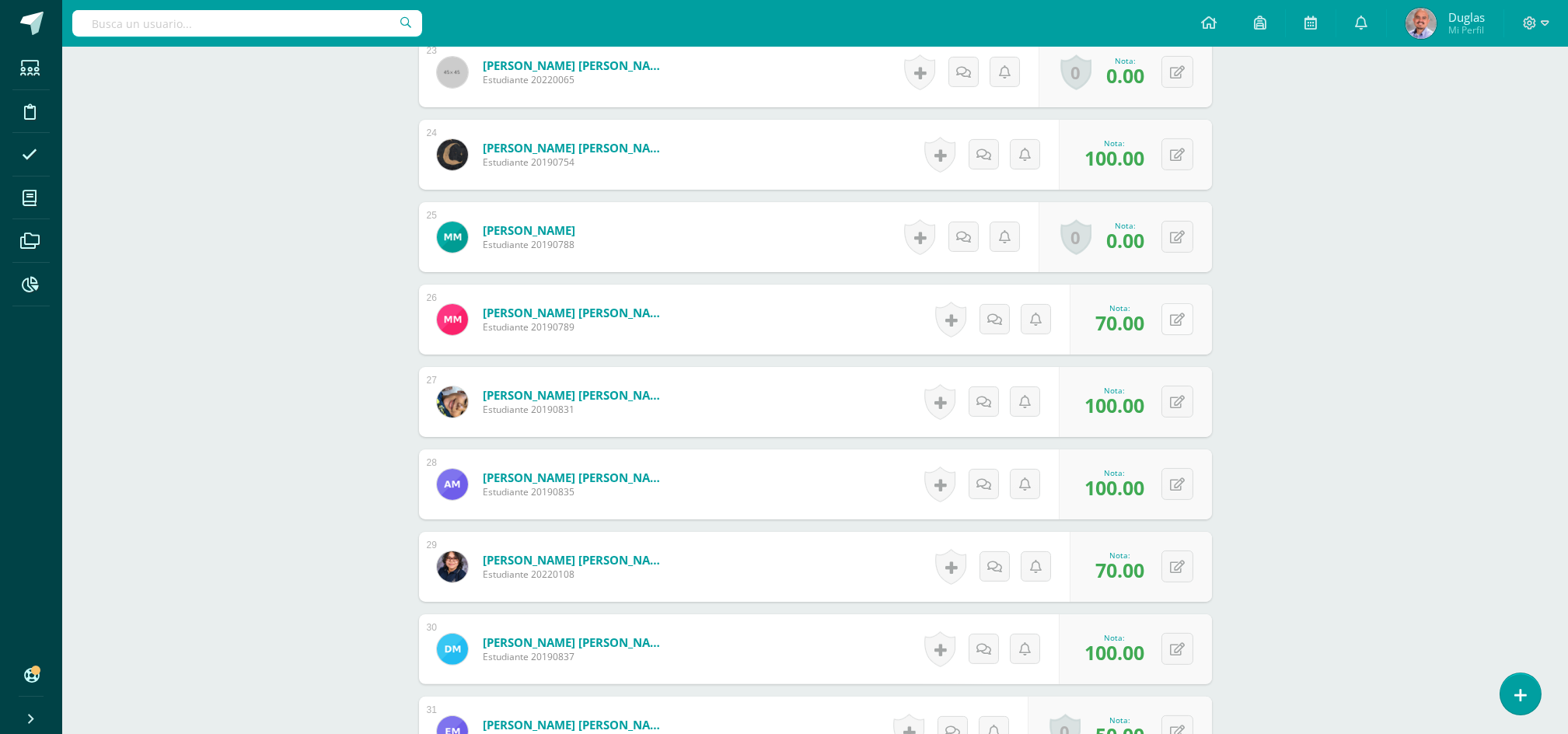
type input "80"
click at [1188, 309] on button at bounding box center [1188, 320] width 33 height 33
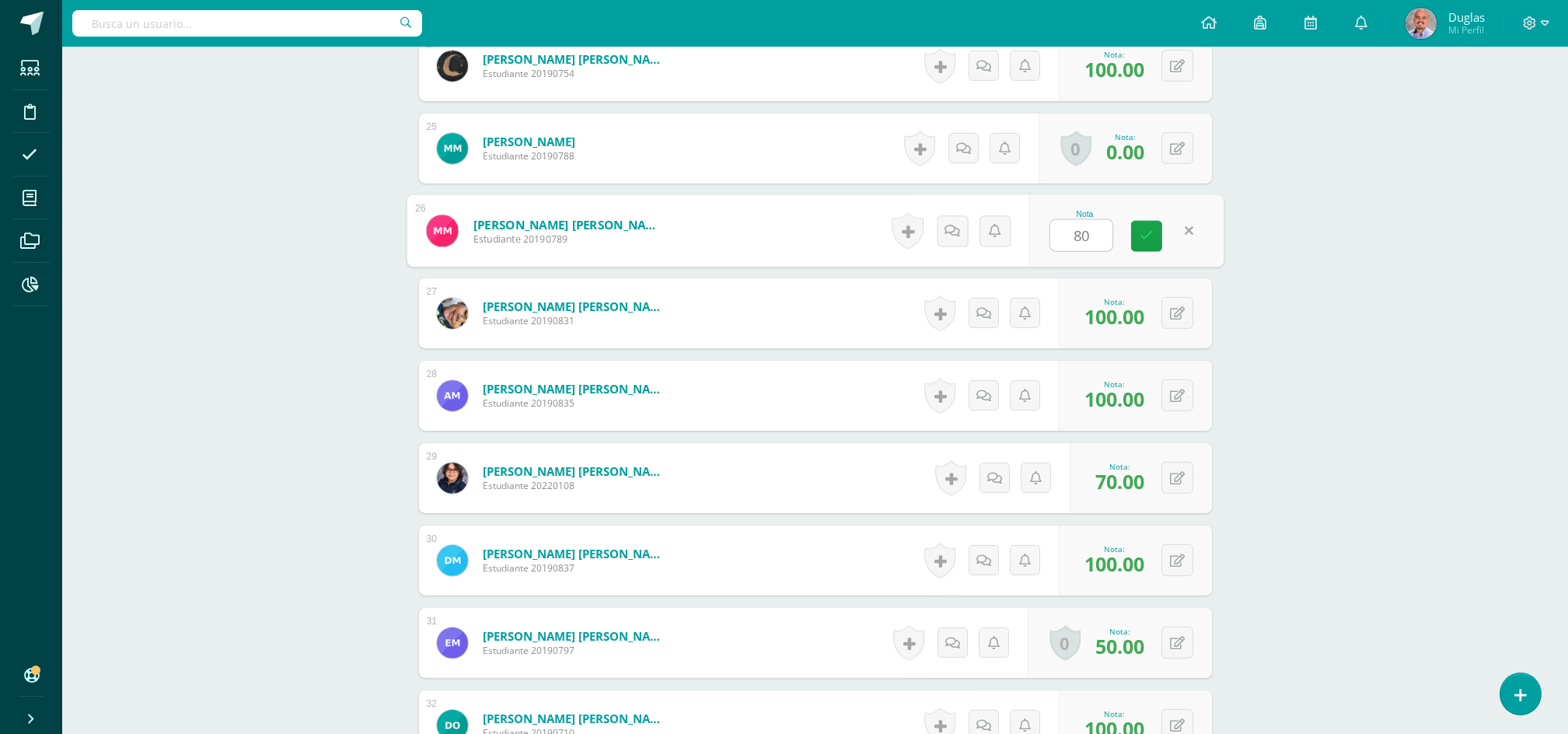
scroll to position [2524, 0]
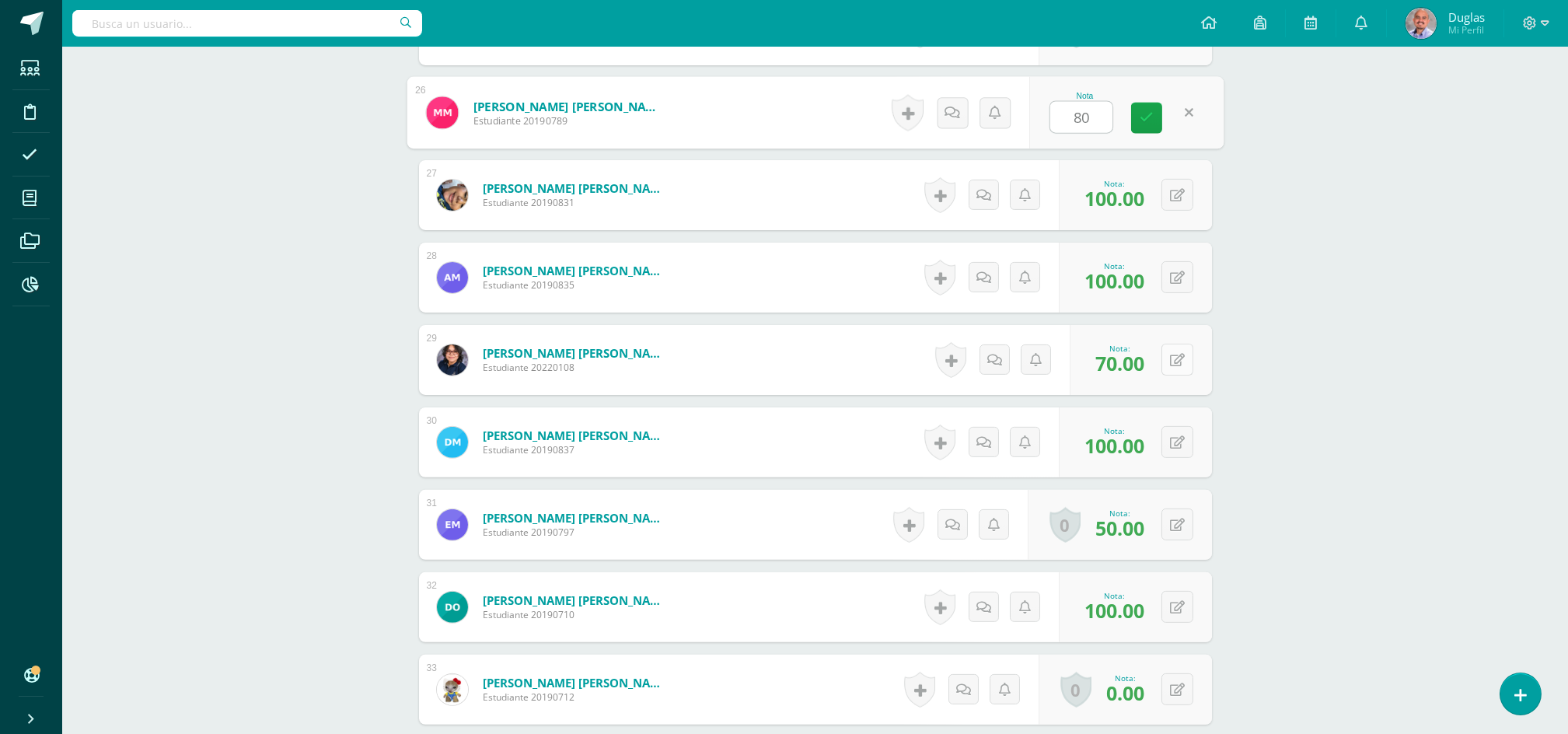
type input "80"
click at [1184, 354] on icon at bounding box center [1188, 360] width 16 height 13
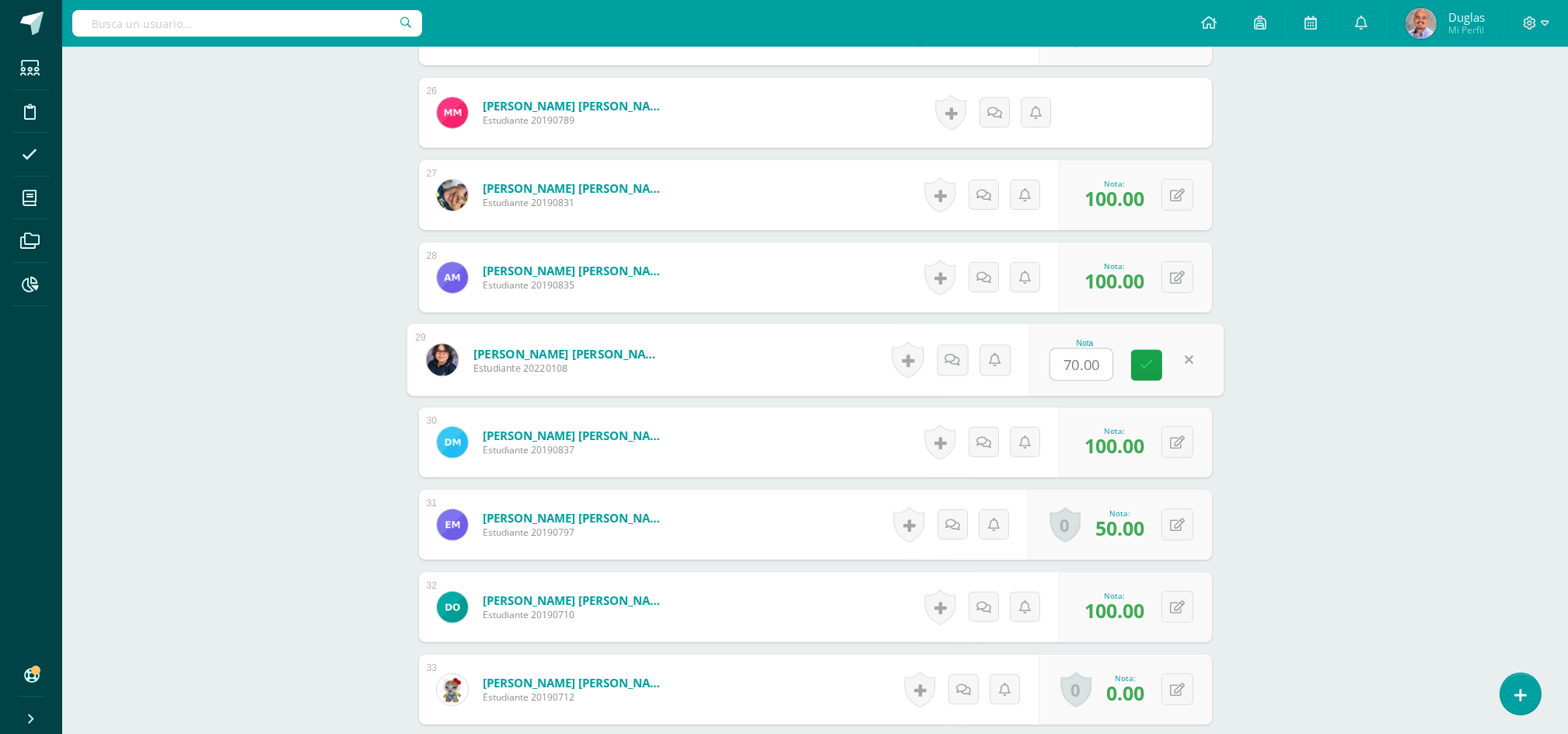
type input "0"
type input "80"
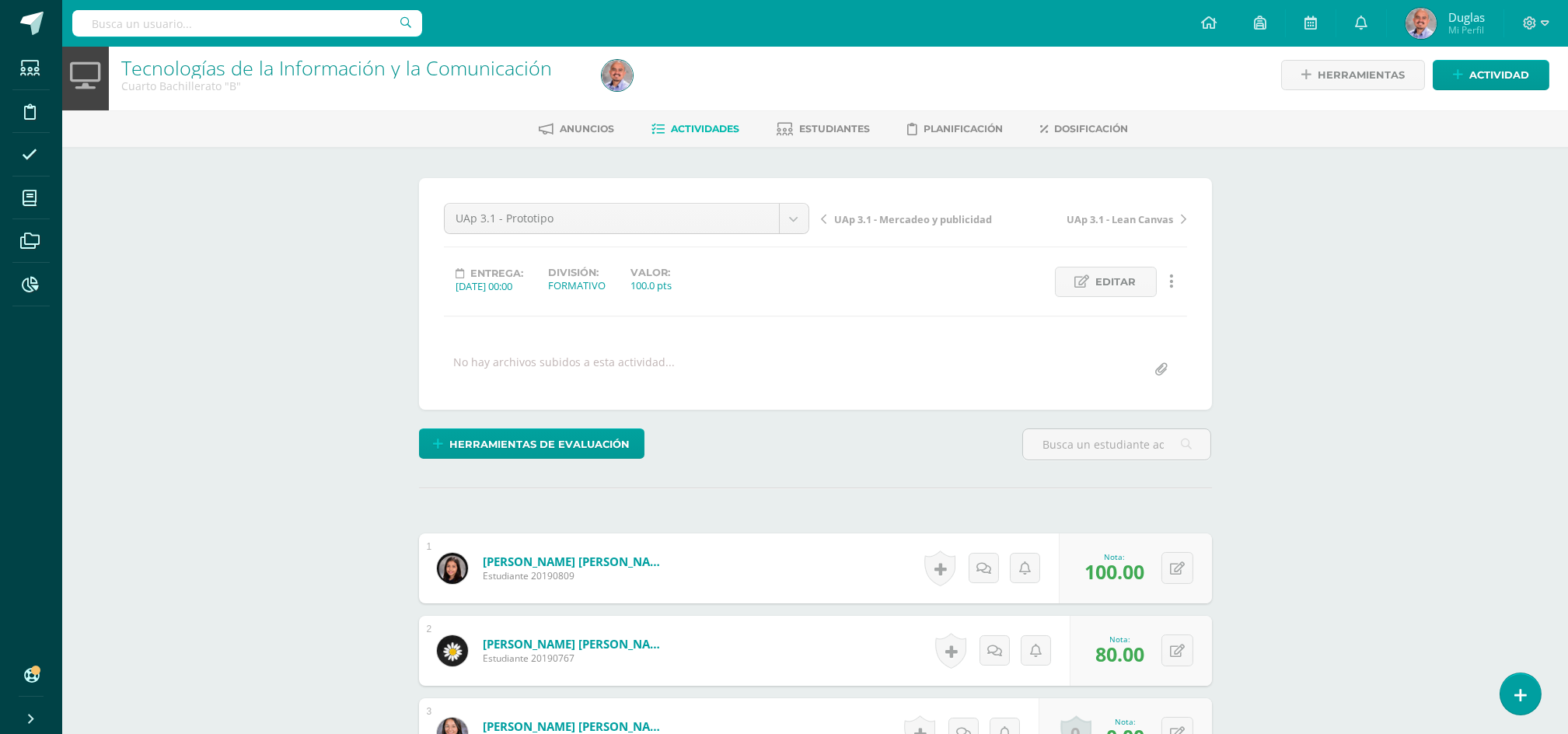
scroll to position [0, 0]
